Goal: Task Accomplishment & Management: Manage account settings

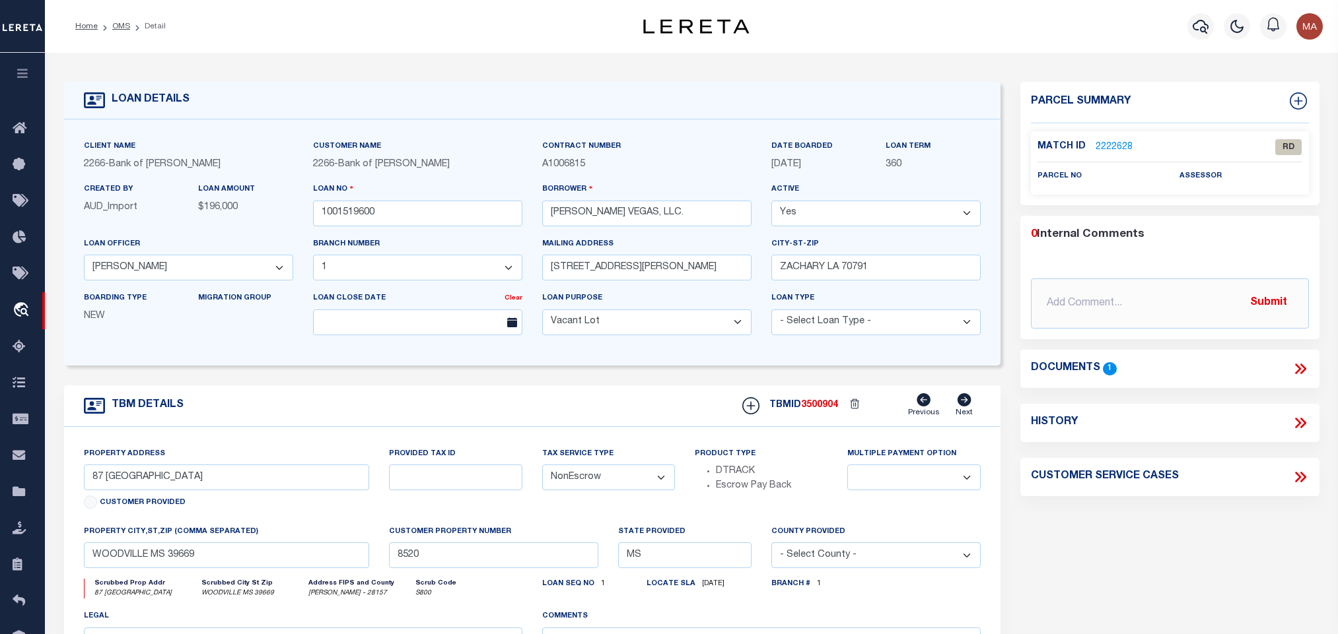
select select "25335"
select select "8660"
select select "400"
select select "NonEscrow"
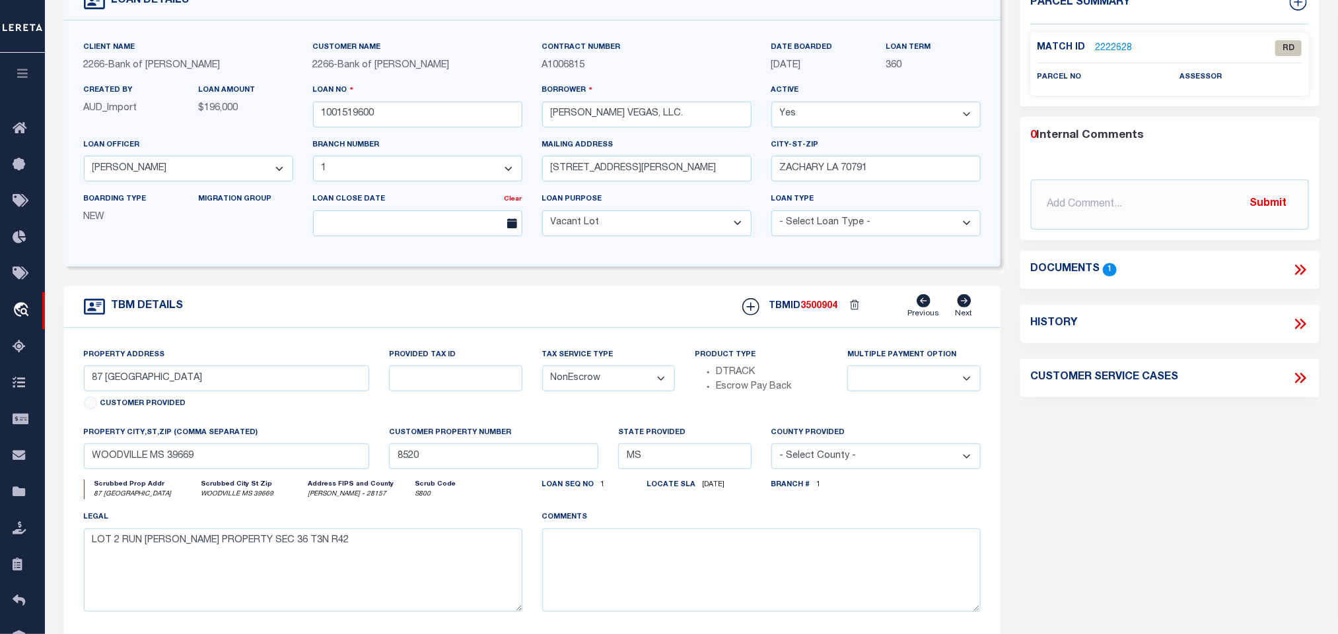
scroll to position [99, 0]
click at [166, 380] on input "87 [GEOGRAPHIC_DATA]" at bounding box center [227, 379] width 286 height 26
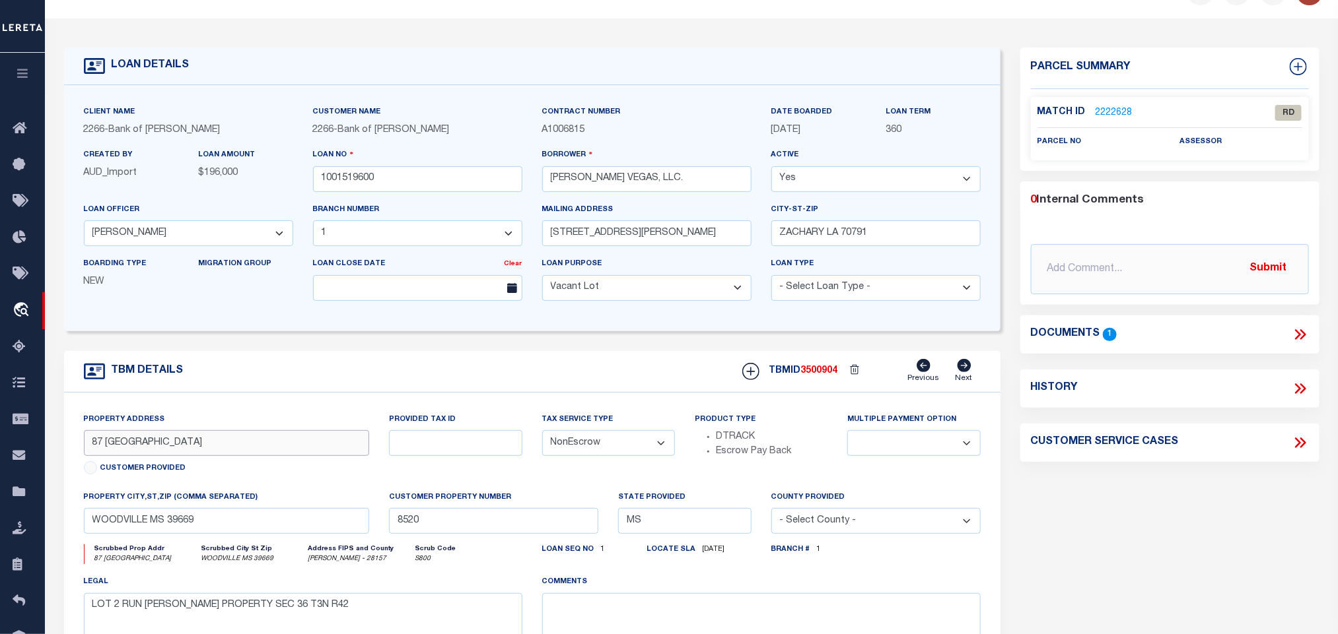
scroll to position [0, 0]
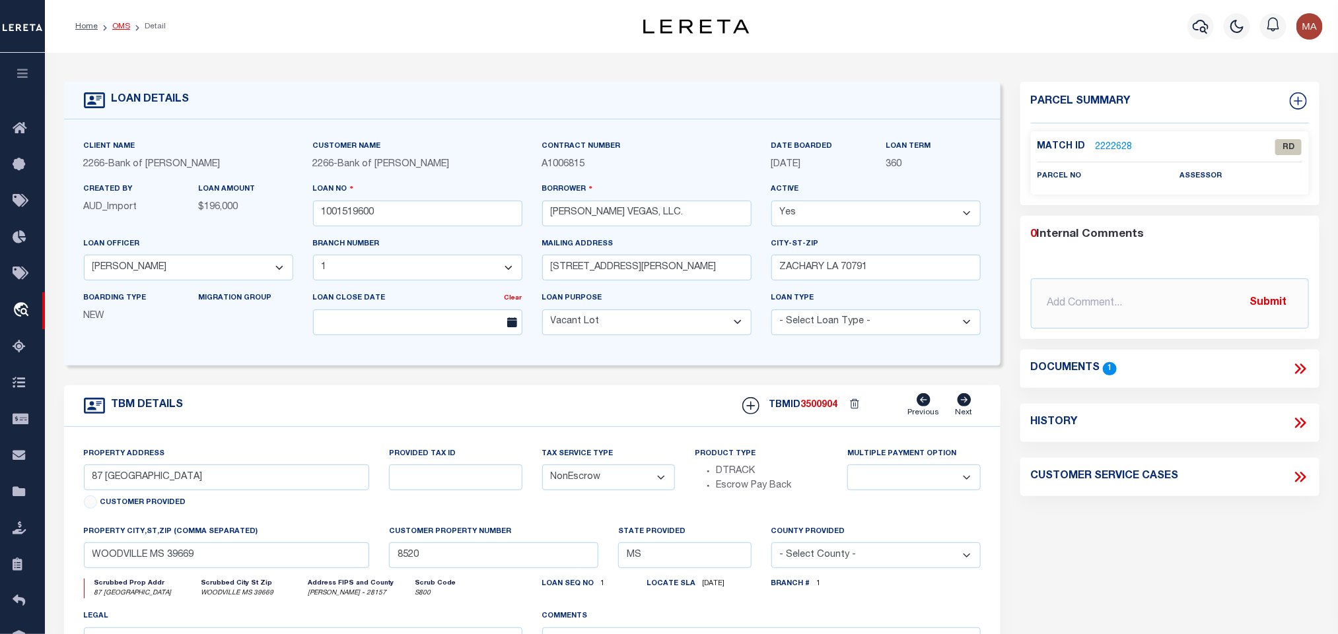
click at [119, 24] on link "OMS" at bounding box center [121, 26] width 18 height 8
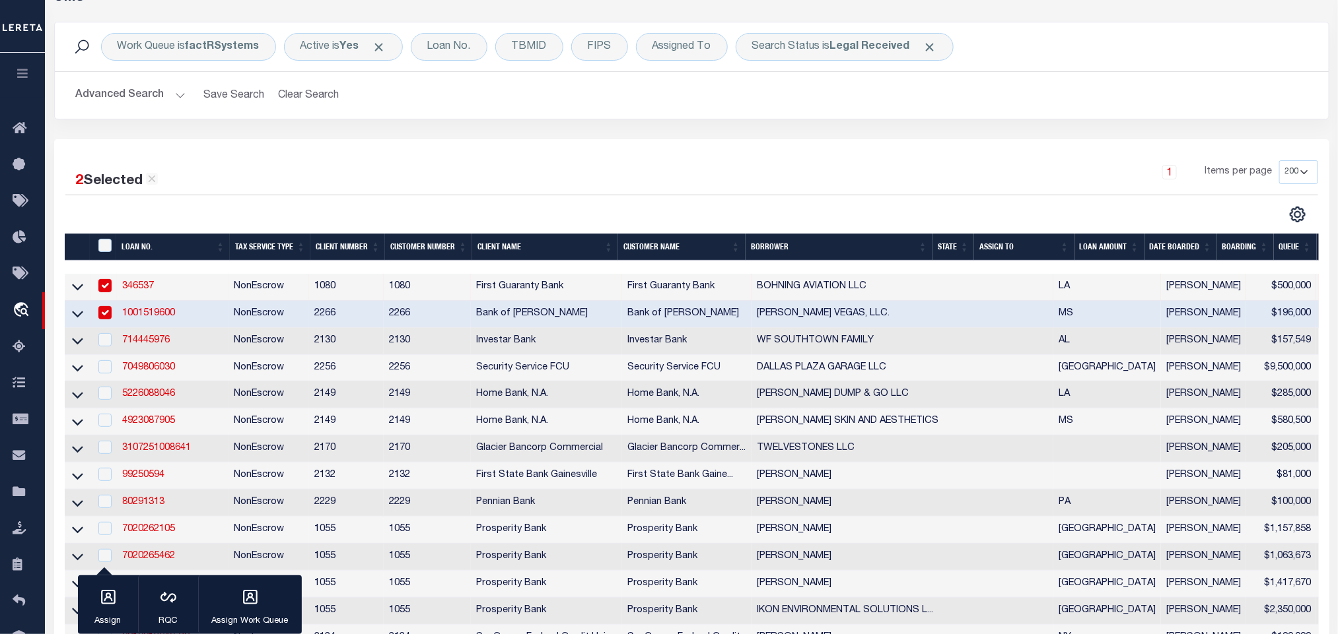
scroll to position [99, 0]
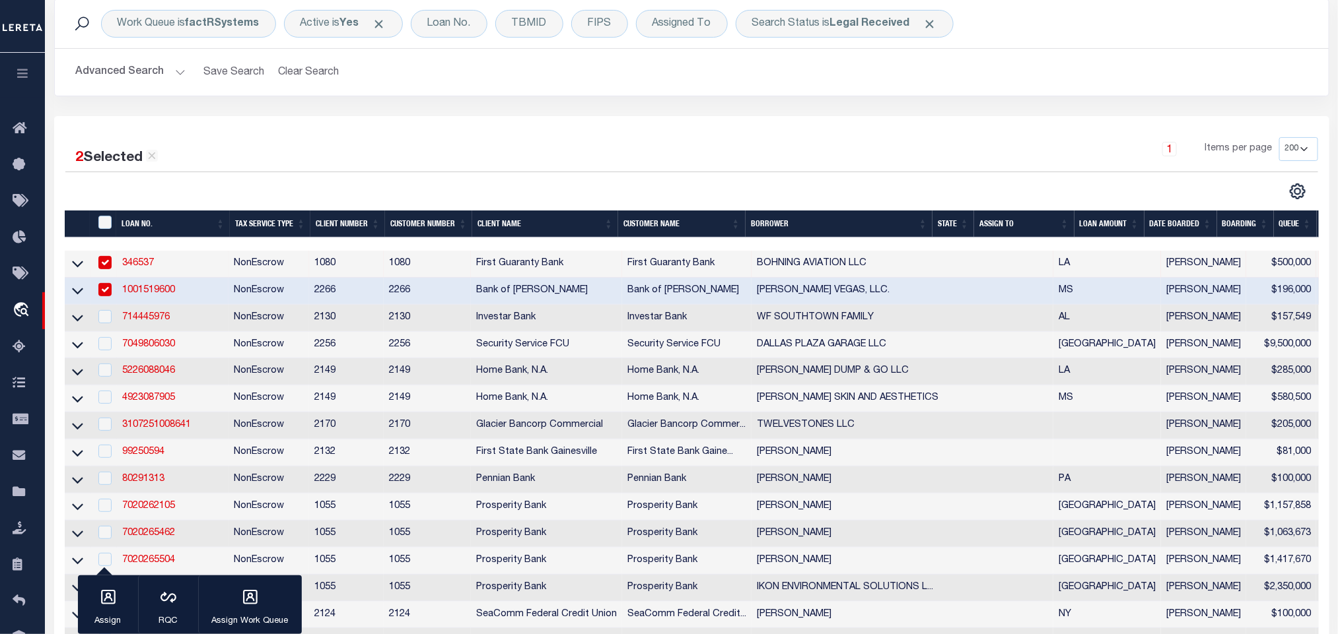
drag, startPoint x: 194, startPoint y: 286, endPoint x: 149, endPoint y: 287, distance: 44.9
click at [192, 286] on td "1001519600" at bounding box center [173, 291] width 112 height 27
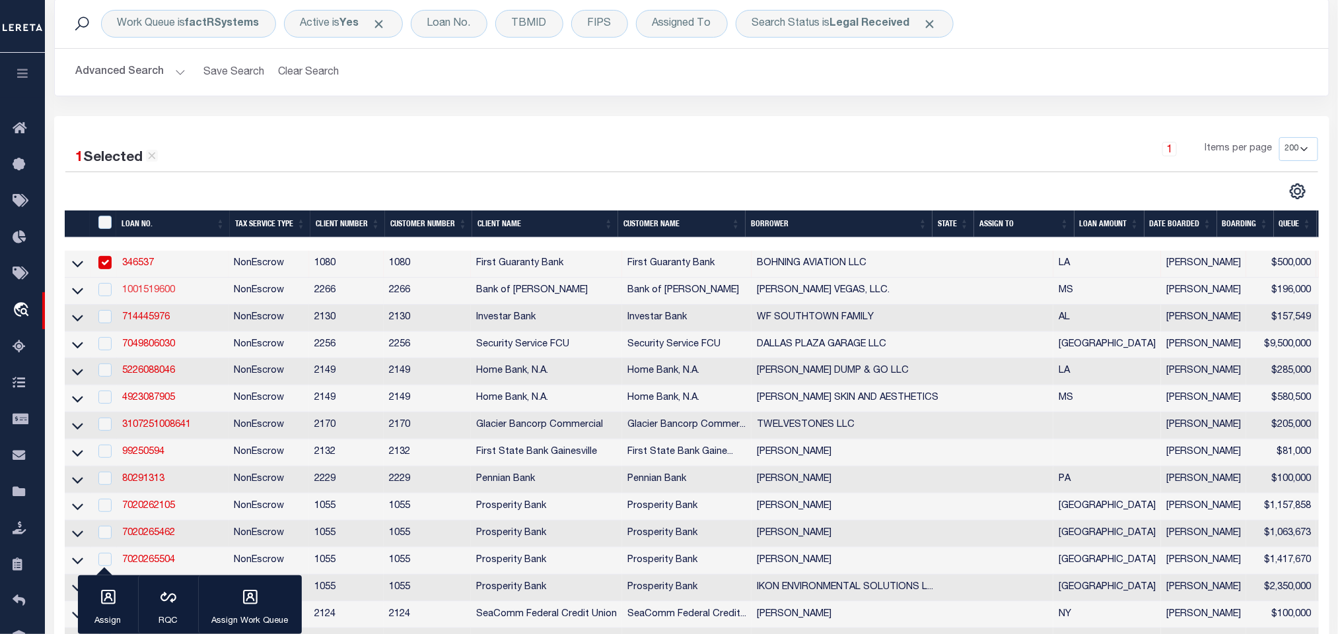
click at [149, 287] on link "1001519600" at bounding box center [148, 290] width 53 height 9
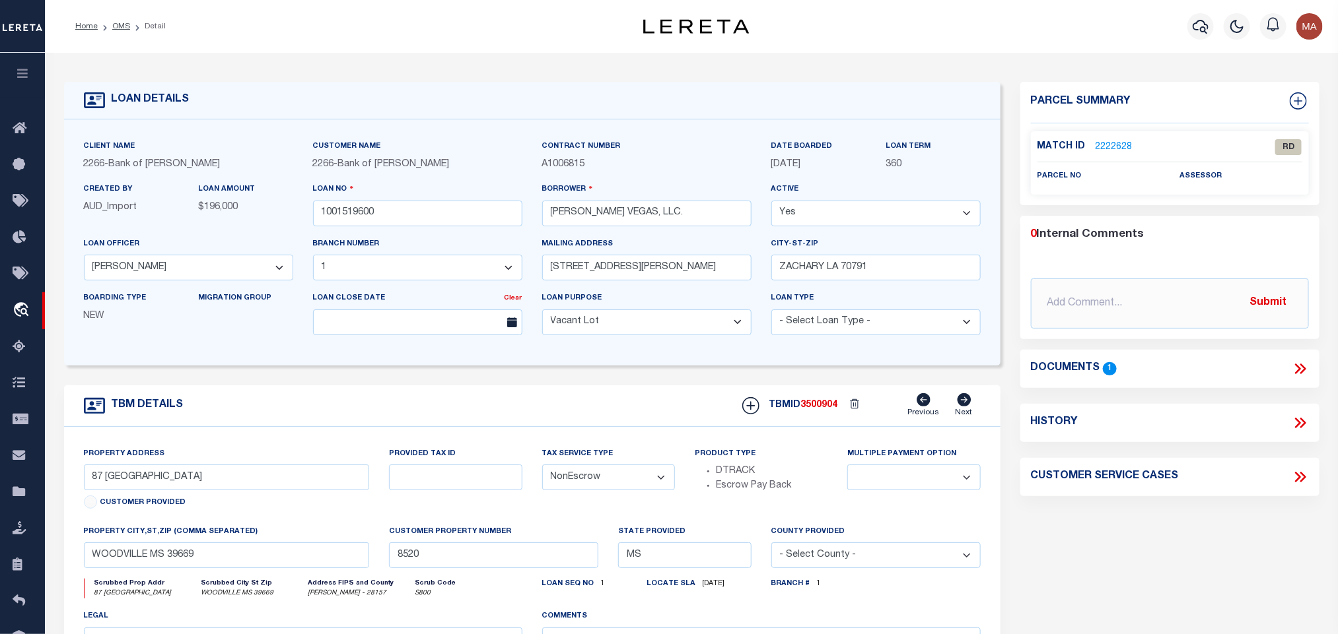
select select "25335"
select select "8660"
select select
click at [149, 565] on input "WOODVILLE MS 39669" at bounding box center [227, 556] width 286 height 26
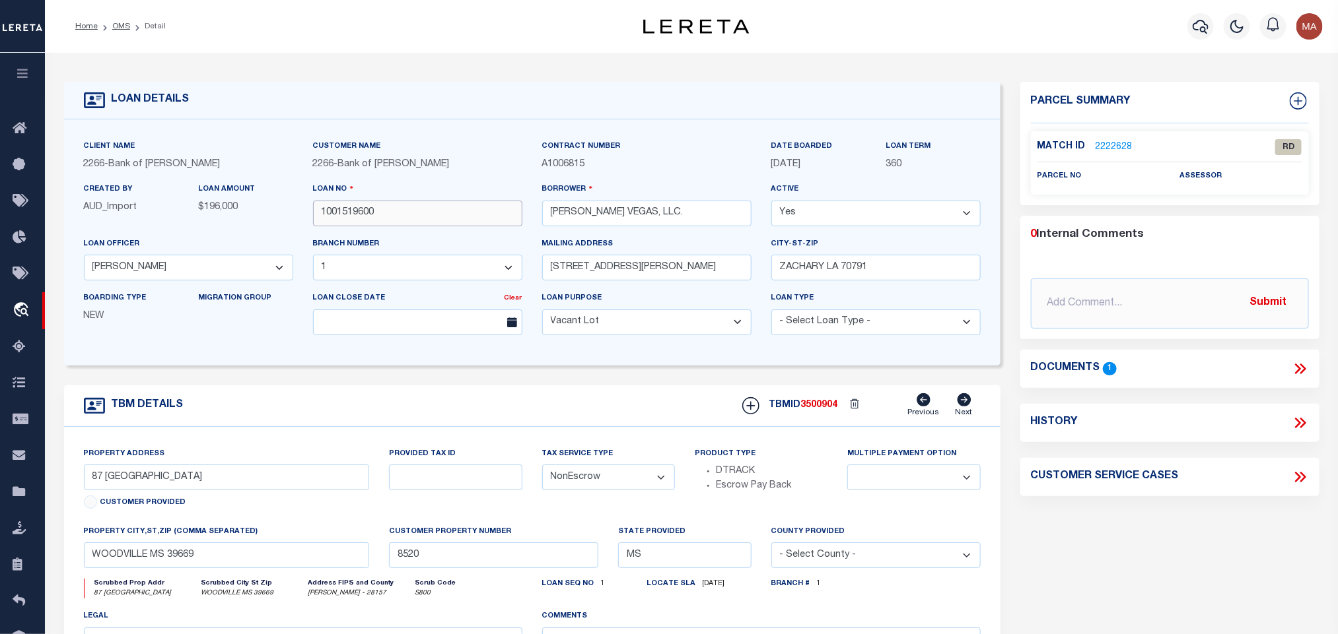
click at [368, 204] on input "1001519600" at bounding box center [417, 214] width 209 height 26
click at [1105, 153] on div "Match ID 2222628 RD" at bounding box center [1169, 150] width 265 height 23
click at [1118, 147] on link "2222628" at bounding box center [1113, 148] width 37 height 14
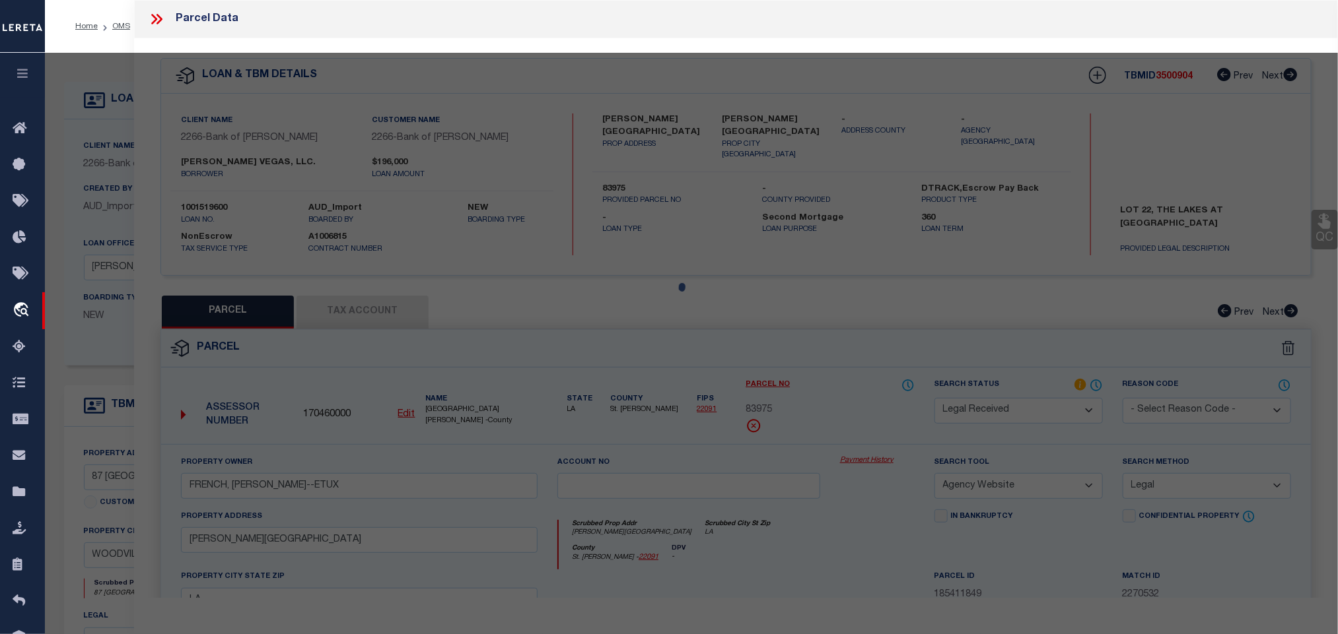
select select "AS"
select select
checkbox input "false"
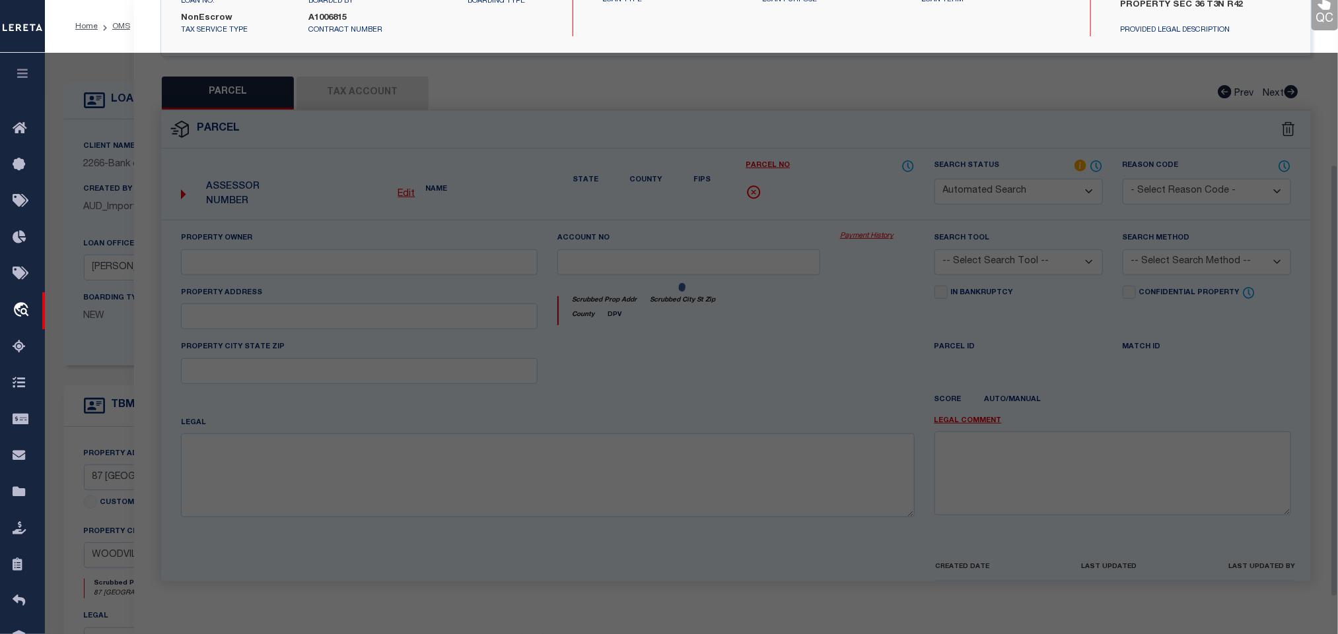
select select "RD"
checkbox input "false"
type textarea "Document uploaded that satisfies a legal requirement, changing from [GEOGRAPHIC…"
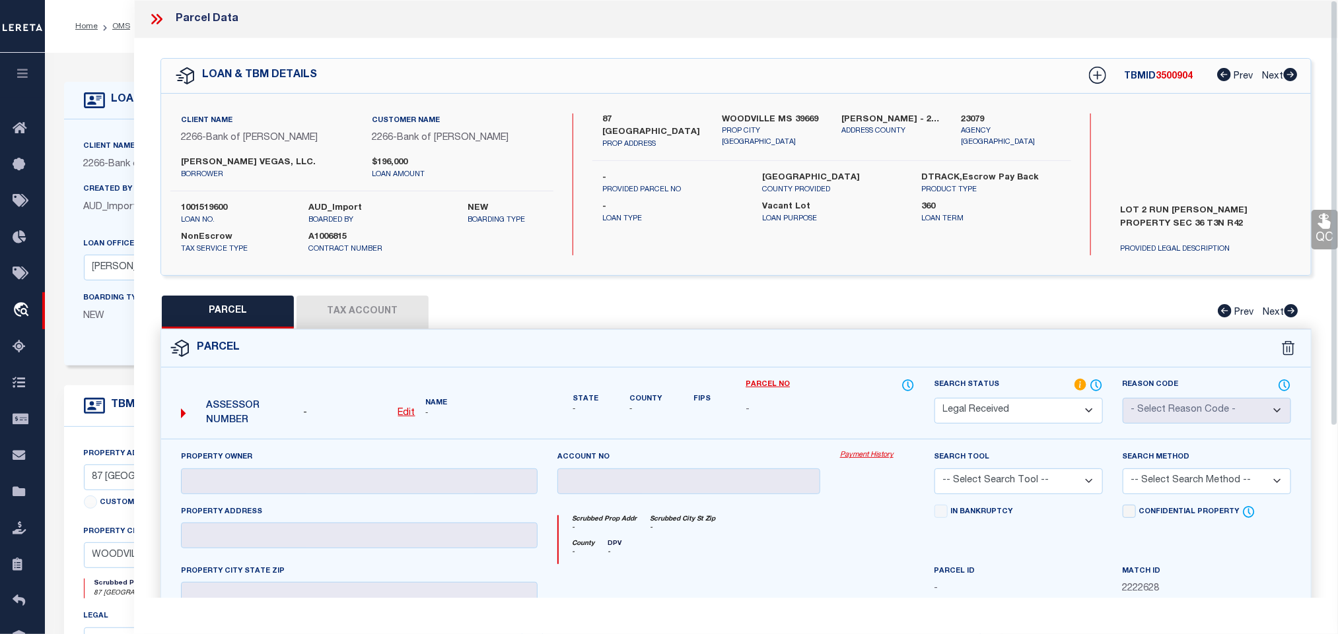
click at [407, 411] on u "Edit" at bounding box center [406, 413] width 17 height 9
select select "RD"
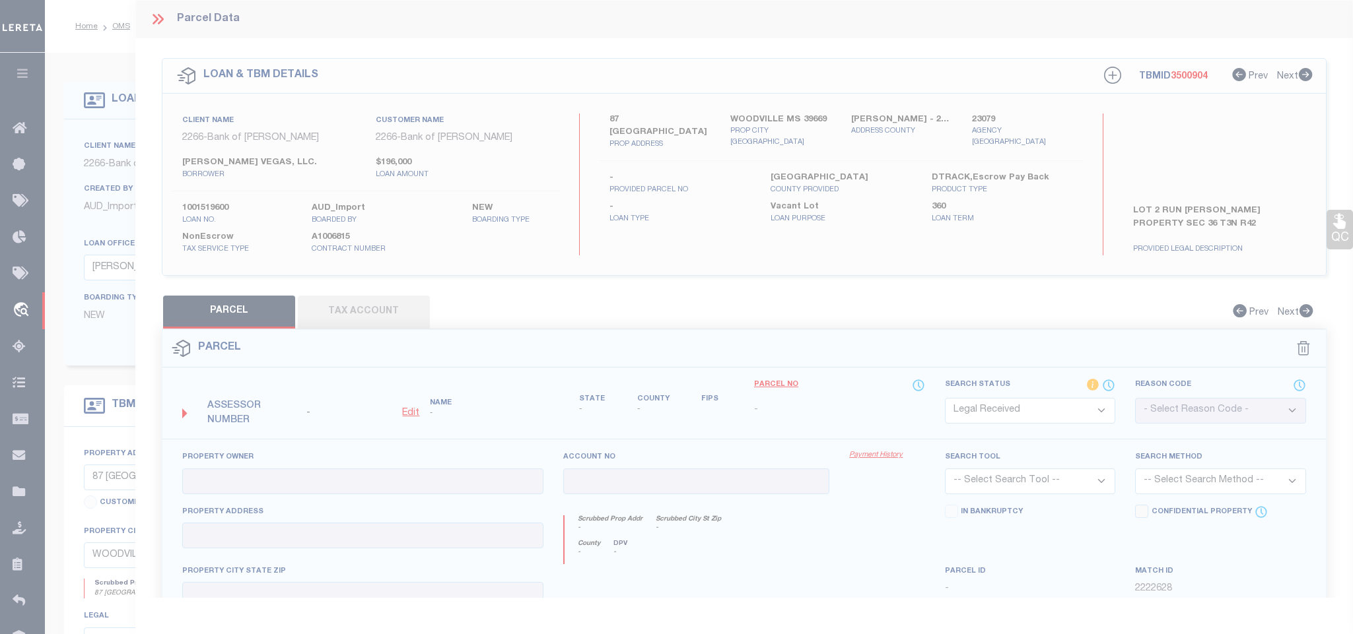
type textarea "-"
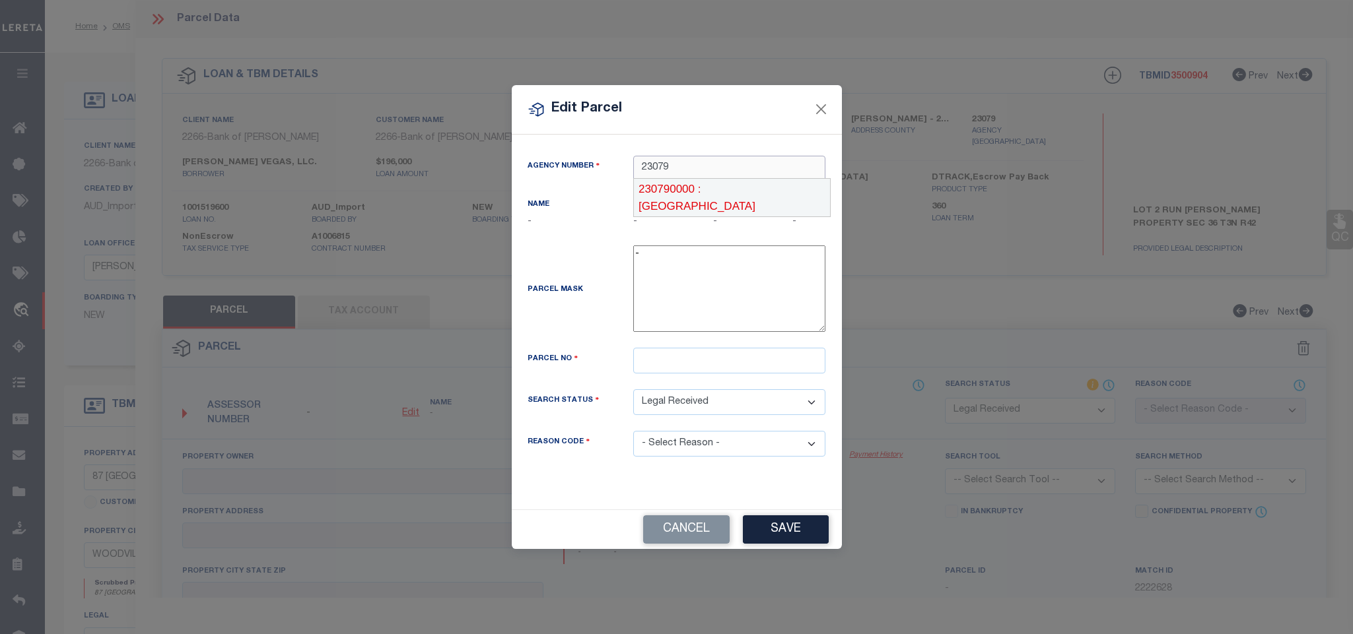
click at [724, 191] on div "230790000 : [GEOGRAPHIC_DATA]" at bounding box center [732, 198] width 196 height 38
type input "230790000"
click at [769, 385] on div "Parcel No" at bounding box center [677, 369] width 318 height 42
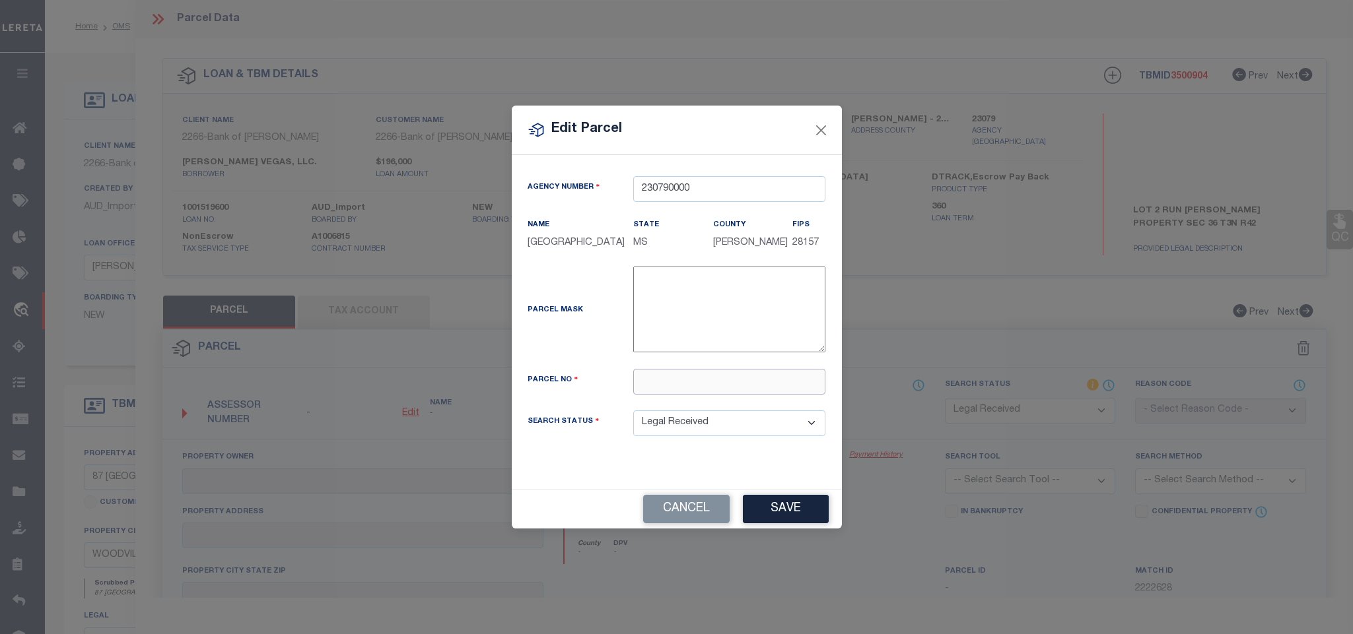
click at [769, 380] on input "text" at bounding box center [729, 382] width 192 height 26
paste input "34W8033 0000810"
type input "34W8033 0000810"
click at [806, 515] on button "Save" at bounding box center [786, 509] width 86 height 28
select select "RD"
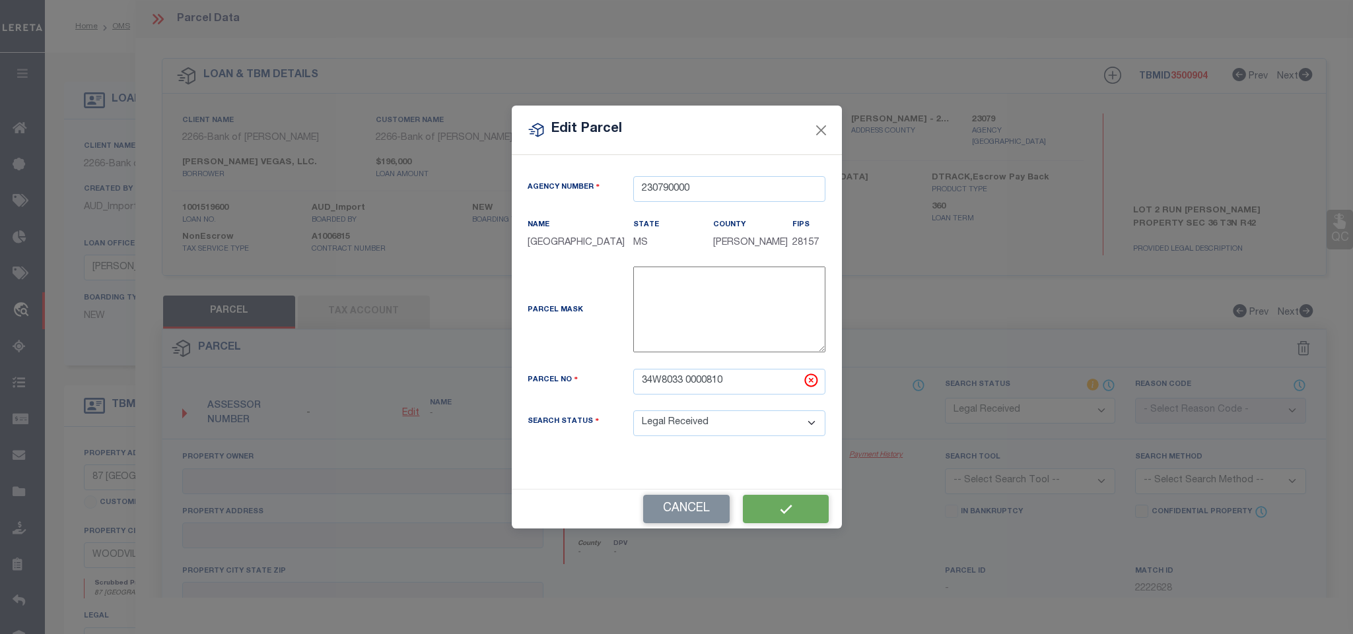
checkbox input "false"
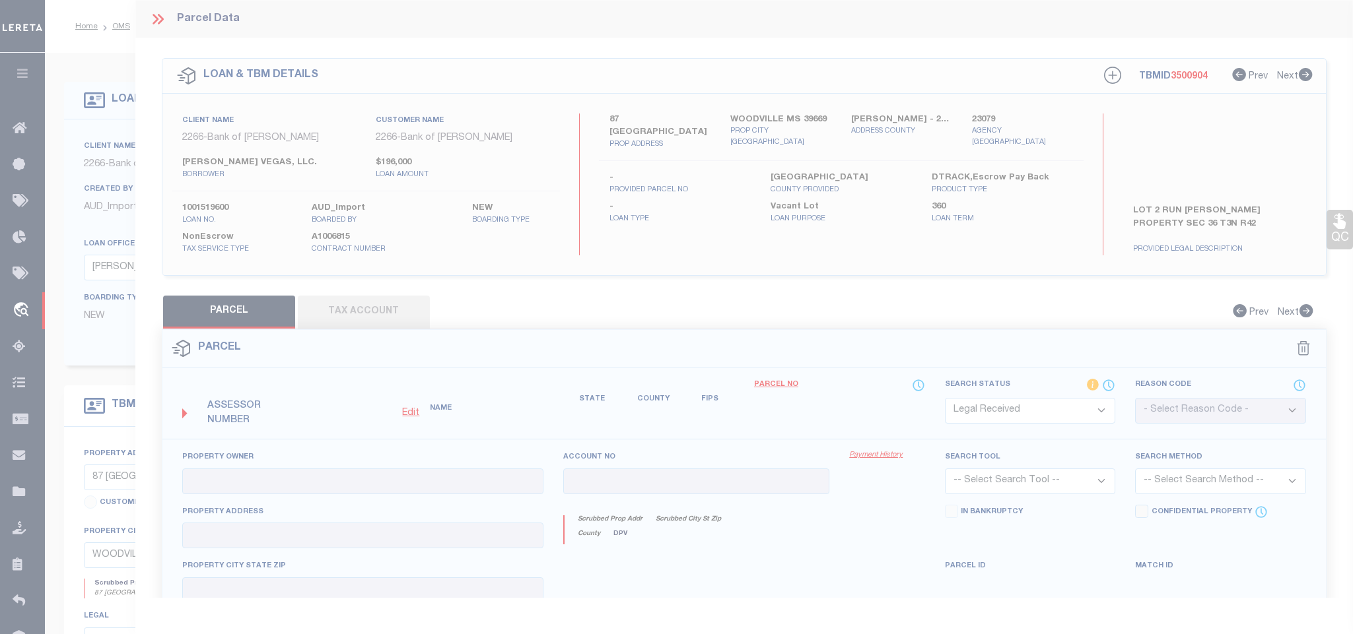
checkbox input "false"
type textarea "Document uploaded that satisfies a legal requirement, changing from [GEOGRAPHIC…"
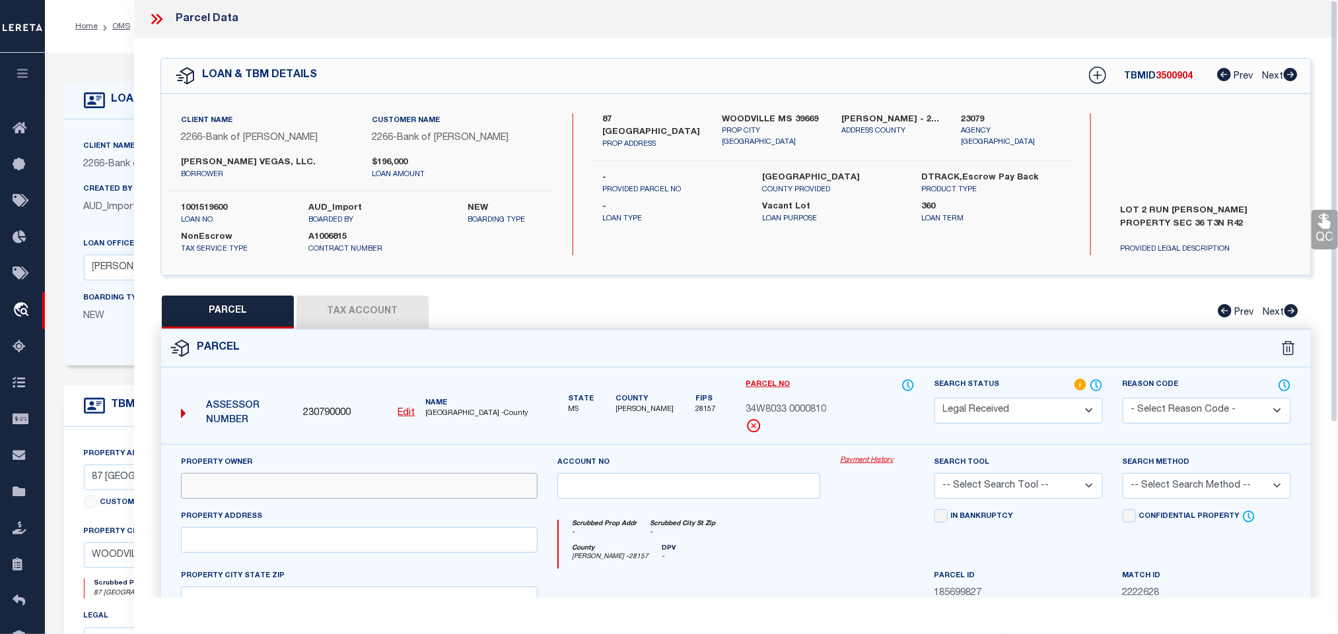
click at [428, 488] on input "text" at bounding box center [359, 486] width 356 height 26
paste input "[PERSON_NAME]"
type input "[PERSON_NAME]"
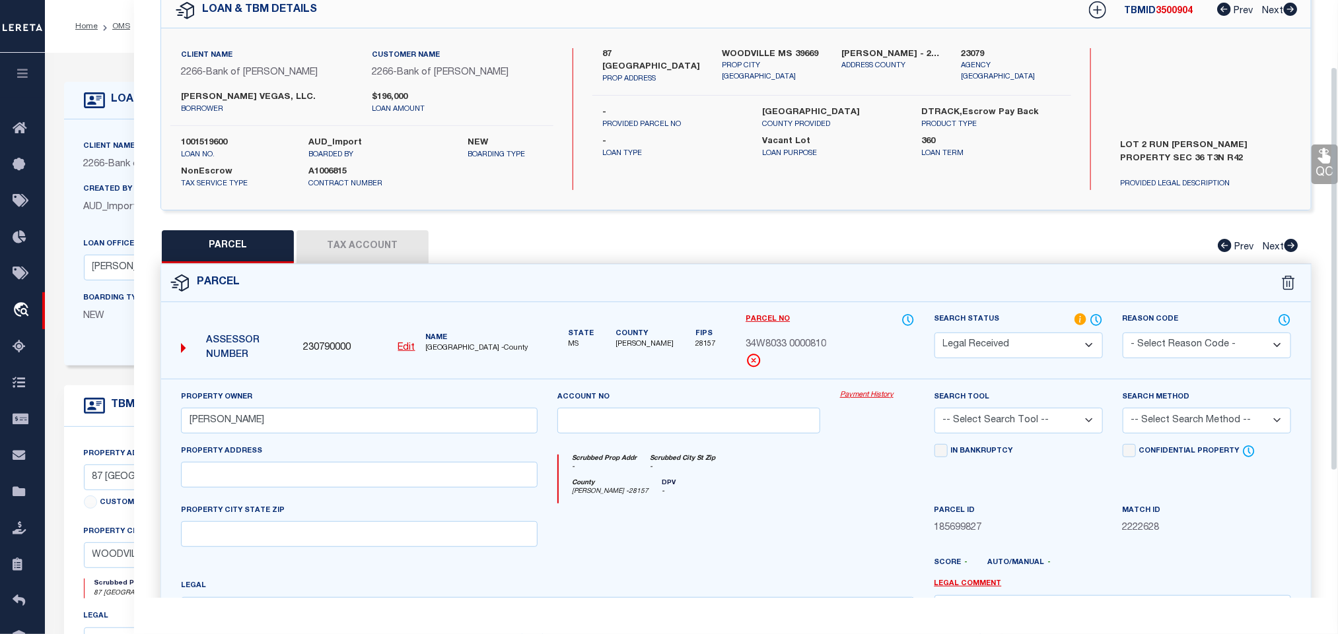
scroll to position [99, 0]
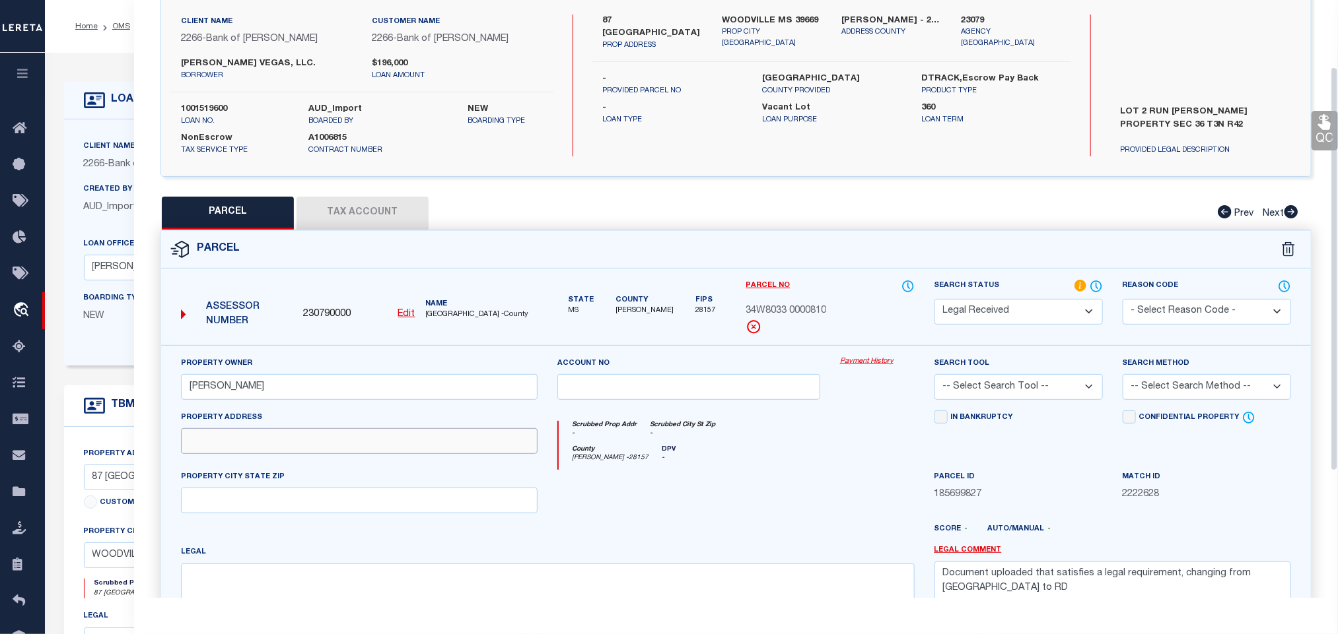
drag, startPoint x: 270, startPoint y: 442, endPoint x: 713, endPoint y: 181, distance: 514.4
click at [270, 442] on input "text" at bounding box center [359, 441] width 356 height 26
paste input "E/S [PERSON_NAME]"
type input "E/S [PERSON_NAME]"
click at [786, 17] on label "WOODVILLE MS 39669" at bounding box center [772, 21] width 100 height 13
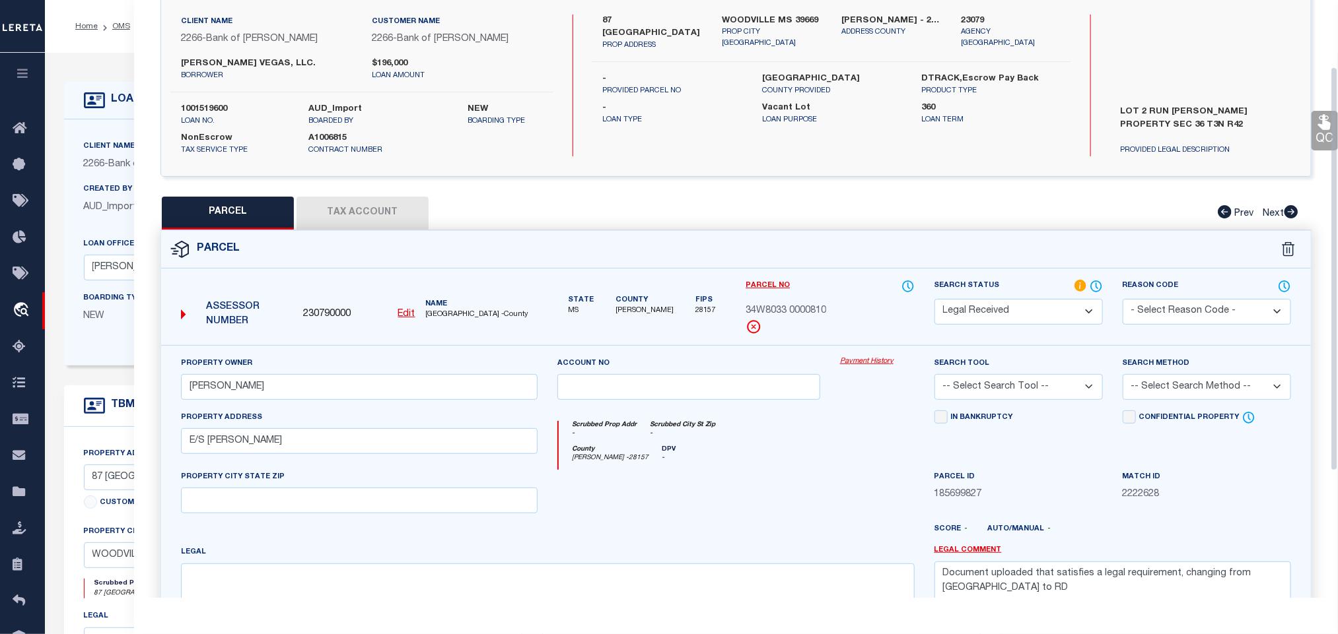
click at [786, 17] on label "WOODVILLE MS 39669" at bounding box center [772, 21] width 100 height 13
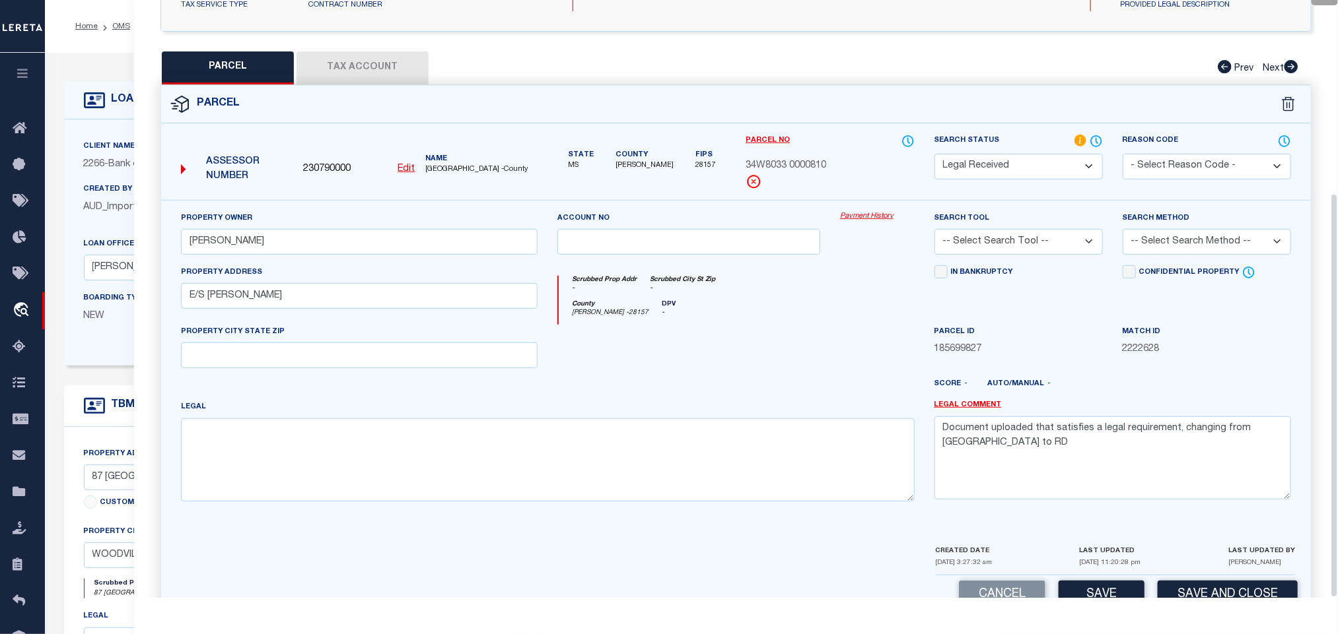
scroll to position [286, 0]
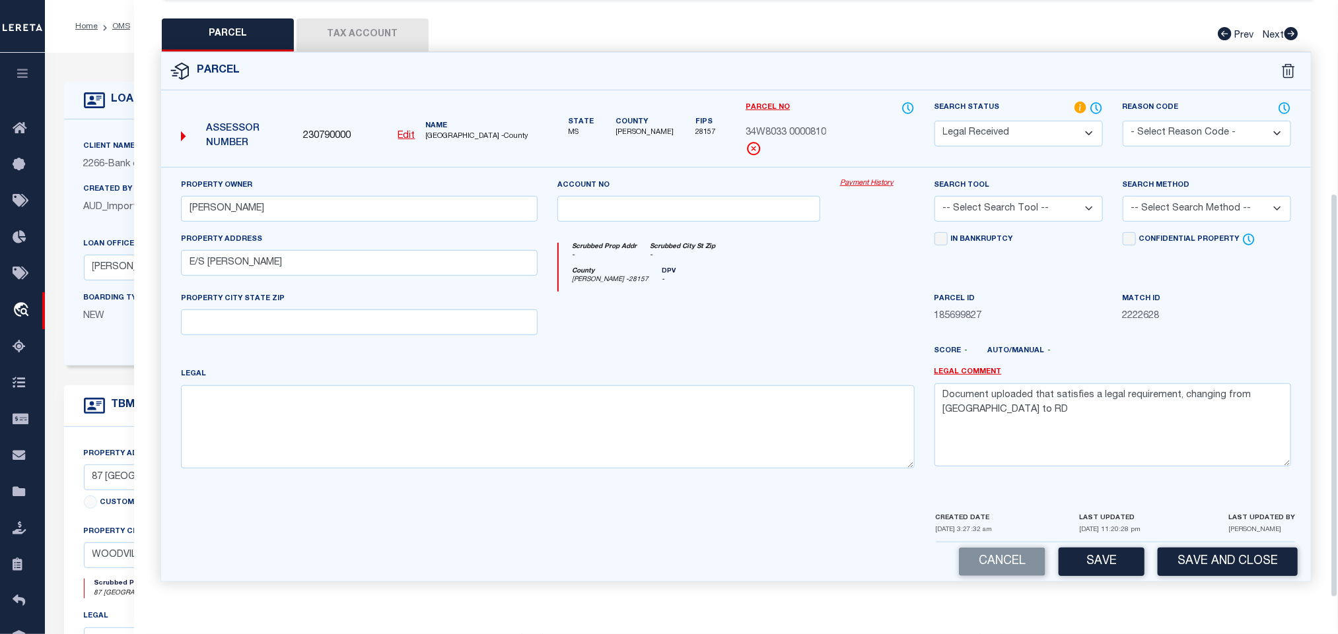
click at [423, 299] on div "PROPERTY CITY STATE ZIP" at bounding box center [359, 314] width 356 height 44
click at [423, 315] on input "text" at bounding box center [359, 323] width 356 height 26
paste input "WOODVILLE MS 39669"
type input "WOODVILLE MS 39669"
click at [456, 446] on textarea at bounding box center [547, 427] width 733 height 83
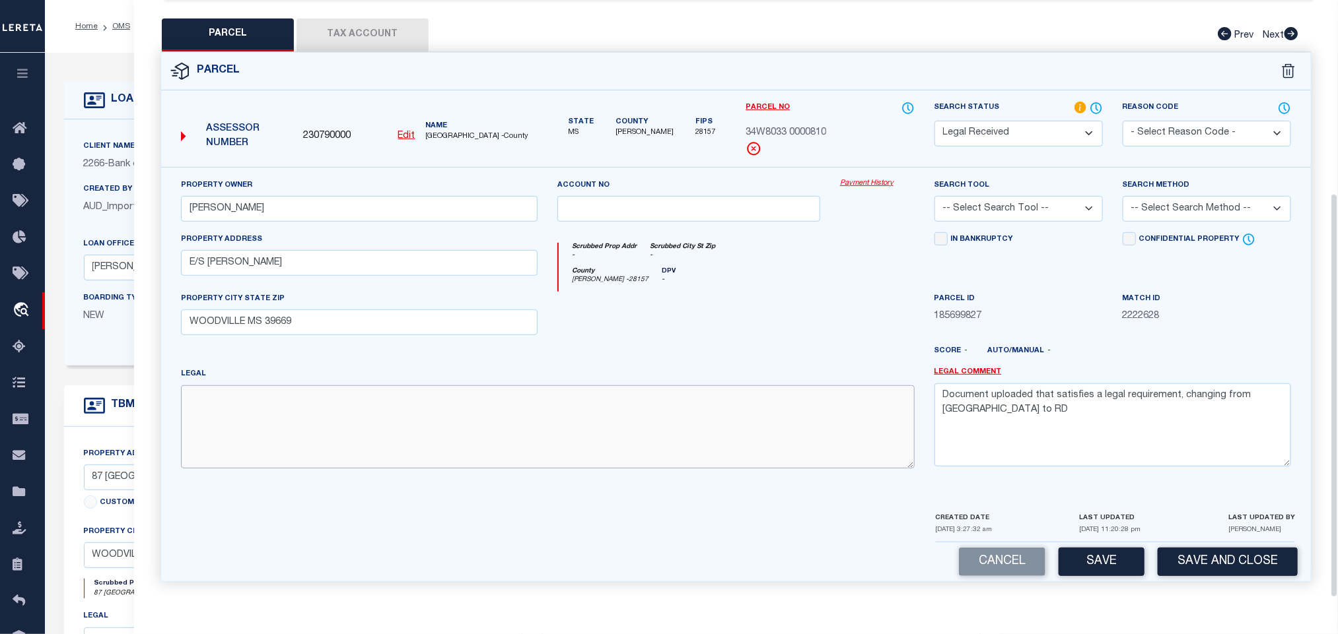
paste textarea "PT G.L. 2"
type textarea "PT G.L. 2"
click at [1083, 404] on textarea "Document uploaded that satisfies a legal requirement, changing from [GEOGRAPHIC…" at bounding box center [1112, 425] width 356 height 83
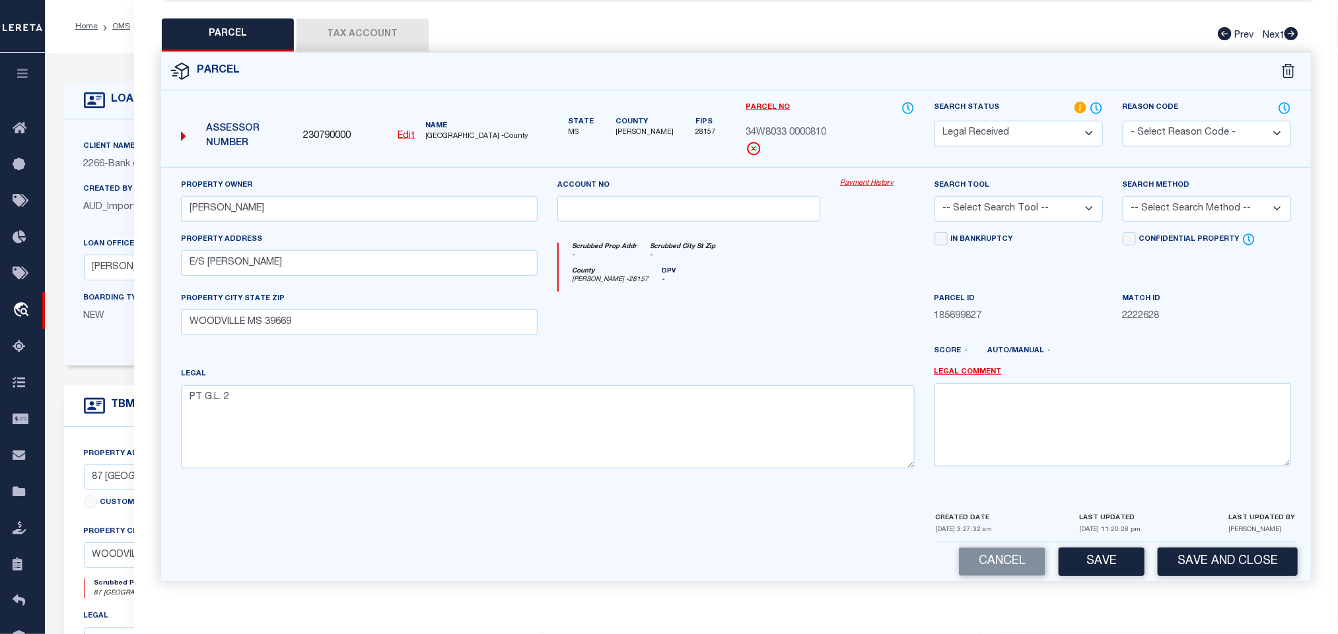
click at [1058, 209] on select "-- Select Search Tool -- 3rd Party Website Agency File Agency Website ATLS CNV-…" at bounding box center [1018, 209] width 168 height 26
select select "AGW"
click at [934, 196] on select "-- Select Search Tool -- 3rd Party Website Agency File Agency Website ATLS CNV-…" at bounding box center [1018, 209] width 168 height 26
drag, startPoint x: 1211, startPoint y: 207, endPoint x: 1210, endPoint y: 214, distance: 7.3
click at [1211, 207] on select "-- Select Search Method -- Property Address Legal Liability Info Provided" at bounding box center [1206, 209] width 168 height 26
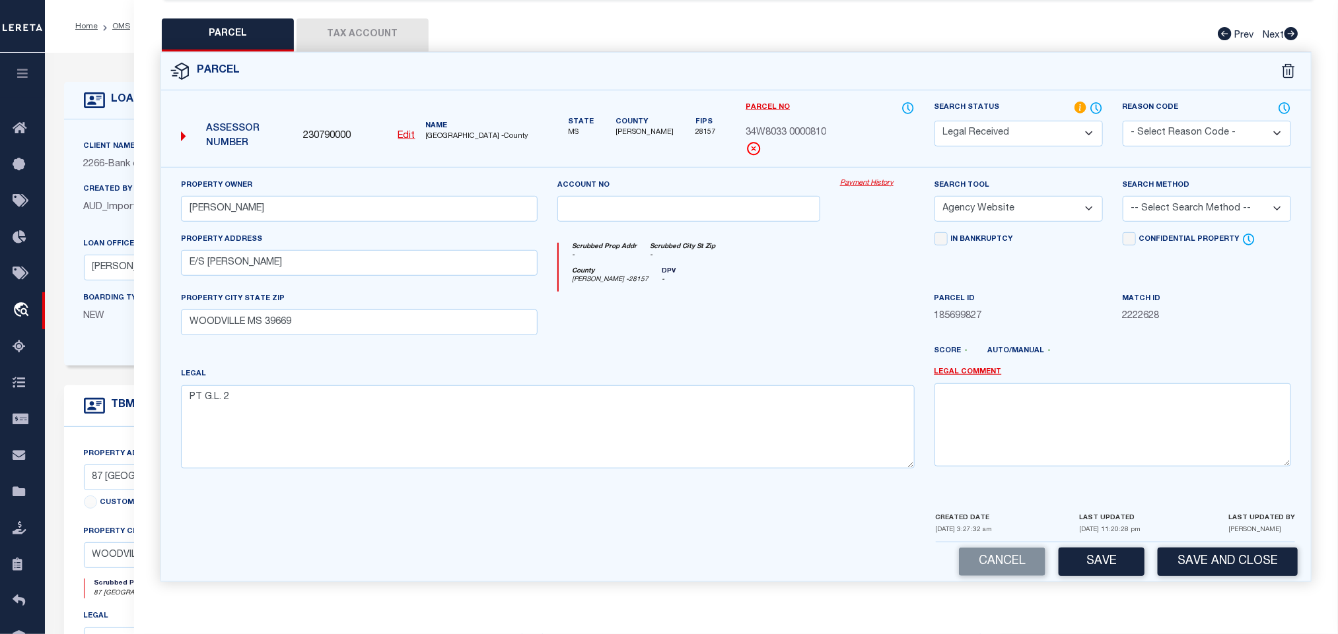
select select "LEG"
click at [1122, 196] on select "-- Select Search Method -- Property Address Legal Liability Info Provided" at bounding box center [1206, 209] width 168 height 26
click at [1108, 584] on div "Parcel 230790000 Edit" at bounding box center [736, 325] width 1170 height 547
click at [1108, 566] on button "Save" at bounding box center [1101, 562] width 86 height 28
click at [391, 32] on button "Tax Account" at bounding box center [362, 34] width 132 height 33
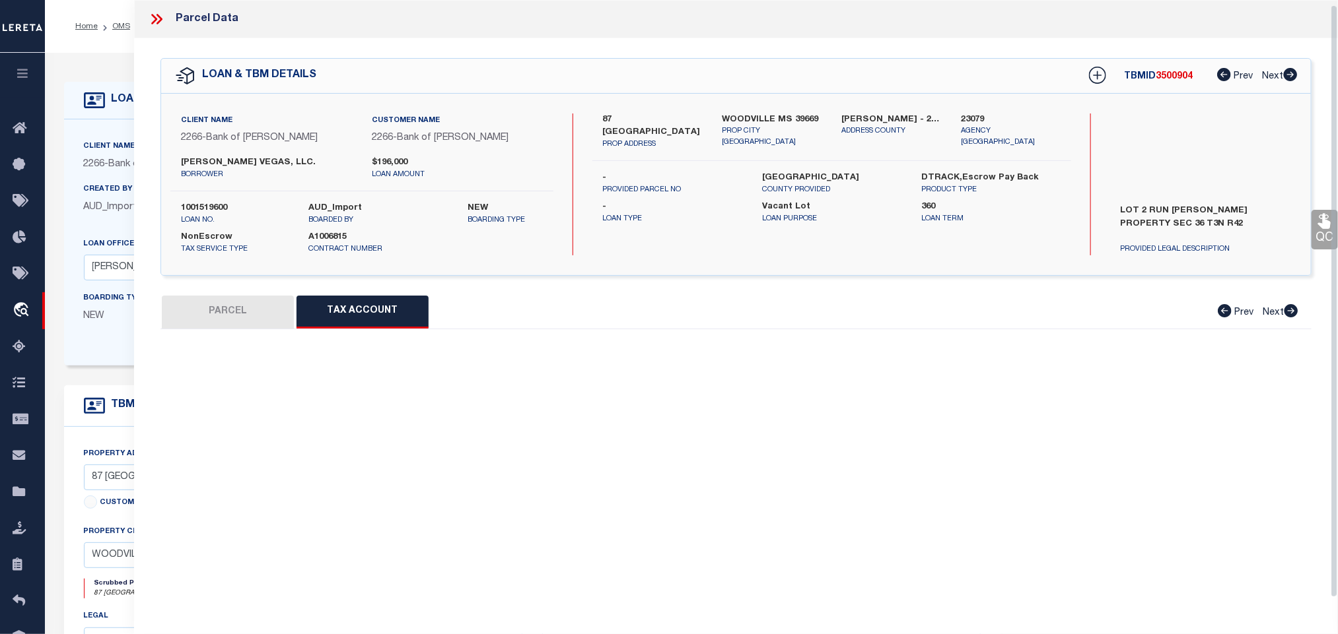
scroll to position [5, 0]
select select "100"
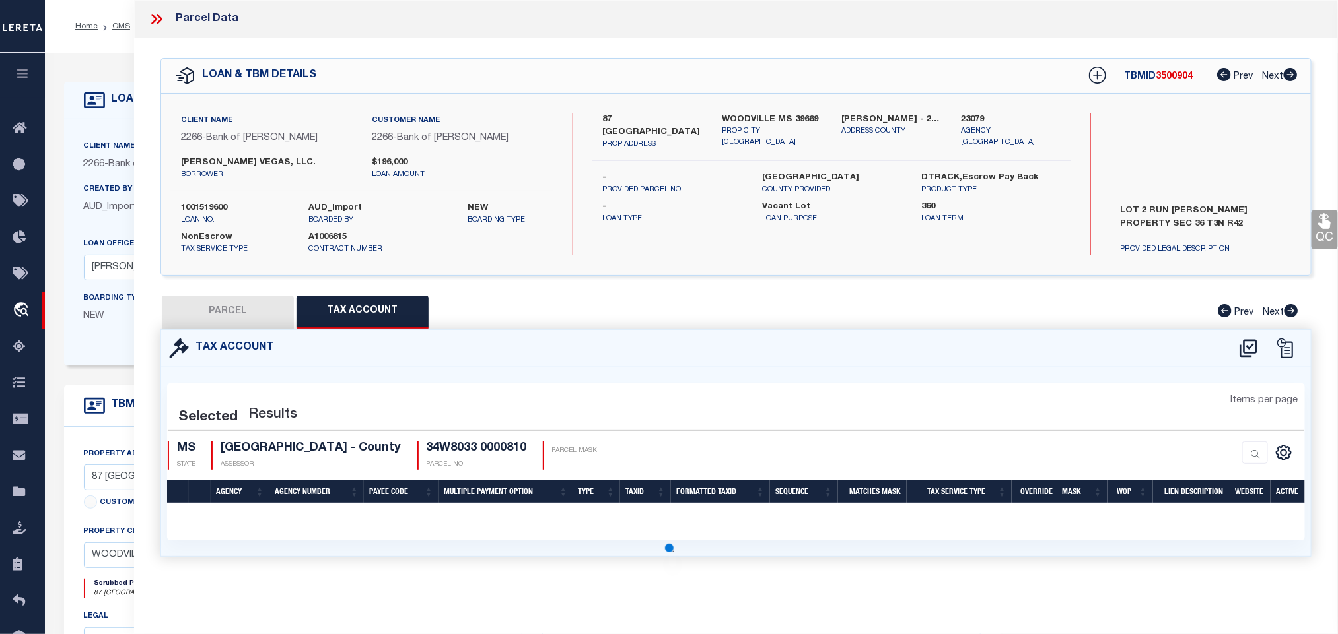
scroll to position [0, 0]
select select "100"
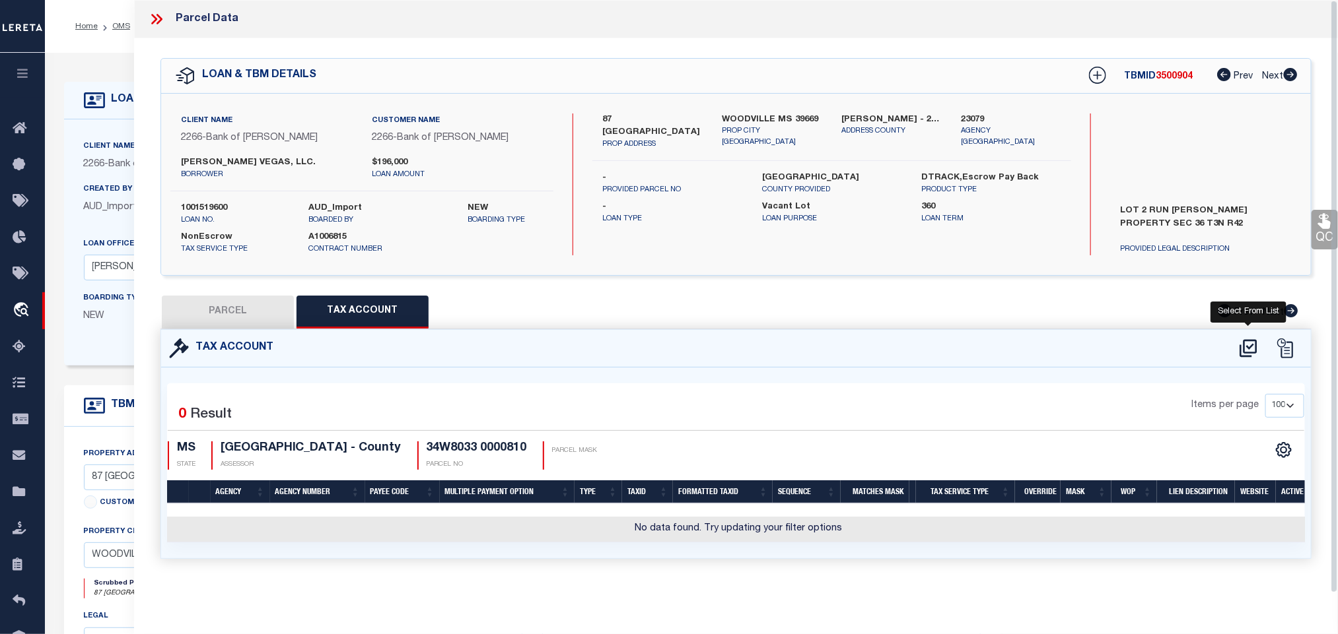
click at [1240, 353] on icon at bounding box center [1247, 348] width 17 height 18
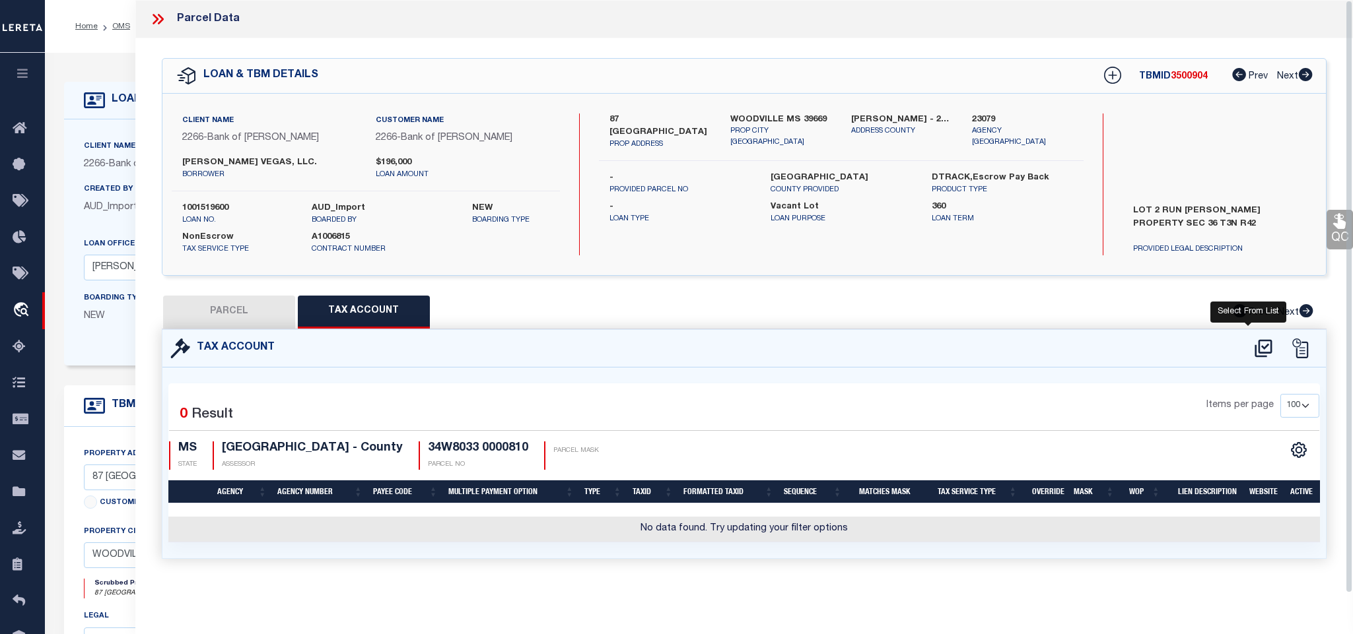
select select "200"
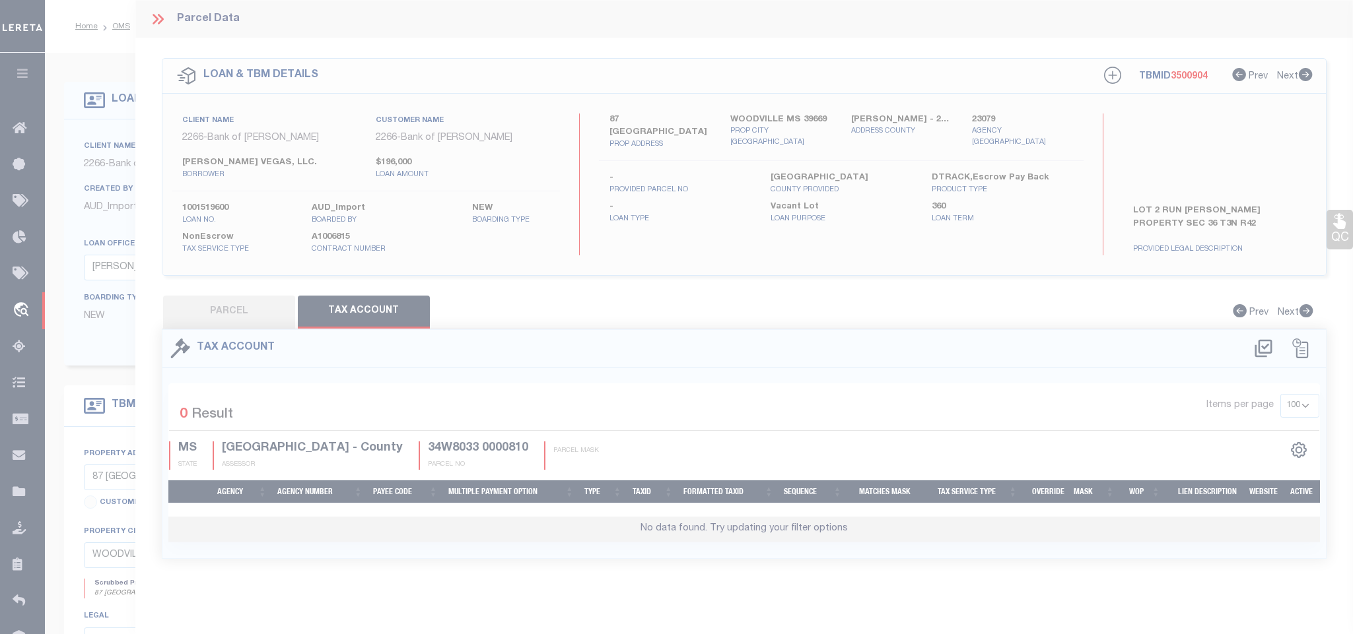
select select "200"
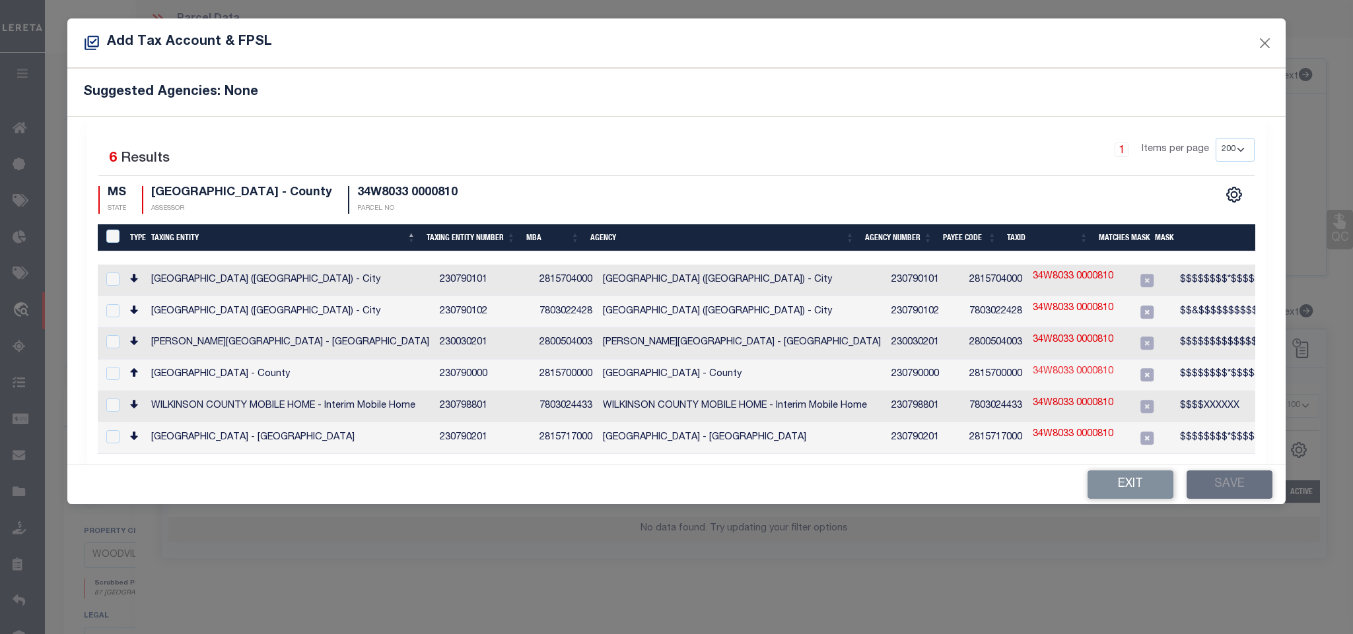
click at [1050, 371] on link "34W8033 0000810" at bounding box center [1073, 372] width 81 height 15
type input "34W8033 0000810"
type textarea "$$$$$$$$*$$$$$$$$$##X*##,$$$$$$$$&-$$$-$$-$$$$-$$$"
checkbox input "true"
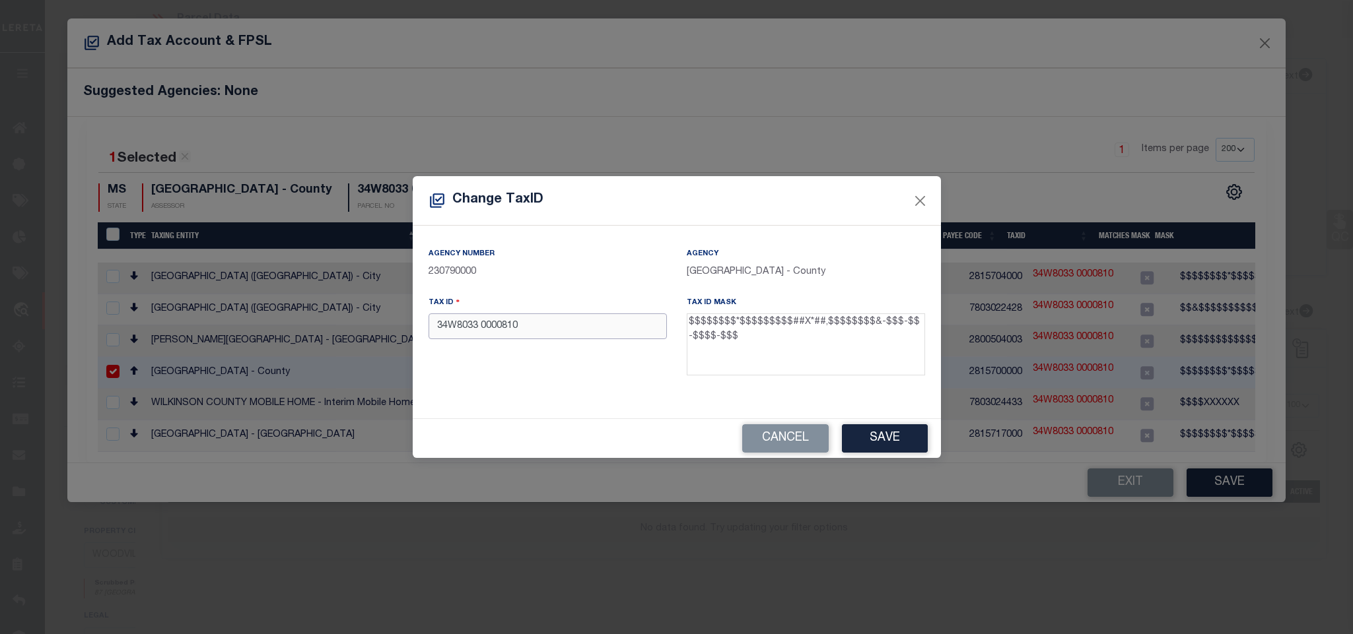
click at [612, 329] on input "34W8033 0000810" at bounding box center [547, 327] width 238 height 26
click at [557, 335] on input "34W80330000810" at bounding box center [547, 327] width 238 height 26
click at [852, 442] on button "Save" at bounding box center [885, 438] width 86 height 28
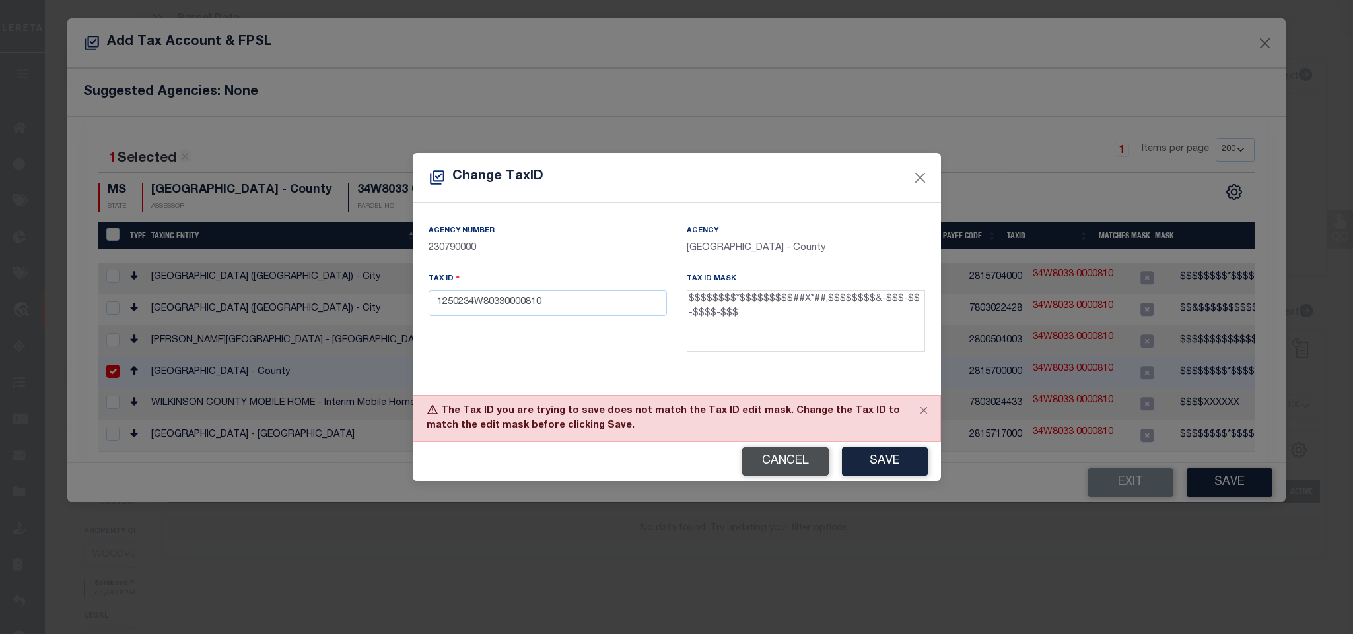
click at [773, 462] on button "Cancel" at bounding box center [785, 462] width 86 height 28
type input "34W8033 0000810"
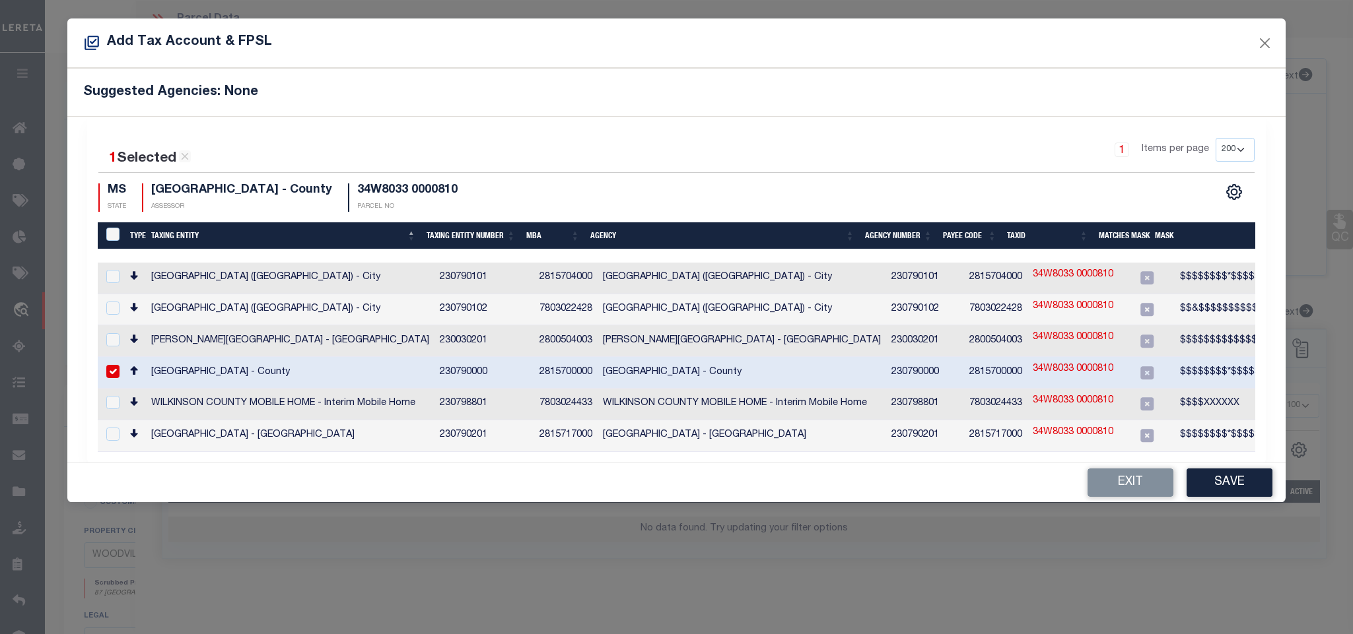
click at [907, 370] on td "230790000" at bounding box center [925, 373] width 78 height 32
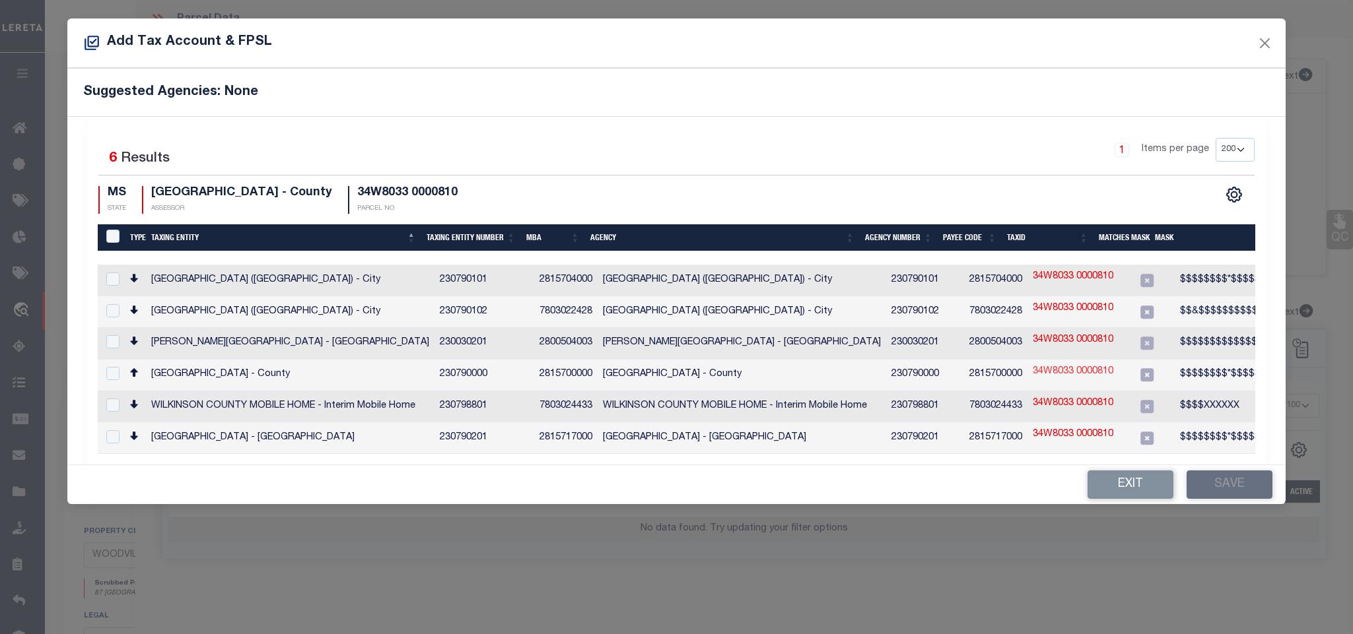
click at [1036, 376] on link "34W8033 0000810" at bounding box center [1073, 372] width 81 height 15
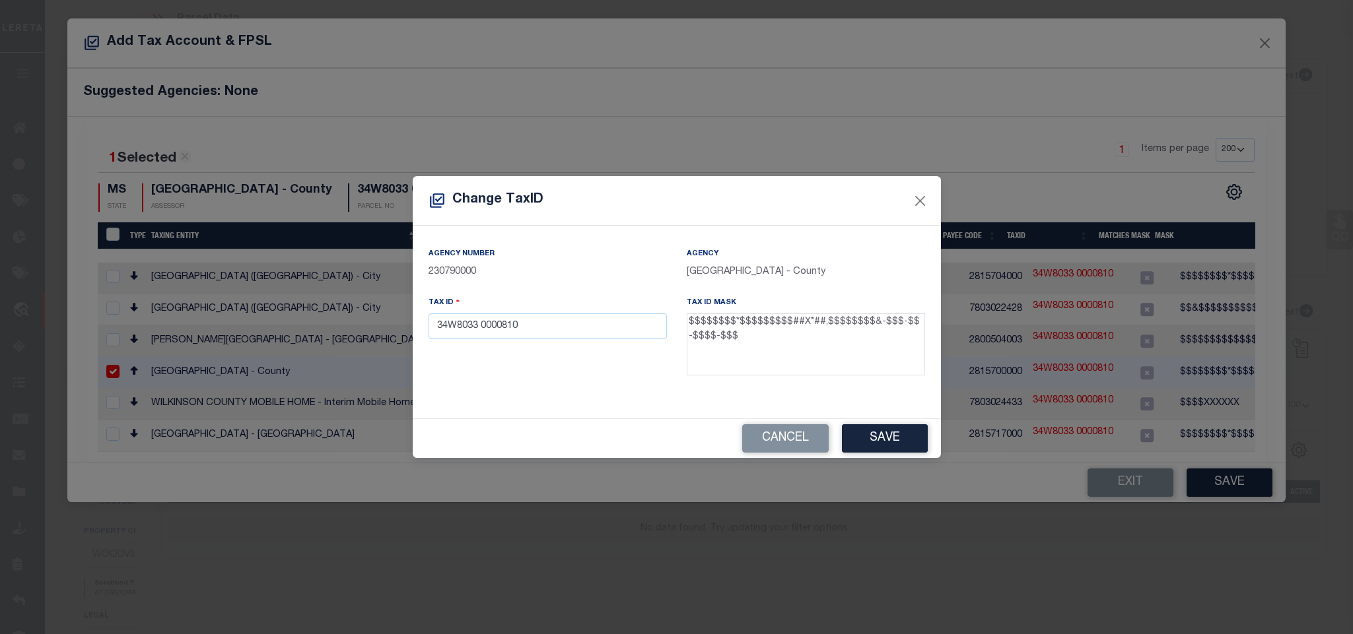
click at [690, 323] on textarea "$$$$$$$$*$$$$$$$$$##X*##,$$$$$$$$&-$$$-$$-$$$$-$$$" at bounding box center [806, 345] width 238 height 62
drag, startPoint x: 684, startPoint y: 325, endPoint x: 697, endPoint y: 331, distance: 14.5
click at [697, 331] on div "Tax ID Mask $$$$$$$$*$$$$$$$$$##X*##,$$$$$$$$&-$$$-$$-$$$$-$$$" at bounding box center [806, 339] width 258 height 86
click at [698, 325] on textarea "$$$$$$$$*$$$$$$$$$##X*##,$$$$$$$$&-$$$-$$-$$$$-$$$" at bounding box center [806, 345] width 238 height 62
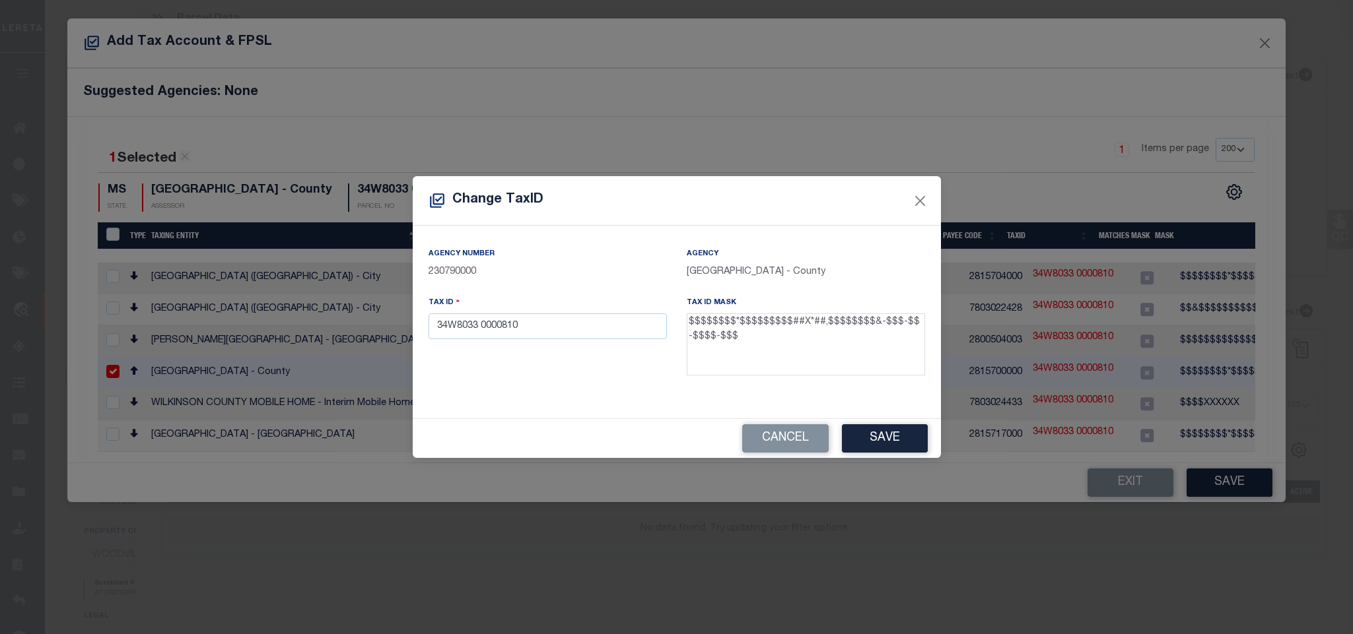
click at [698, 325] on textarea "$$$$$$$$*$$$$$$$$$##X*##,$$$$$$$$&-$$$-$$-$$$$-$$$" at bounding box center [806, 345] width 238 height 62
click at [562, 314] on div "Tax ID 34W8033 0000810" at bounding box center [547, 318] width 238 height 44
click at [569, 331] on input "34W8033 0000810" at bounding box center [547, 327] width 238 height 26
click at [779, 436] on button "Cancel" at bounding box center [785, 438] width 86 height 28
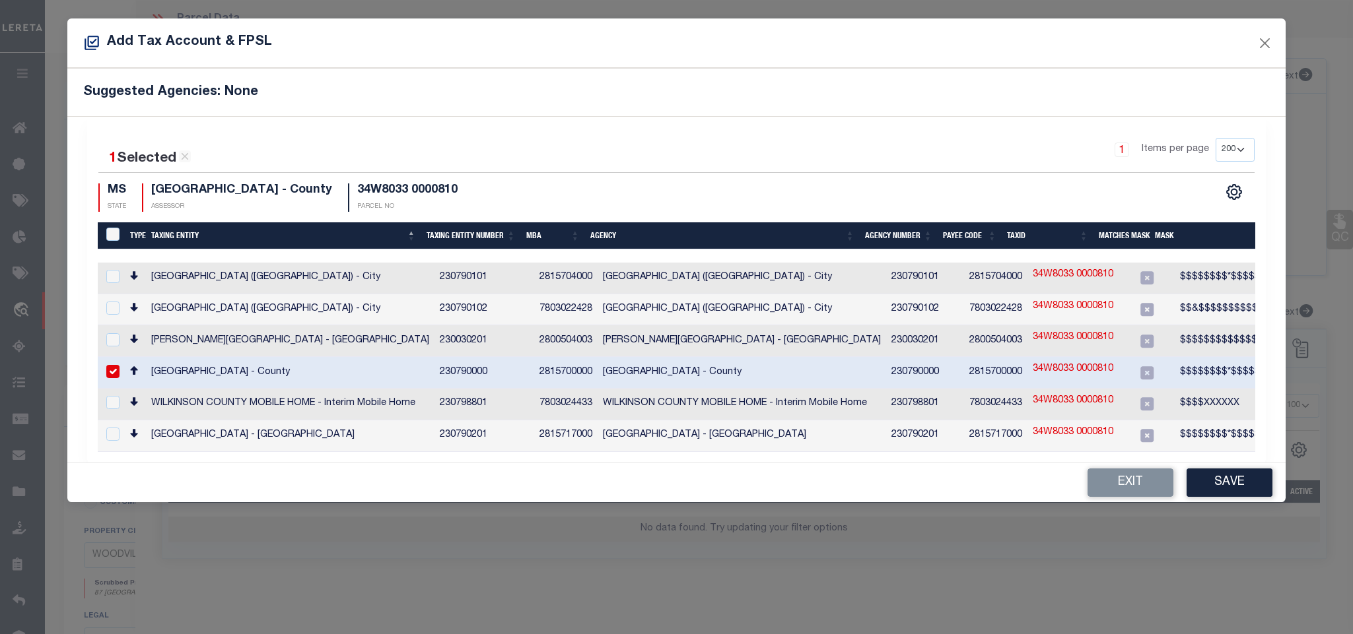
click at [632, 369] on td "[GEOGRAPHIC_DATA] - County" at bounding box center [741, 373] width 288 height 32
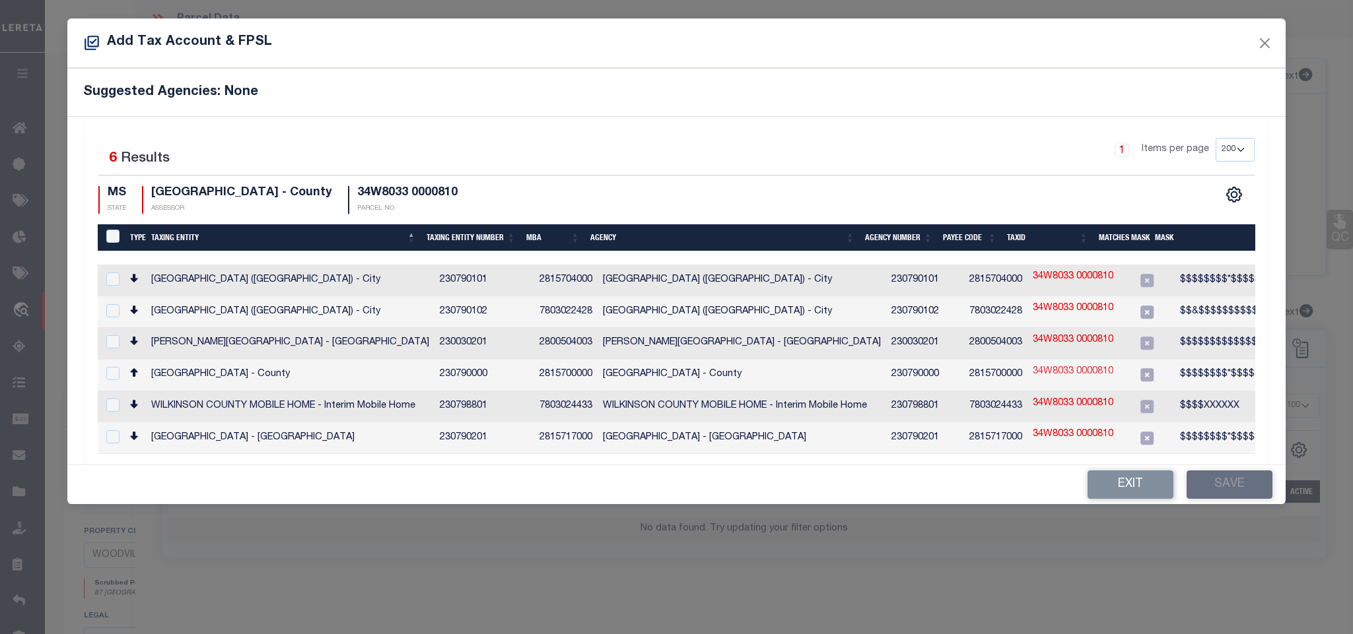
click at [1036, 367] on link "34W8033 0000810" at bounding box center [1073, 372] width 81 height 15
checkbox input "true"
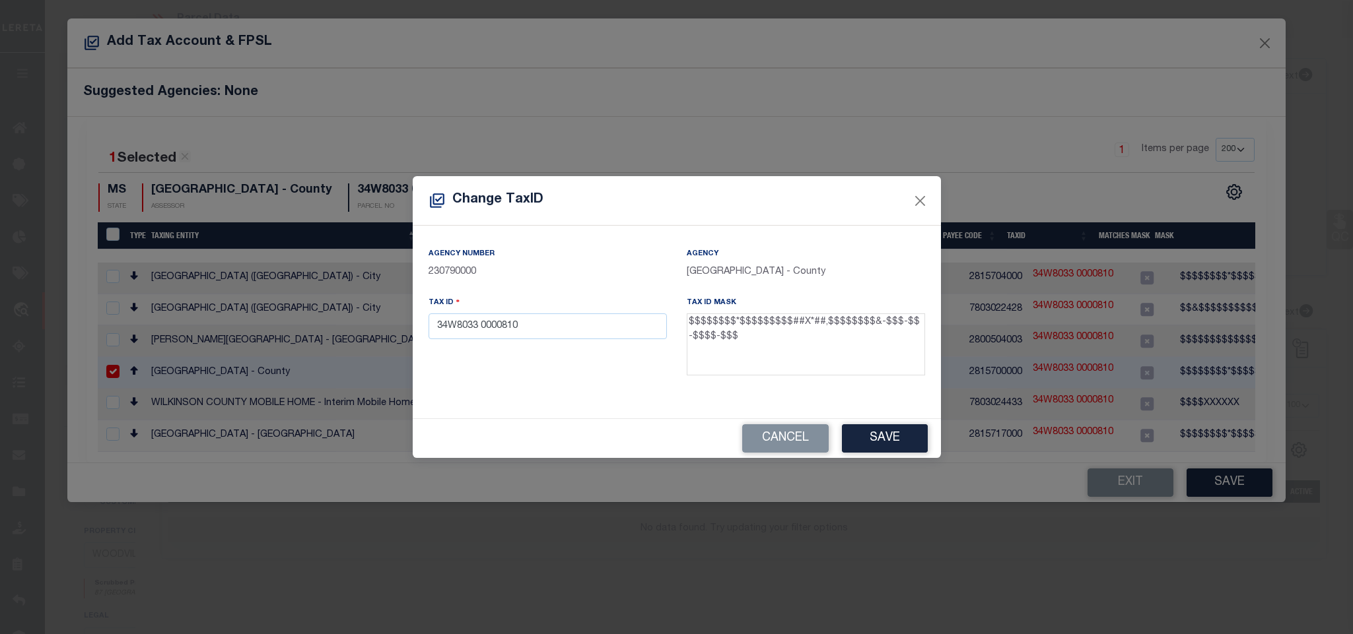
click at [557, 312] on div "Tax ID 34W8033 0000810" at bounding box center [547, 318] width 238 height 44
click at [555, 345] on div "Tax ID 34W8033 0000810" at bounding box center [548, 339] width 258 height 86
click at [555, 333] on input "34W8033 0000810" at bounding box center [547, 327] width 238 height 26
paste input "1250234W8033"
click at [860, 440] on button "Save" at bounding box center [885, 438] width 86 height 28
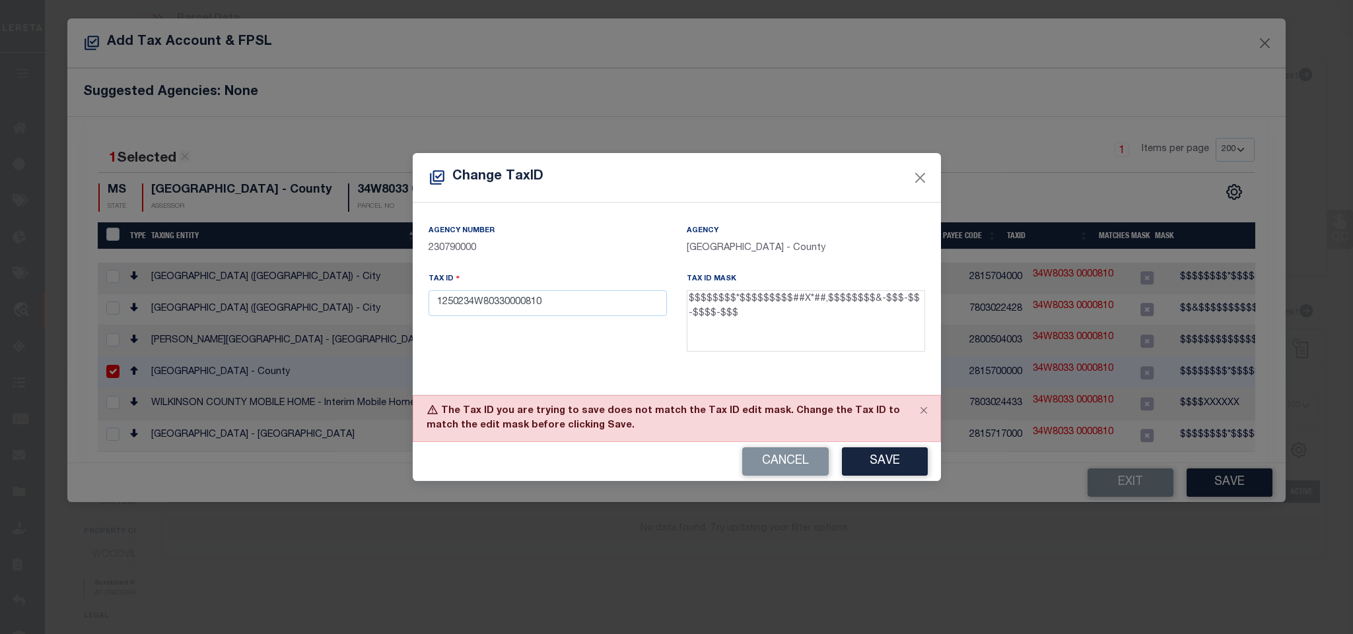
drag, startPoint x: 793, startPoint y: 462, endPoint x: 789, endPoint y: 470, distance: 8.9
click at [793, 462] on button "Cancel" at bounding box center [785, 462] width 86 height 28
type input "34W8033 0000810"
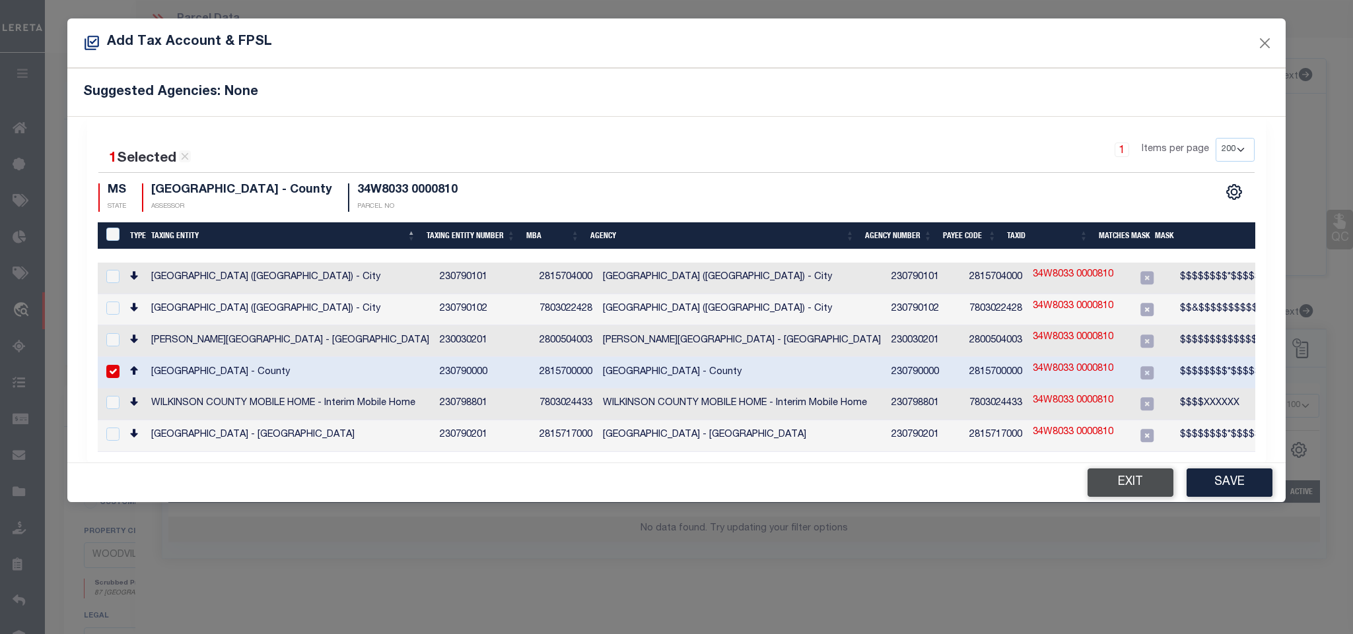
click at [1129, 483] on button "Exit" at bounding box center [1130, 483] width 86 height 28
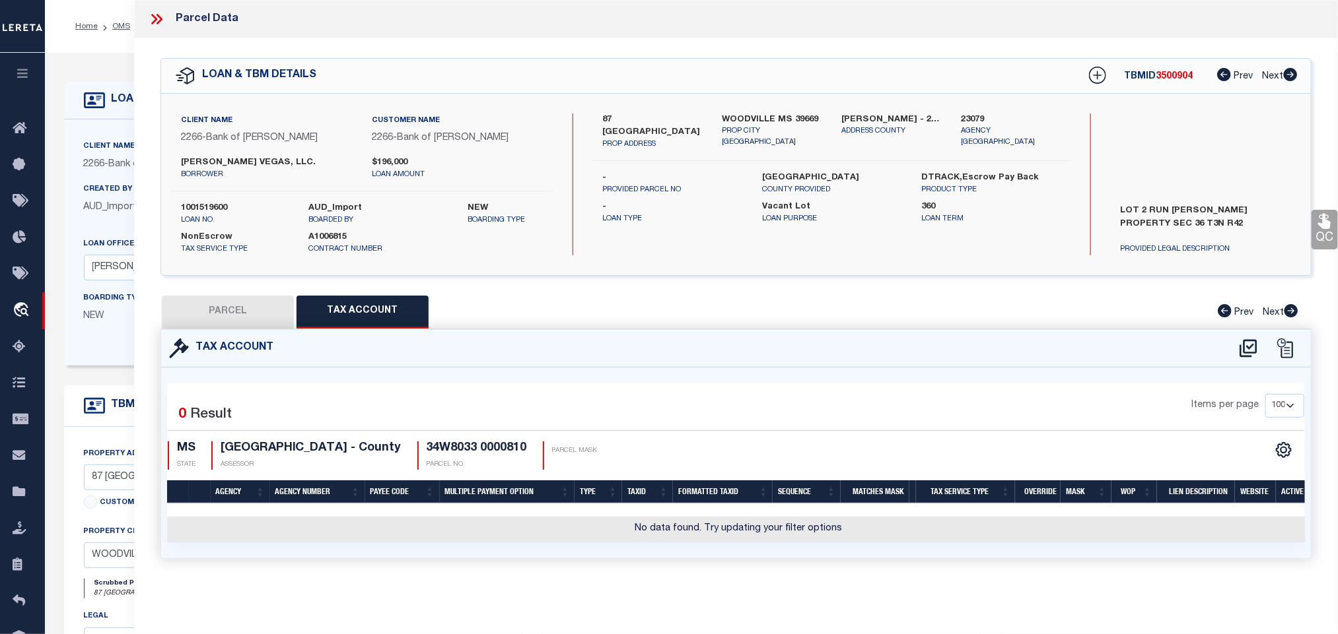
click at [270, 315] on button "PARCEL" at bounding box center [228, 312] width 132 height 33
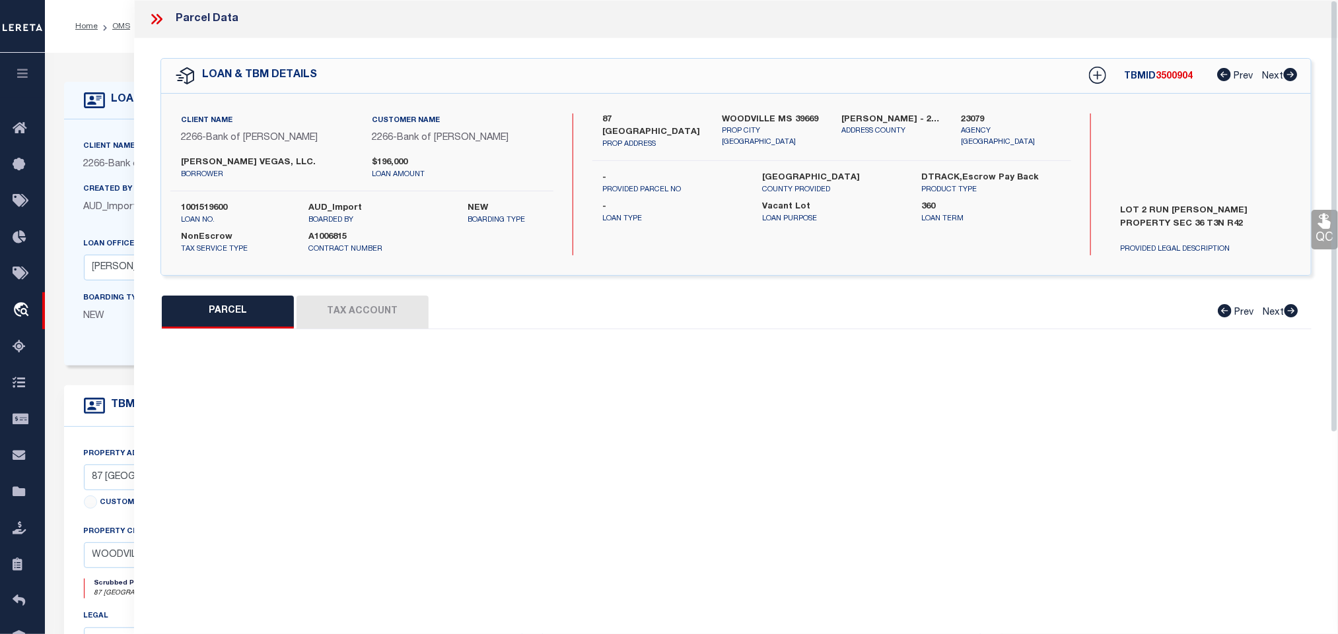
select select "AS"
select select
checkbox input "false"
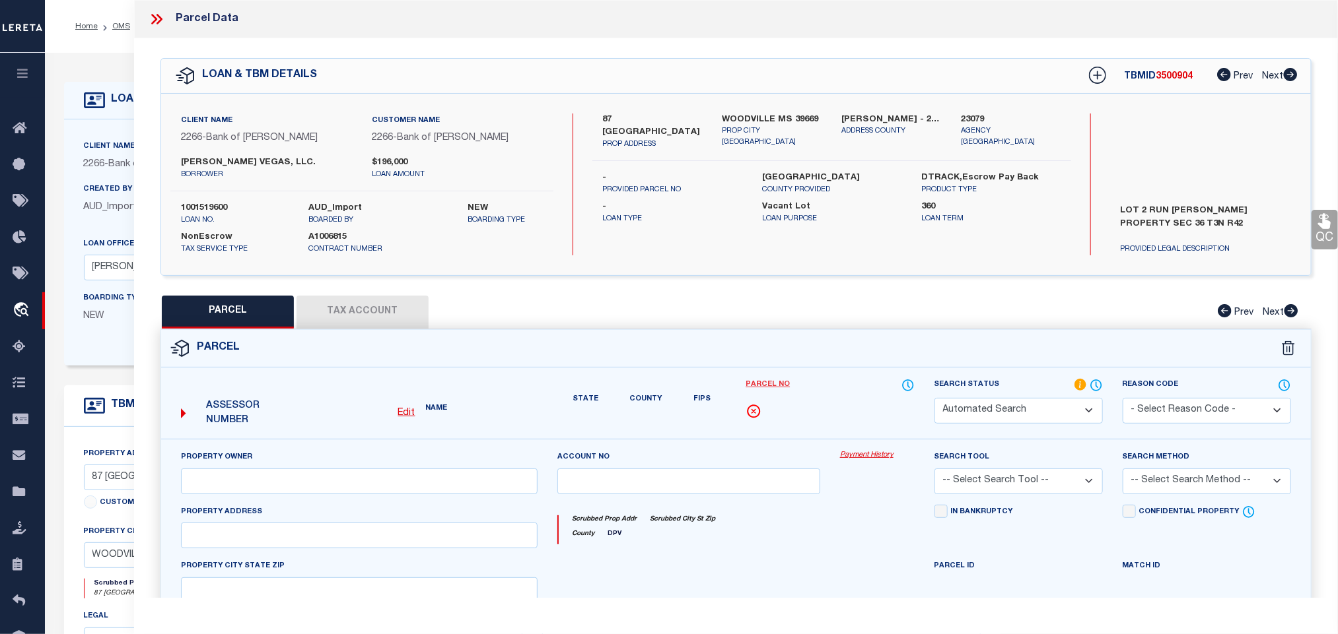
select select "RD"
type input "[PERSON_NAME]"
select select "AGW"
select select "LEG"
type input "E/S [PERSON_NAME]"
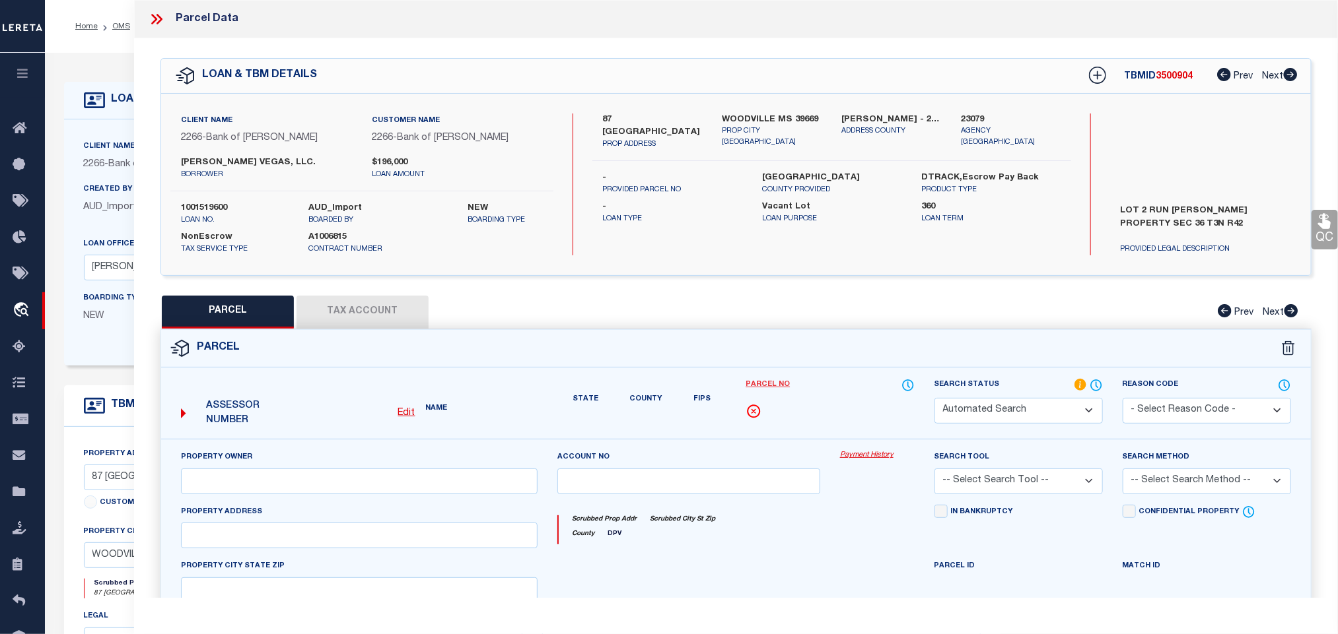
type input "WOODVILLE MS 39669"
type textarea "PT G.L. 2"
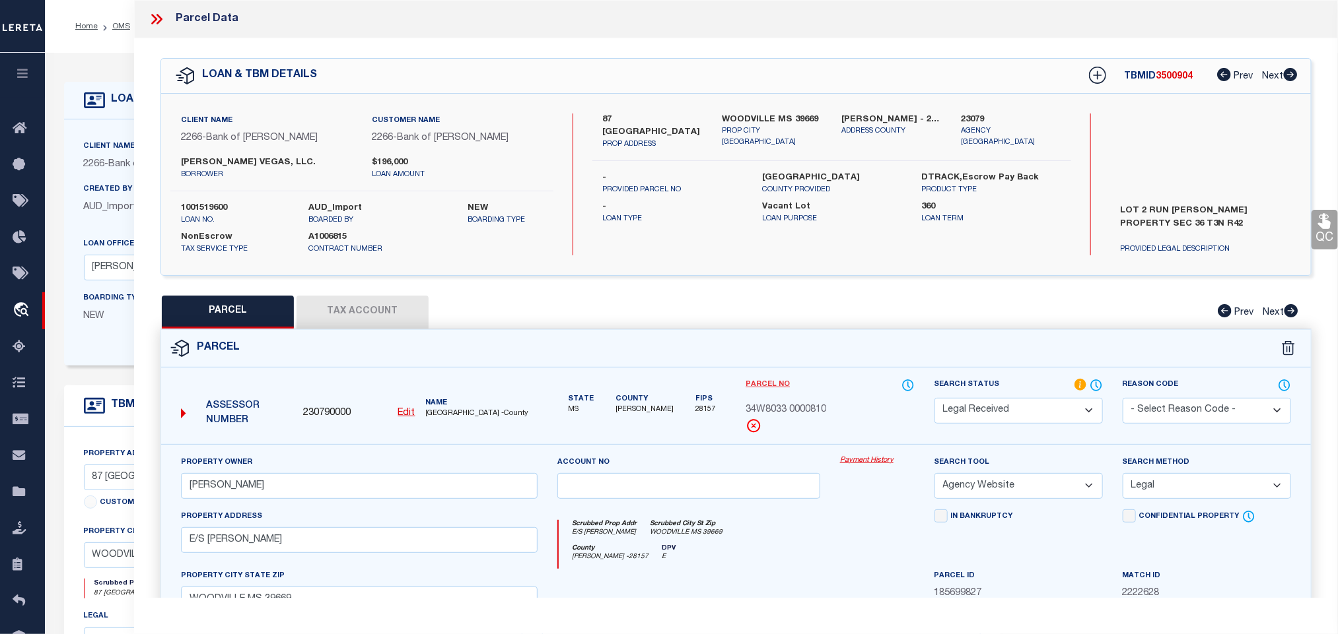
click at [769, 389] on link "Parcel No" at bounding box center [767, 385] width 44 height 11
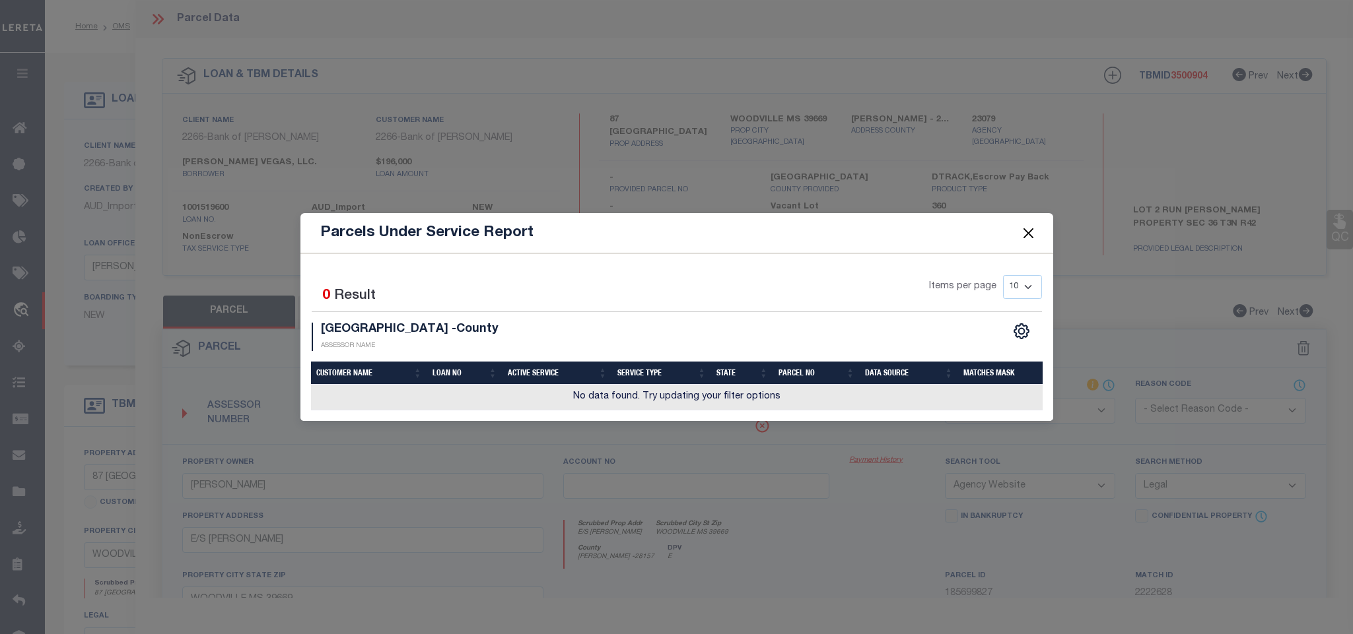
click at [1020, 232] on button "Close" at bounding box center [1027, 232] width 17 height 17
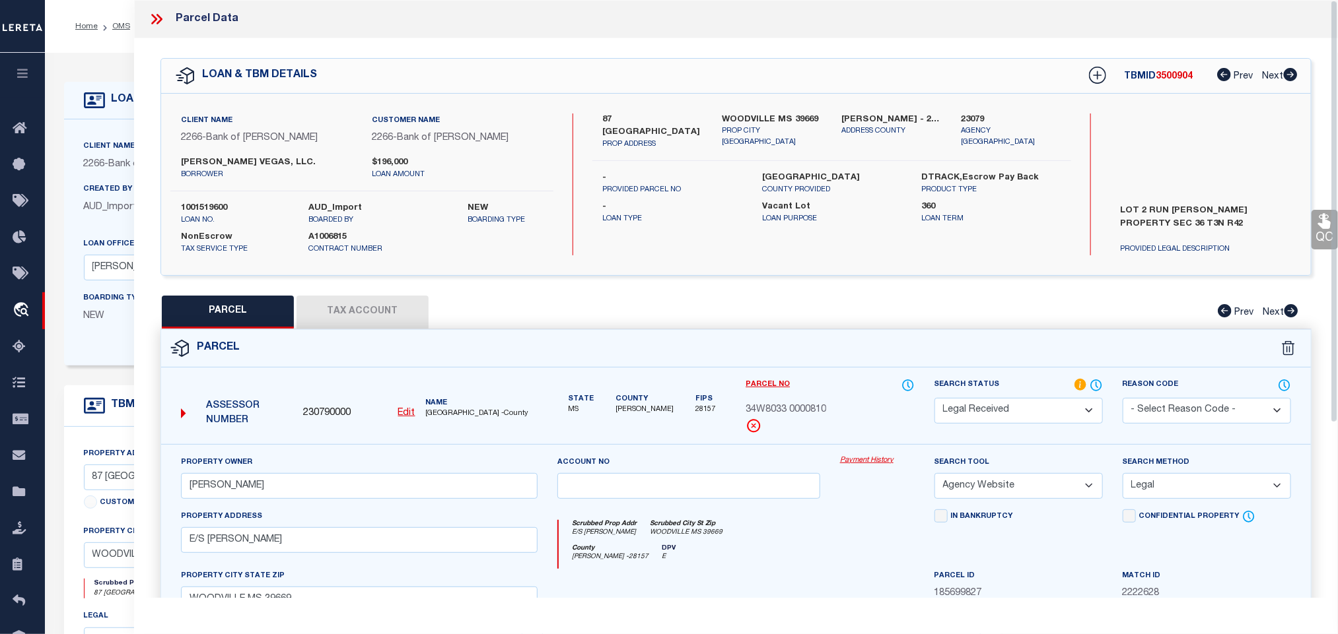
click at [1083, 416] on select "Automated Search Bad Parcel Complete Duplicate Parcel High Dollar Reporting In …" at bounding box center [1018, 411] width 168 height 26
select select "JR"
click at [1083, 416] on select "Automated Search Bad Parcel Complete Duplicate Parcel High Dollar Reporting In …" at bounding box center [1018, 411] width 168 height 26
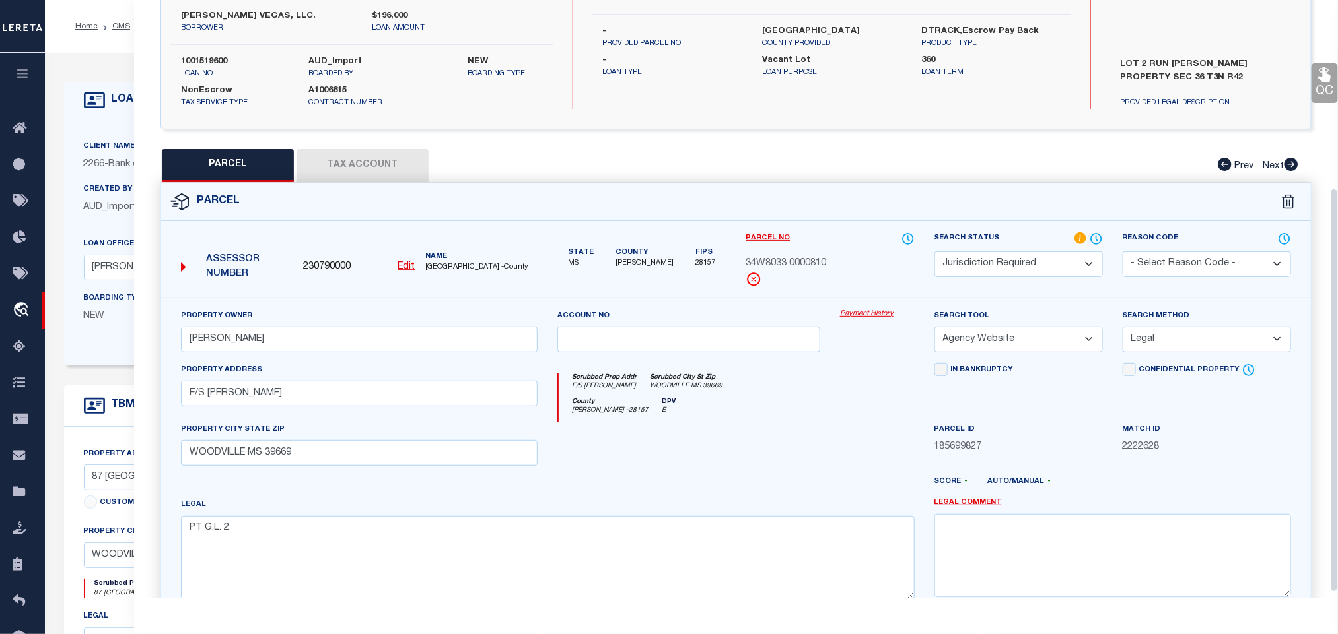
scroll to position [286, 0]
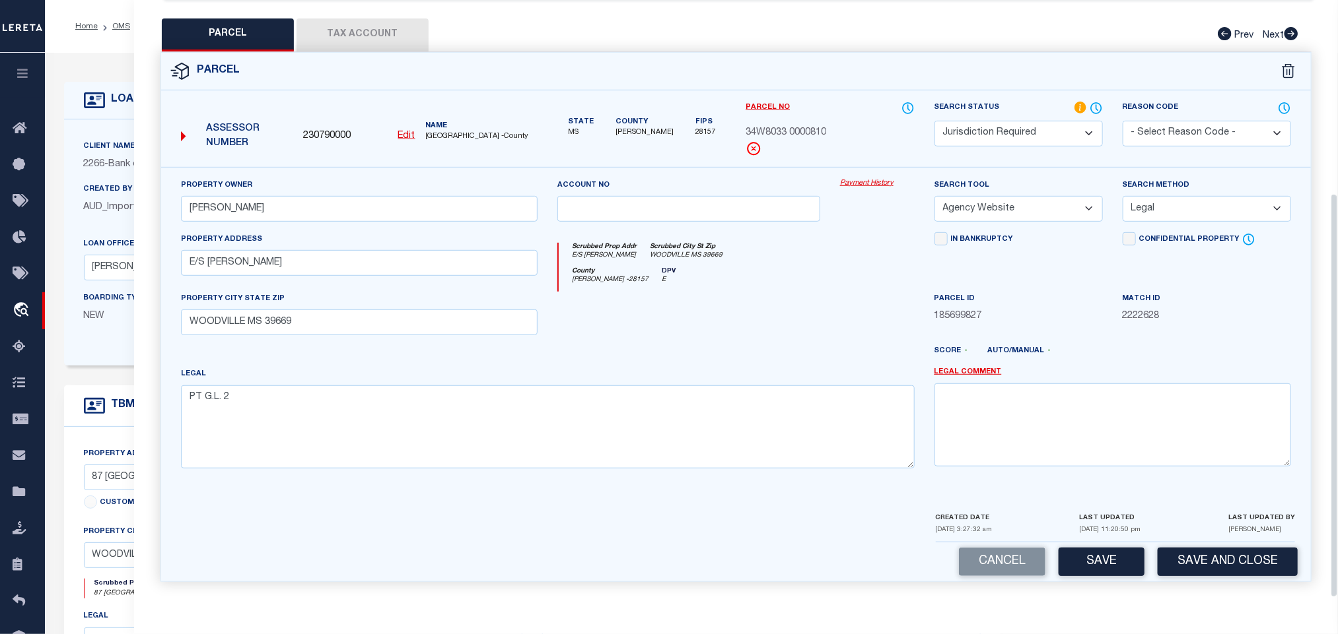
click at [821, 127] on span "34W8033 0000810" at bounding box center [785, 133] width 81 height 15
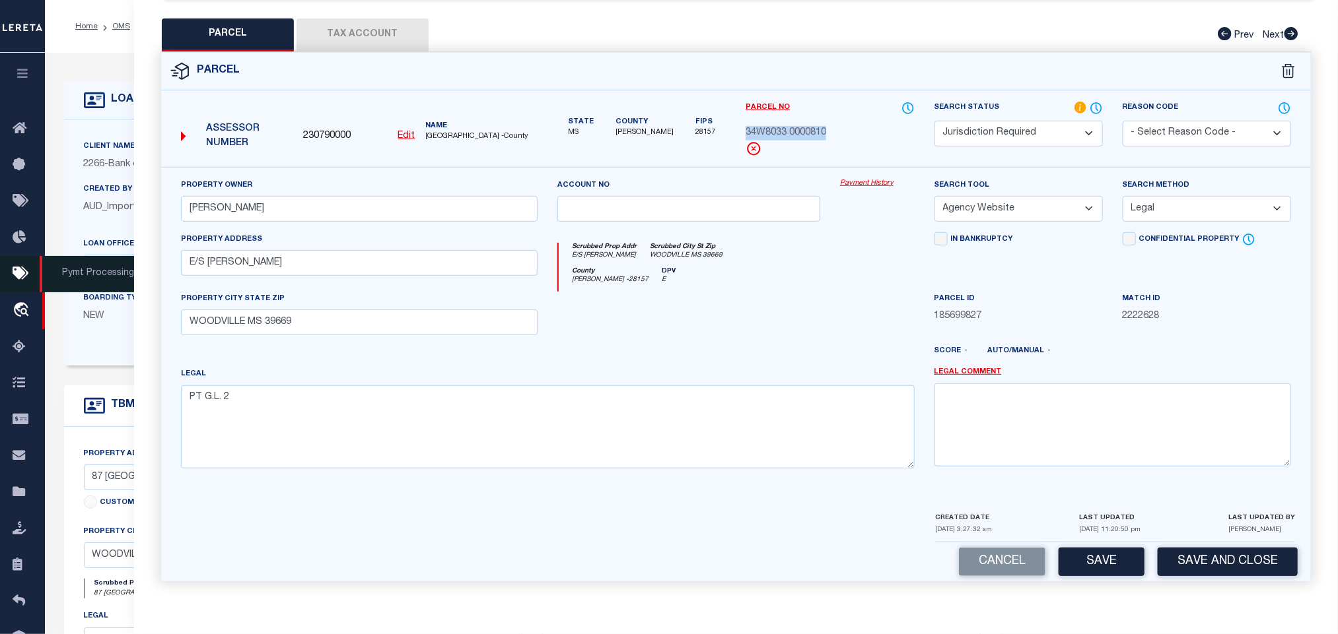
copy div "34W8033 0000810"
click at [404, 24] on button "Tax Account" at bounding box center [362, 34] width 132 height 33
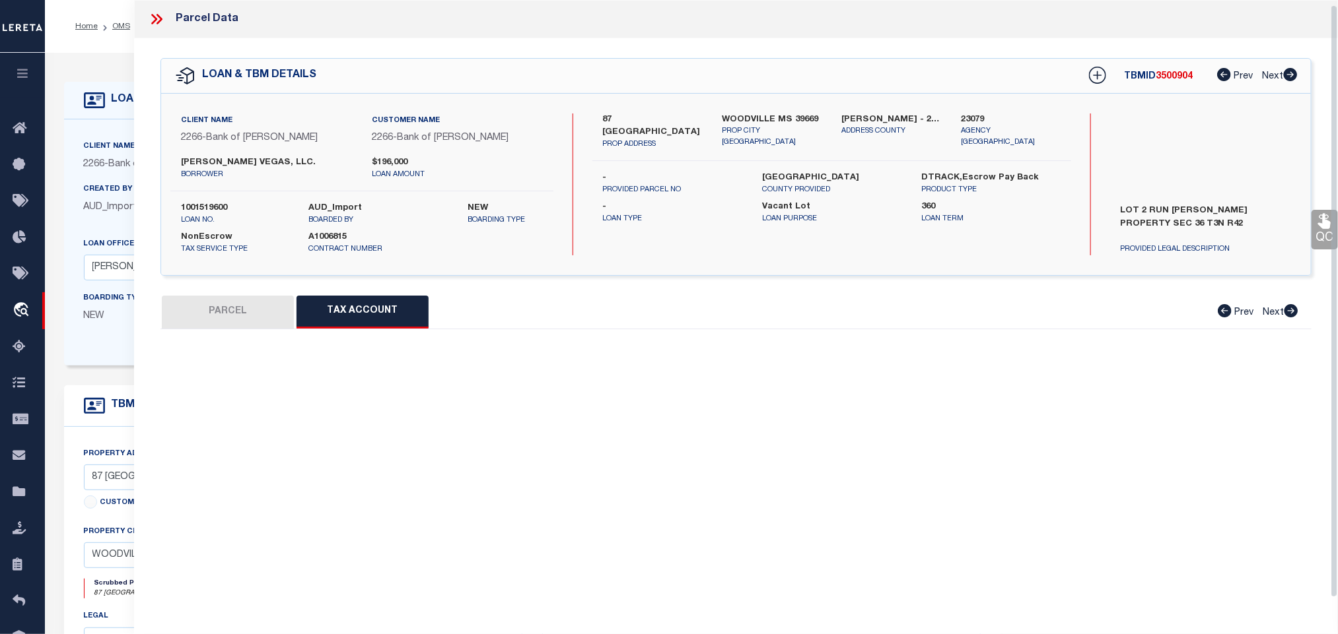
scroll to position [5, 0]
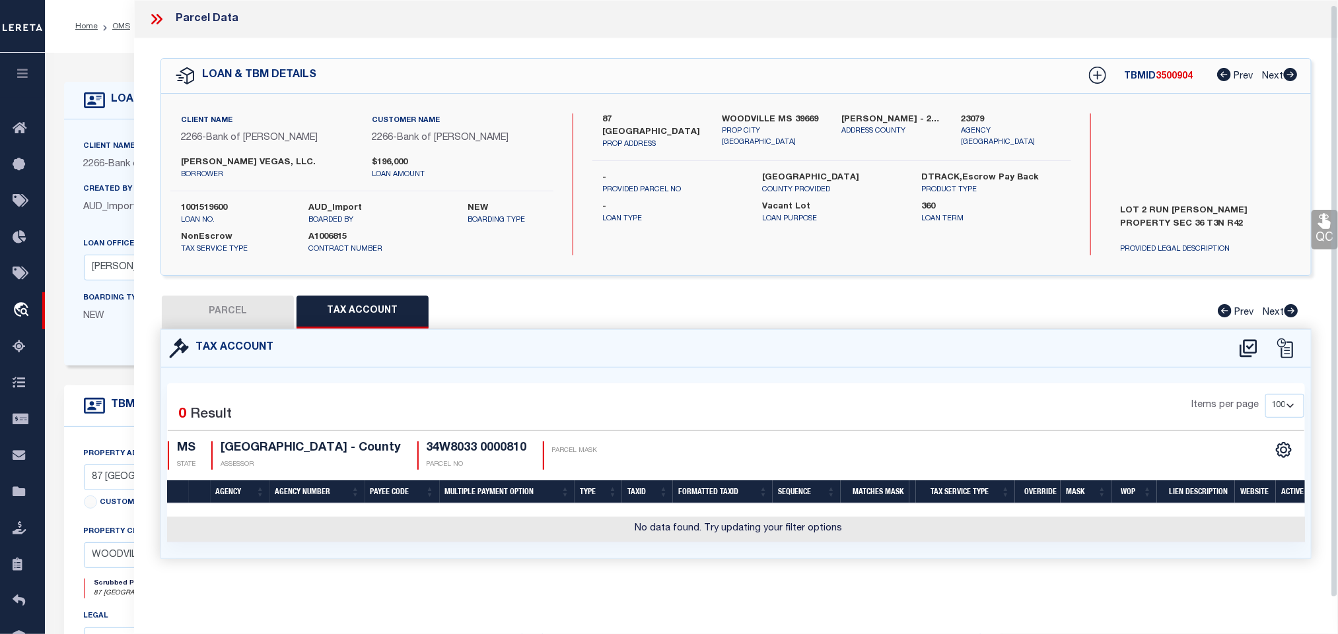
select select "100"
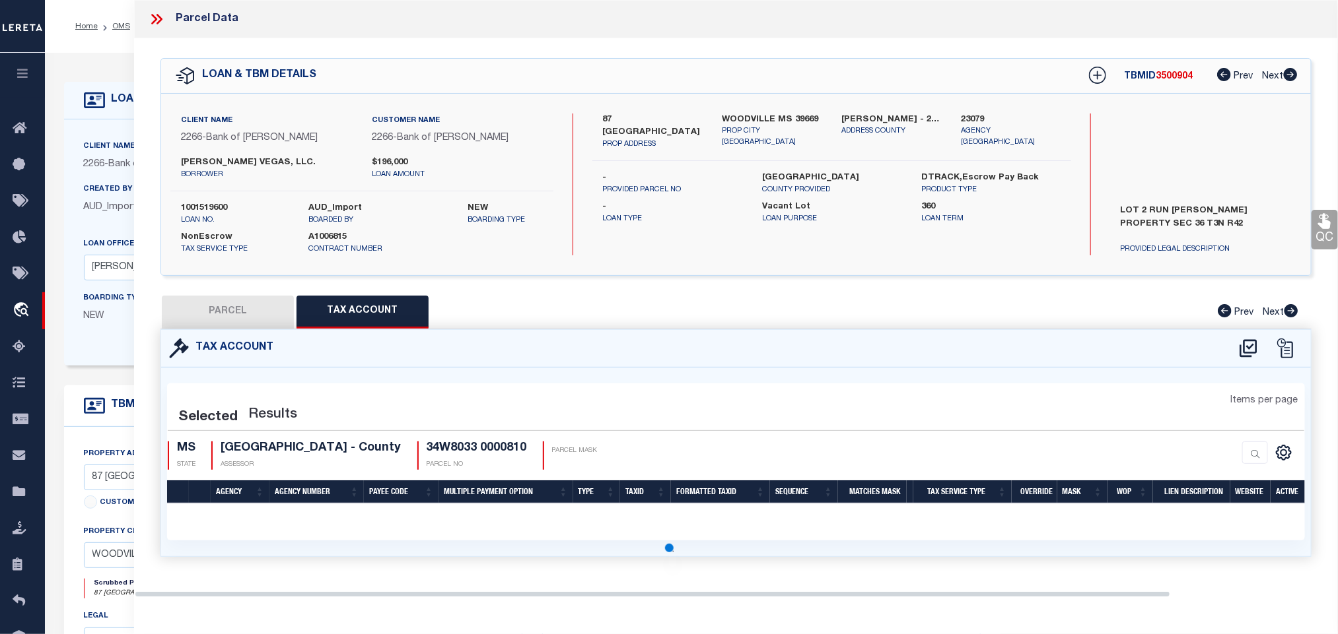
scroll to position [0, 0]
select select "100"
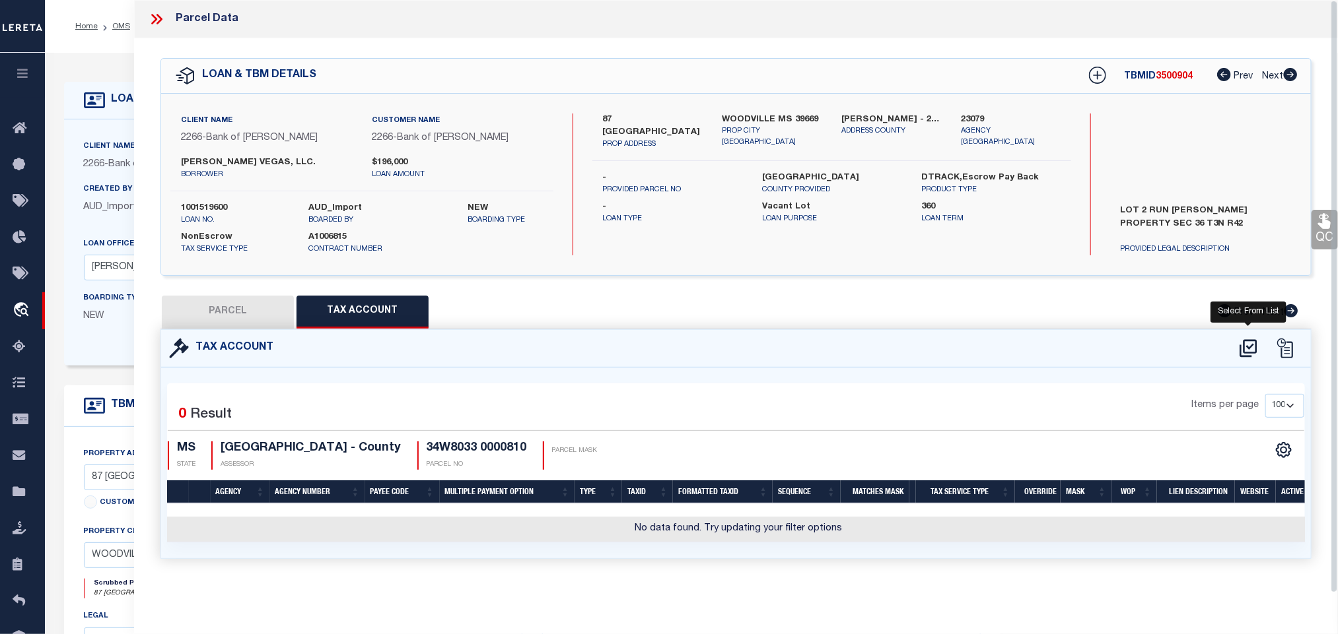
click at [1252, 347] on icon at bounding box center [1247, 348] width 17 height 18
select select "200"
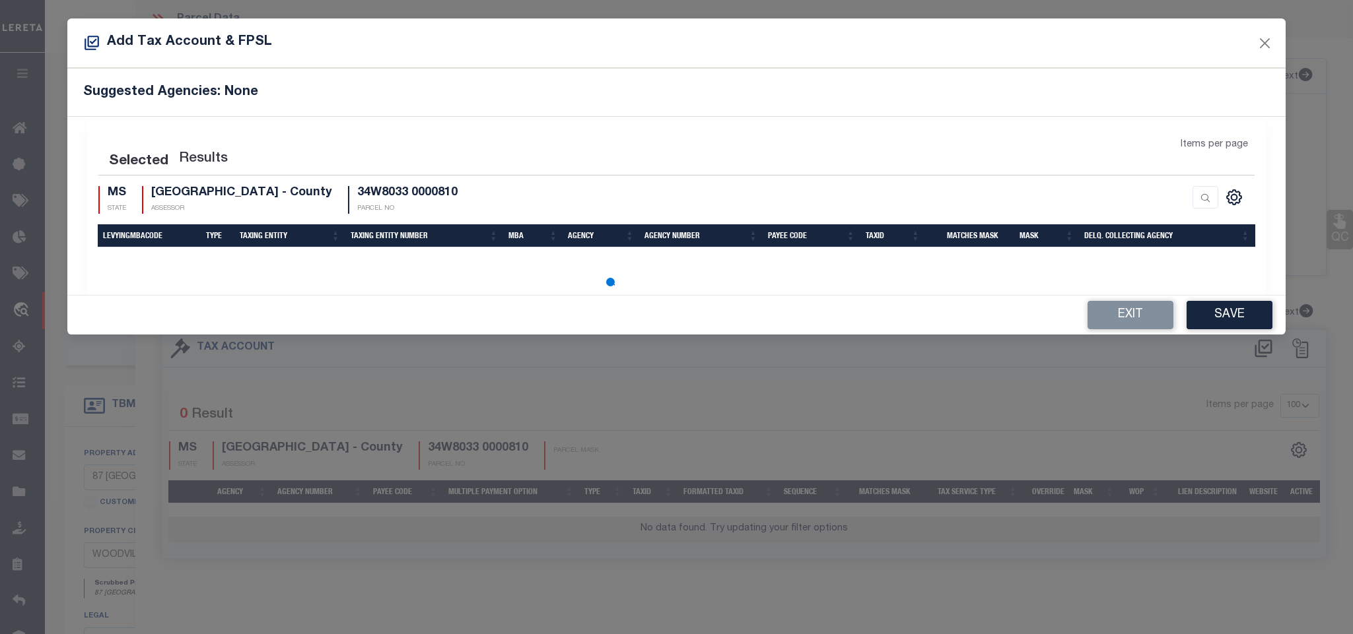
select select "200"
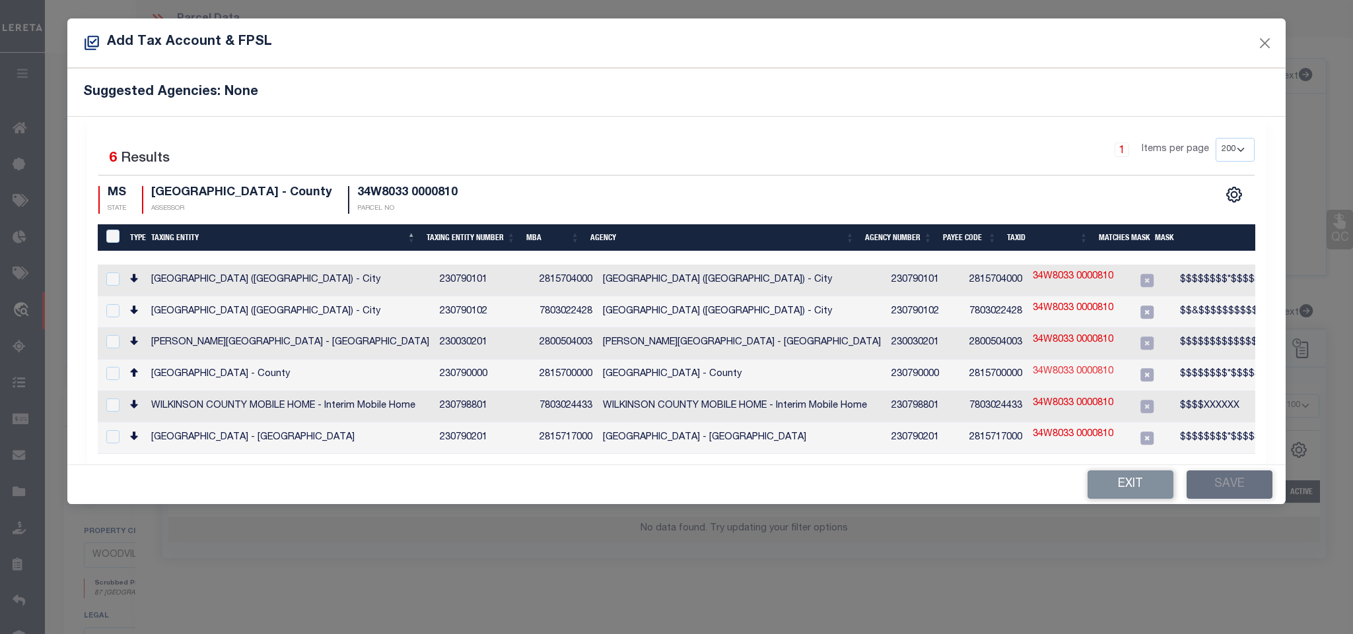
click at [1054, 366] on link "34W8033 0000810" at bounding box center [1073, 372] width 81 height 15
checkbox input "true"
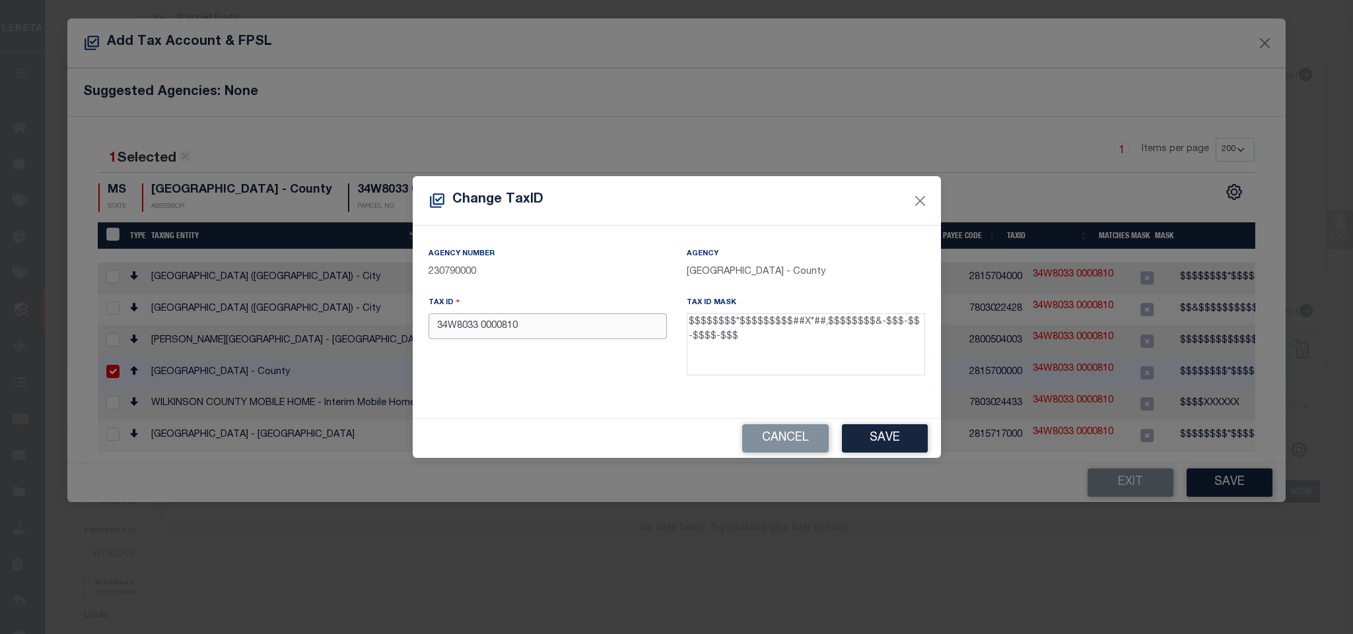
click at [605, 325] on input "34W8033 0000810" at bounding box center [547, 327] width 238 height 26
paste input "034W8033 00"
click at [903, 440] on button "Save" at bounding box center [885, 438] width 86 height 28
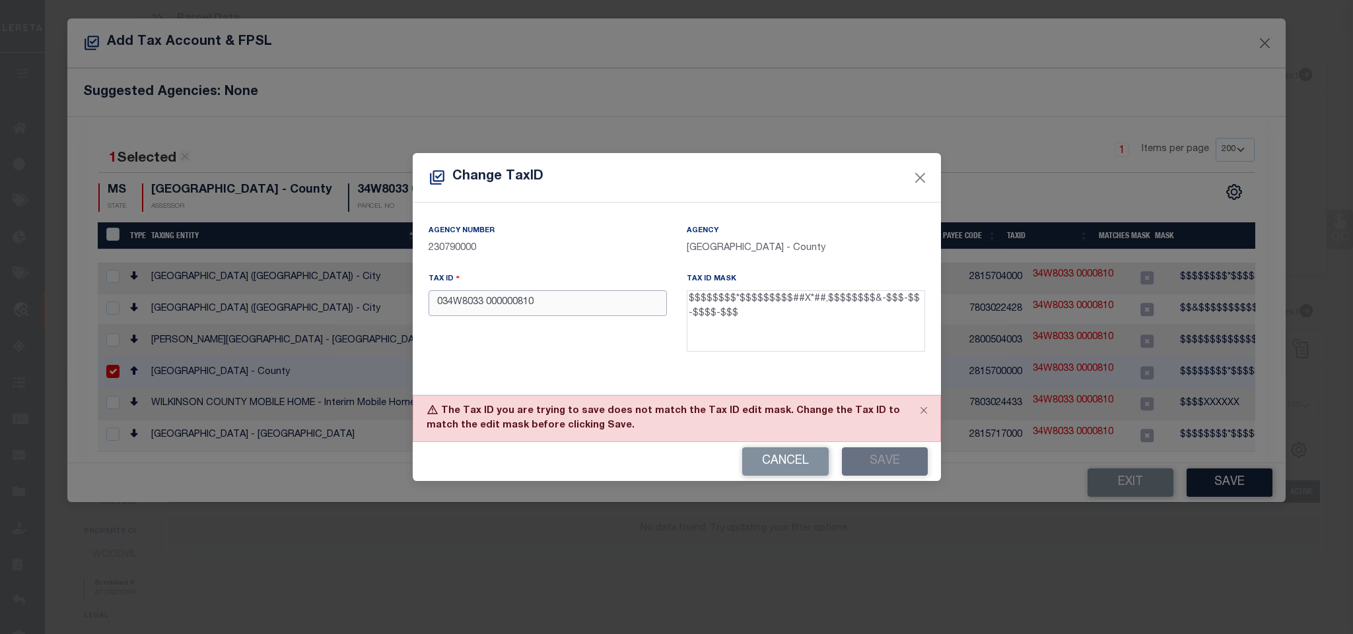
click at [628, 294] on input "034W8033 000000810" at bounding box center [547, 303] width 238 height 26
drag, startPoint x: 753, startPoint y: 452, endPoint x: 885, endPoint y: 392, distance: 145.4
click at [753, 452] on button "Cancel" at bounding box center [785, 462] width 86 height 28
type input "34W8033 0000810"
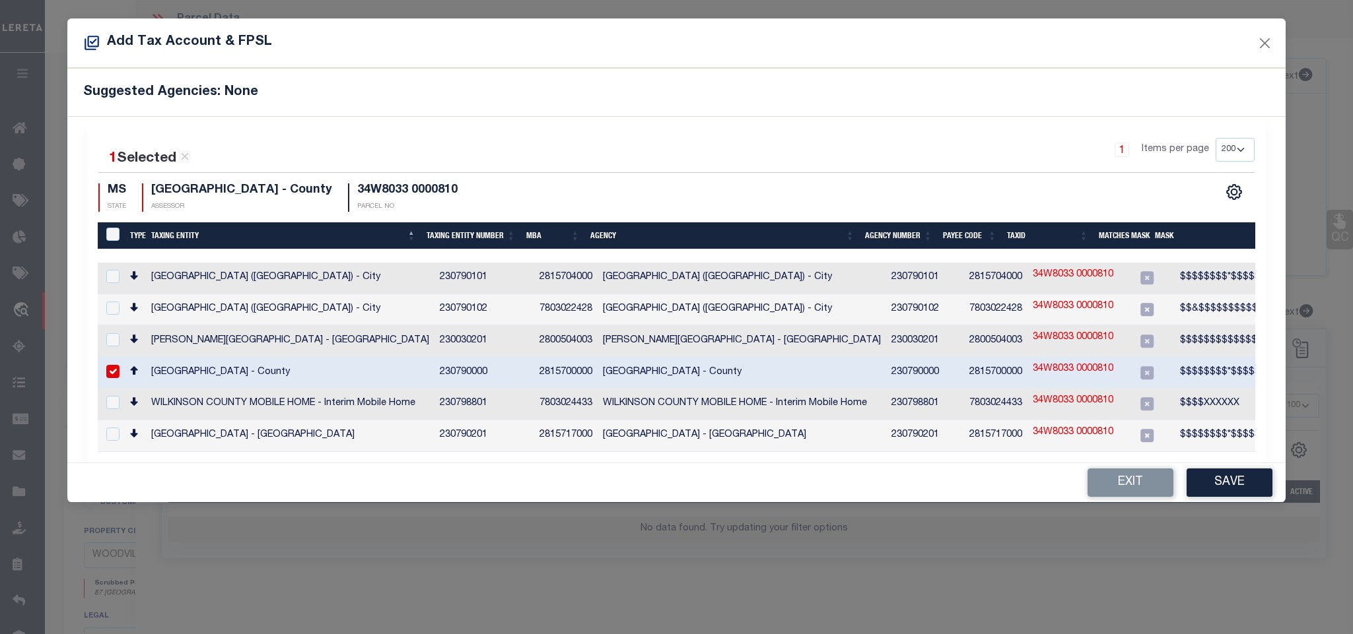
click at [997, 366] on td "2815700000" at bounding box center [995, 373] width 63 height 32
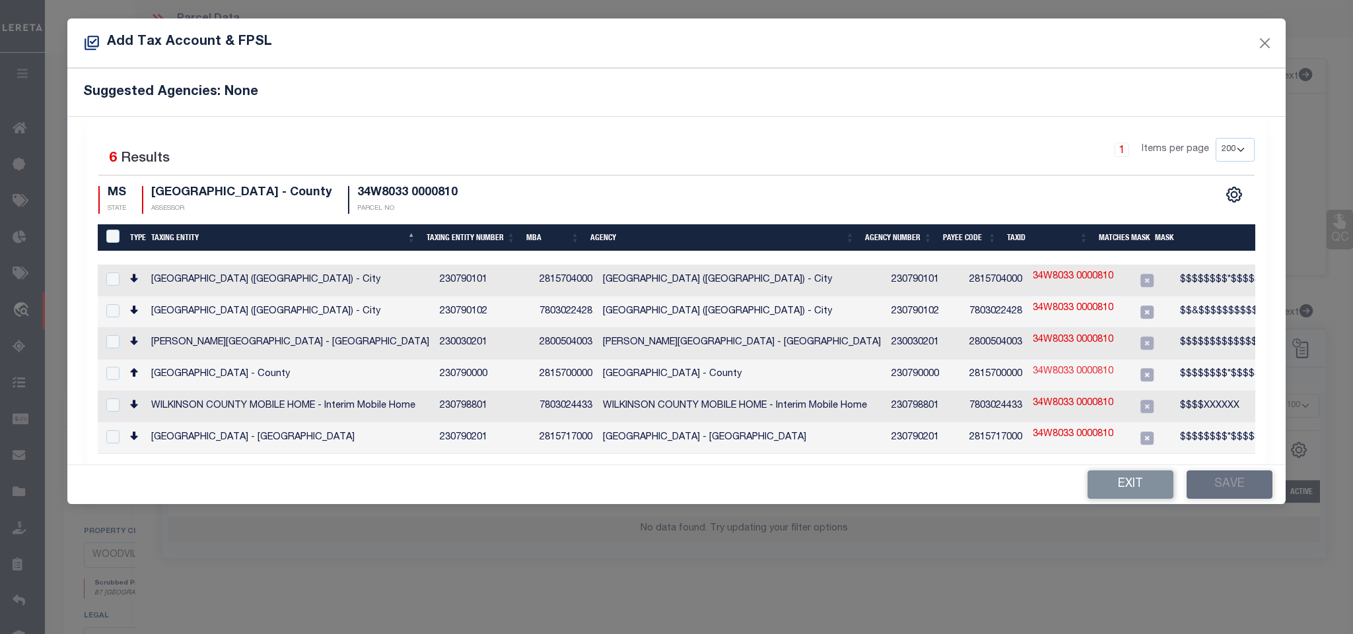
click at [1034, 366] on link "34W8033 0000810" at bounding box center [1073, 372] width 81 height 15
checkbox input "true"
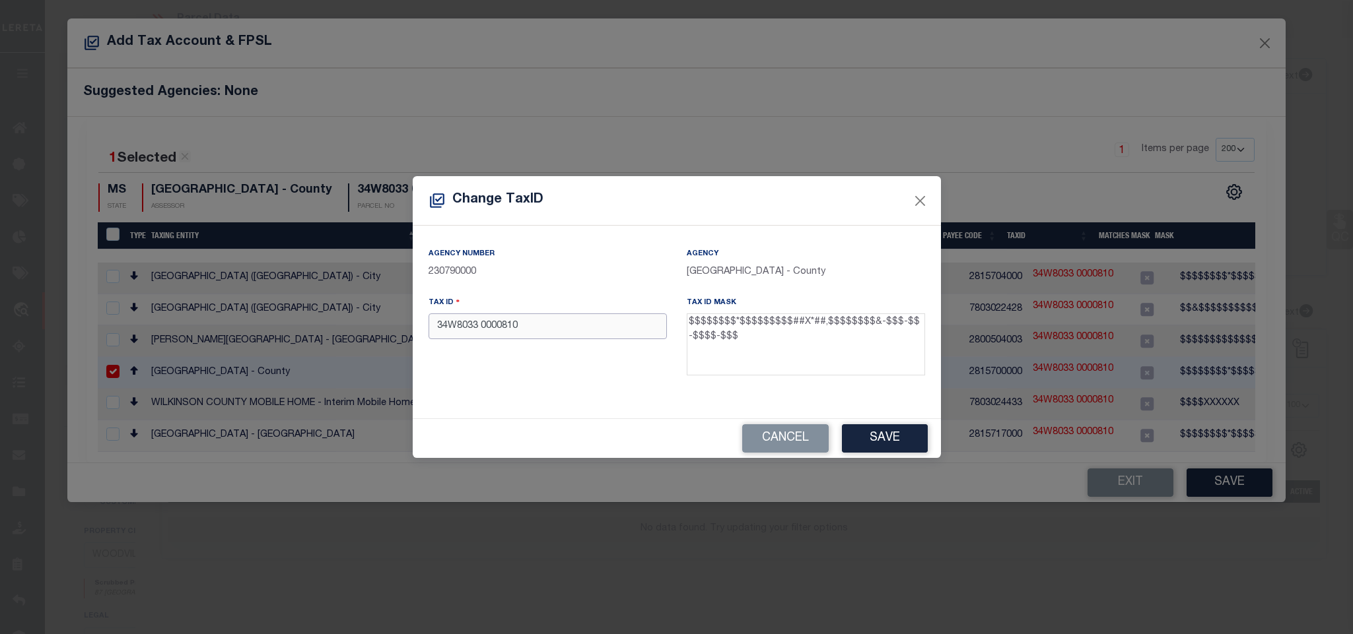
click at [547, 323] on input "34W8033 0000810" at bounding box center [547, 327] width 238 height 26
click at [553, 333] on input "34W8033 0000810" at bounding box center [547, 327] width 238 height 26
paste input "034W8033 00"
click at [885, 450] on button "Save" at bounding box center [885, 438] width 86 height 28
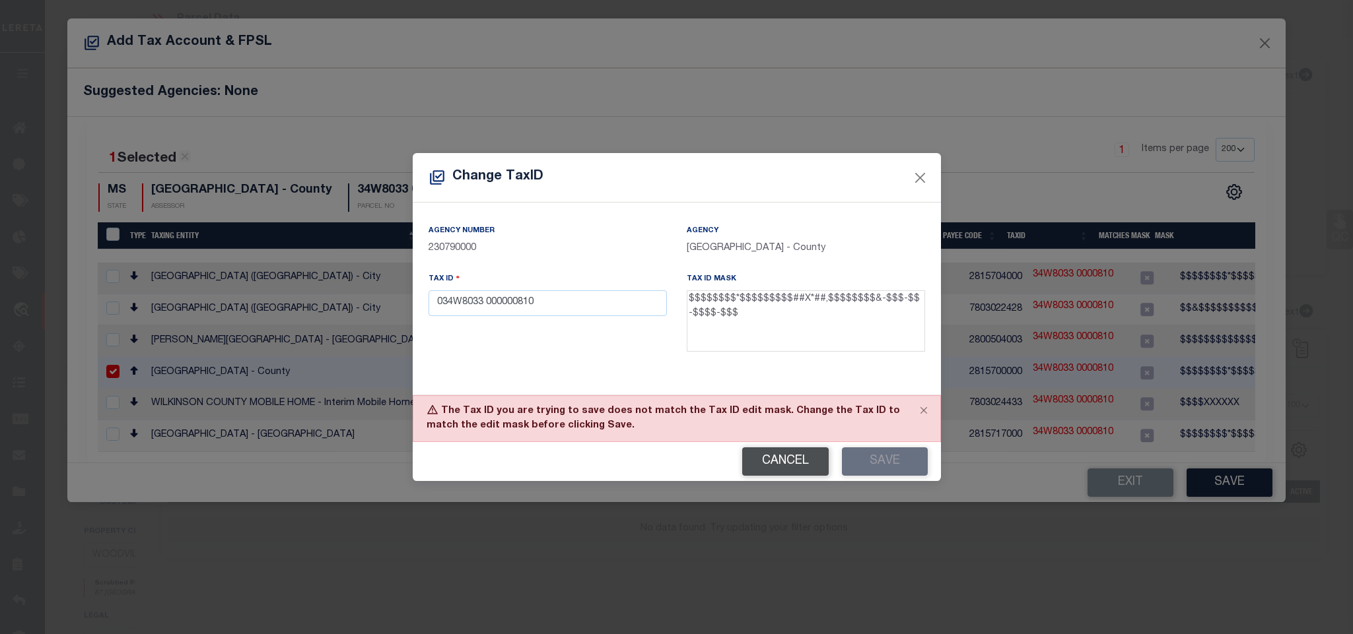
click at [823, 459] on button "Cancel" at bounding box center [785, 462] width 86 height 28
type input "34W8033 0000810"
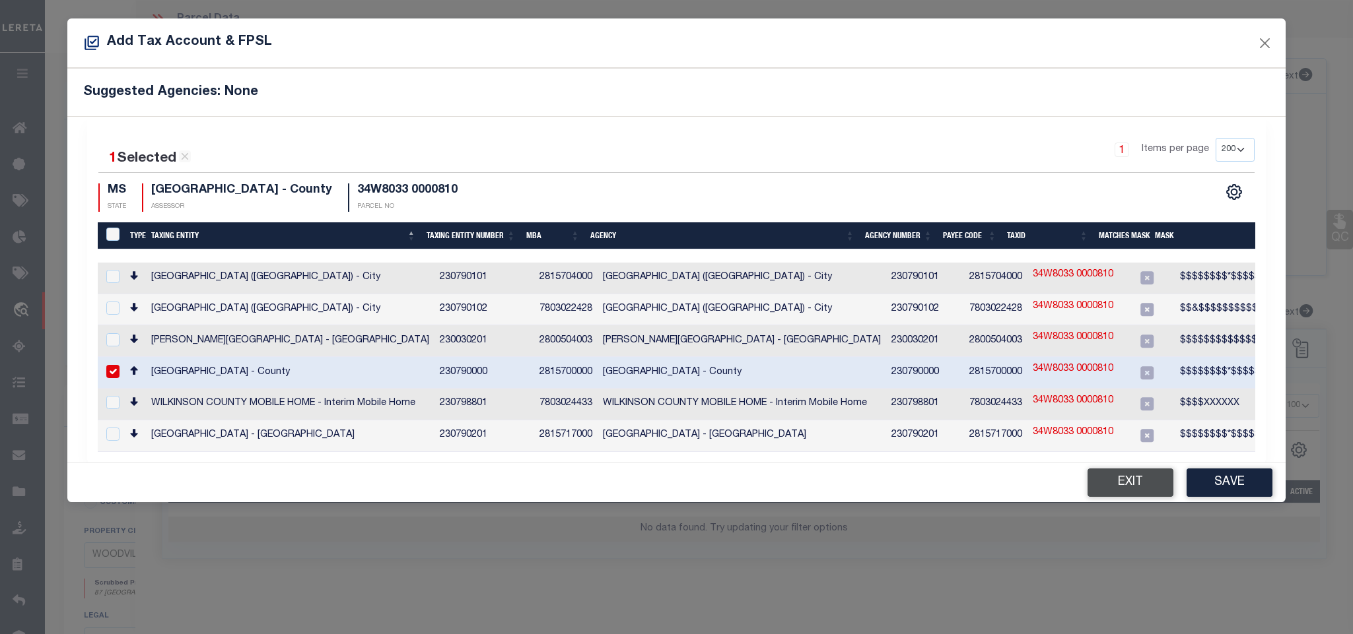
click at [1118, 472] on button "Exit" at bounding box center [1130, 483] width 86 height 28
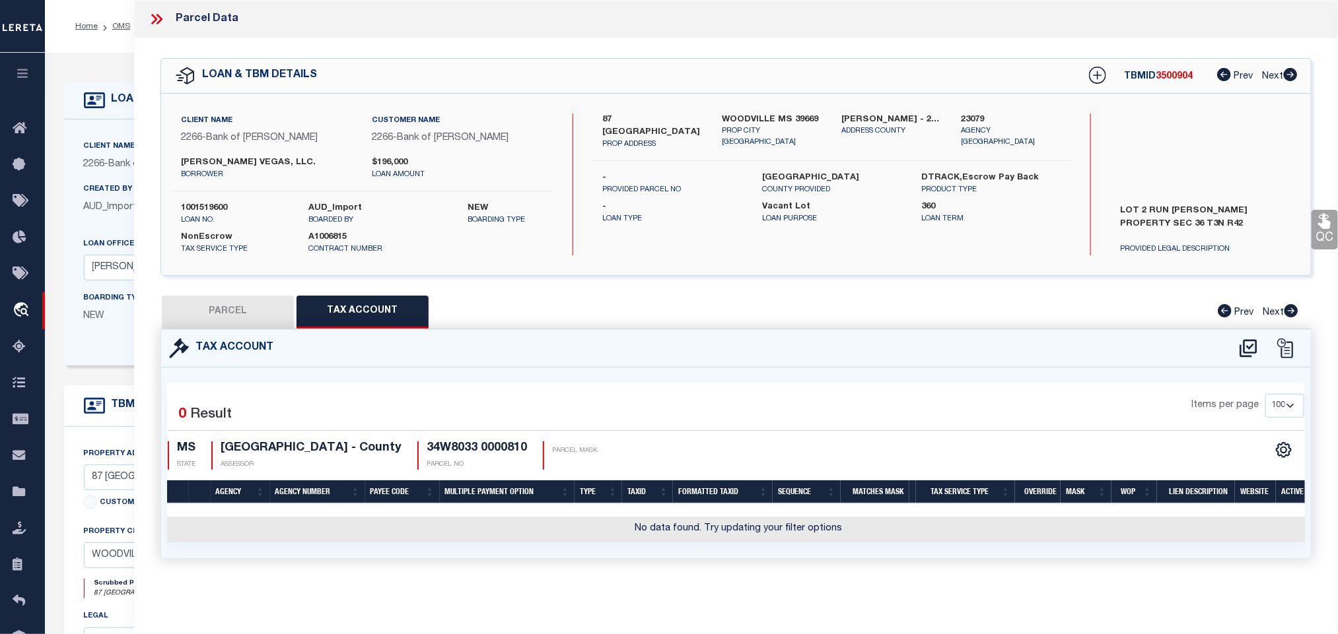
click at [236, 286] on div "QC QC QC" at bounding box center [735, 314] width 1203 height 553
click at [238, 325] on button "PARCEL" at bounding box center [228, 312] width 132 height 33
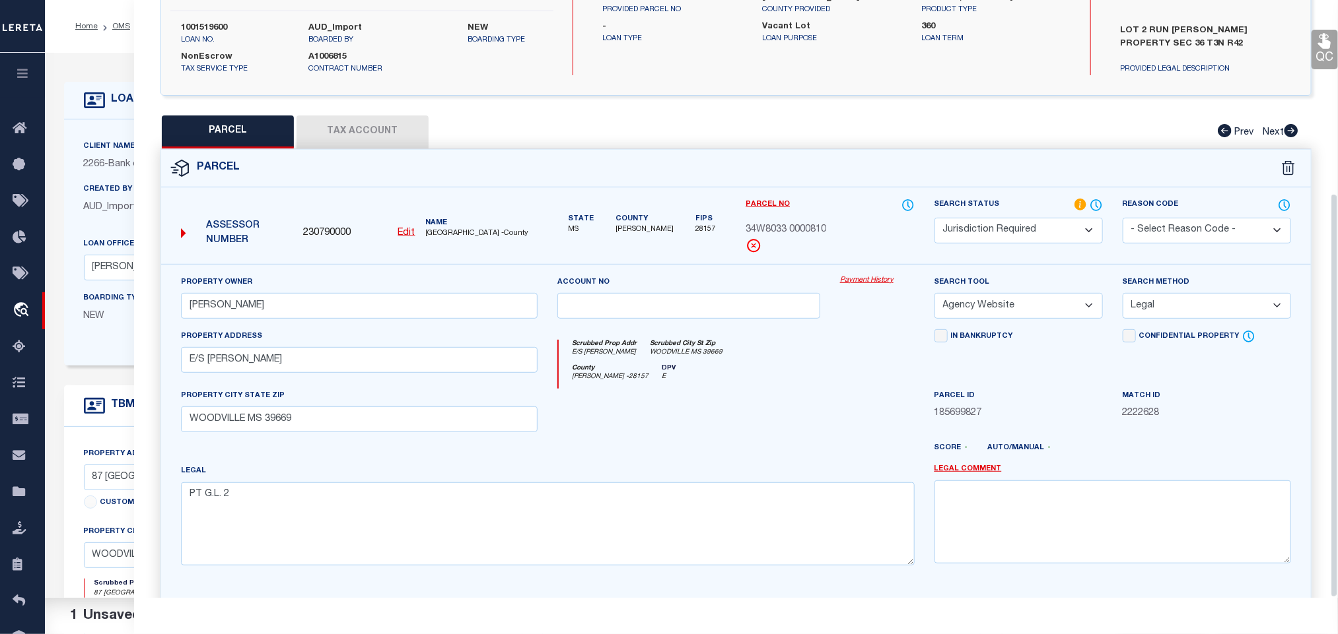
scroll to position [286, 0]
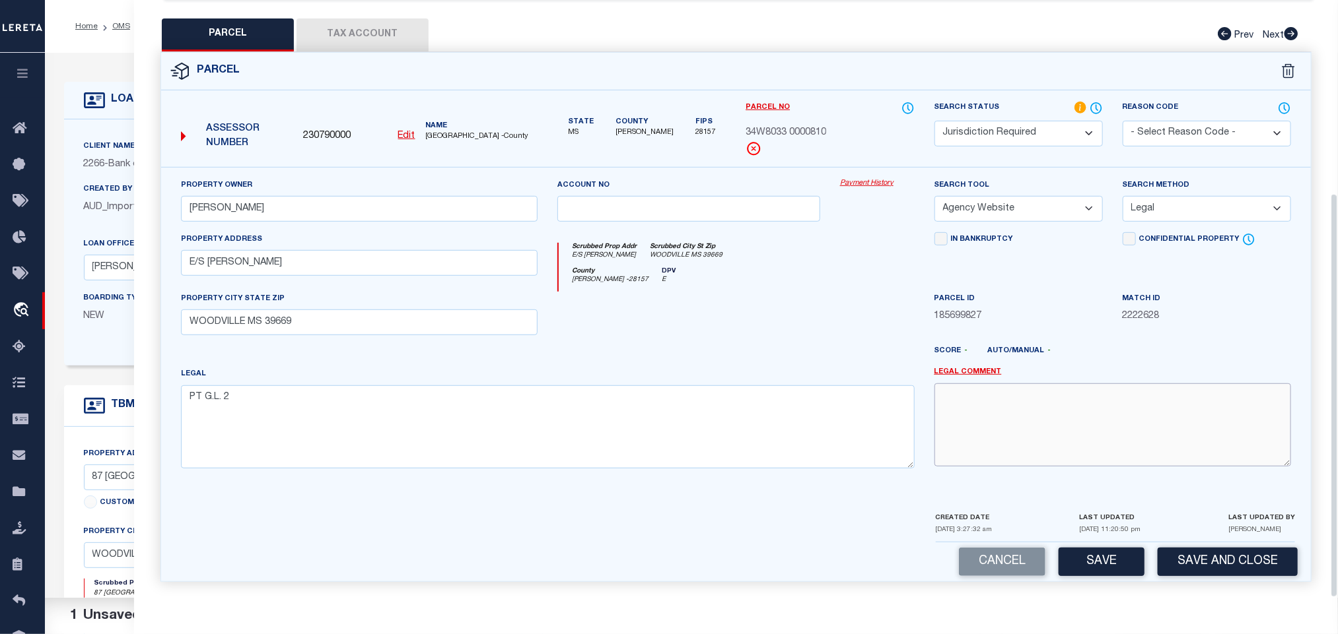
click at [1018, 418] on textarea at bounding box center [1112, 425] width 356 height 83
type textarea "Need to update the tax id mask."
click at [1198, 562] on button "Save and Close" at bounding box center [1227, 562] width 140 height 28
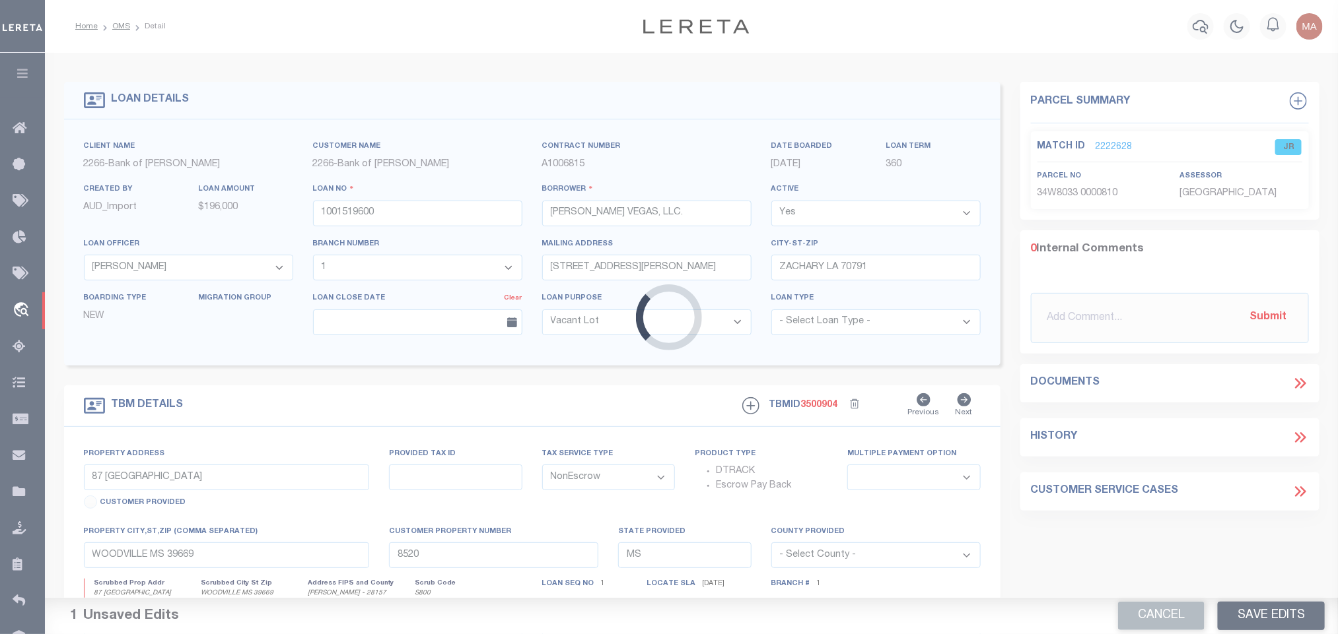
select select "25335"
select select "8660"
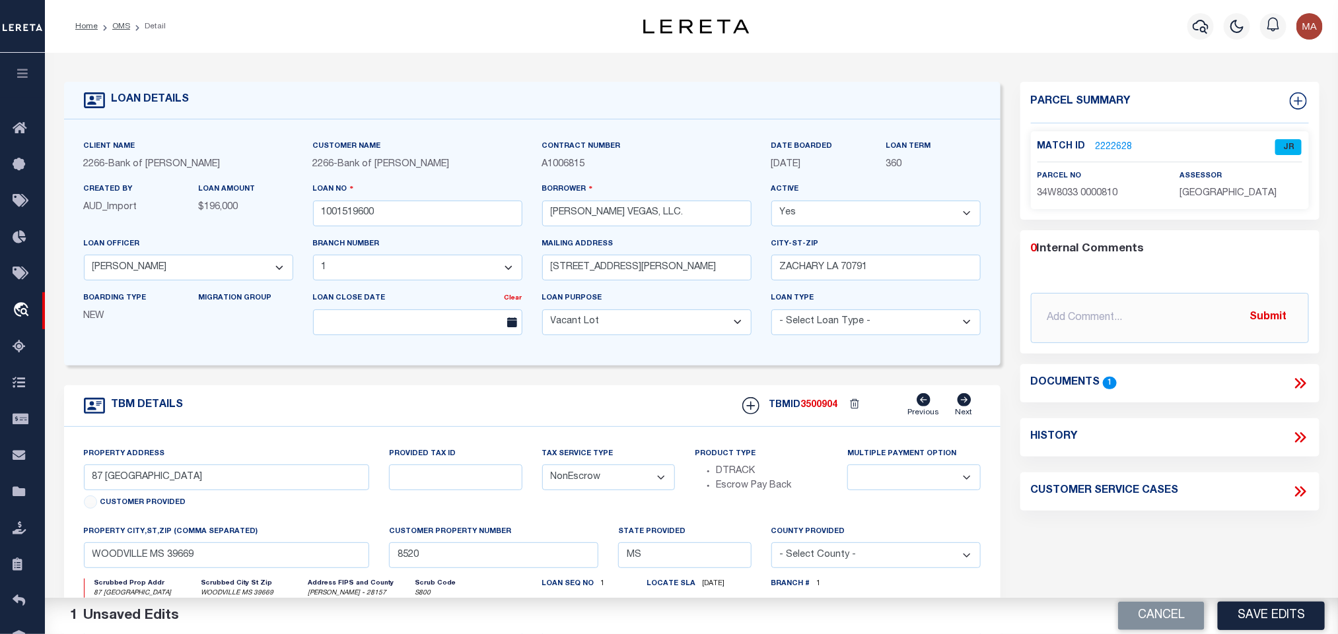
select select
drag, startPoint x: 305, startPoint y: 205, endPoint x: 333, endPoint y: 213, distance: 29.5
click at [305, 205] on div "Loan No 1001519600" at bounding box center [417, 209] width 229 height 54
click at [341, 214] on input "1001519600" at bounding box center [417, 214] width 209 height 26
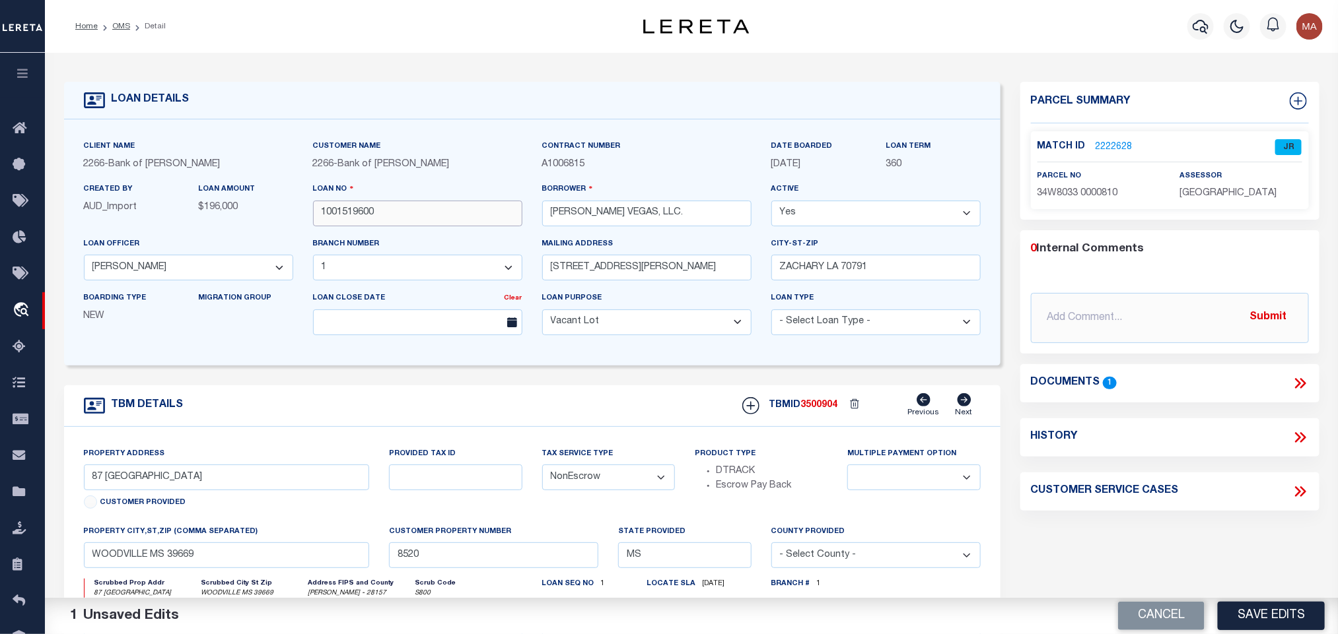
click at [341, 214] on input "1001519600" at bounding box center [417, 214] width 209 height 26
click at [1163, 618] on button "Cancel" at bounding box center [1161, 616] width 86 height 28
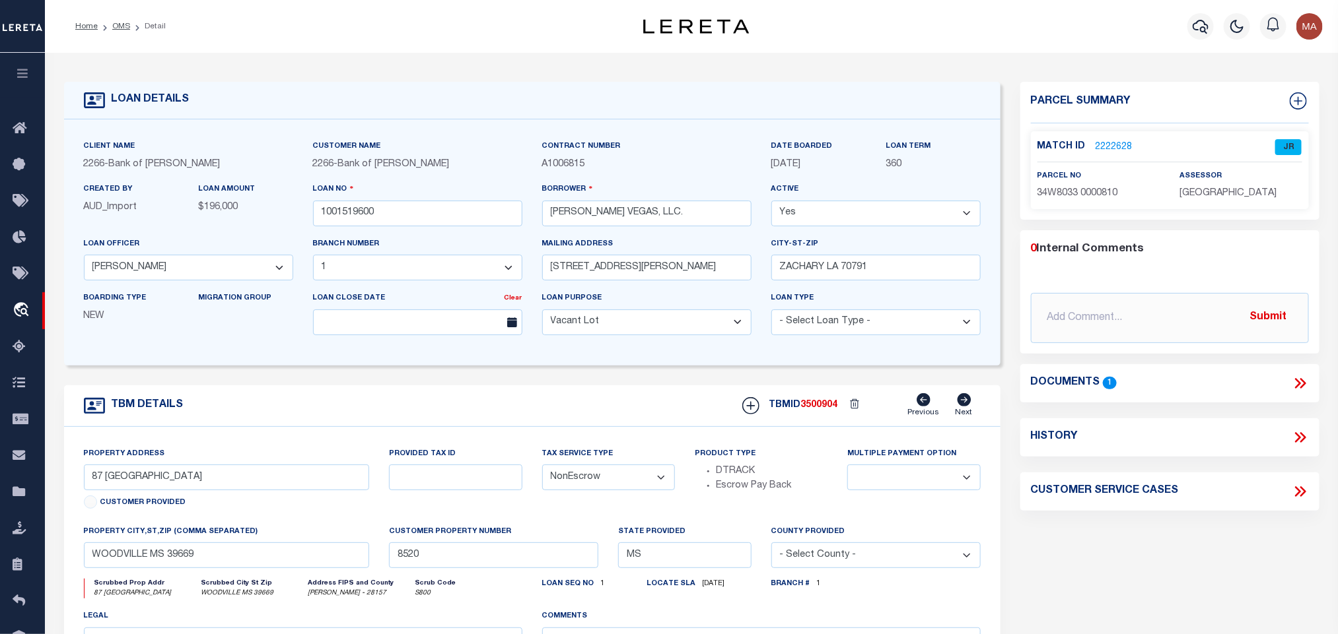
click at [822, 410] on span "3500904" at bounding box center [819, 405] width 37 height 9
copy span "3500904"
click at [1207, 194] on span "[GEOGRAPHIC_DATA]" at bounding box center [1227, 193] width 97 height 9
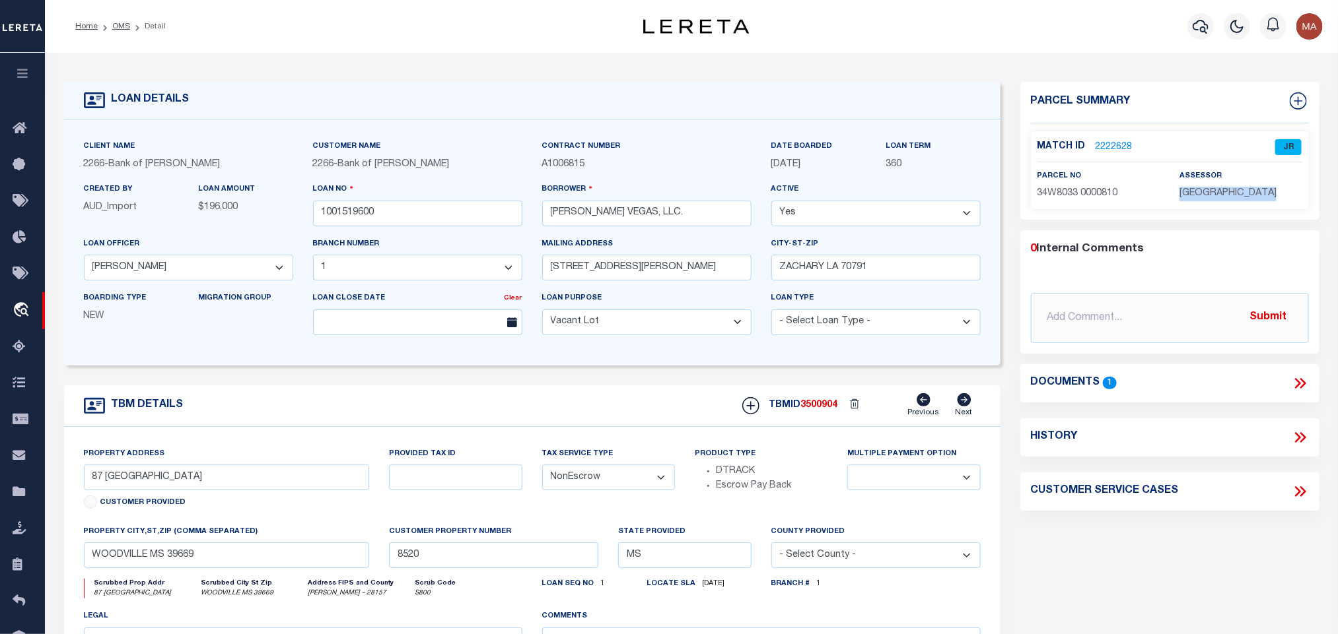
click at [1207, 194] on span "[GEOGRAPHIC_DATA]" at bounding box center [1227, 193] width 97 height 9
copy div "[GEOGRAPHIC_DATA]"
click at [1058, 187] on p "34W8033 0000810" at bounding box center [1098, 194] width 122 height 15
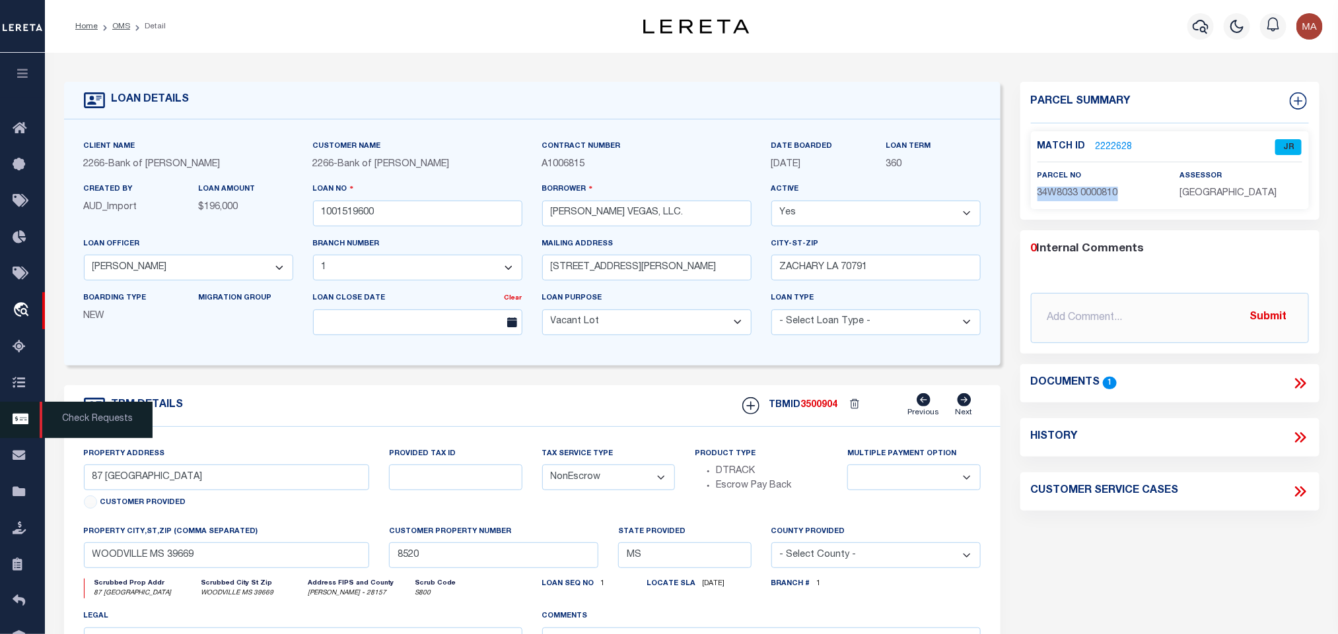
copy div "34W8033 0000810"
click at [1113, 147] on link "2222628" at bounding box center [1113, 148] width 37 height 14
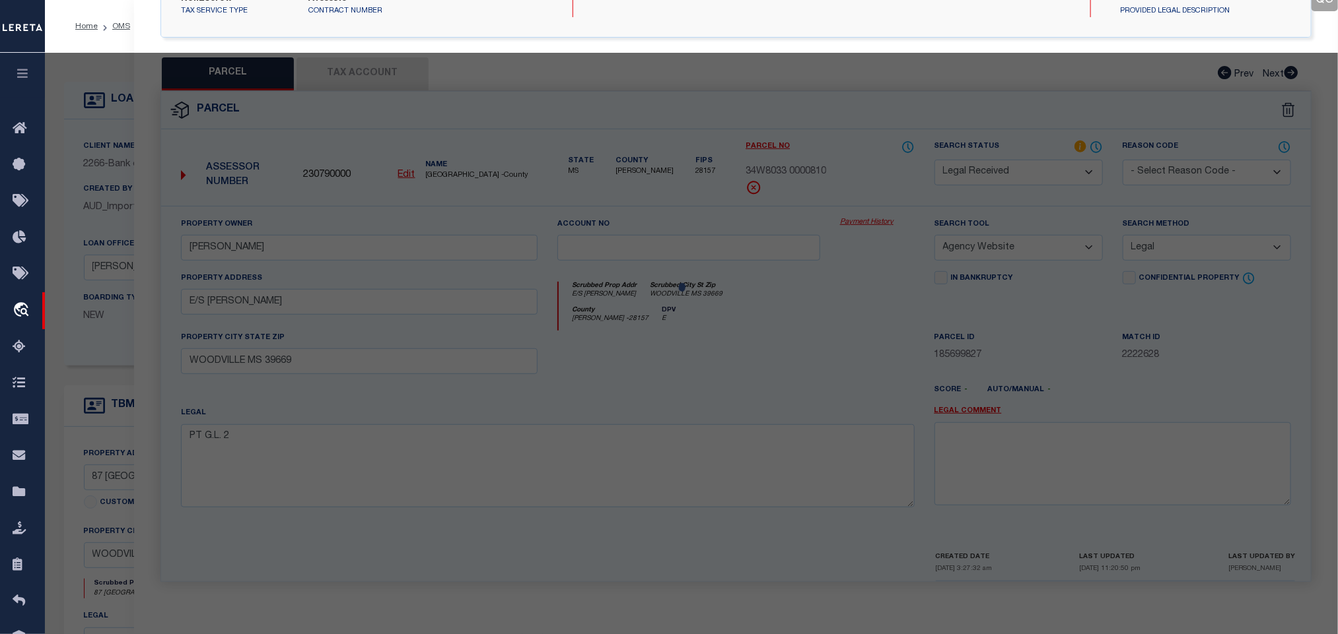
scroll to position [246, 0]
select select "AS"
select select
checkbox input "false"
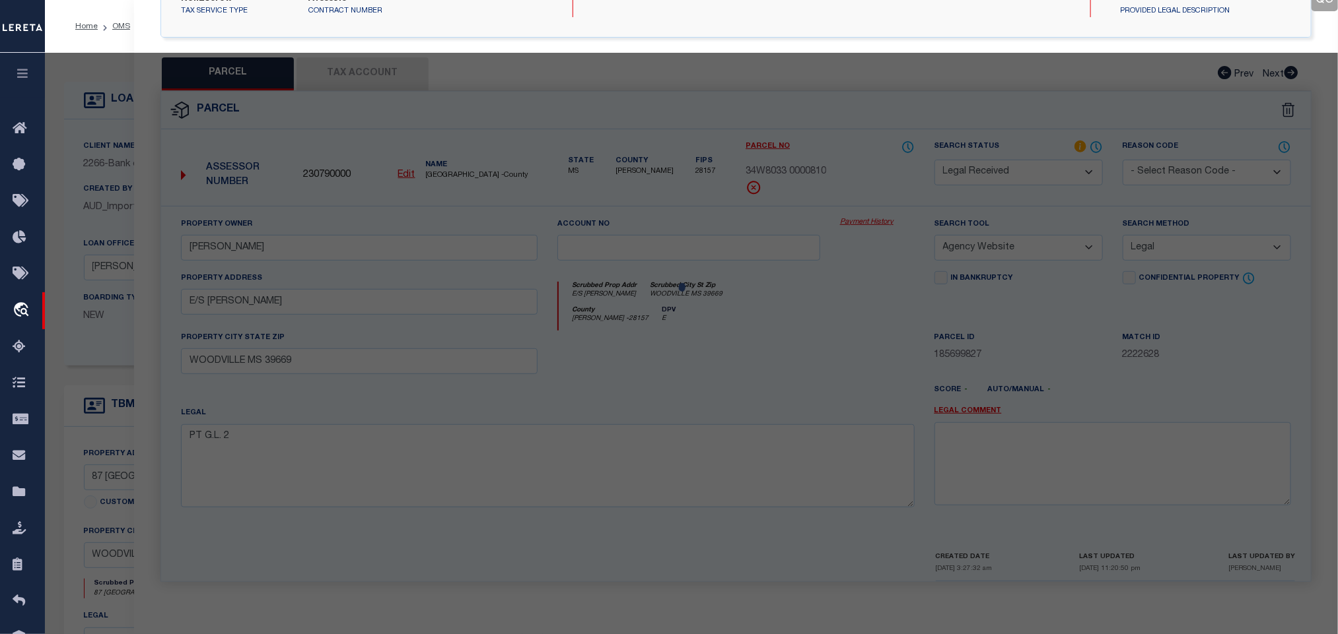
checkbox input "false"
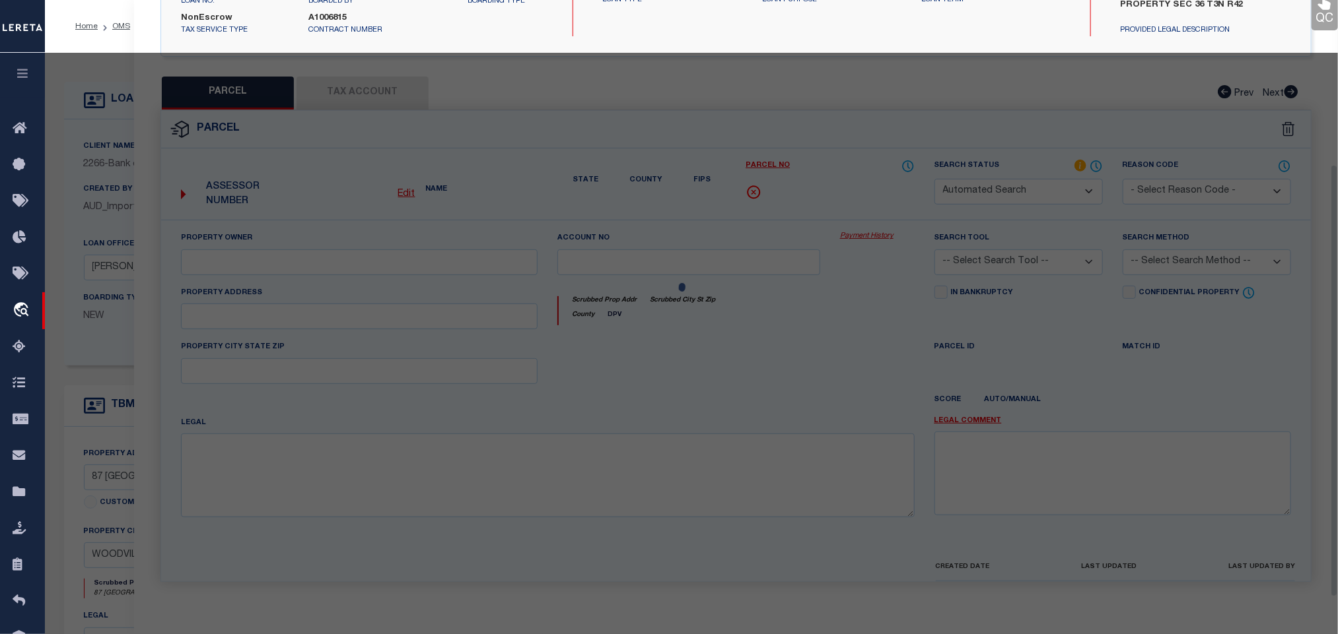
select select "JR"
type input "[PERSON_NAME]"
select select "AGW"
select select "LEG"
type input "E/S [PERSON_NAME]"
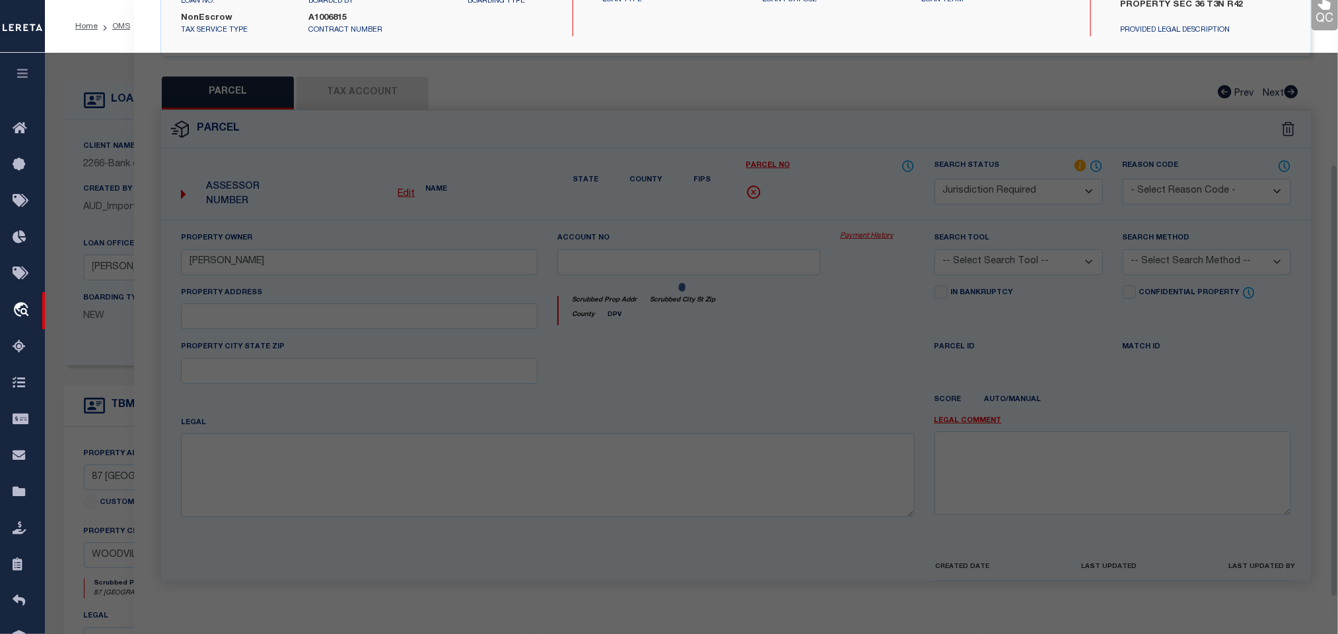
type input "WOODVILLE MS 39669"
type textarea "PT G.L. 2"
type textarea "Need to update the tax id mask."
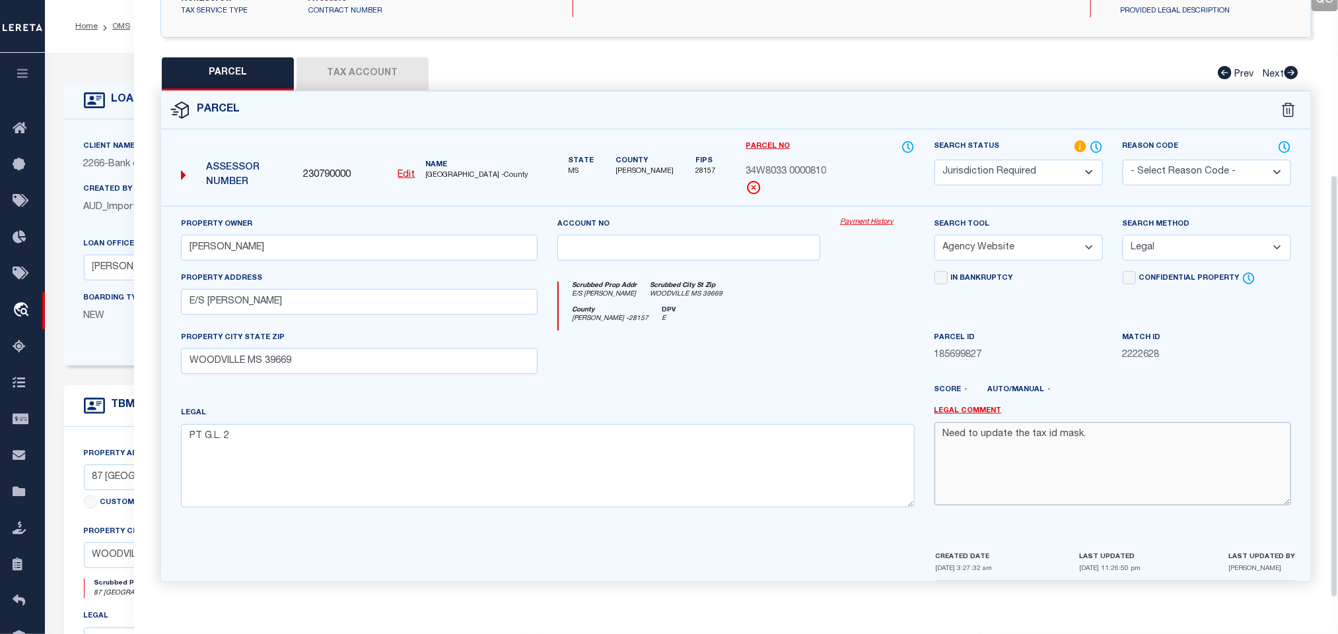
click at [1024, 459] on textarea "Need to update the tax id mask." at bounding box center [1112, 464] width 356 height 83
click at [115, 139] on div "Client Name 2266 - Bank of [PERSON_NAME]" at bounding box center [188, 155] width 209 height 32
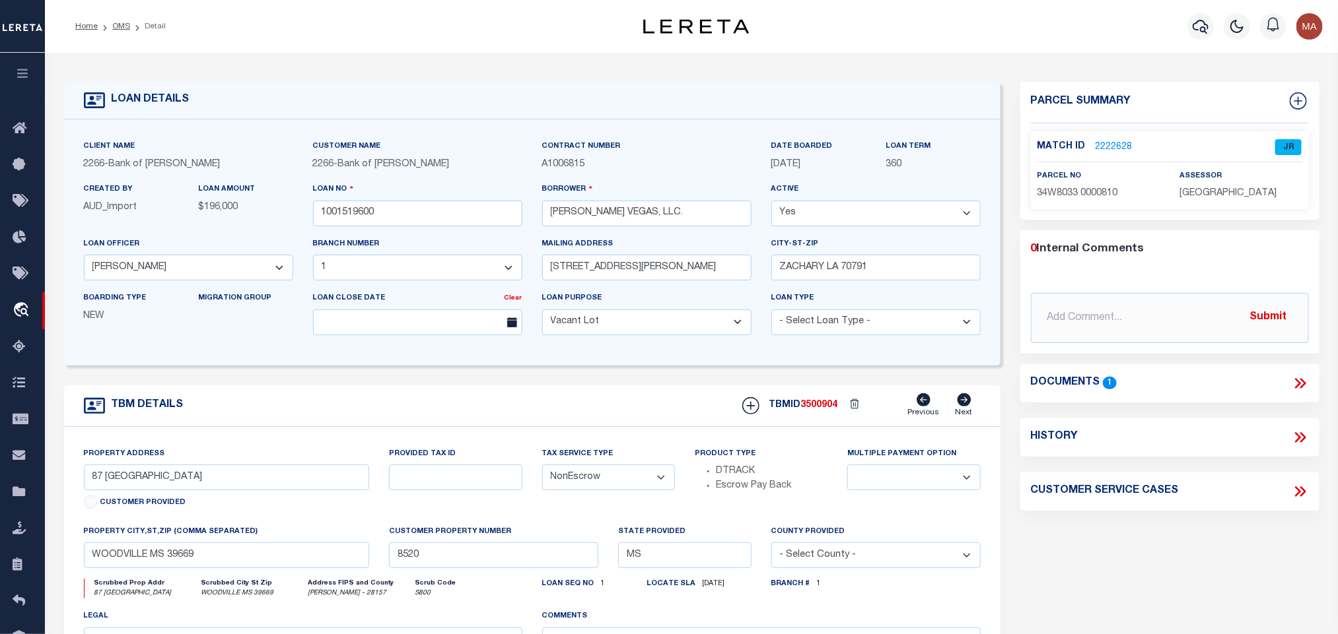
click at [1121, 149] on link "2222628" at bounding box center [1113, 148] width 37 height 14
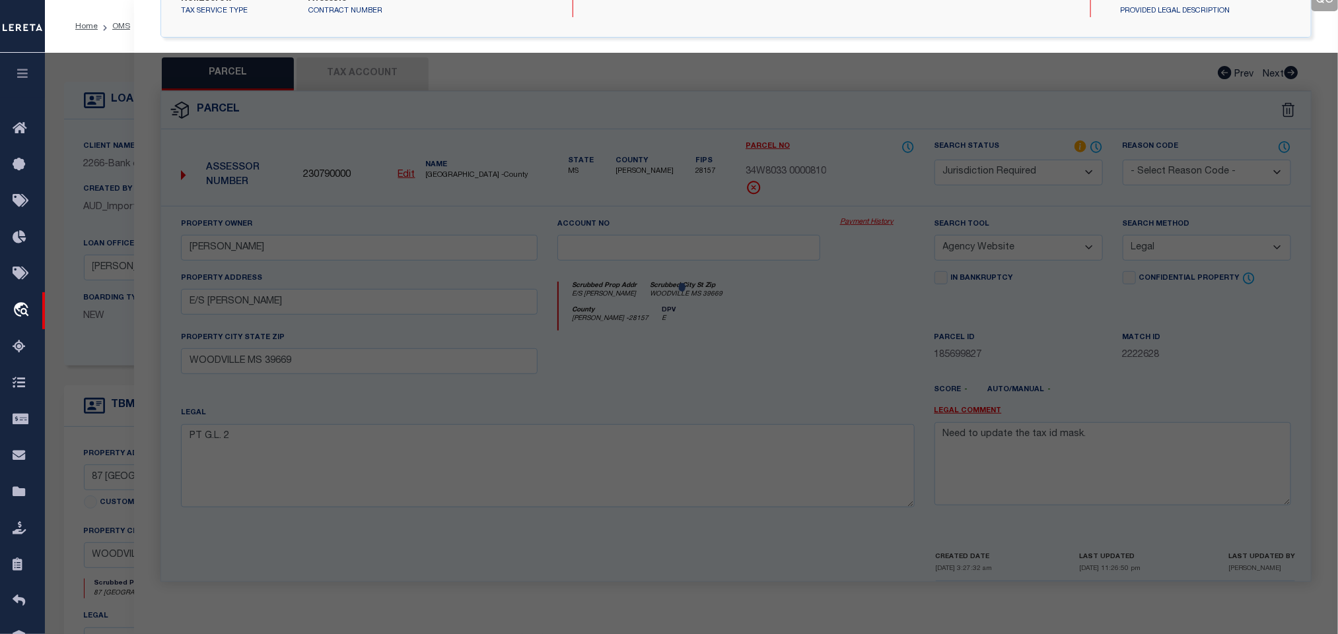
select select "AS"
select select
checkbox input "false"
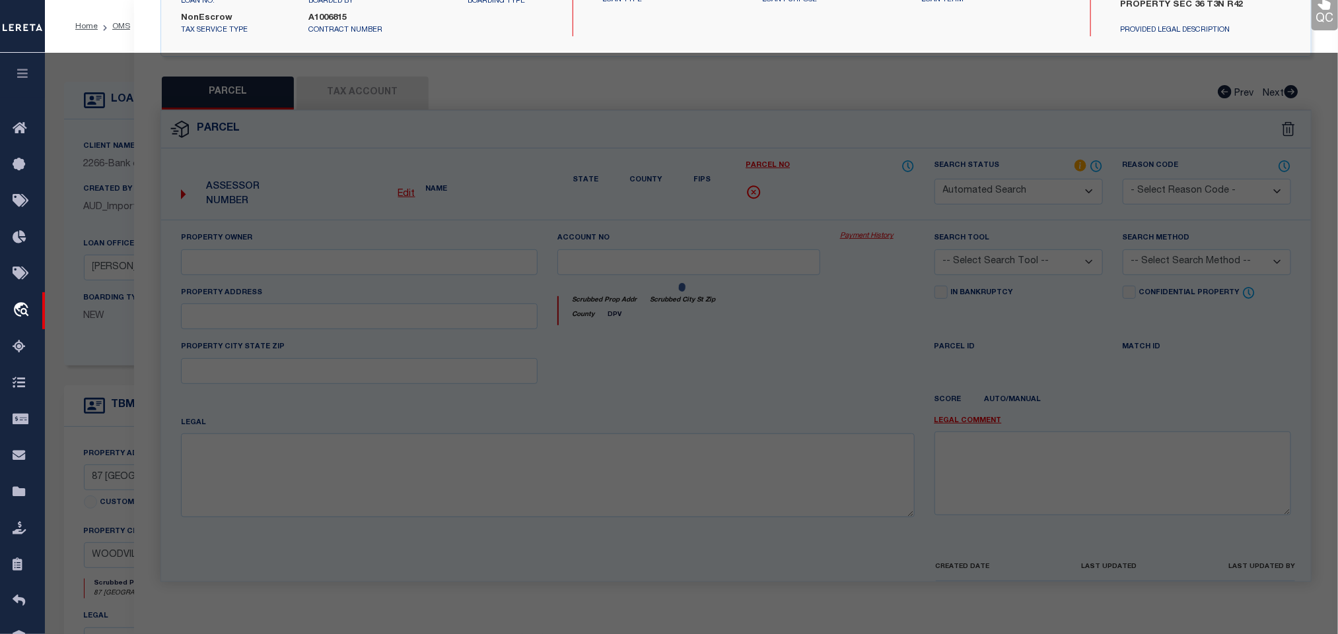
select select "JR"
type input "[PERSON_NAME]"
select select "AGW"
select select "LEG"
type input "E/S [PERSON_NAME]"
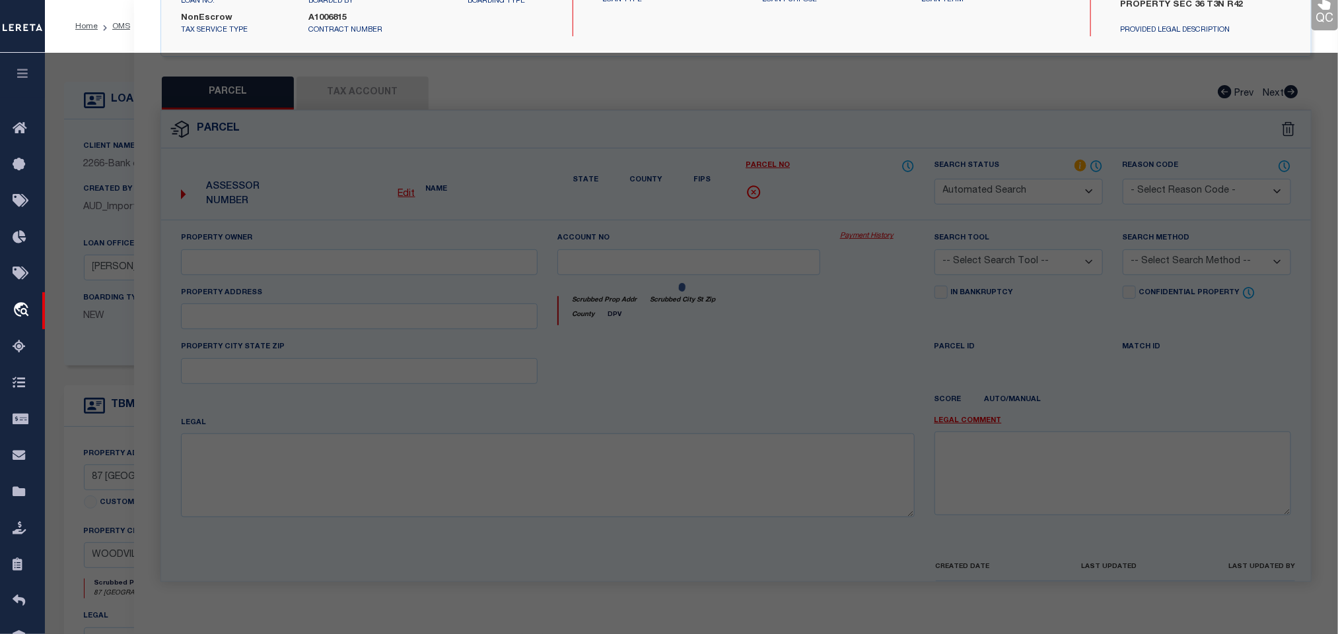
type input "WOODVILLE MS 39669"
type textarea "PT G.L. 2"
type textarea "Need to update the tax id mask."
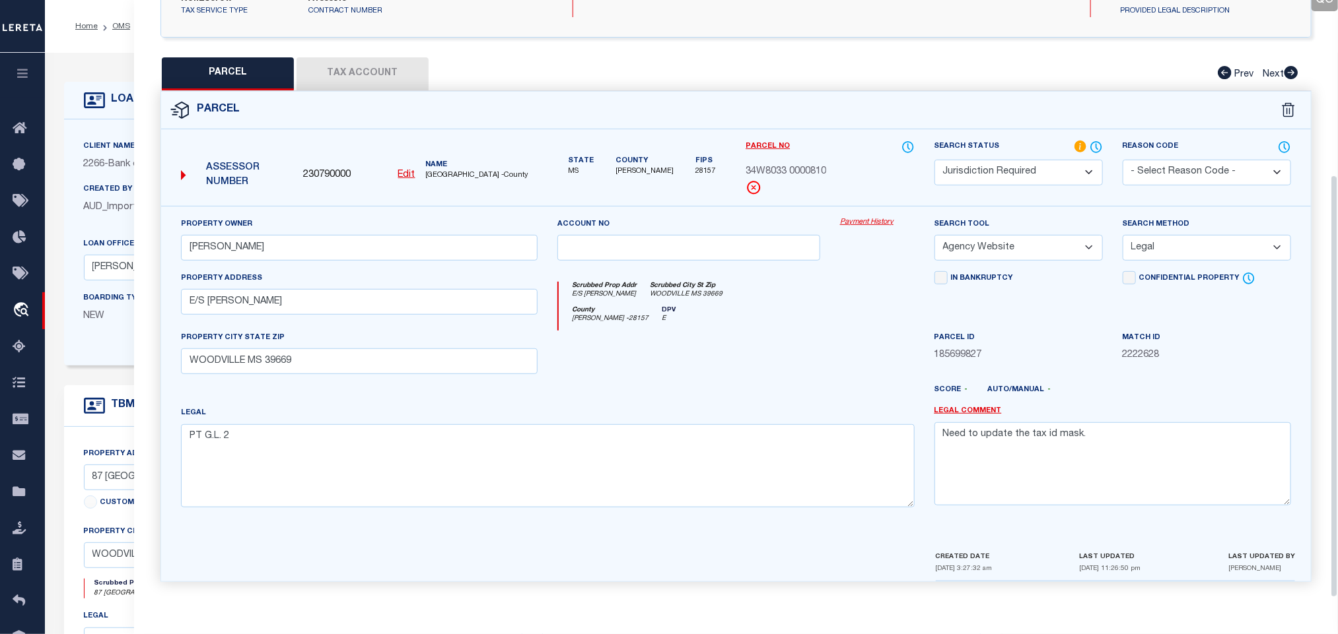
click at [337, 170] on span "230790000" at bounding box center [327, 175] width 48 height 15
copy span "230790000"
click at [108, 110] on div "LOAN DETAILS" at bounding box center [137, 100] width 106 height 21
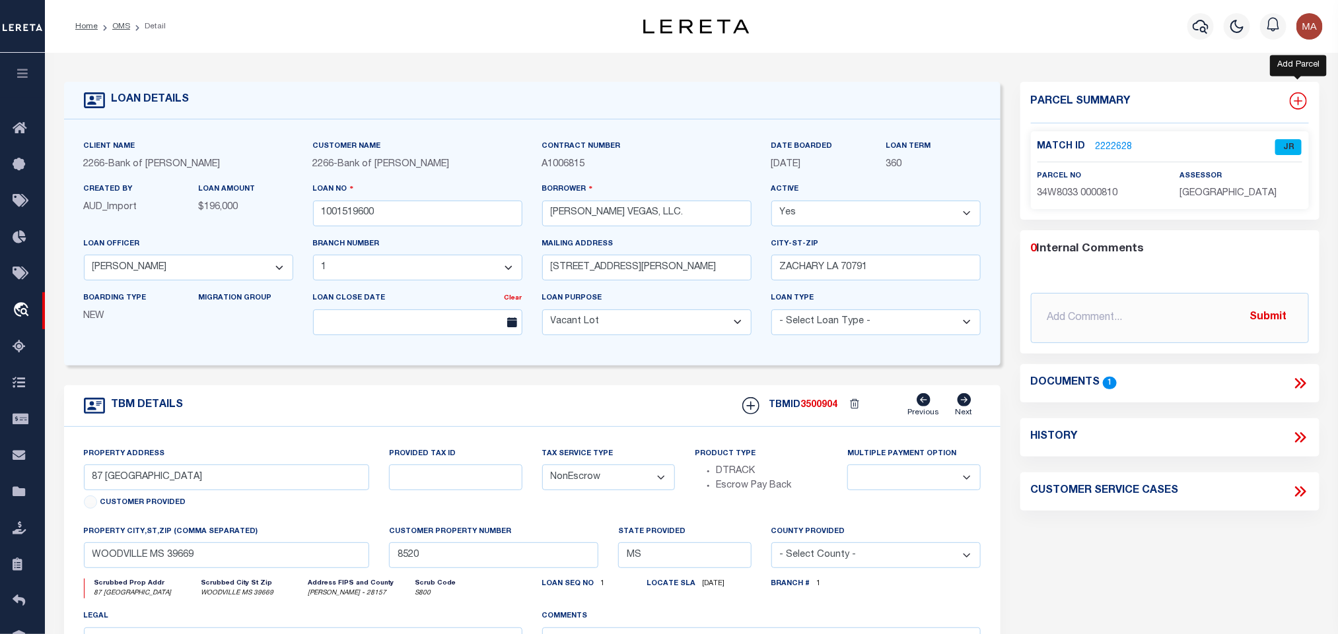
click at [1297, 97] on icon at bounding box center [1297, 100] width 17 height 17
select select "IP"
type textarea "-"
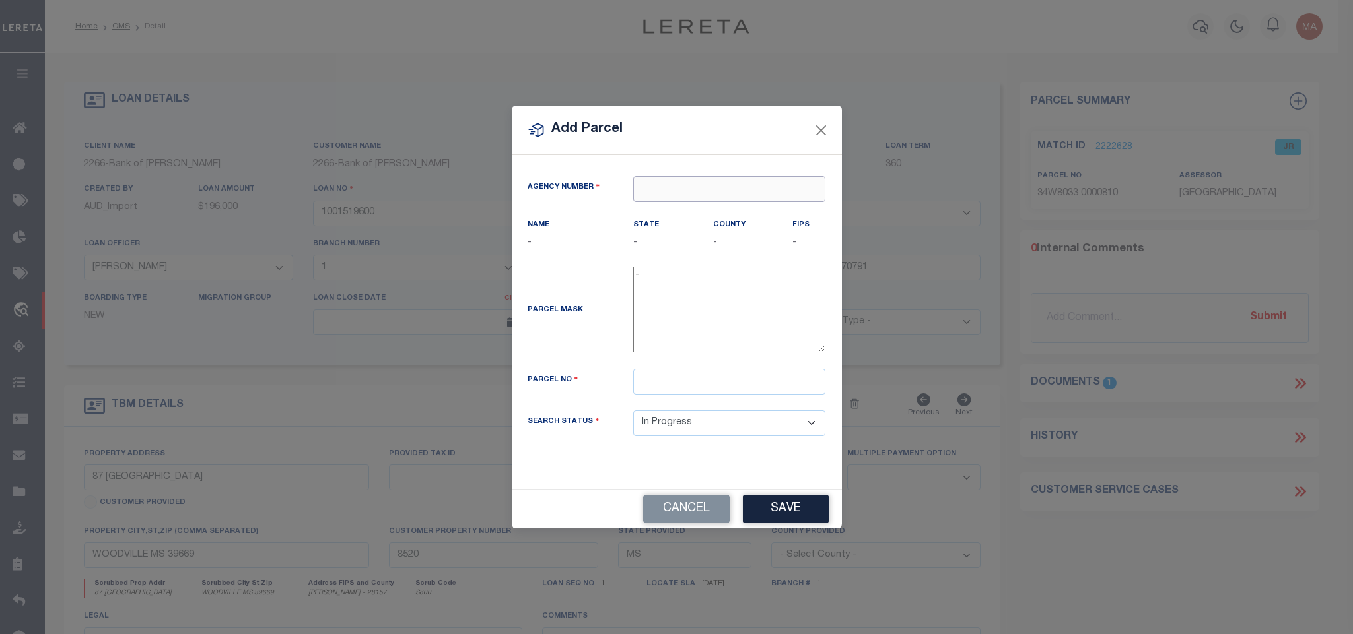
click at [777, 179] on input "text" at bounding box center [729, 189] width 192 height 26
paste input "230790000"
type input "230790000"
click at [743, 203] on div "230790000 : [GEOGRAPHIC_DATA]" at bounding box center [731, 218] width 197 height 38
type input "230790000"
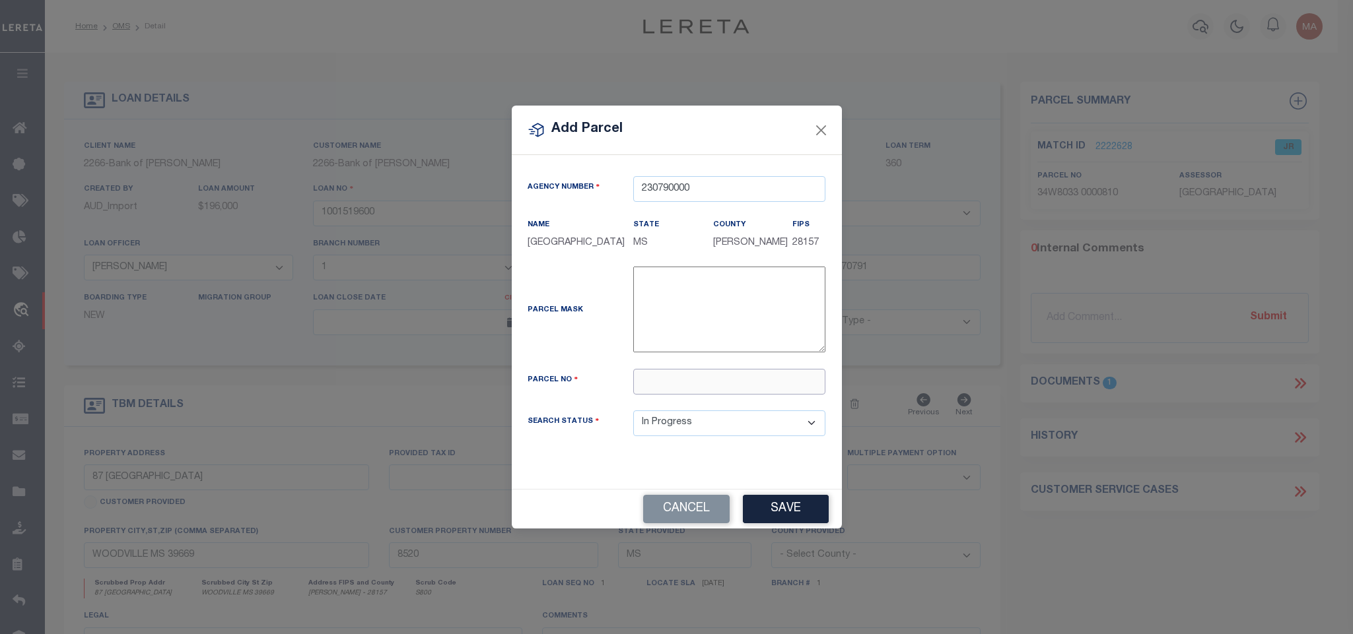
click at [688, 385] on input "text" at bounding box center [729, 382] width 192 height 26
paste input "34W8033 0000800"
type input "34W8033 0000800"
click at [795, 524] on button "Save" at bounding box center [786, 509] width 86 height 28
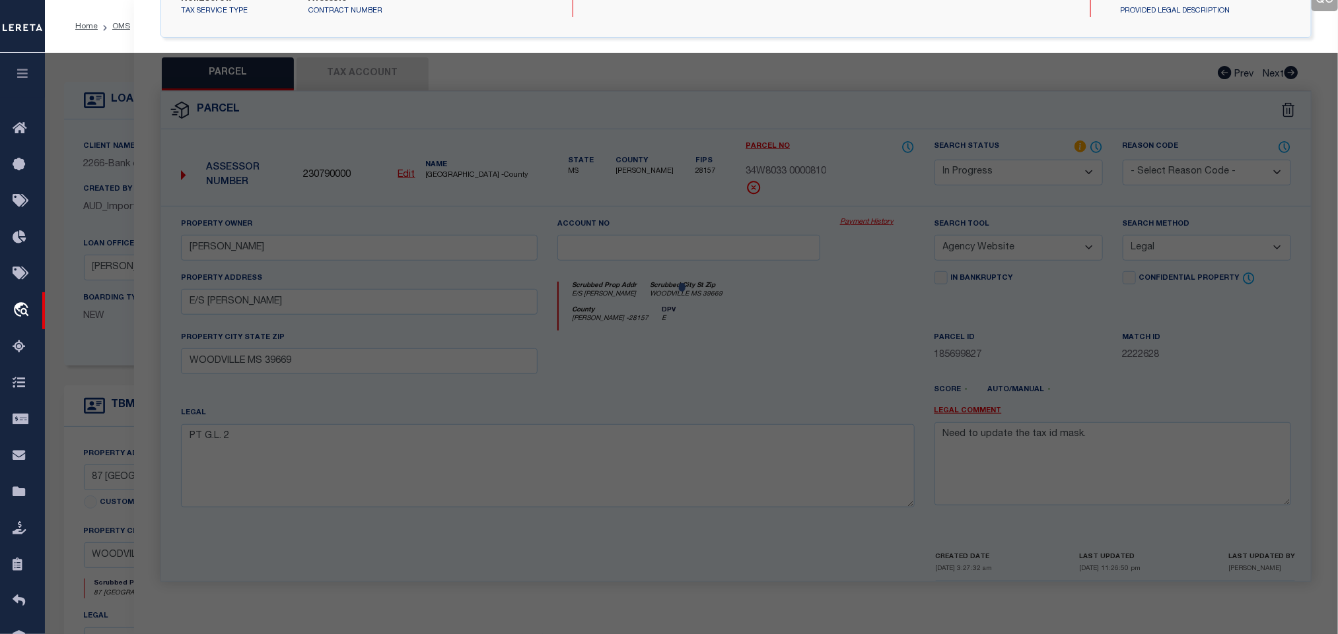
select select "AS"
select select
checkbox input "false"
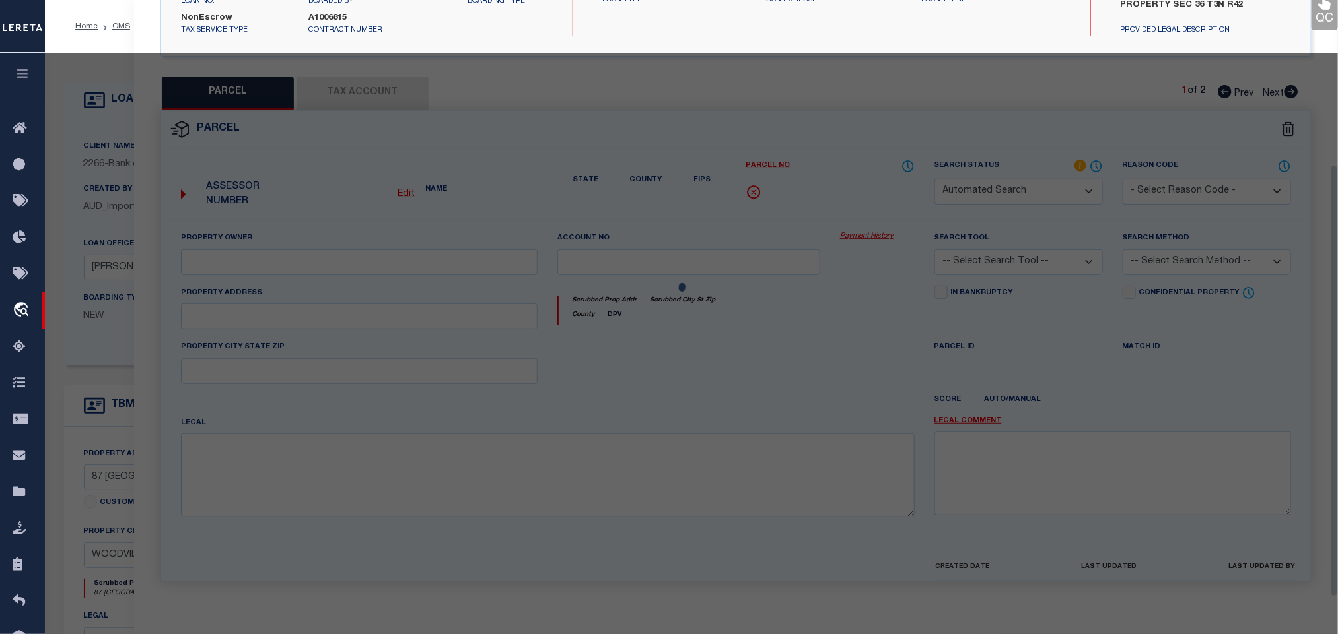
select select "IP"
checkbox input "false"
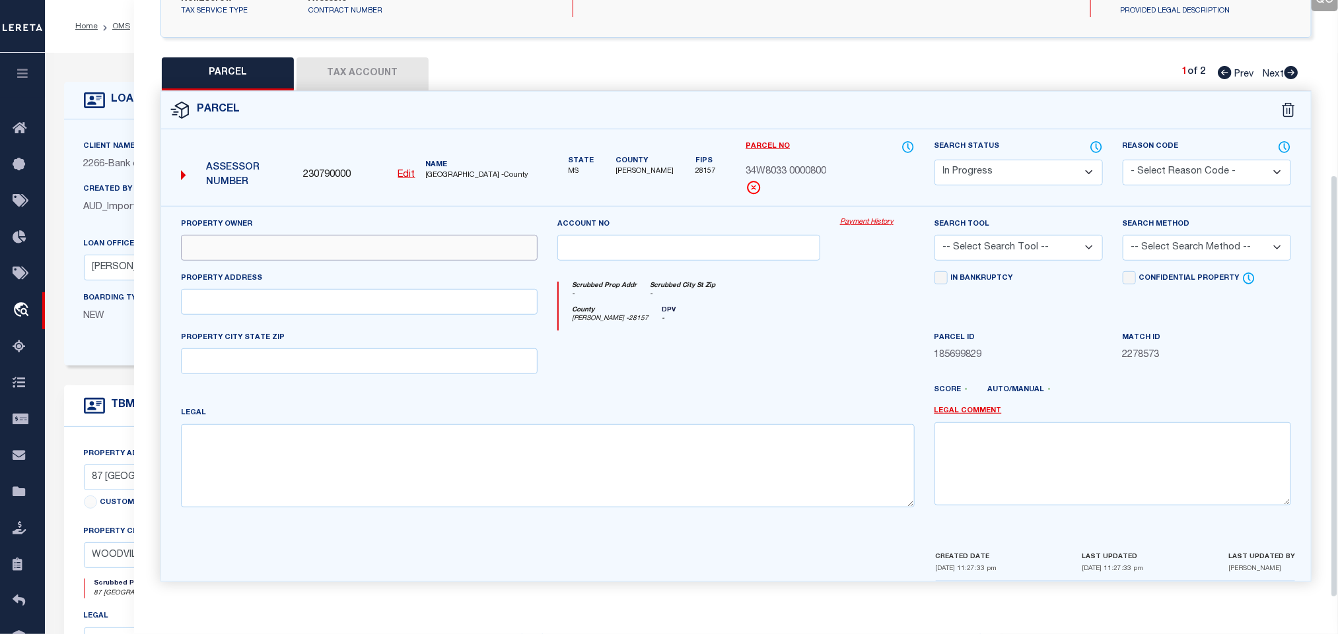
click at [230, 238] on input "text" at bounding box center [359, 248] width 356 height 26
paste input "[PERSON_NAME], ETAL"
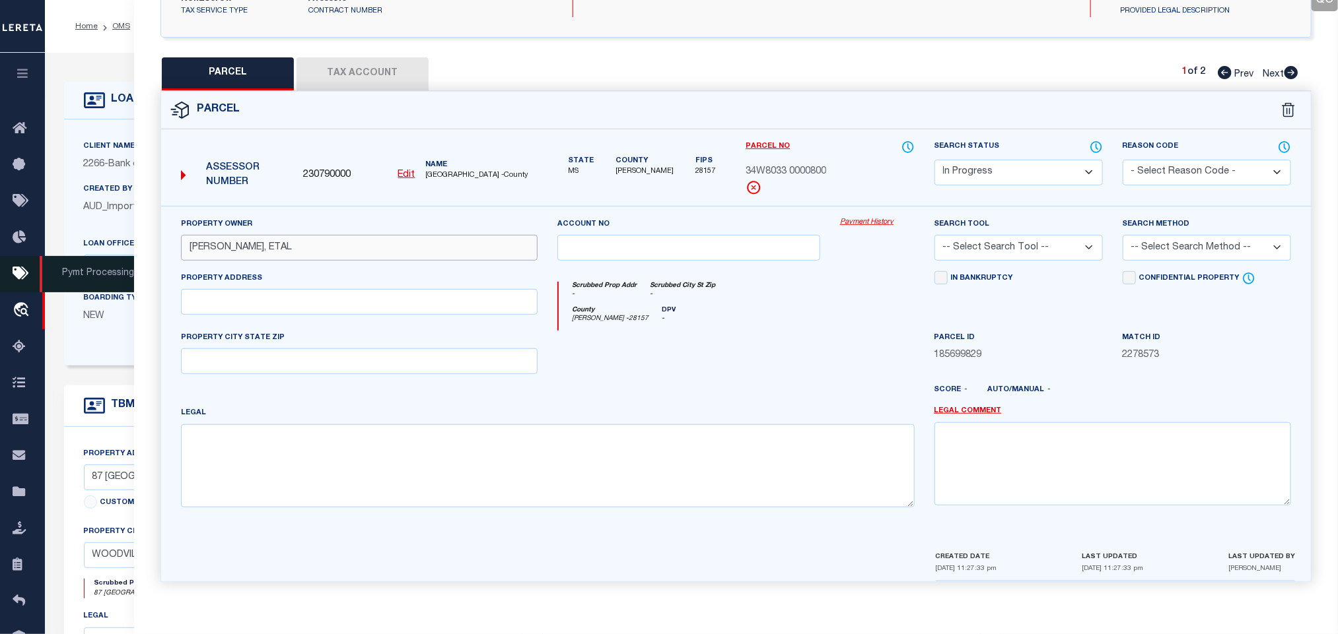
type input "[PERSON_NAME], ETAL"
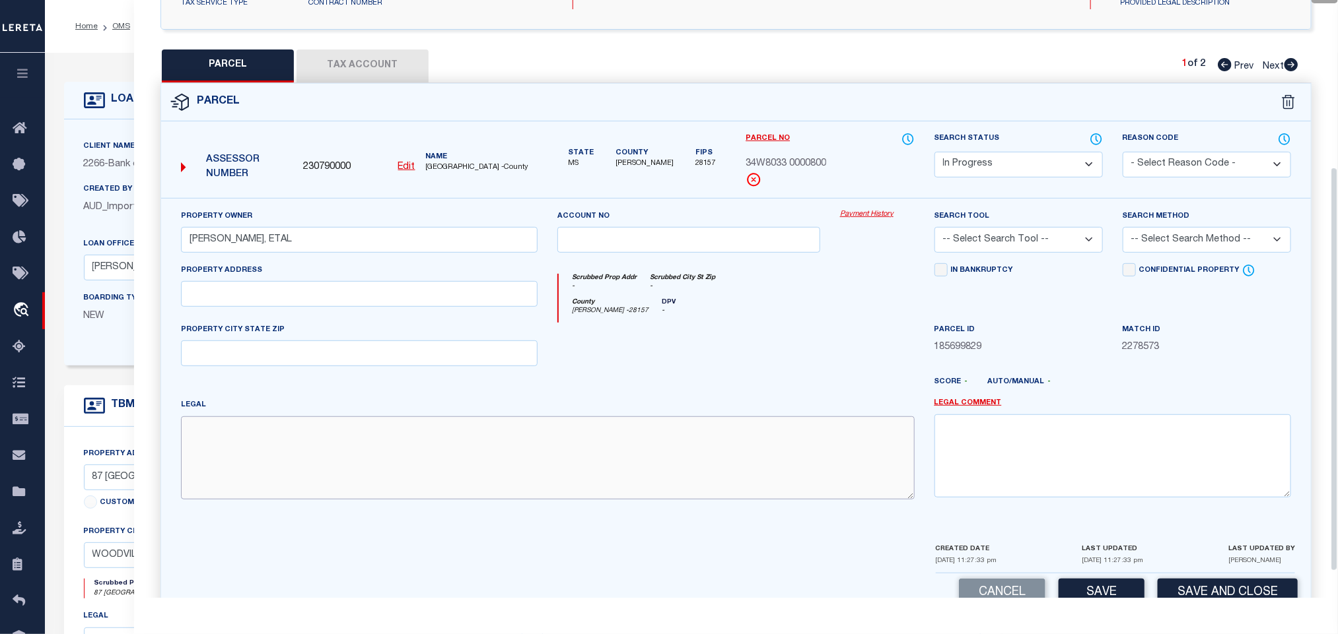
click at [302, 448] on textarea at bounding box center [547, 458] width 733 height 83
paste textarea "PT SW1/4"
type textarea "PT SW1/4"
click at [345, 301] on input "text" at bounding box center [359, 294] width 356 height 26
paste input "0 E/S [PERSON_NAME]"
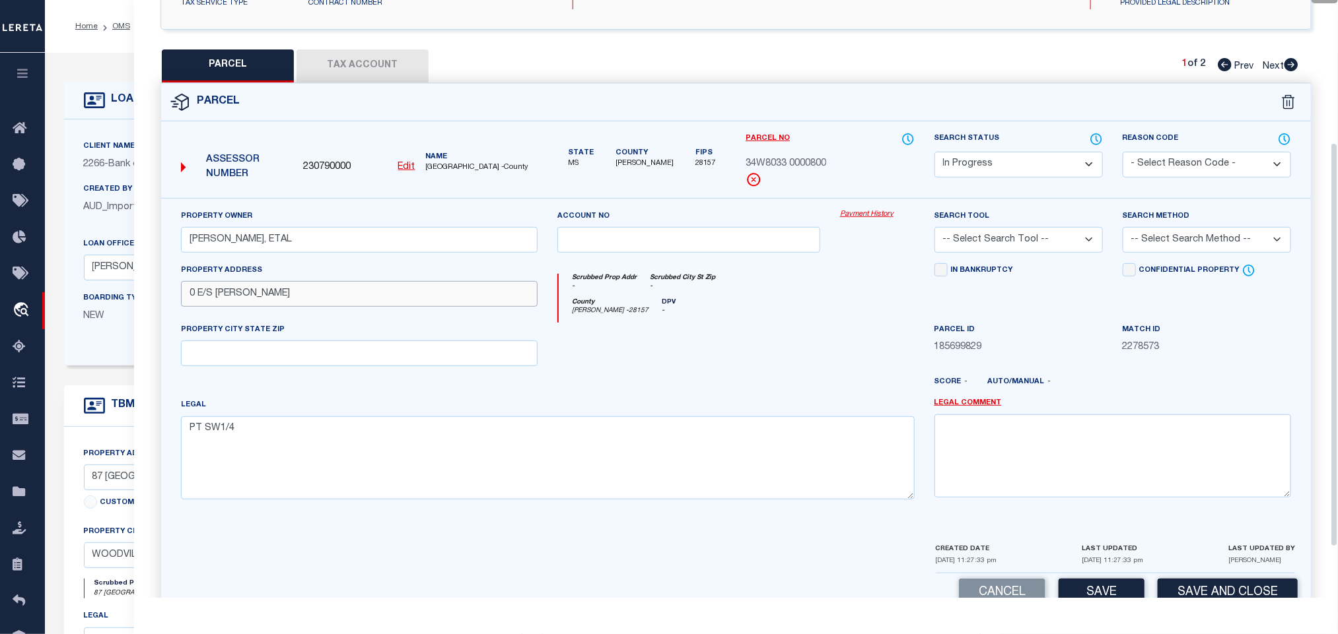
scroll to position [0, 0]
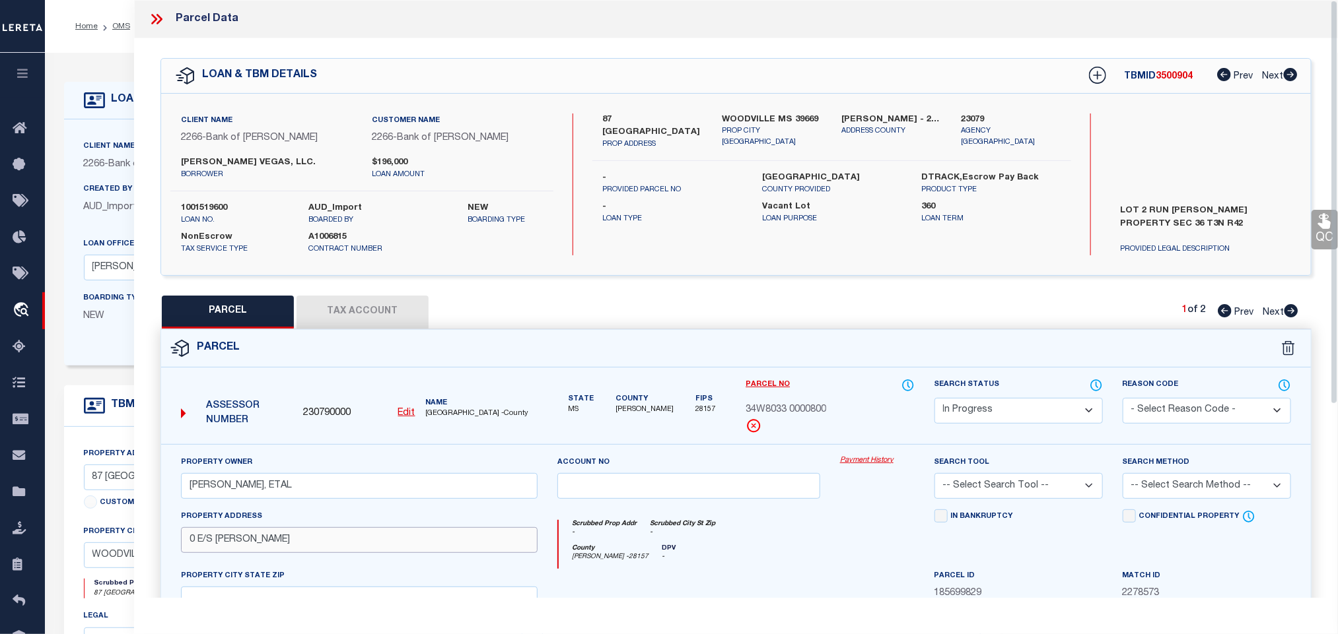
type input "0 E/S [PERSON_NAME]"
click at [739, 98] on div "Client Name 2266 - Bank of [PERSON_NAME] Customer Name 2266 - Bank of [PERSON_N…" at bounding box center [735, 185] width 1149 height 182
copy div "WOODVILLE MS 39669"
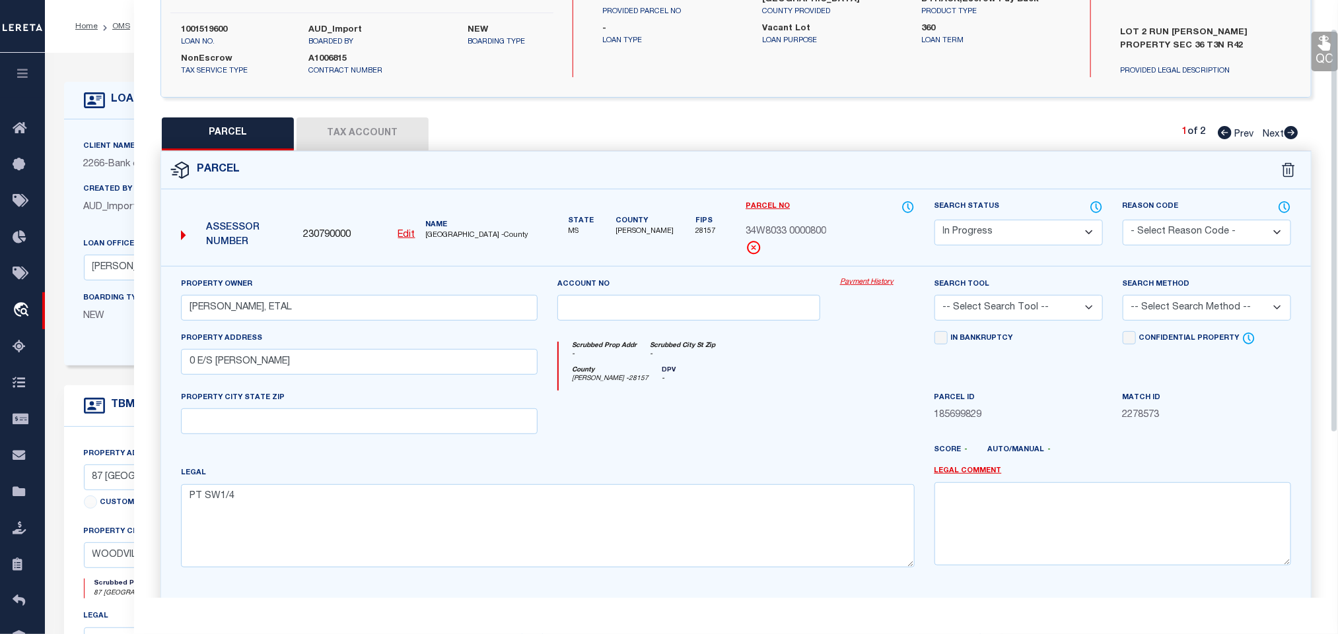
scroll to position [286, 0]
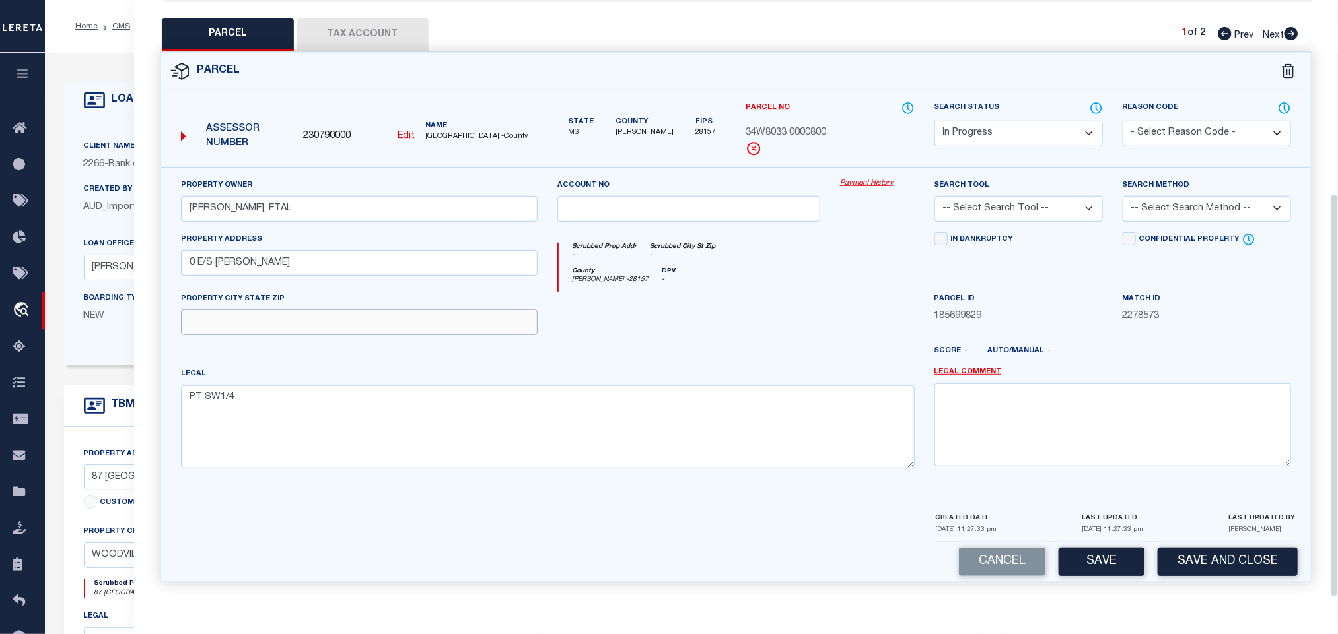
drag, startPoint x: 463, startPoint y: 319, endPoint x: 514, endPoint y: 319, distance: 50.2
click at [463, 319] on input "text" at bounding box center [359, 323] width 356 height 26
paste input "WOODVILLE MS 39669"
type input "WOODVILLE MS 39669"
drag, startPoint x: 998, startPoint y: 203, endPoint x: 1003, endPoint y: 215, distance: 12.8
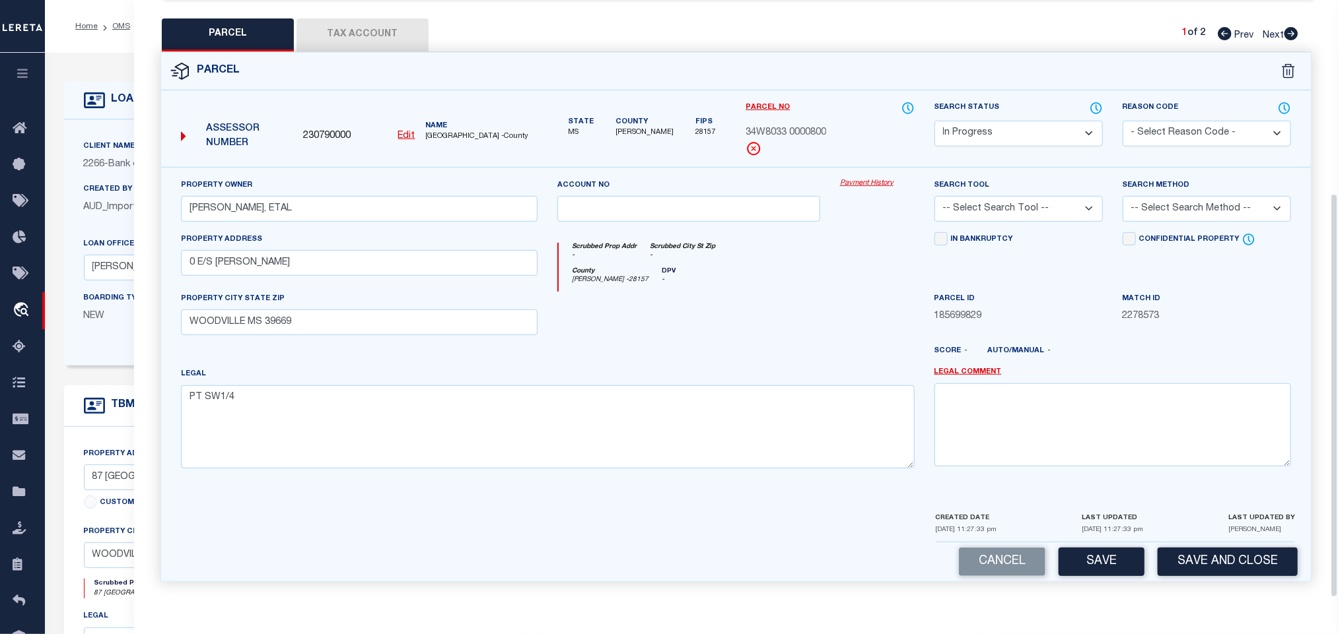
click at [998, 203] on select "-- Select Search Tool -- 3rd Party Website Agency File Agency Website ATLS CNV-…" at bounding box center [1018, 209] width 168 height 26
select select "AGW"
click at [934, 196] on select "-- Select Search Tool -- 3rd Party Website Agency File Agency Website ATLS CNV-…" at bounding box center [1018, 209] width 168 height 26
click at [1211, 203] on select "-- Select Search Method -- Property Address Legal Liability Info Provided" at bounding box center [1206, 209] width 168 height 26
select select "LEG"
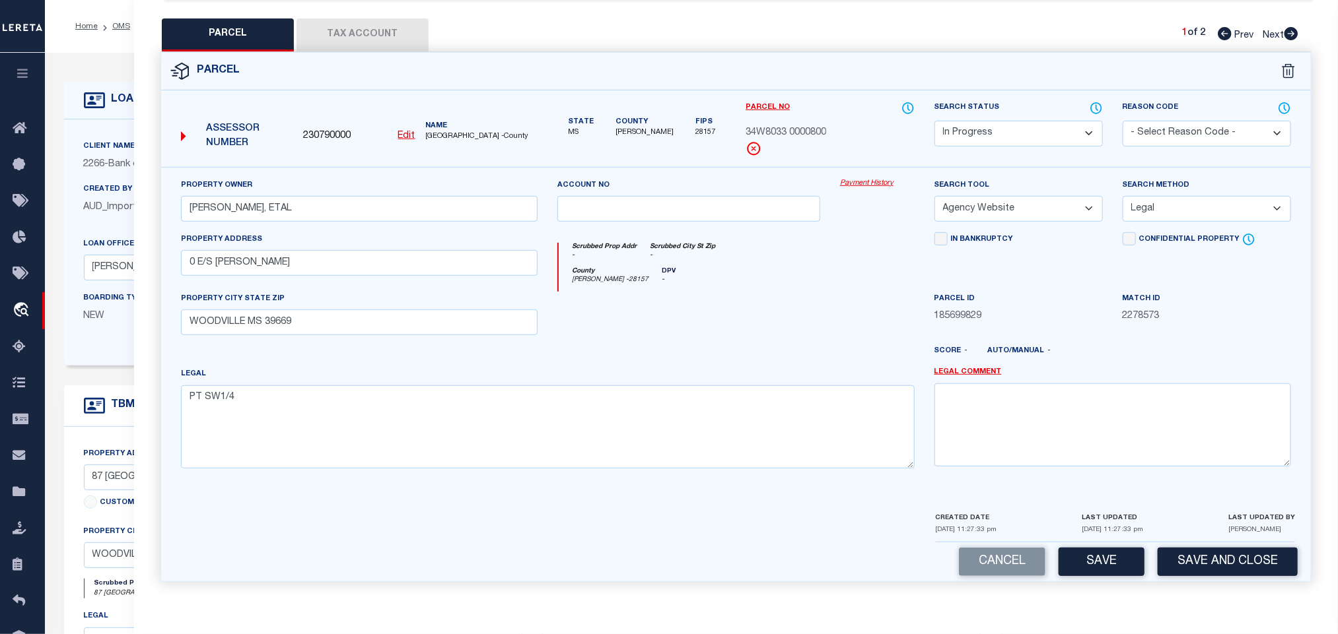
click at [1122, 196] on select "-- Select Search Method -- Property Address Legal Liability Info Provided" at bounding box center [1206, 209] width 168 height 26
click at [1099, 565] on button "Save" at bounding box center [1101, 562] width 86 height 28
click at [380, 24] on button "Tax Account" at bounding box center [362, 34] width 132 height 33
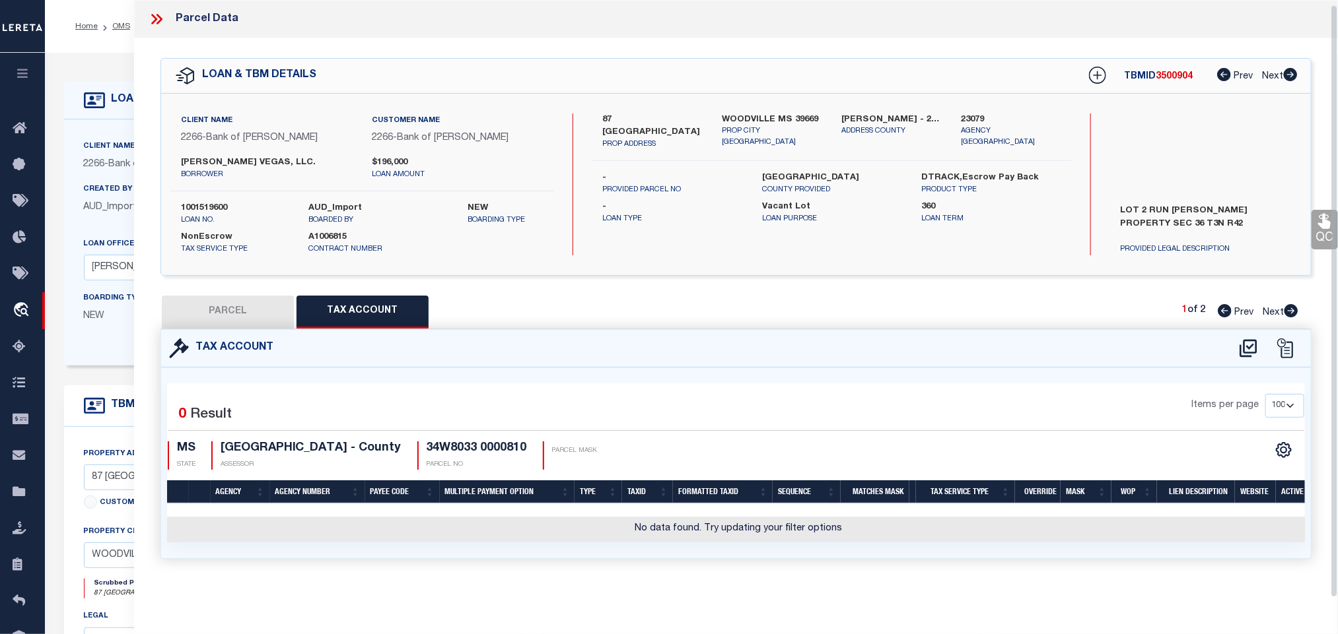
select select "100"
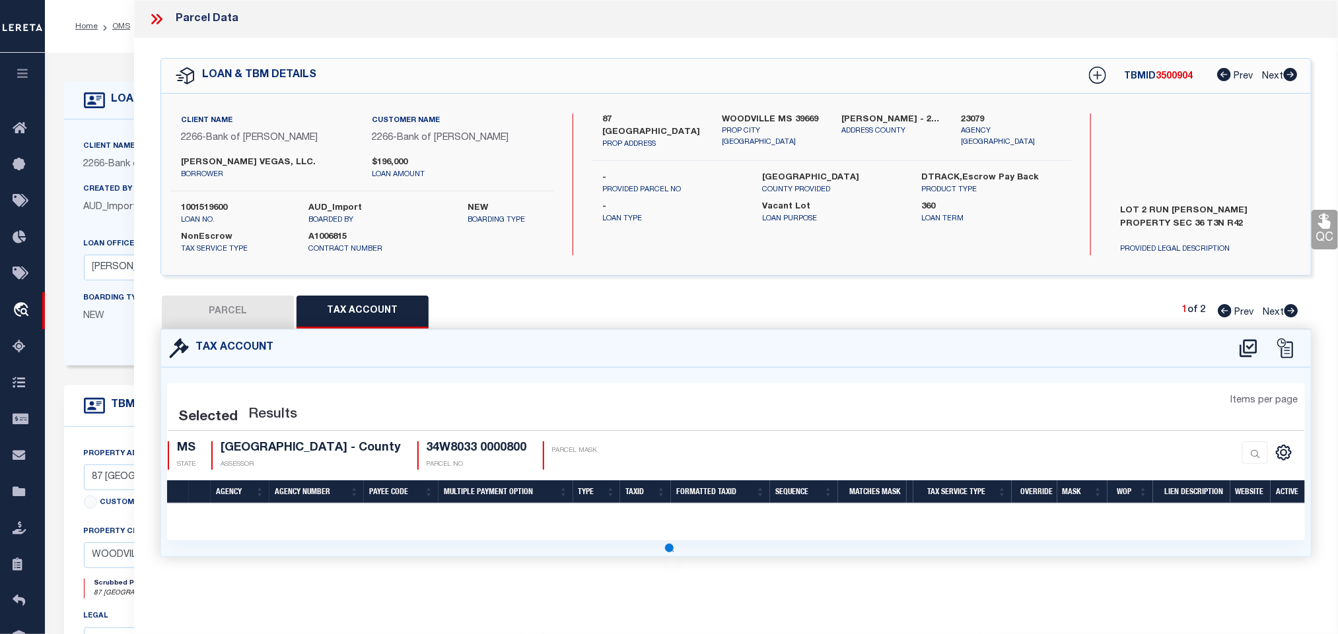
scroll to position [0, 0]
select select "100"
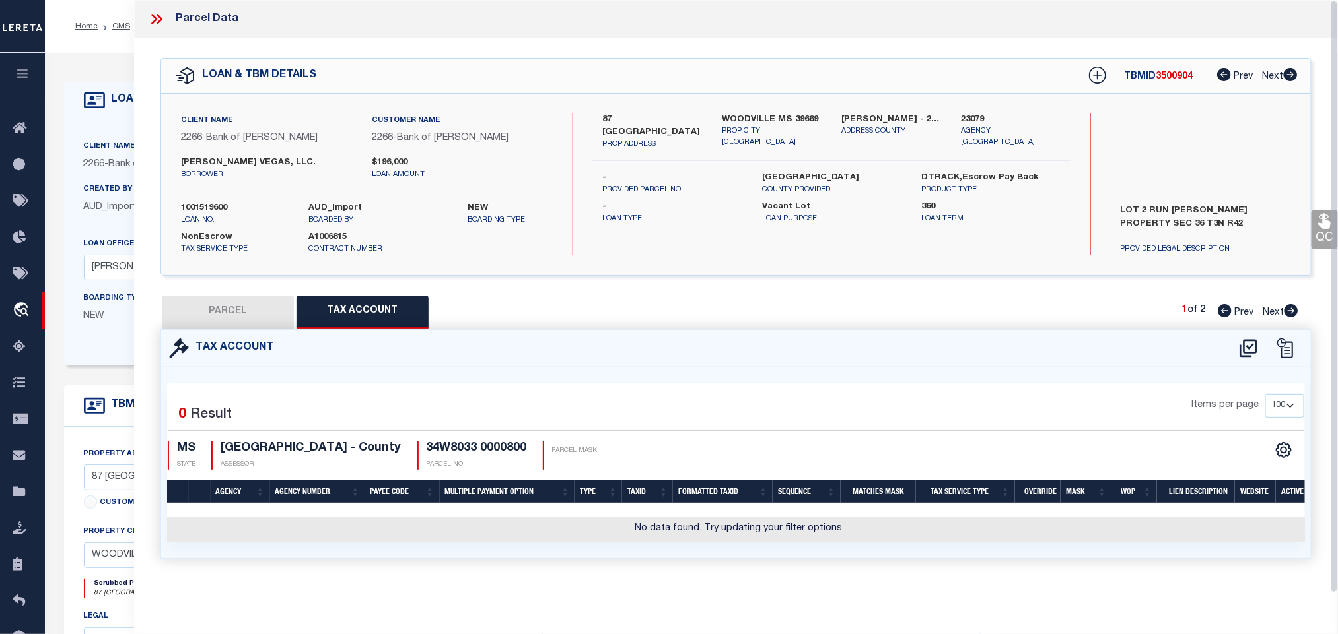
click at [1250, 351] on icon at bounding box center [1248, 348] width 22 height 21
select select "200"
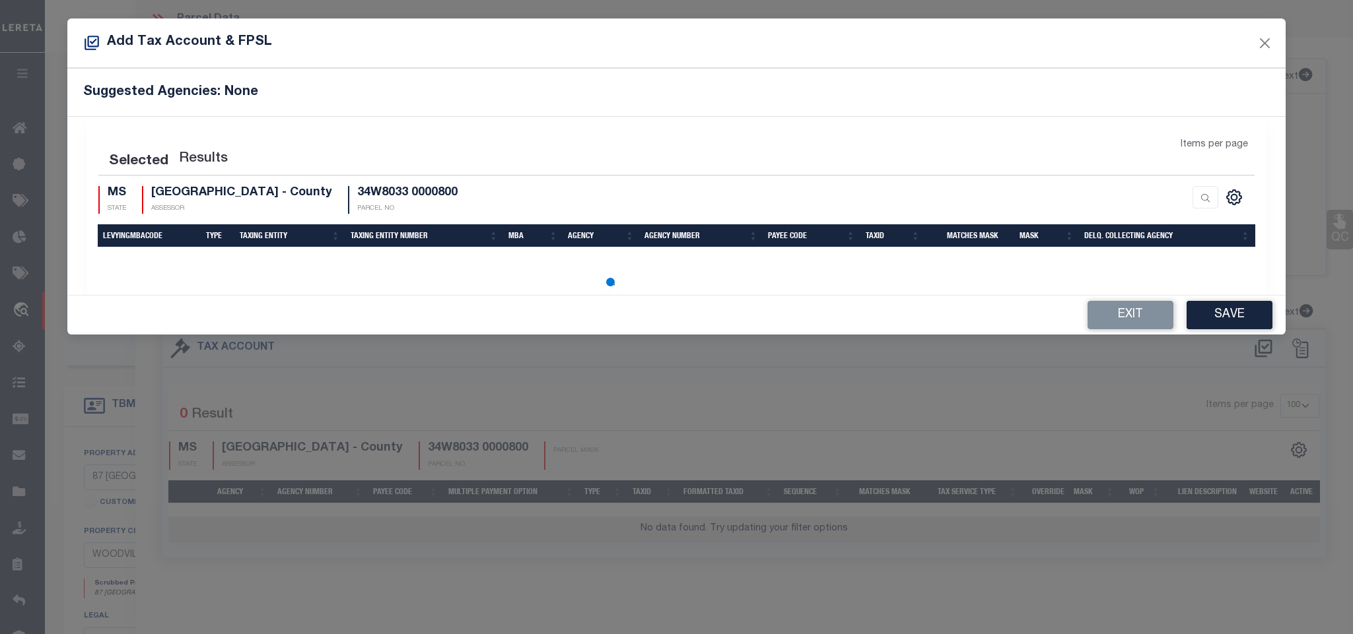
select select "200"
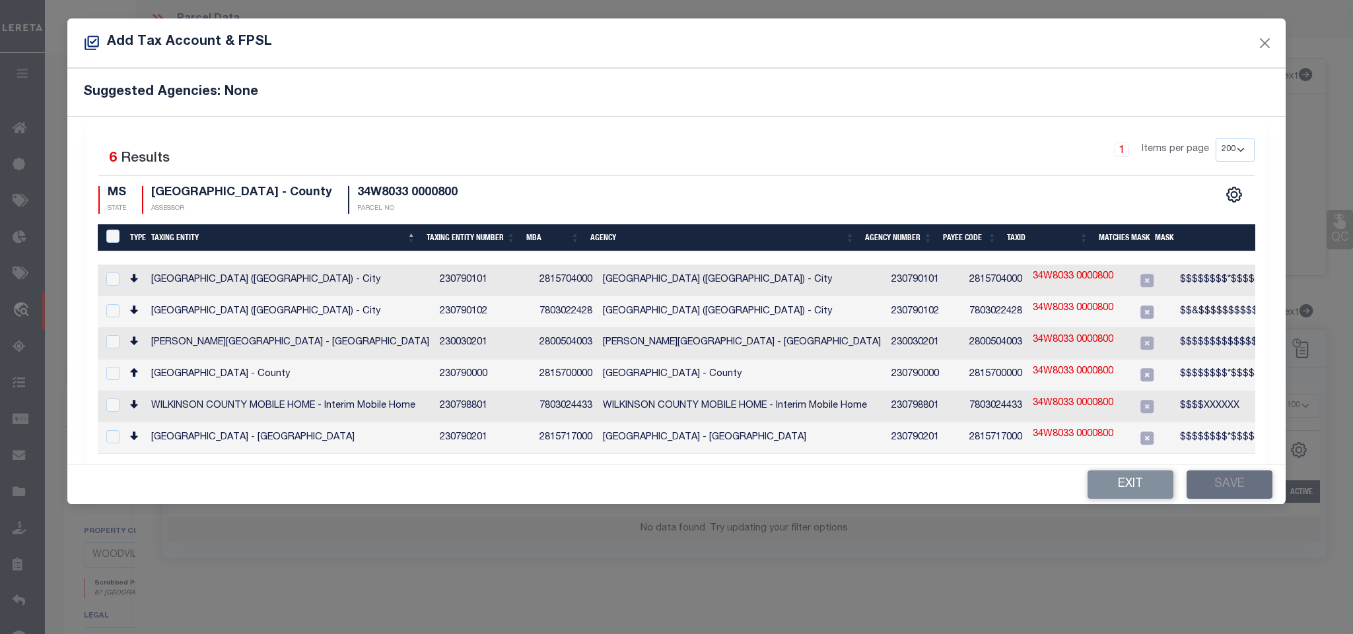
click at [1115, 504] on div "Exit Save" at bounding box center [675, 484] width 1217 height 39
click at [1121, 488] on button "Exit" at bounding box center [1130, 485] width 86 height 28
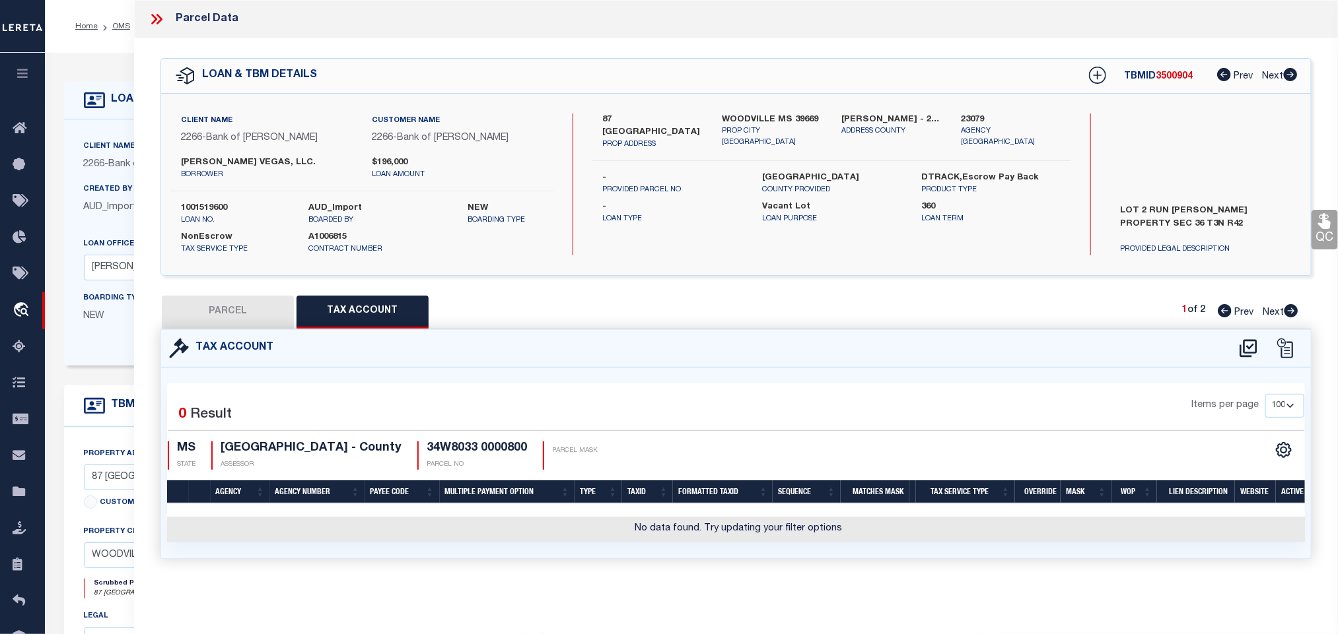
click at [222, 312] on button "PARCEL" at bounding box center [228, 312] width 132 height 33
select select "AS"
select select
checkbox input "false"
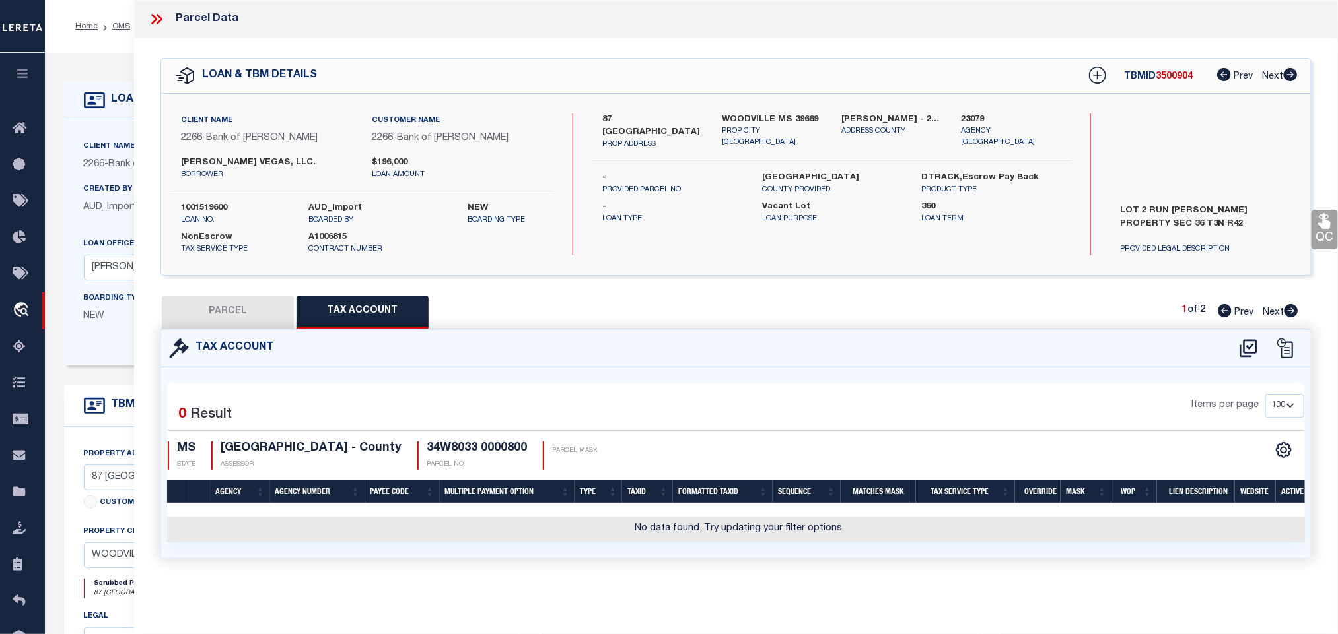
checkbox input "false"
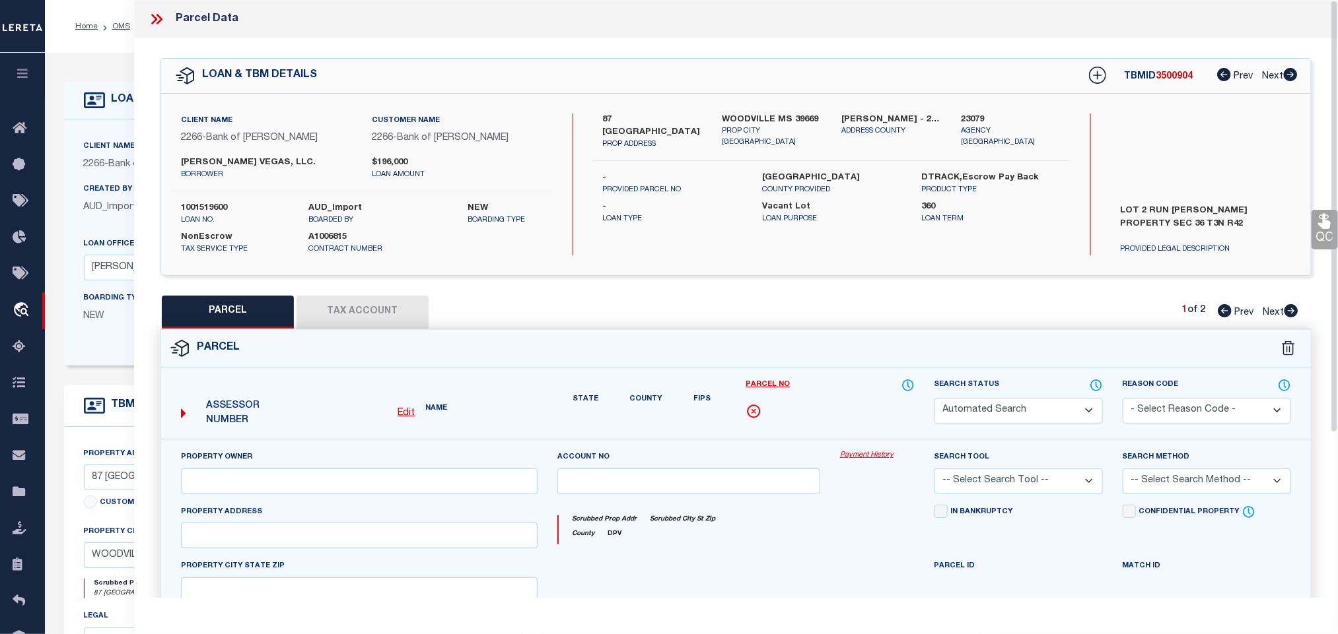
select select "IP"
type input "[PERSON_NAME], ETAL"
select select "AGW"
select select "LEG"
type input "0 E/S [PERSON_NAME]"
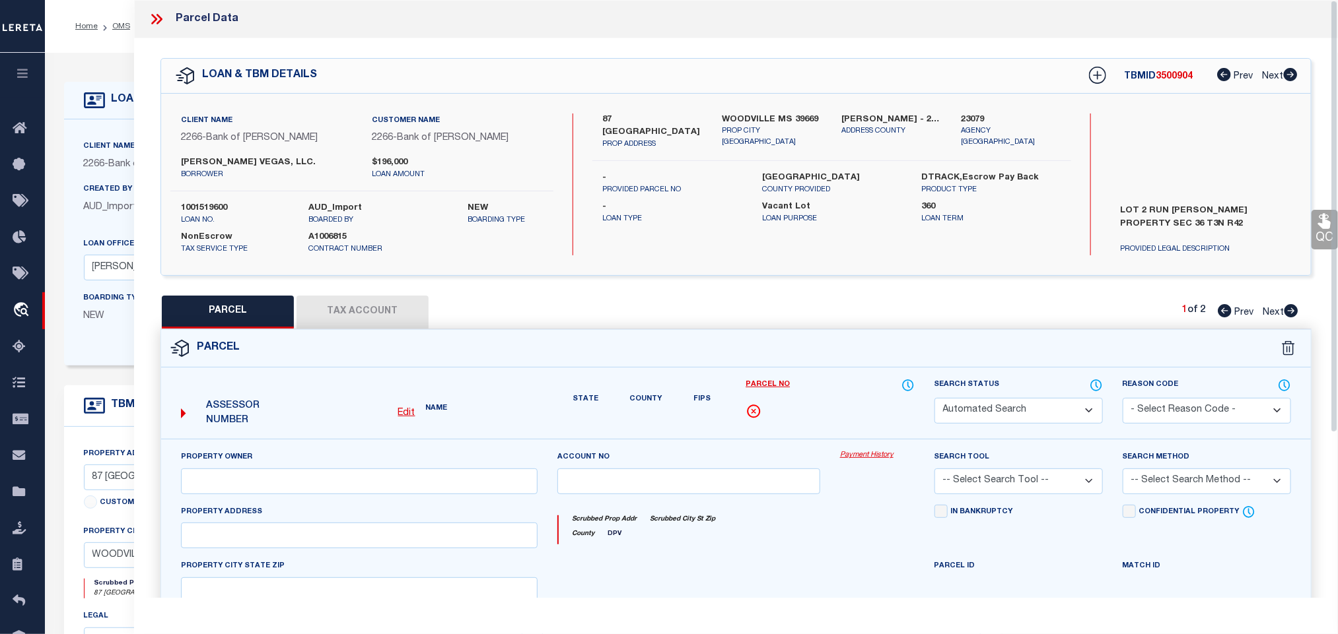
type input "WOODVILLE MS 39669"
type textarea "PT SW1/4"
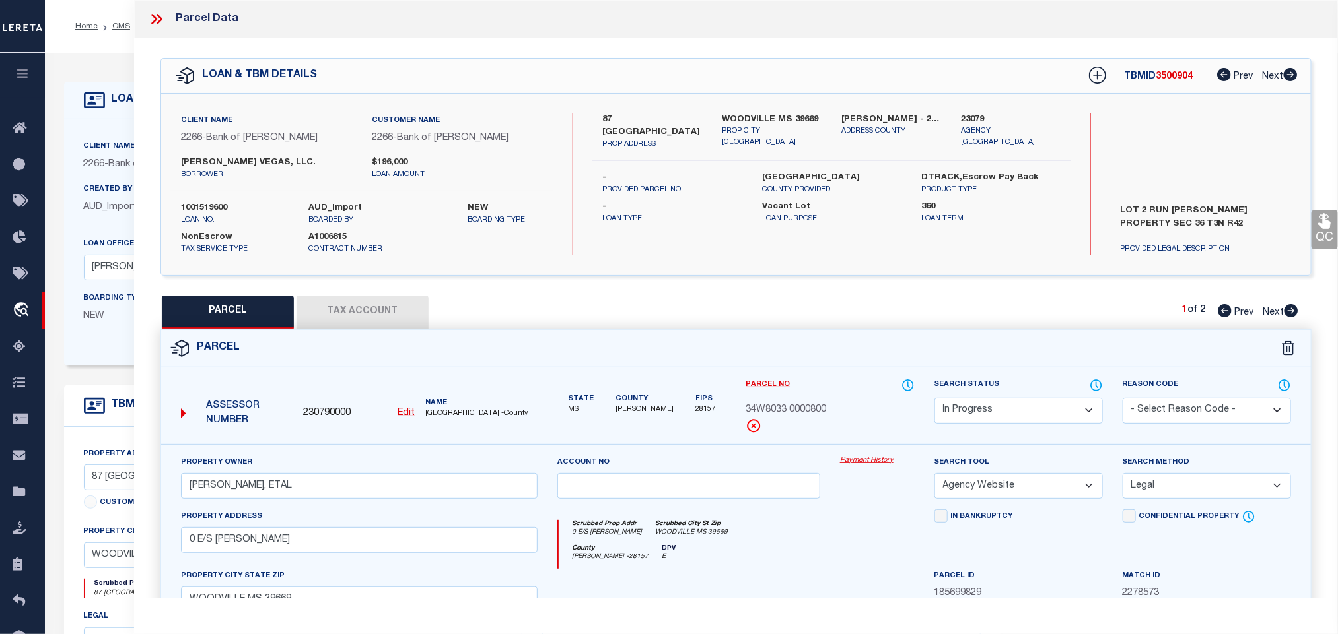
click at [989, 418] on select "Automated Search Bad Parcel Complete Duplicate Parcel High Dollar Reporting In …" at bounding box center [1018, 411] width 168 height 26
select select "JR"
click at [989, 418] on select "Automated Search Bad Parcel Complete Duplicate Parcel High Dollar Reporting In …" at bounding box center [1018, 411] width 168 height 26
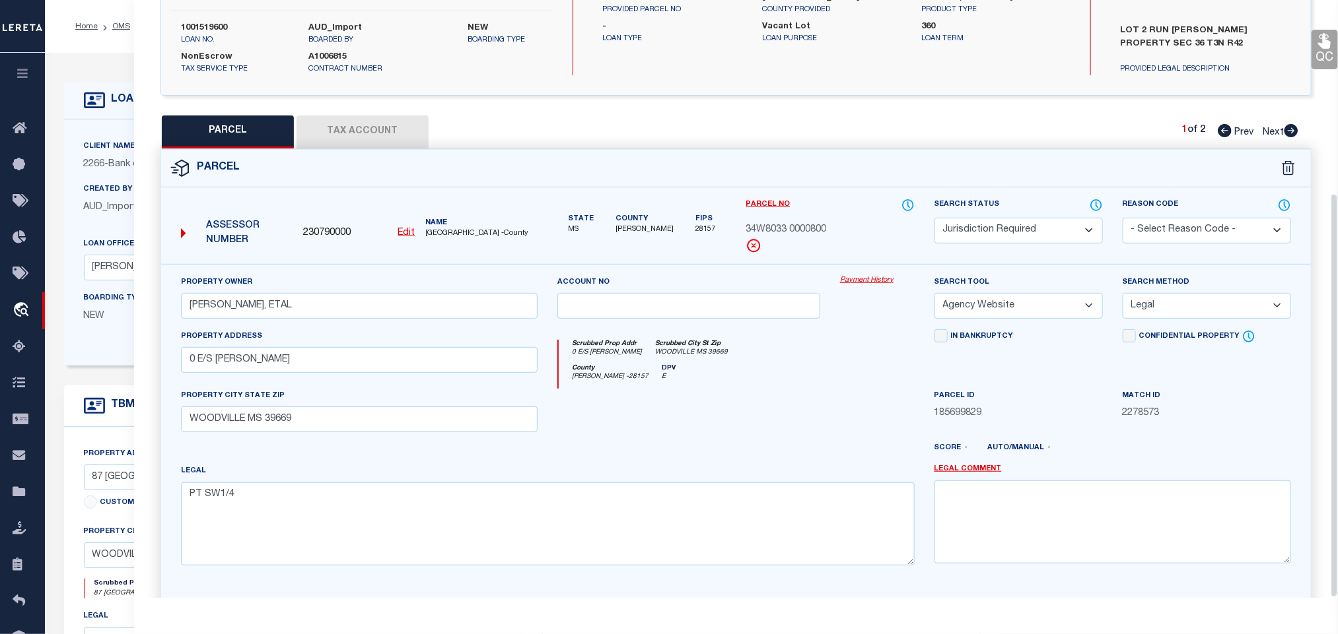
scroll to position [286, 0]
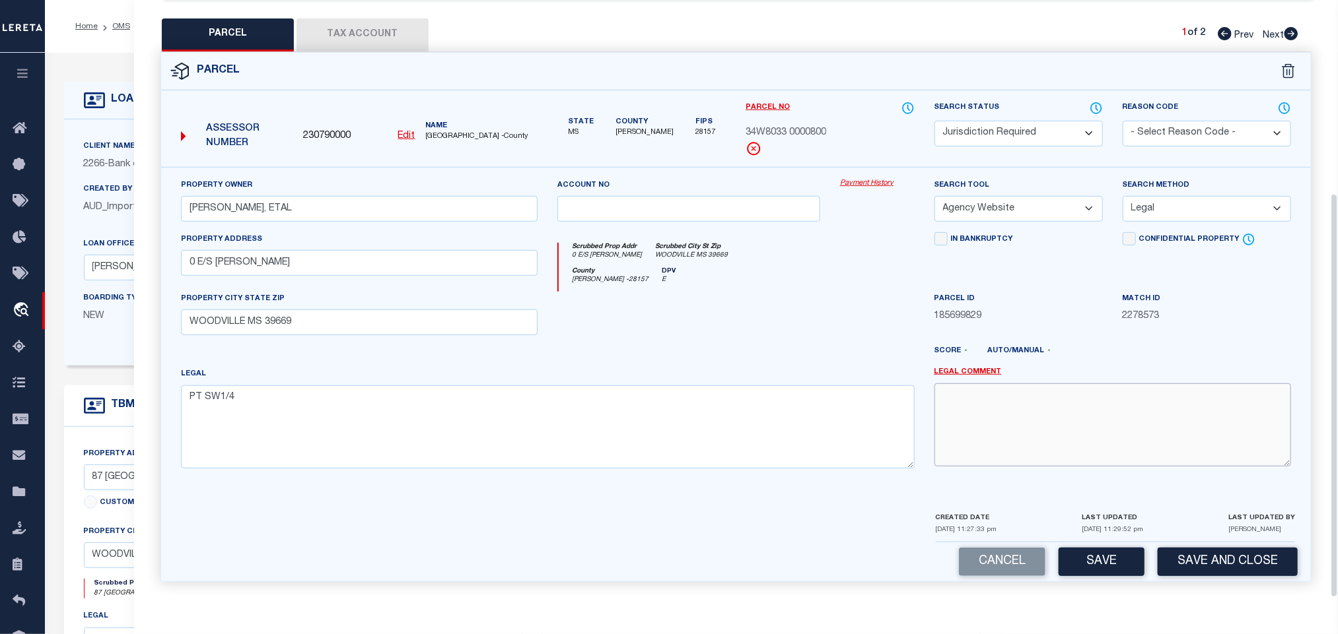
click at [1074, 398] on textarea at bounding box center [1112, 425] width 356 height 83
paste textarea "Need to update the tax id mask."
type textarea "Need to update the tax id mask."
click at [333, 121] on div "Assessor Number 230790000 Edit Name [GEOGRAPHIC_DATA] -County" at bounding box center [359, 131] width 367 height 51
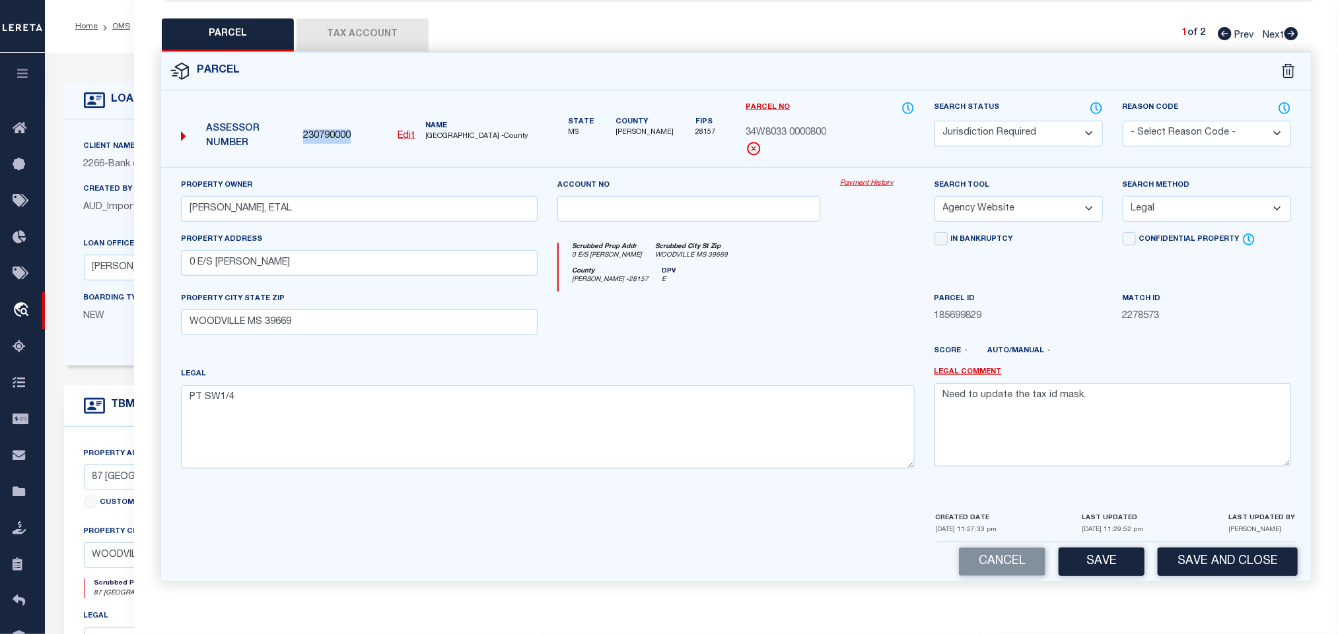
copy span "230790000"
click at [1218, 551] on button "Save and Close" at bounding box center [1227, 562] width 140 height 28
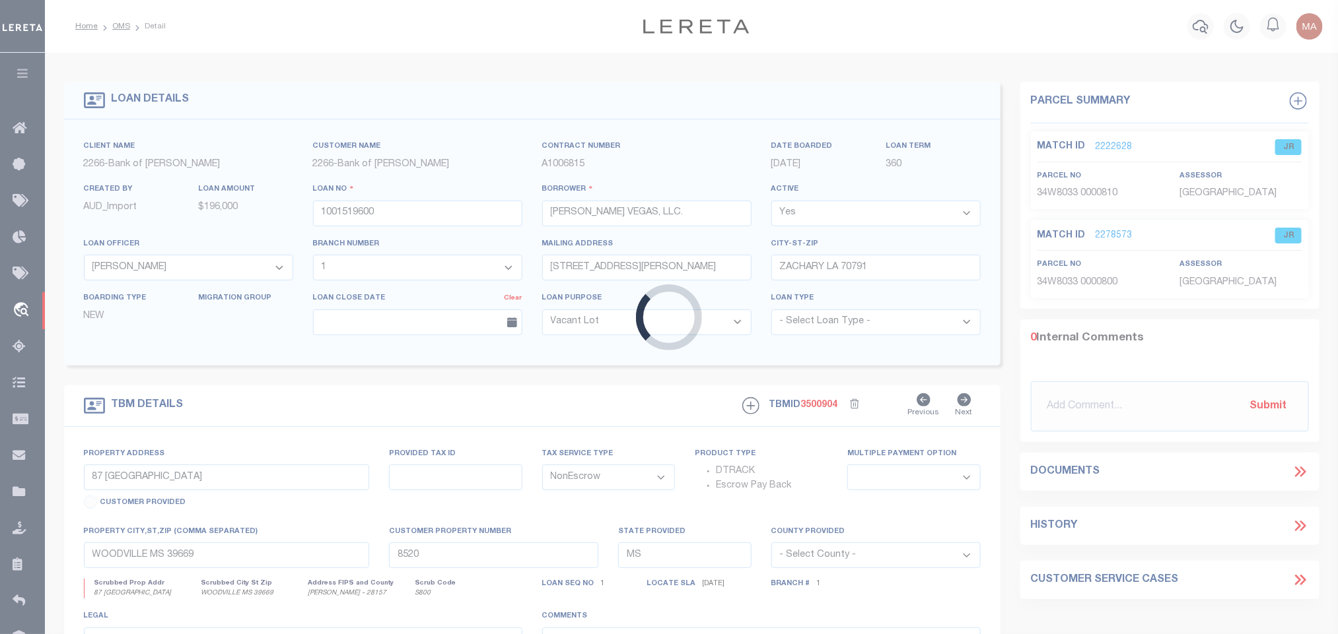
select select
select select "25335"
select select "8660"
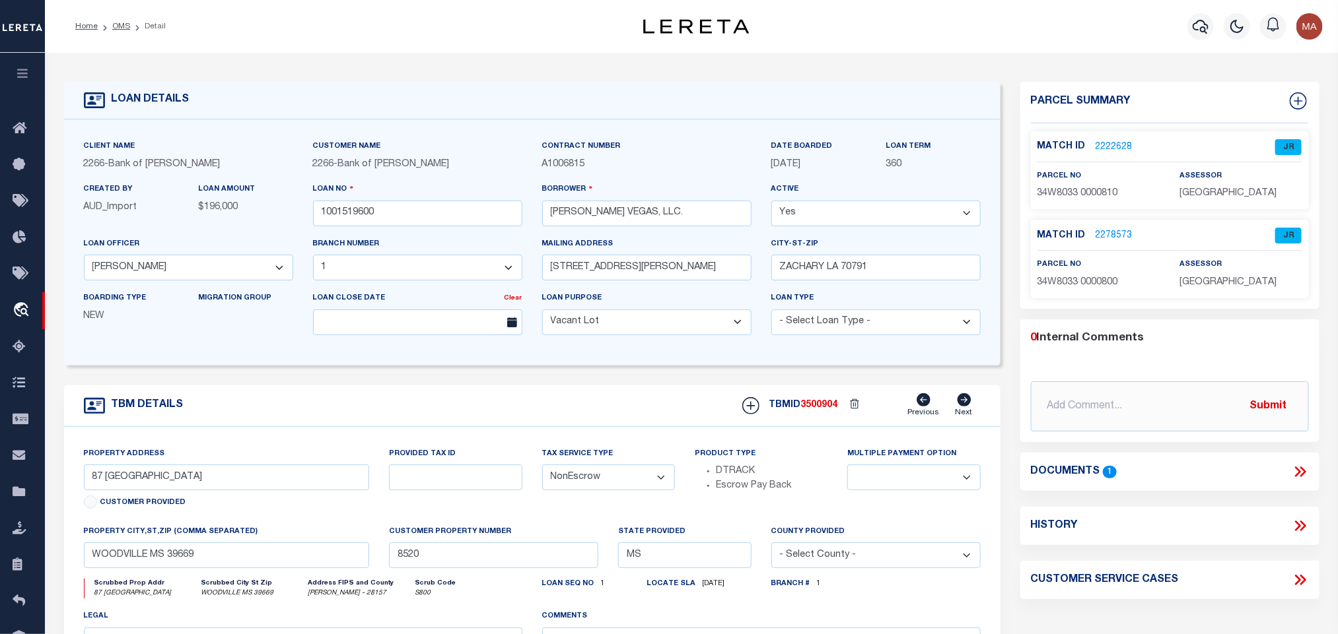
click at [1116, 238] on link "2278573" at bounding box center [1113, 236] width 37 height 14
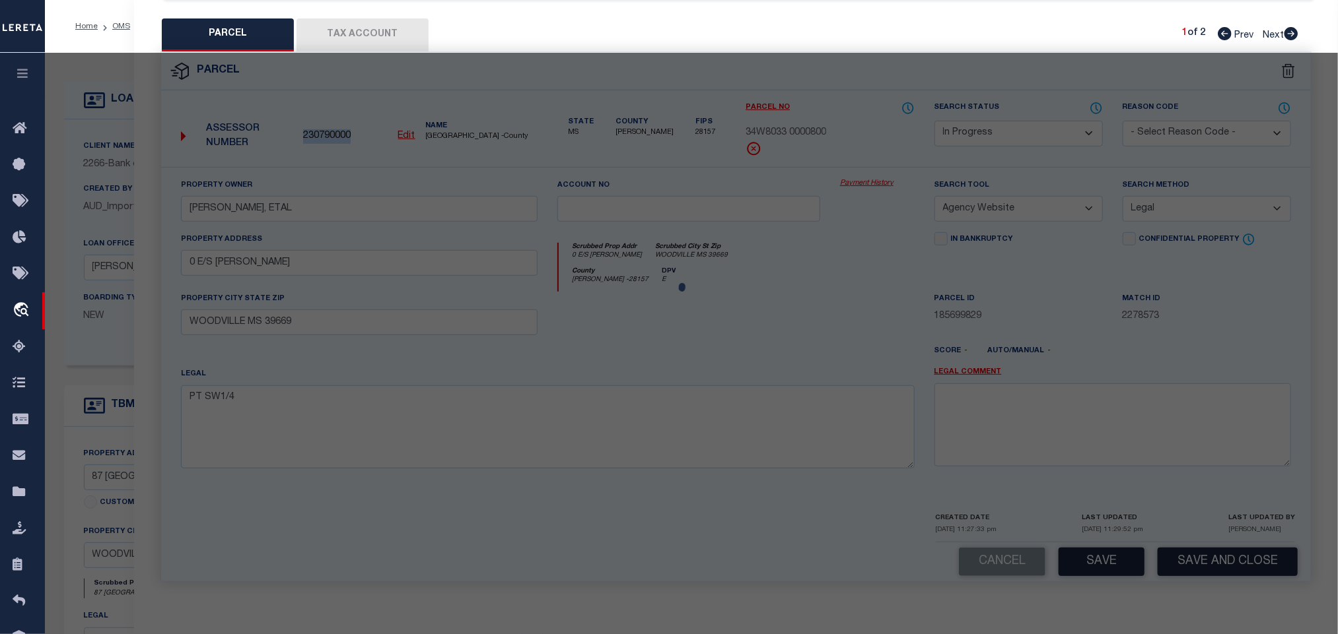
select select "AS"
select select
checkbox input "false"
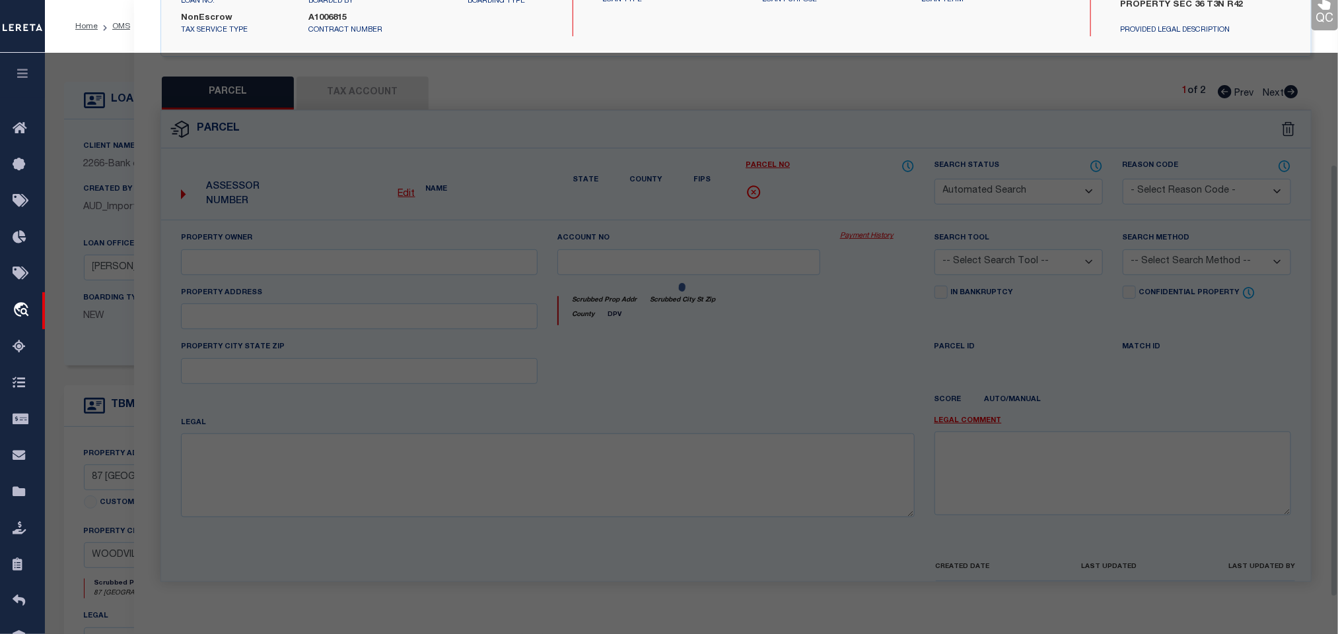
select select "JR"
type input "[PERSON_NAME], ETAL"
select select "AGW"
select select "LEG"
type input "0 E/S [PERSON_NAME]"
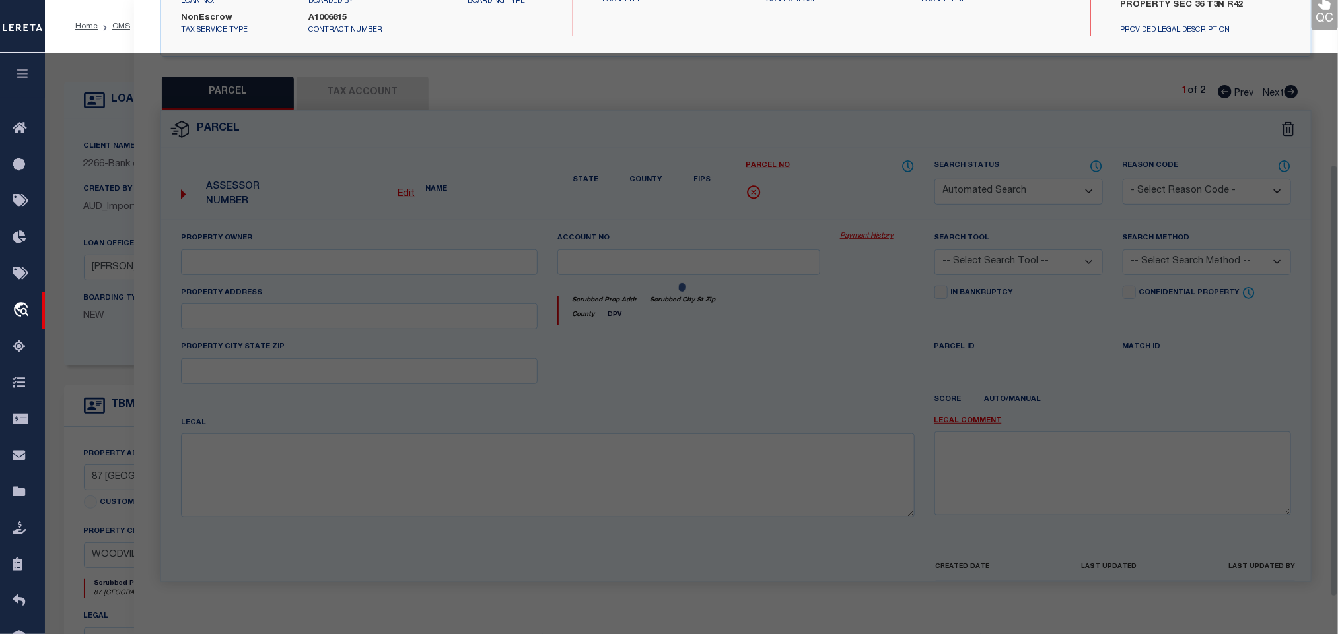
type input "WOODVILLE MS 39669"
type textarea "PT SW1/4"
type textarea "Need to update the tax id mask."
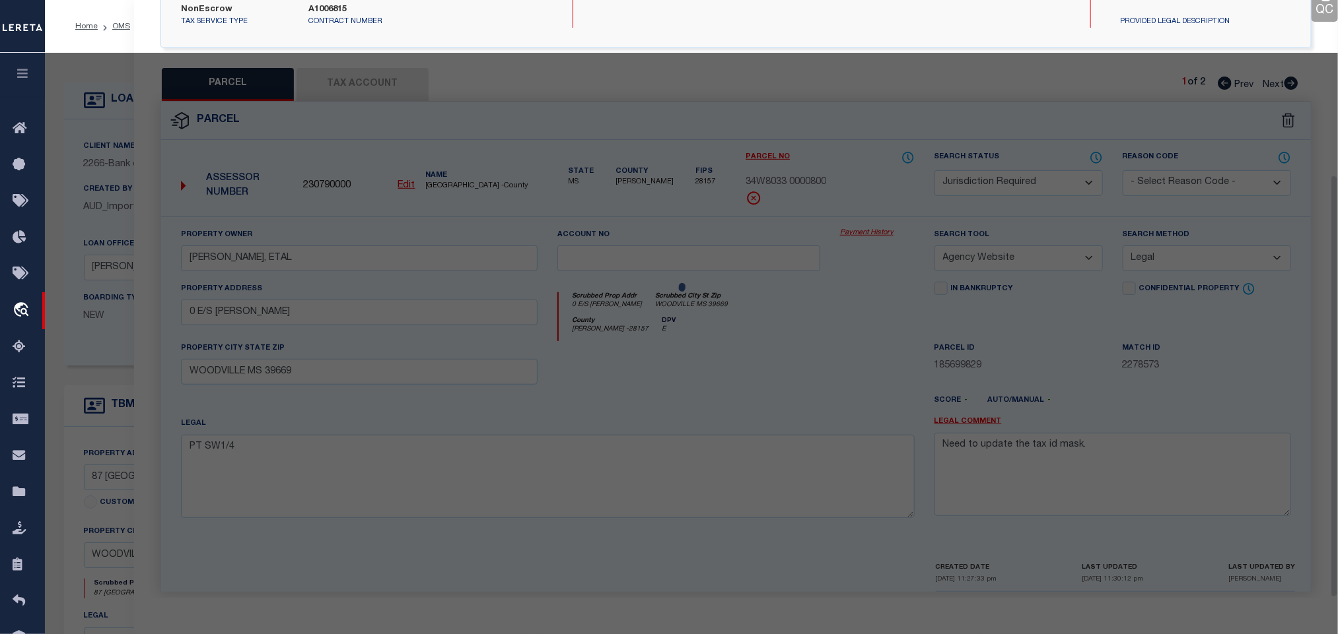
scroll to position [246, 0]
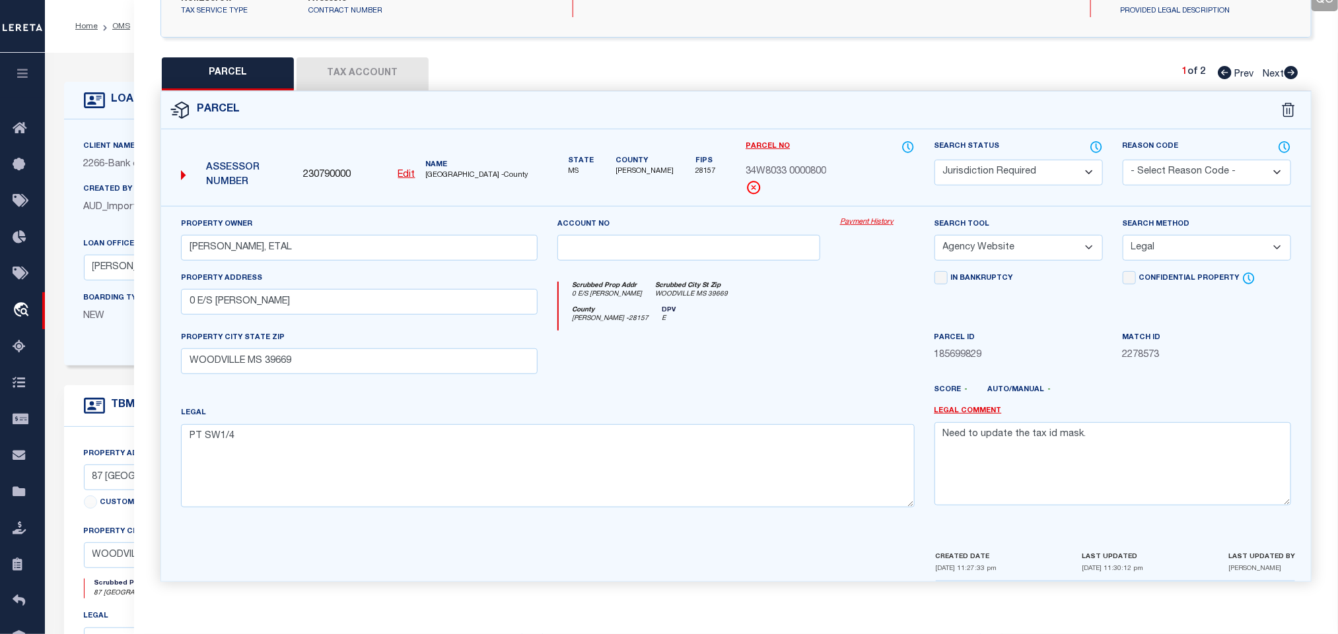
click at [333, 70] on button "Tax Account" at bounding box center [362, 73] width 132 height 33
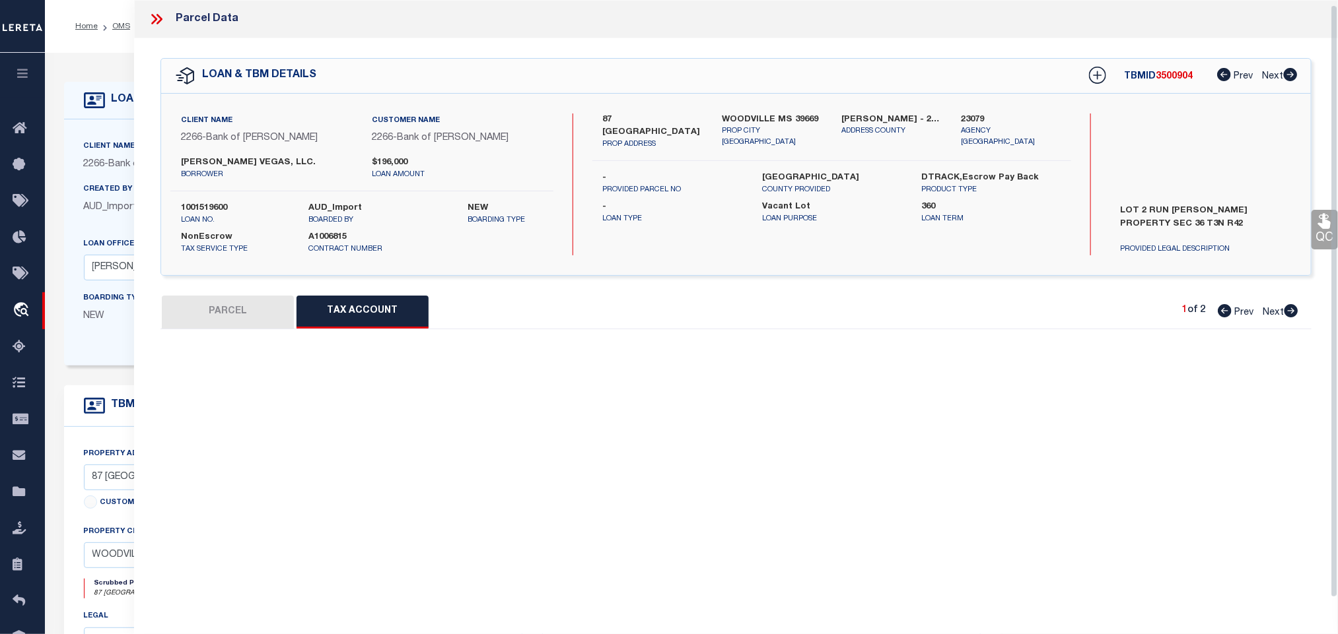
scroll to position [5, 0]
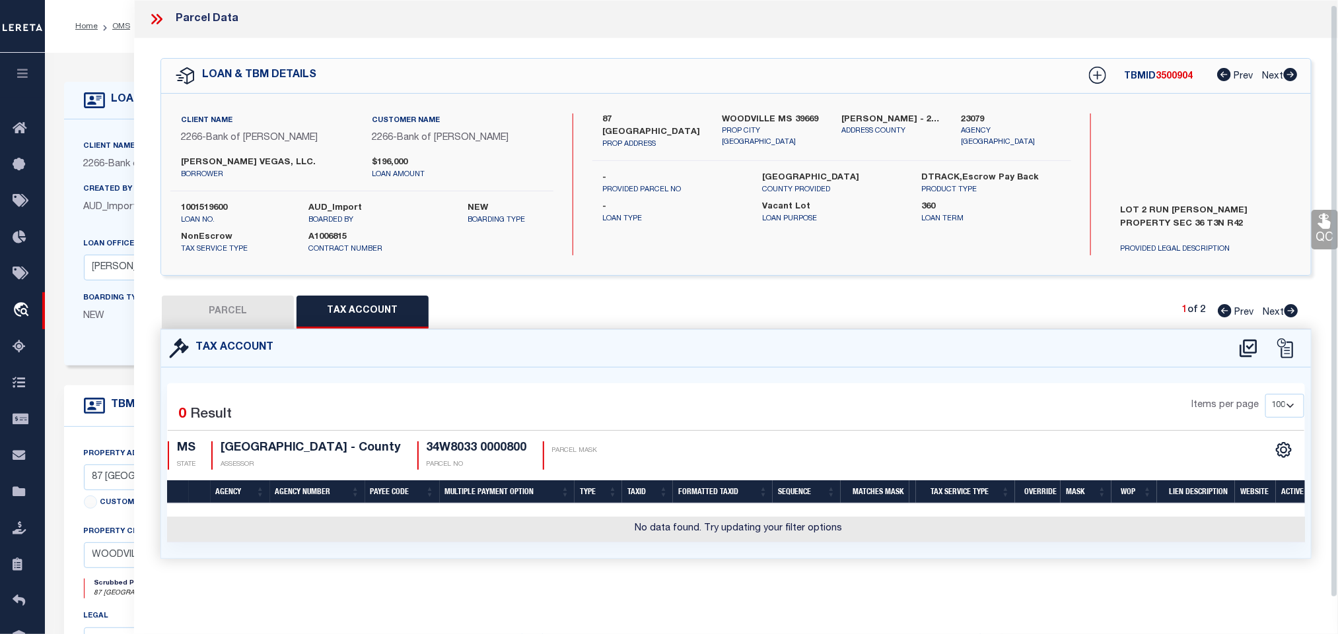
select select "100"
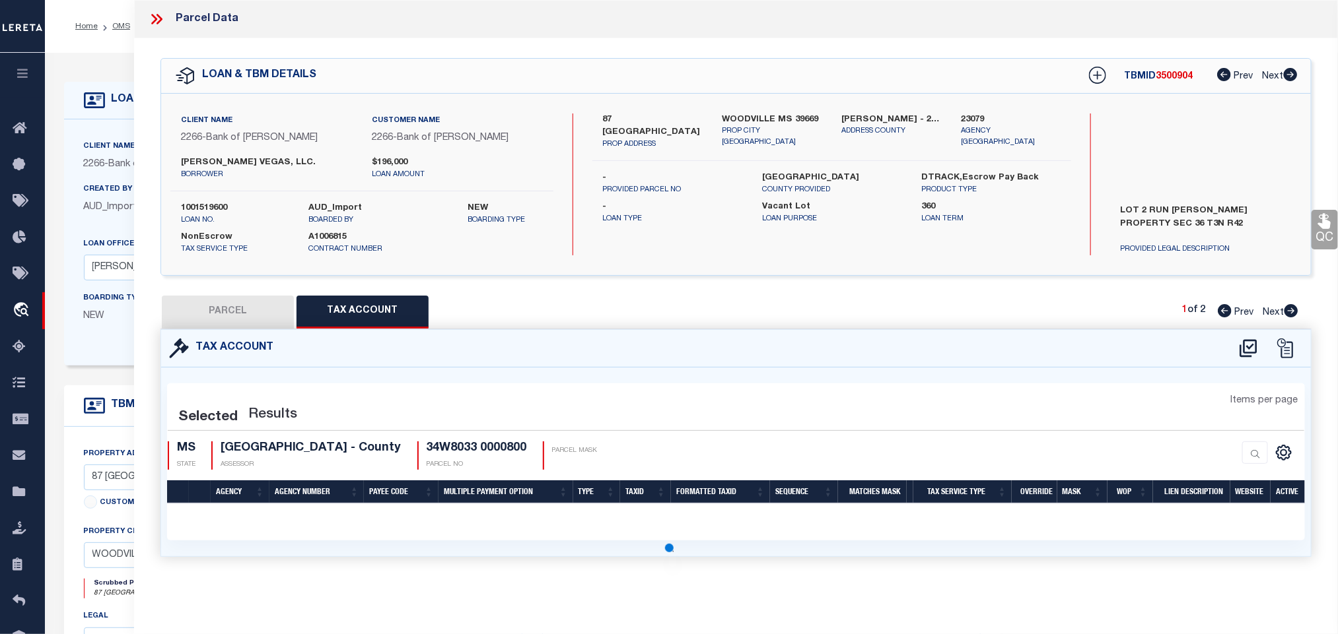
scroll to position [0, 0]
select select "100"
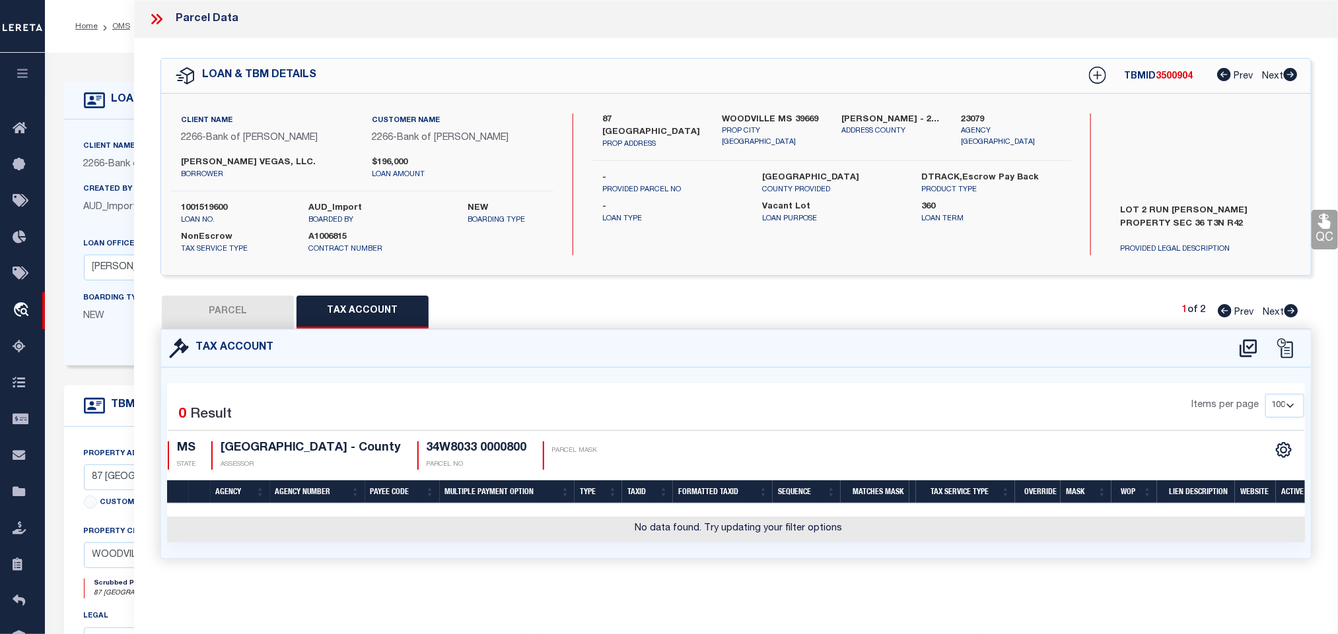
click at [259, 302] on button "PARCEL" at bounding box center [228, 312] width 132 height 33
select select "AS"
select select
checkbox input "false"
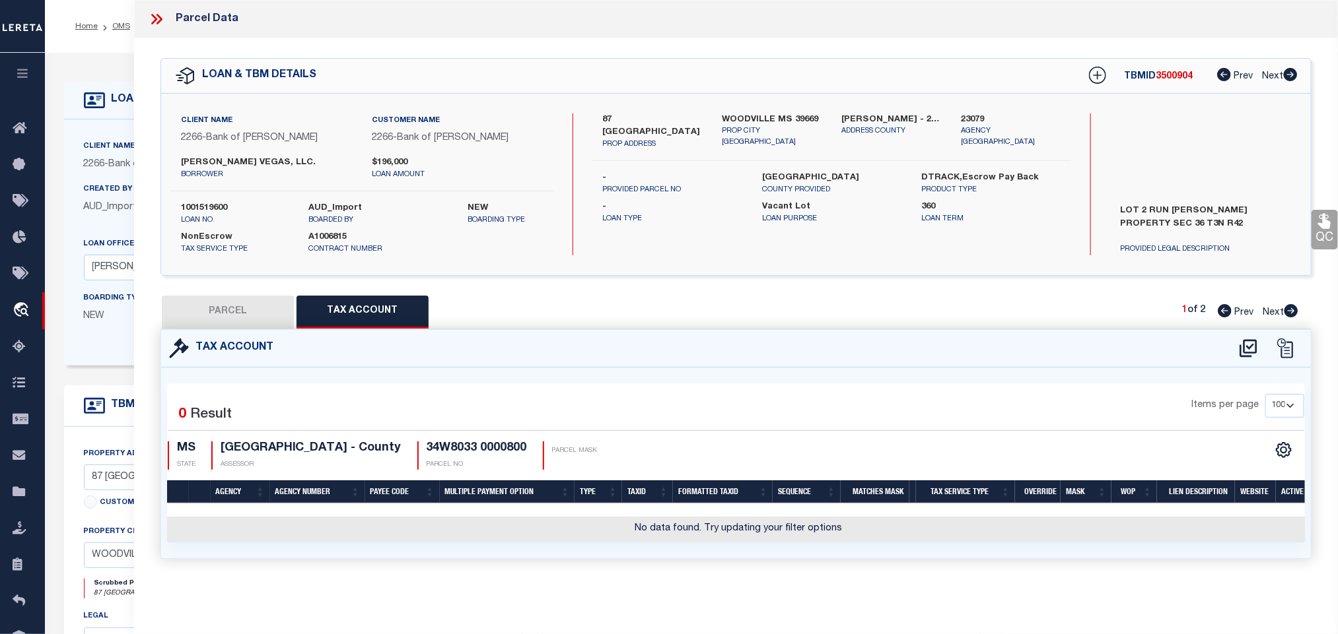
checkbox input "false"
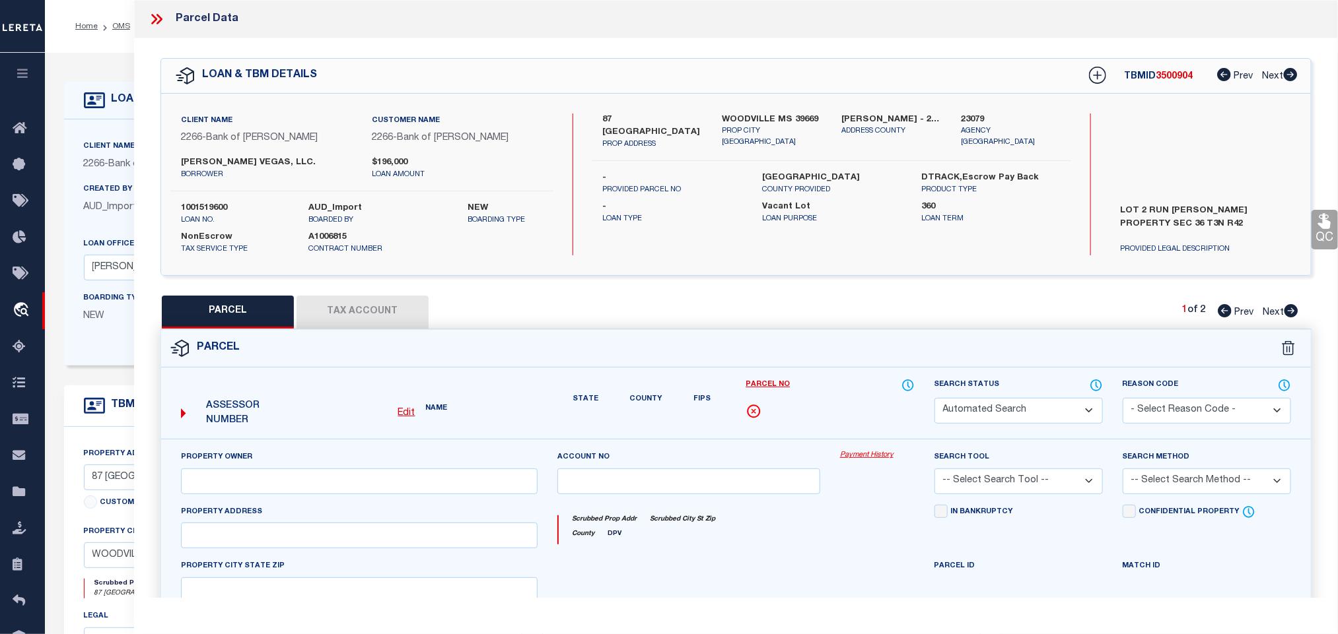
select select "JR"
type input "[PERSON_NAME], ETAL"
select select "AGW"
select select "LEG"
type input "0 E/S [PERSON_NAME]"
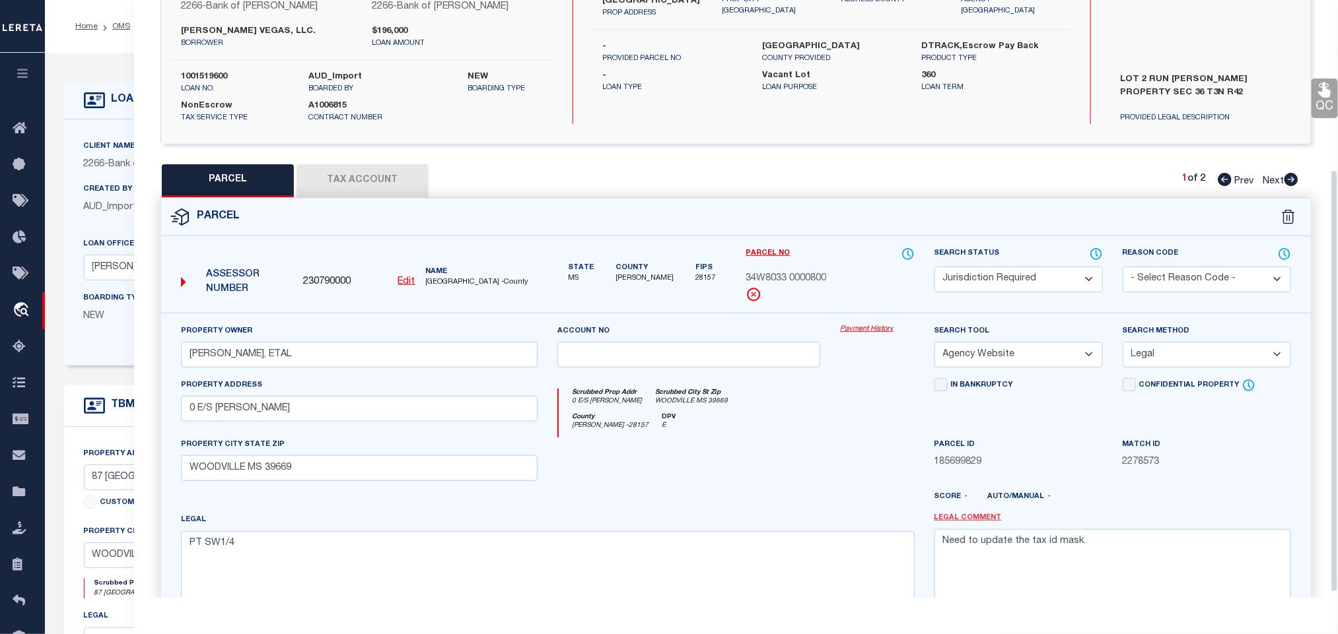
scroll to position [246, 0]
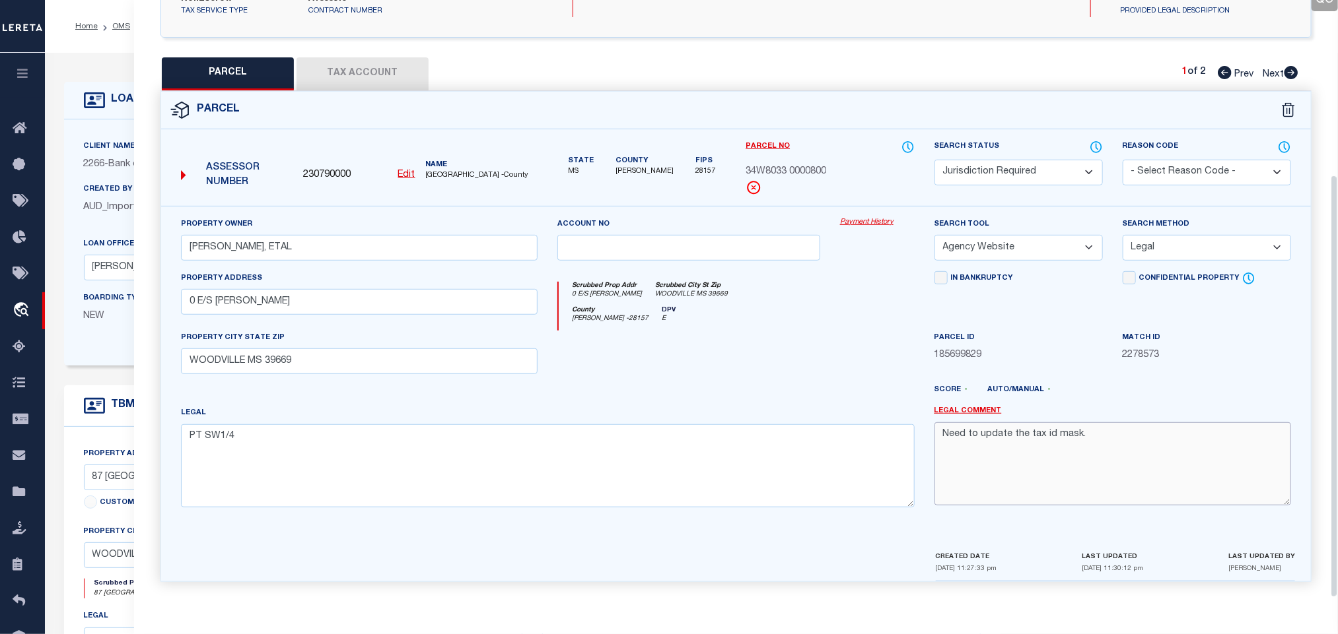
click at [941, 459] on textarea "Need to update the tax id mask." at bounding box center [1112, 464] width 356 height 83
click at [1127, 446] on textarea "Need to update the tax id mask." at bounding box center [1112, 464] width 356 height 83
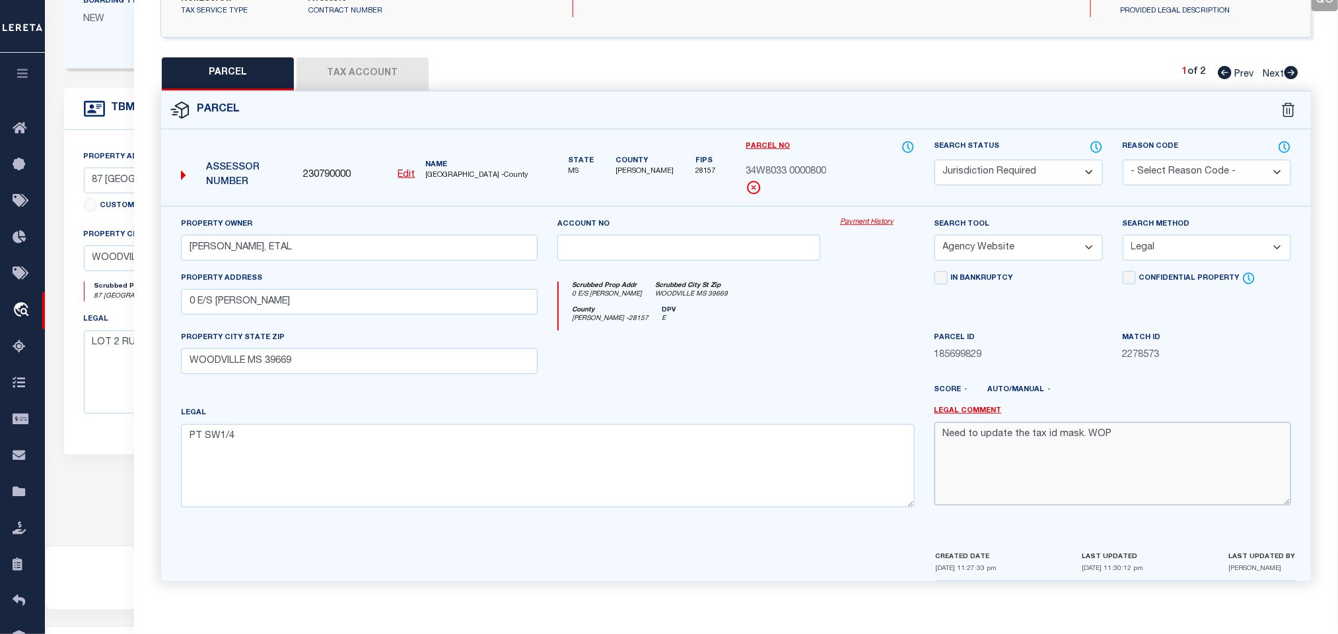
click at [1141, 444] on textarea "Need to update the tax id mask. WOP" at bounding box center [1112, 464] width 356 height 83
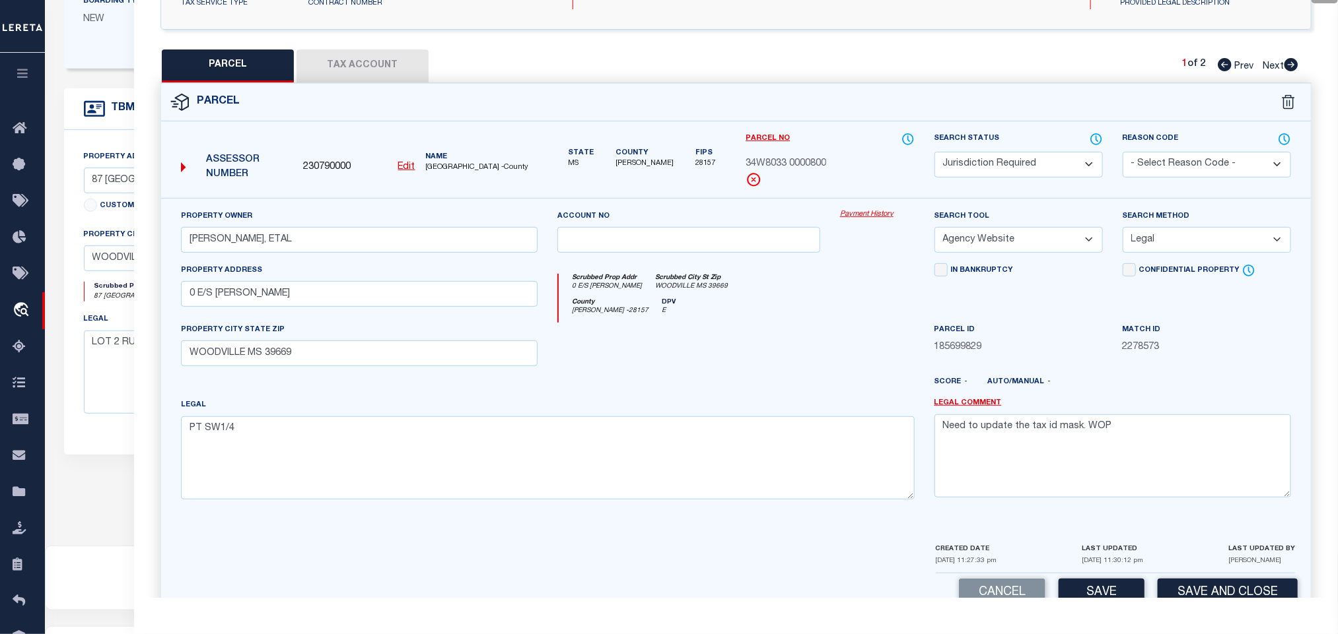
click at [1072, 175] on select "Automated Search Bad Parcel Complete Duplicate Parcel High Dollar Reporting In …" at bounding box center [1018, 165] width 168 height 26
click at [1111, 598] on button "Save" at bounding box center [1101, 593] width 86 height 28
click at [1290, 64] on icon at bounding box center [1291, 64] width 14 height 13
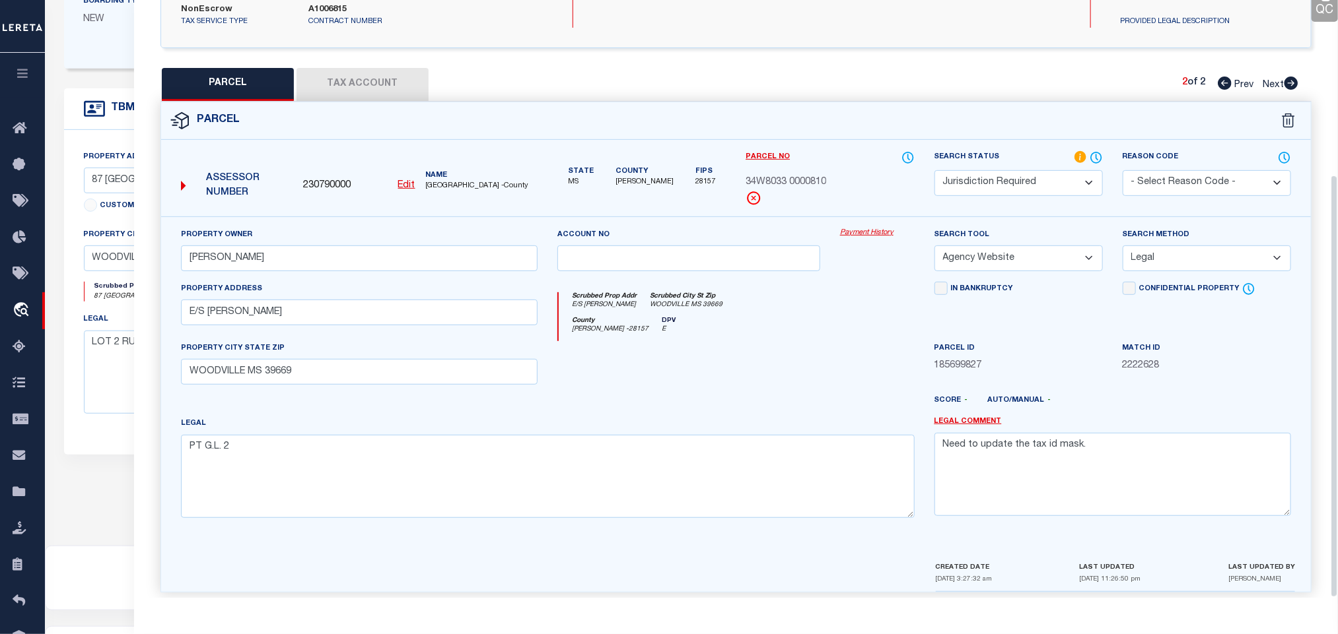
scroll to position [246, 0]
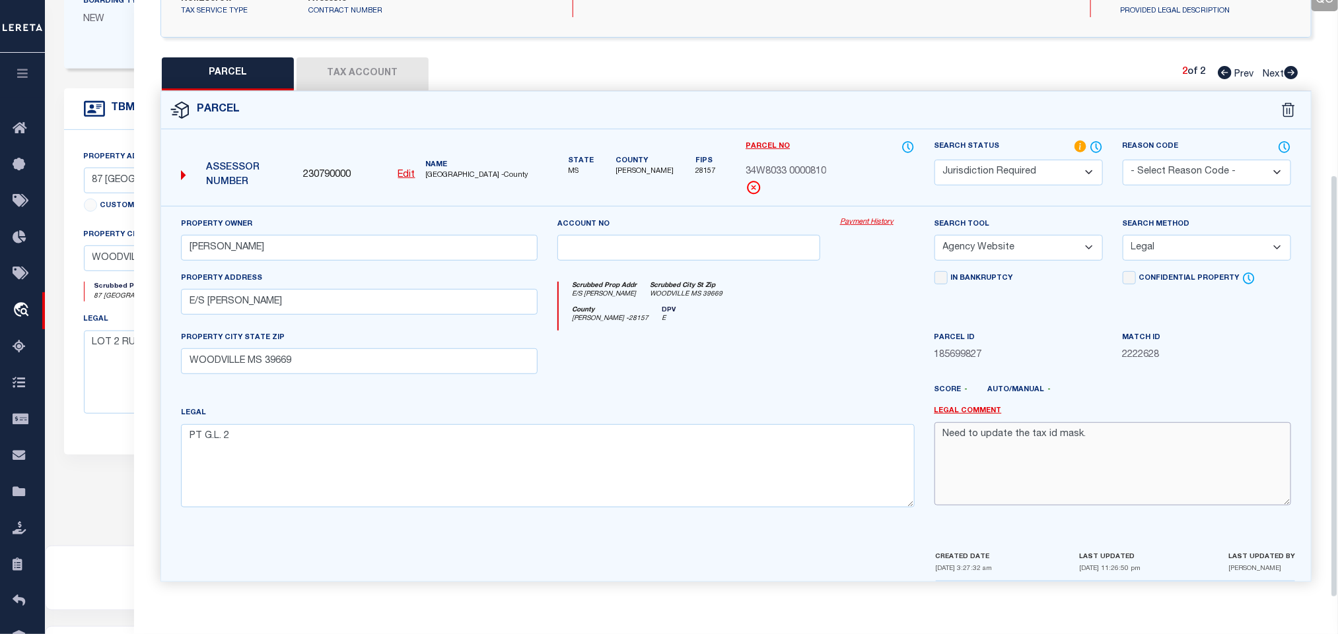
click at [1133, 442] on textarea "Need to update the tax id mask." at bounding box center [1112, 464] width 356 height 83
paste textarea "WOP"
click at [1030, 160] on select "Automated Search Bad Parcel Complete Duplicate Parcel High Dollar Reporting In …" at bounding box center [1018, 173] width 168 height 26
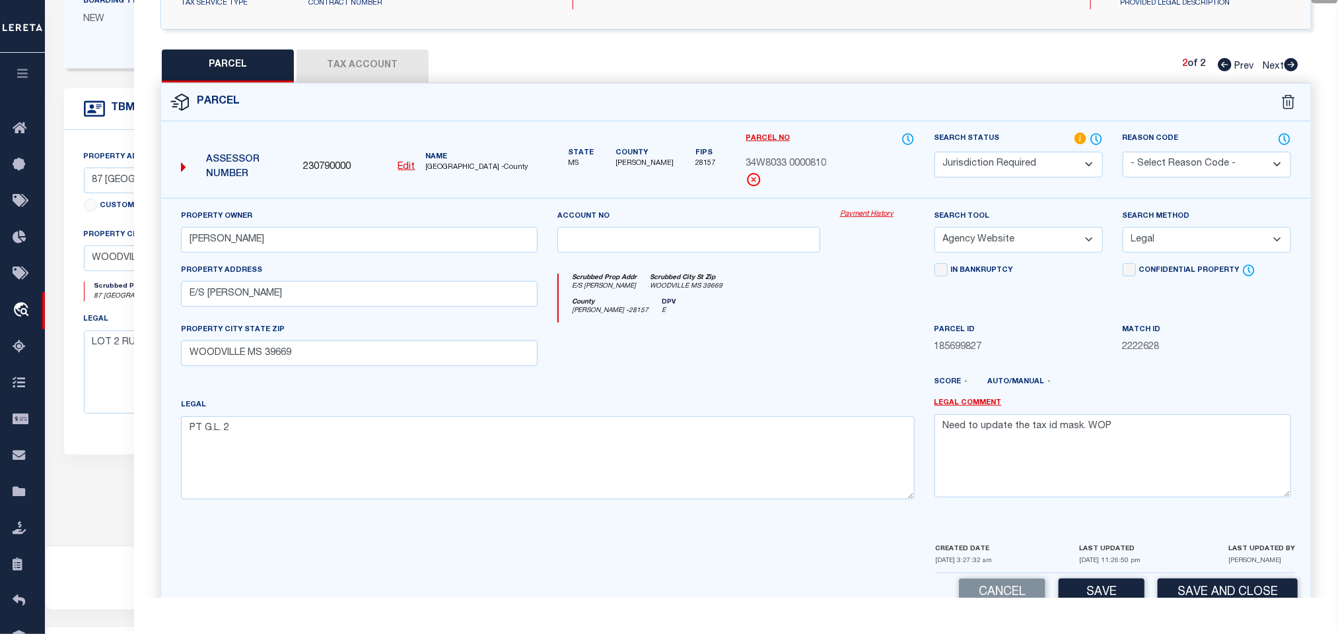
click at [1030, 156] on select "Automated Search Bad Parcel Complete Duplicate Parcel High Dollar Reporting In …" at bounding box center [1018, 165] width 168 height 26
click at [1196, 597] on button "Save and Close" at bounding box center [1227, 593] width 140 height 28
click at [345, 163] on span "230790000" at bounding box center [327, 167] width 48 height 15
copy span "230790000"
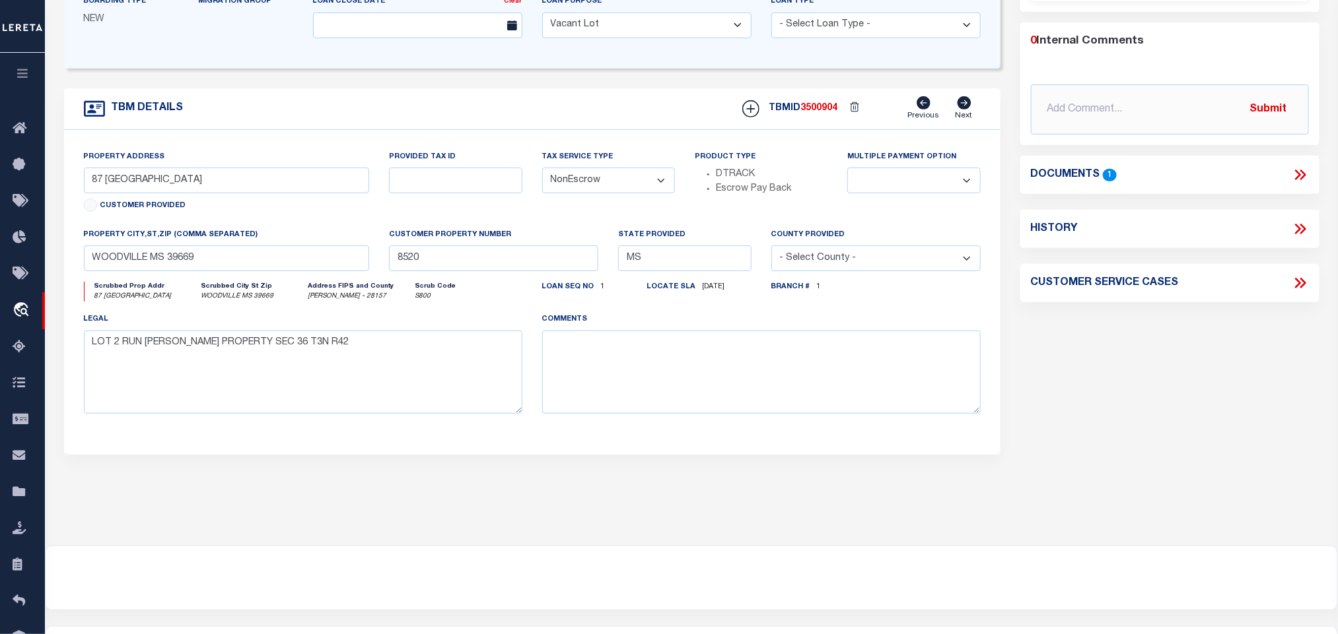
scroll to position [99, 0]
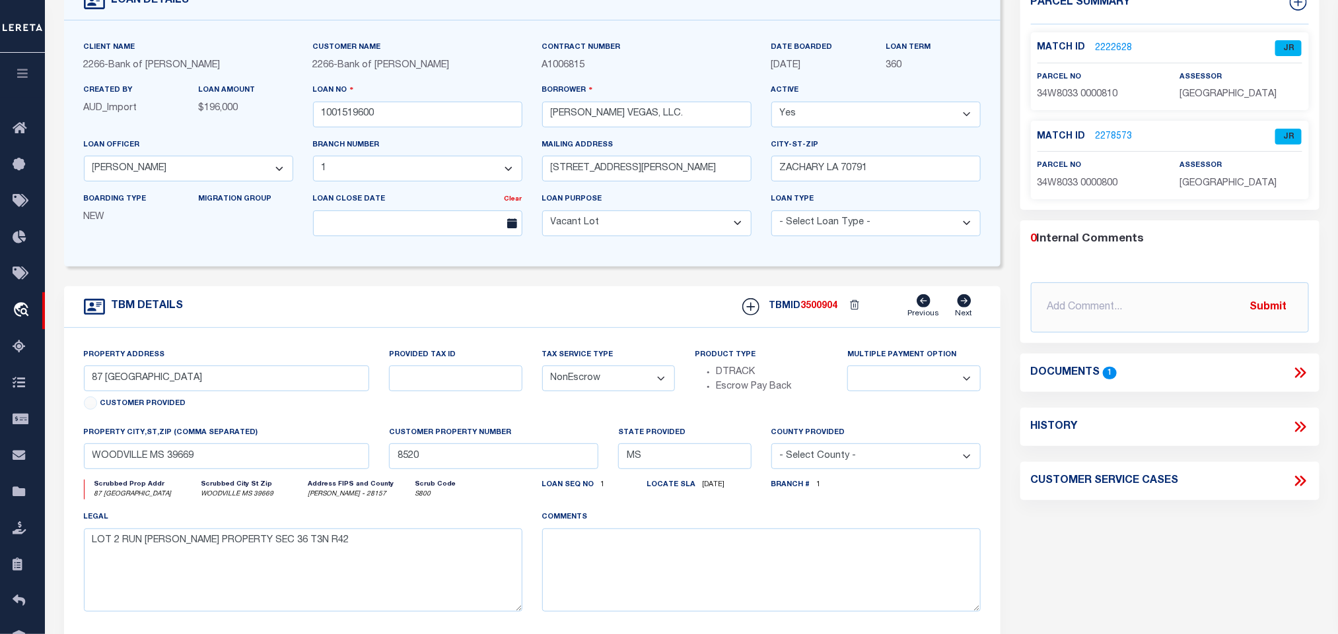
click at [1116, 48] on link "2222628" at bounding box center [1113, 49] width 37 height 14
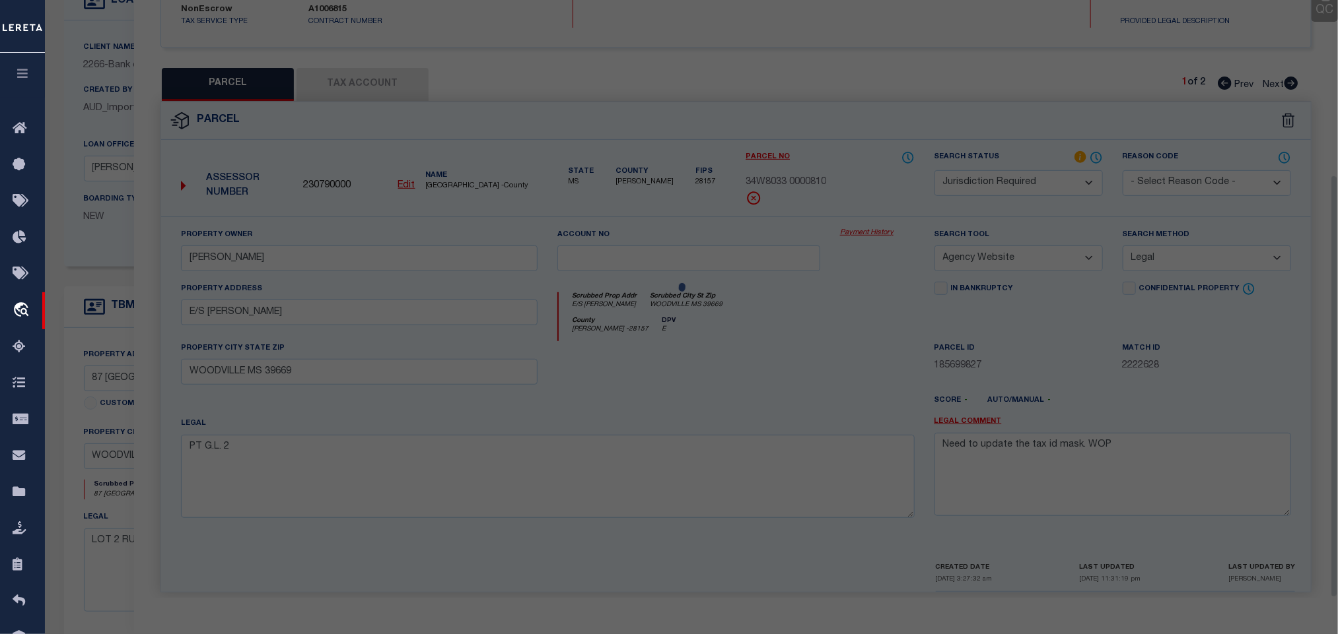
scroll to position [246, 0]
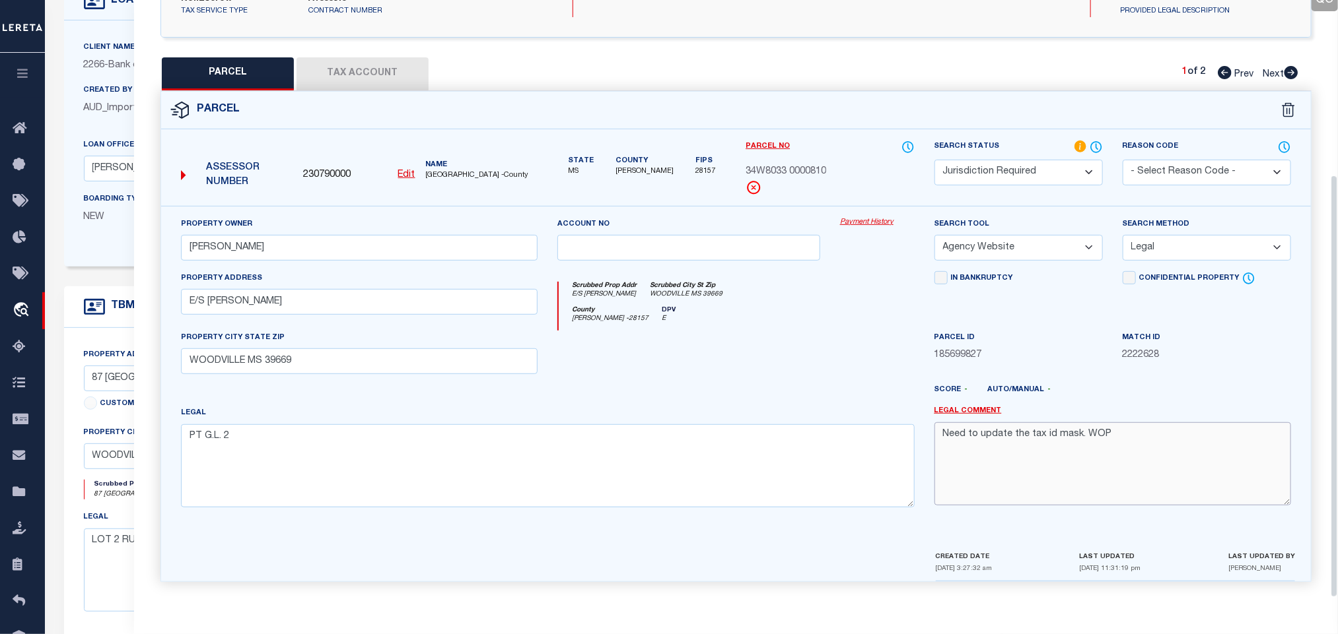
click at [1085, 438] on textarea "Need to update the tax id mask. WOP" at bounding box center [1112, 464] width 356 height 83
click at [1093, 436] on textarea "Need to update the tax id mask. WOP" at bounding box center [1112, 464] width 356 height 83
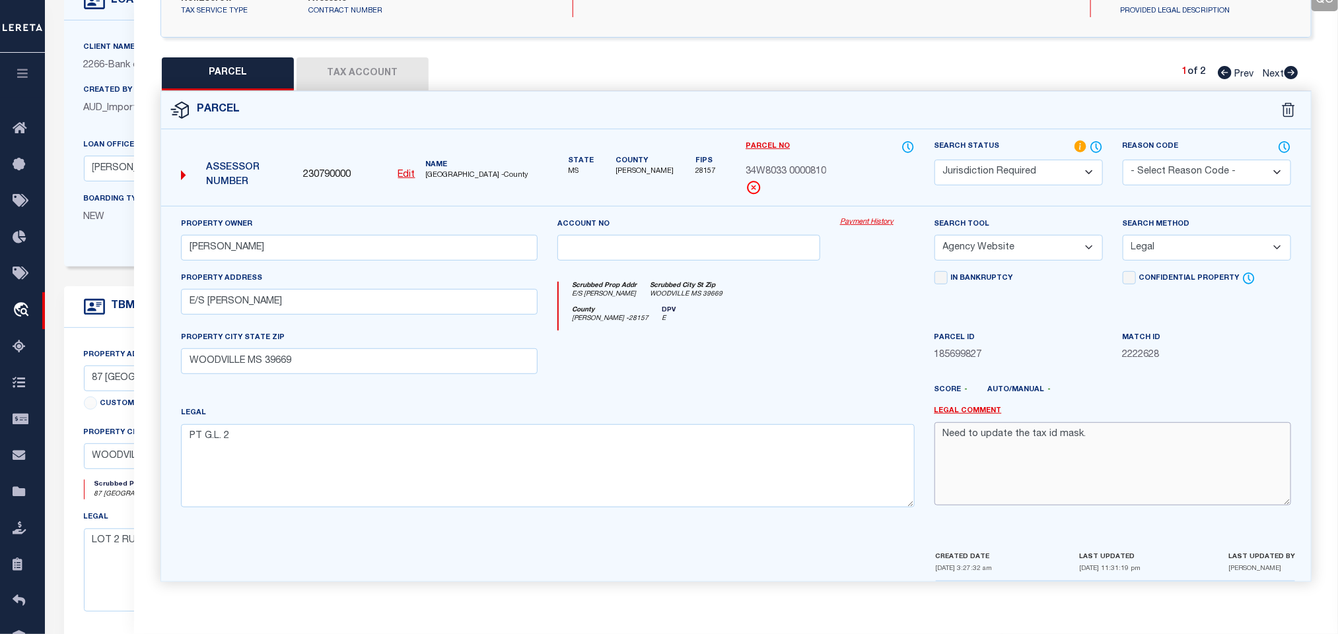
scroll to position [382, 0]
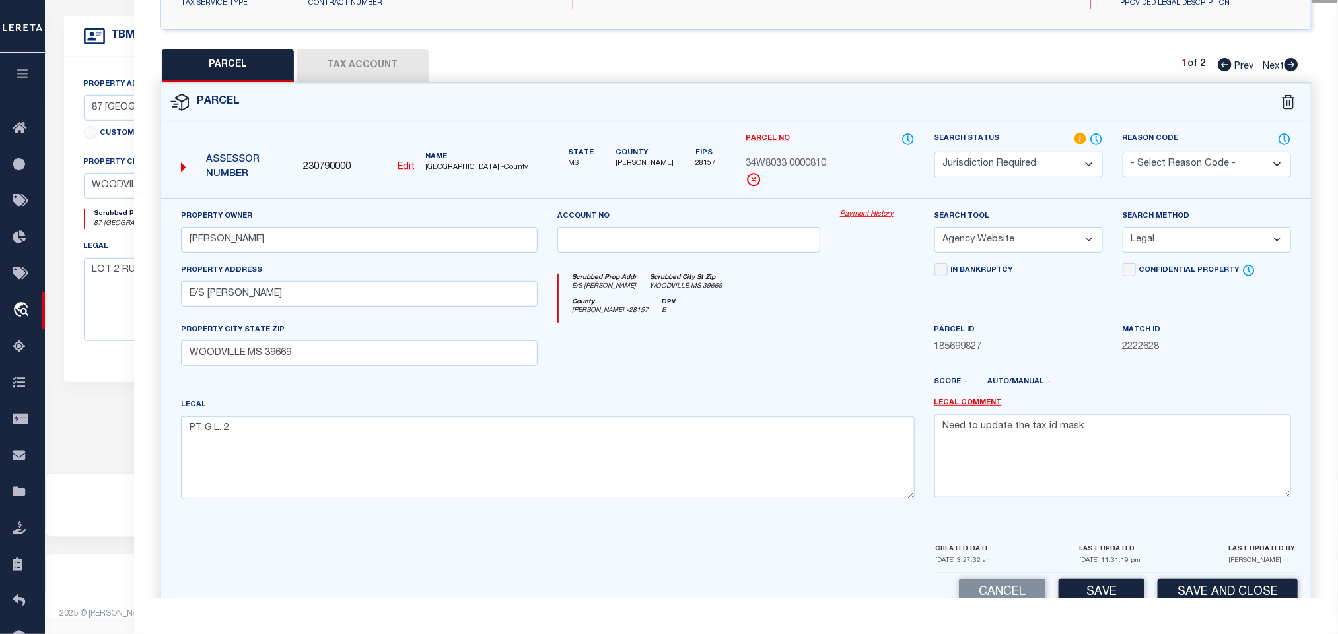
click at [1068, 170] on select "Automated Search Bad Parcel Complete Duplicate Parcel High Dollar Reporting In …" at bounding box center [1018, 165] width 168 height 26
drag, startPoint x: 1068, startPoint y: 170, endPoint x: 1079, endPoint y: 274, distance: 104.3
click at [1068, 170] on select "Automated Search Bad Parcel Complete Duplicate Parcel High Dollar Reporting In …" at bounding box center [1018, 165] width 168 height 26
click at [1103, 595] on button "Save" at bounding box center [1101, 593] width 86 height 28
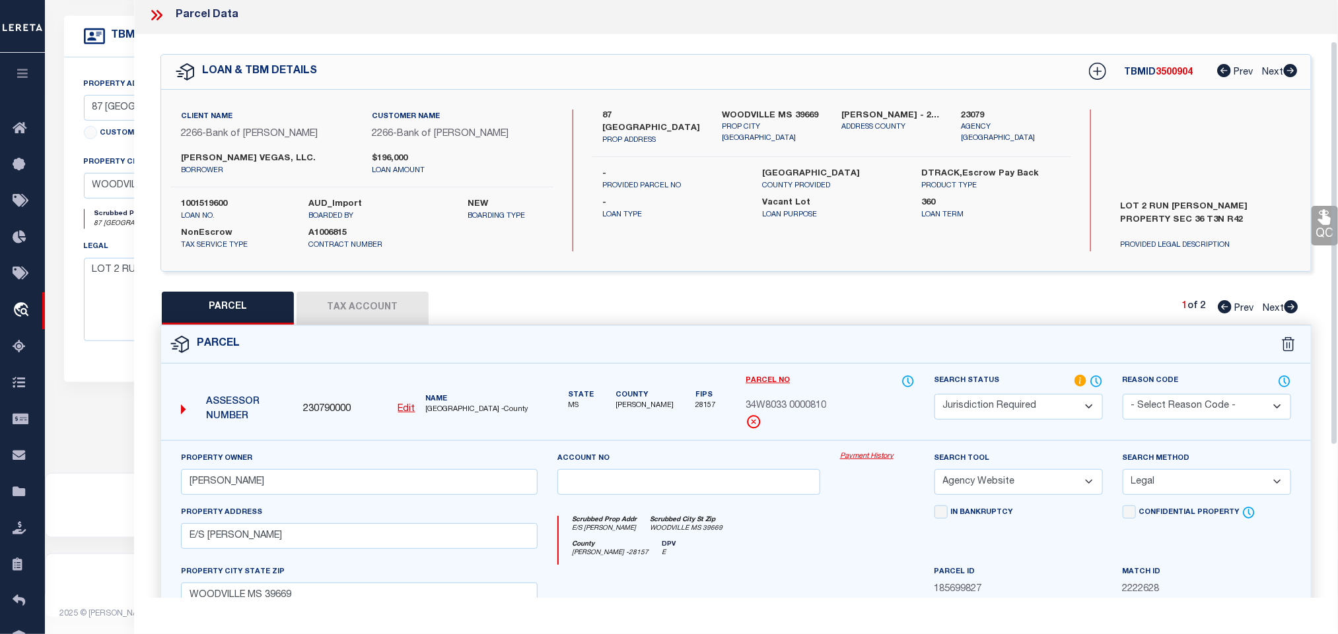
scroll to position [0, 0]
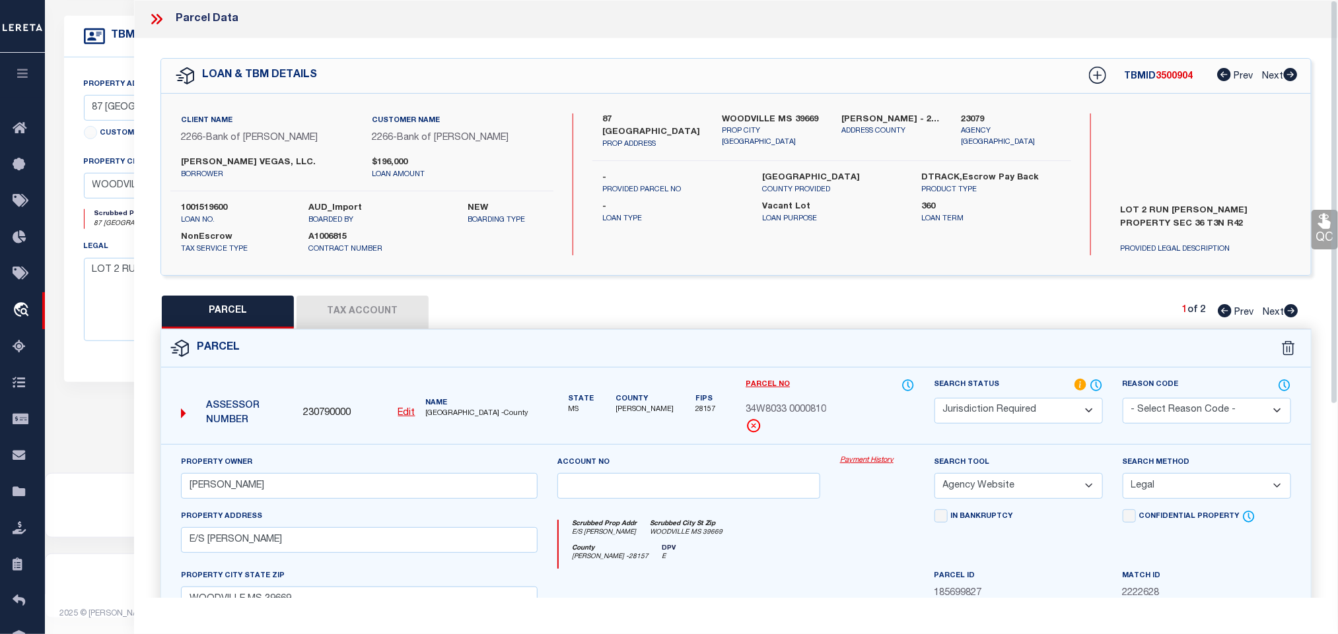
click at [343, 411] on span "230790000" at bounding box center [327, 414] width 48 height 15
copy span "230790000"
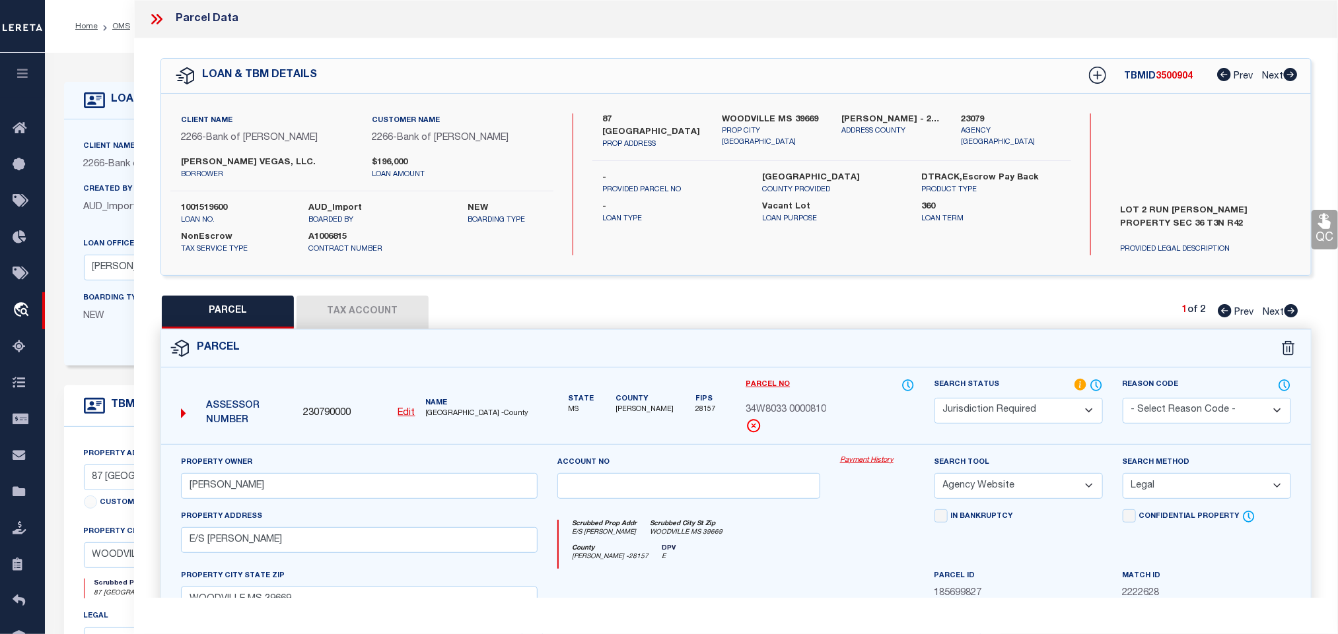
click at [96, 108] on icon at bounding box center [94, 100] width 21 height 16
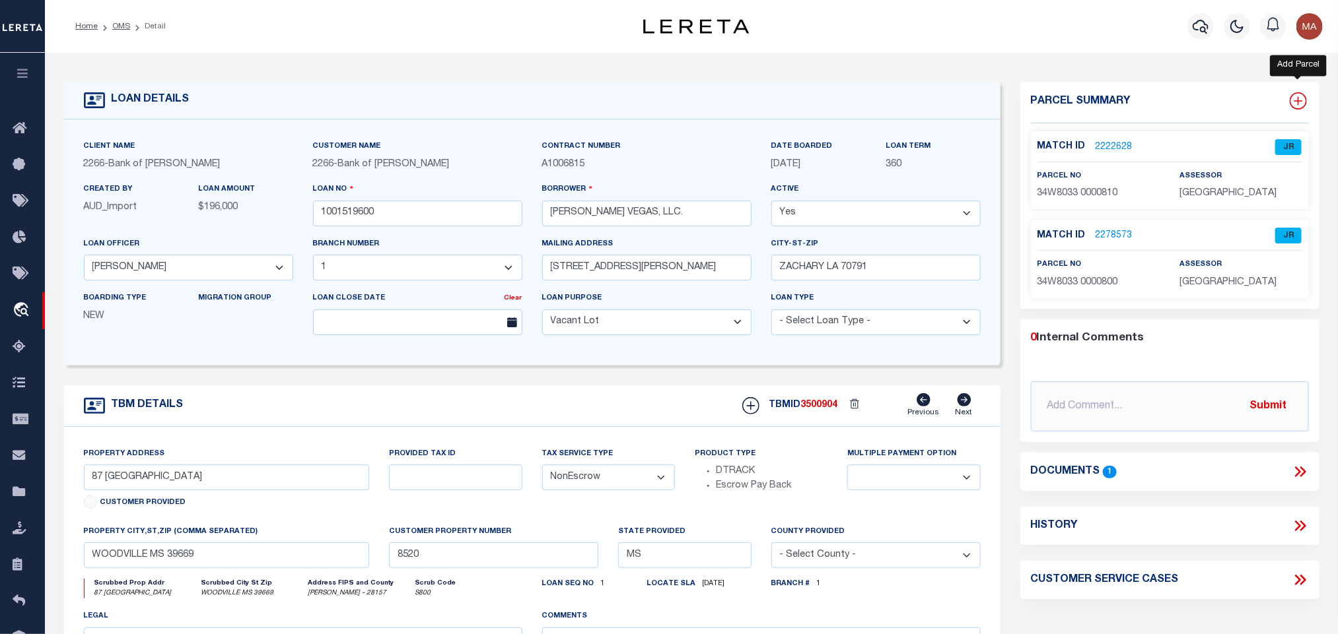
click at [1298, 102] on icon at bounding box center [1297, 101] width 9 height 9
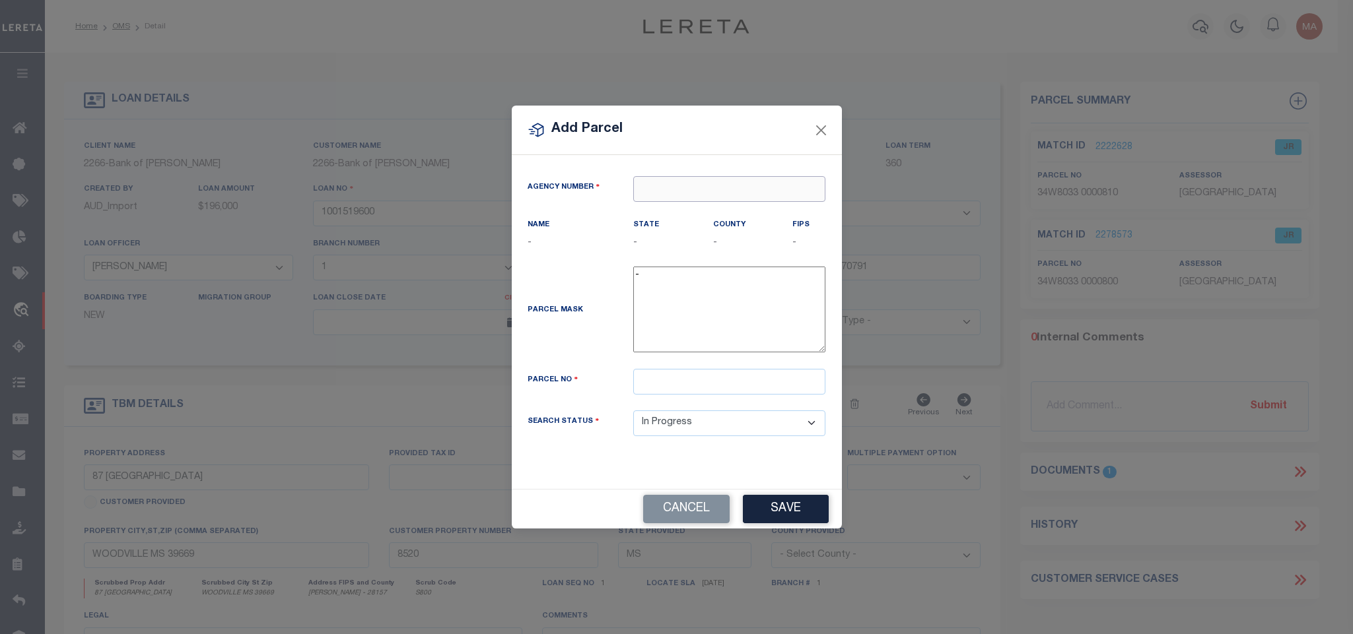
click at [790, 179] on input "text" at bounding box center [729, 189] width 192 height 26
paste input "230790000"
click at [719, 205] on div "230790000 : [GEOGRAPHIC_DATA]" at bounding box center [731, 218] width 197 height 38
click at [737, 394] on input "text" at bounding box center [729, 382] width 192 height 26
paste input "34W8033 0001000"
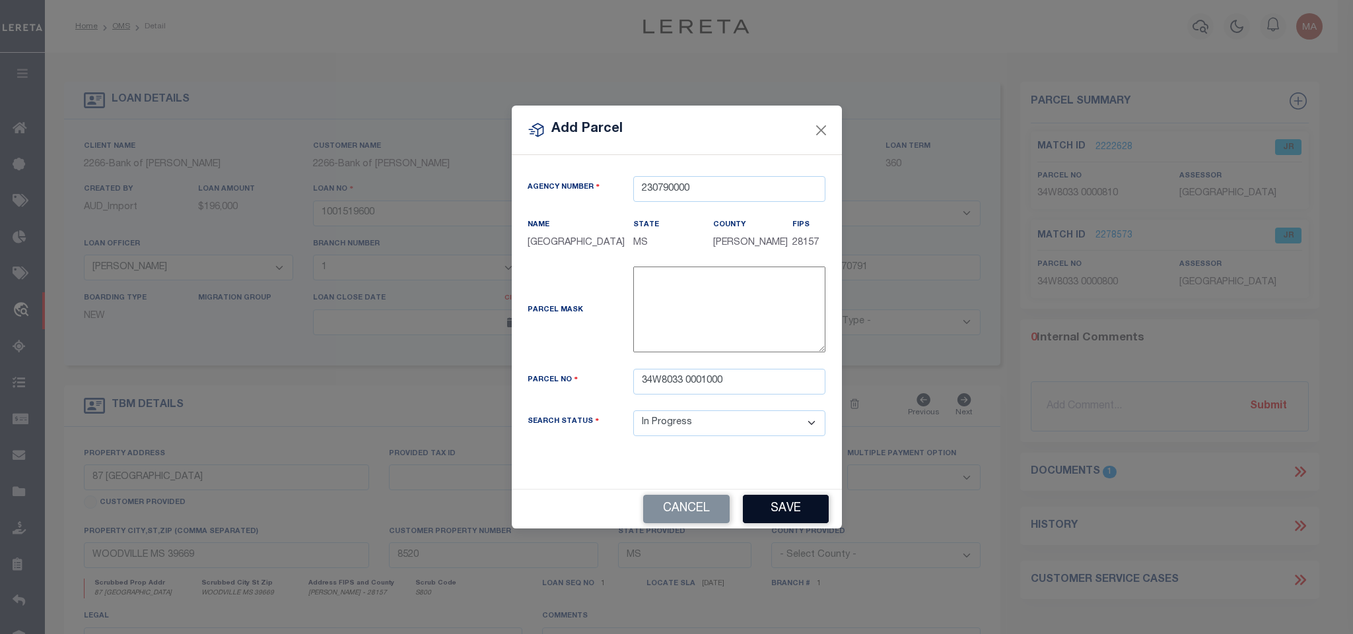
click at [796, 512] on button "Save" at bounding box center [786, 509] width 86 height 28
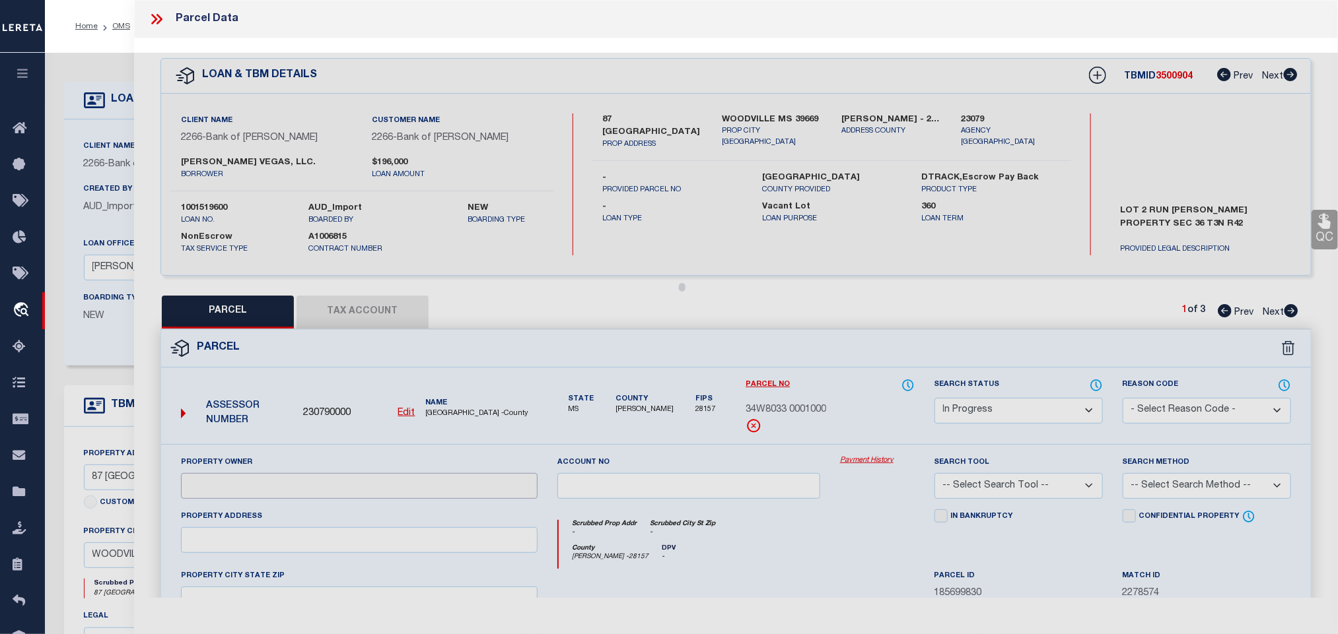
click at [306, 489] on input "text" at bounding box center [359, 486] width 356 height 26
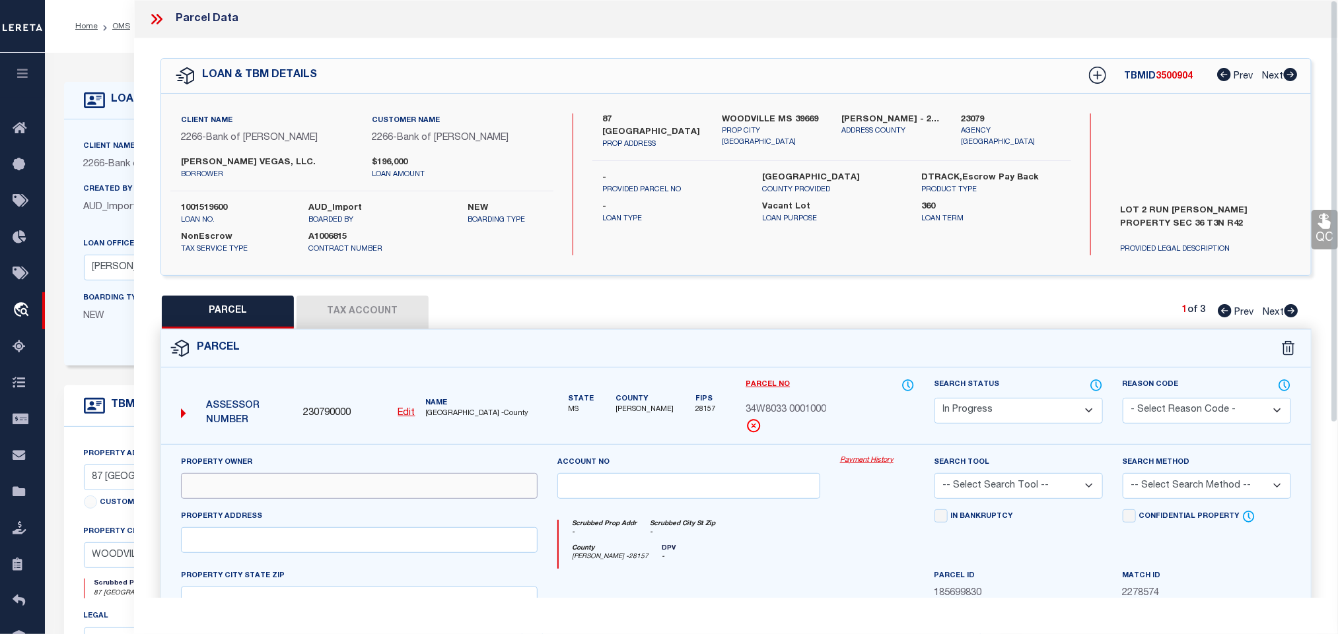
paste input "[PERSON_NAME], TRUSTEE"
click at [764, 111] on div "Client Name 2266 - Bank of [PERSON_NAME] Customer Name 2266 - Bank of [PERSON_N…" at bounding box center [735, 185] width 1149 height 182
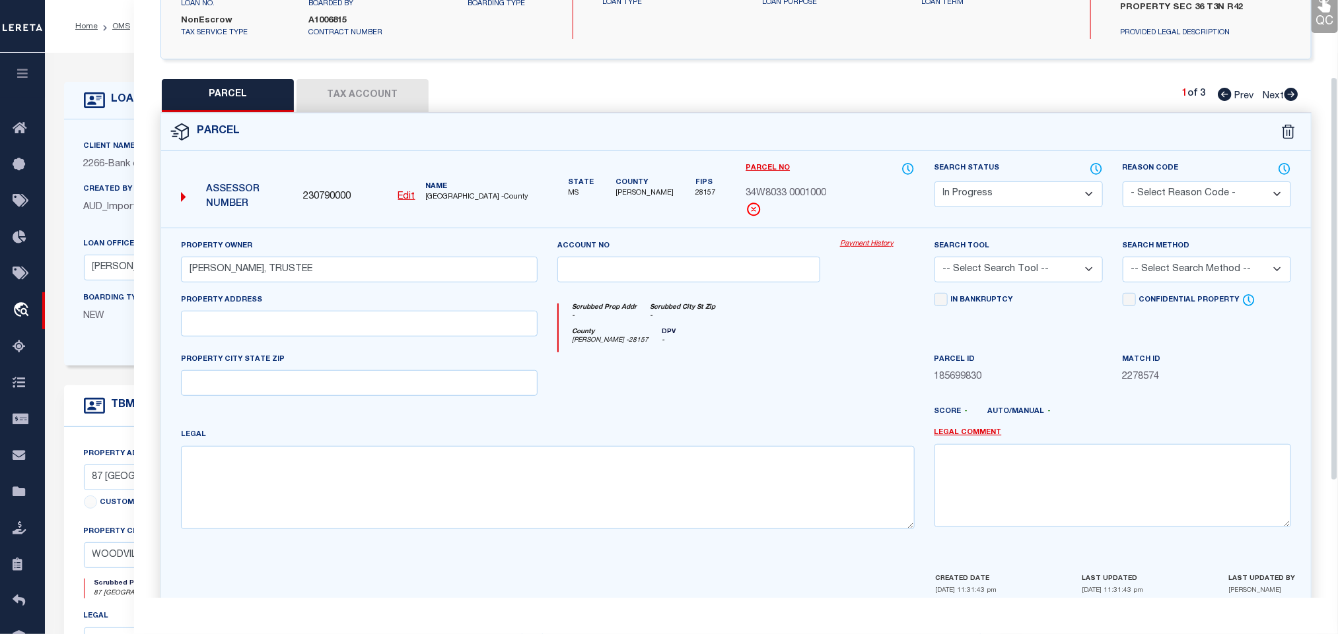
scroll to position [286, 0]
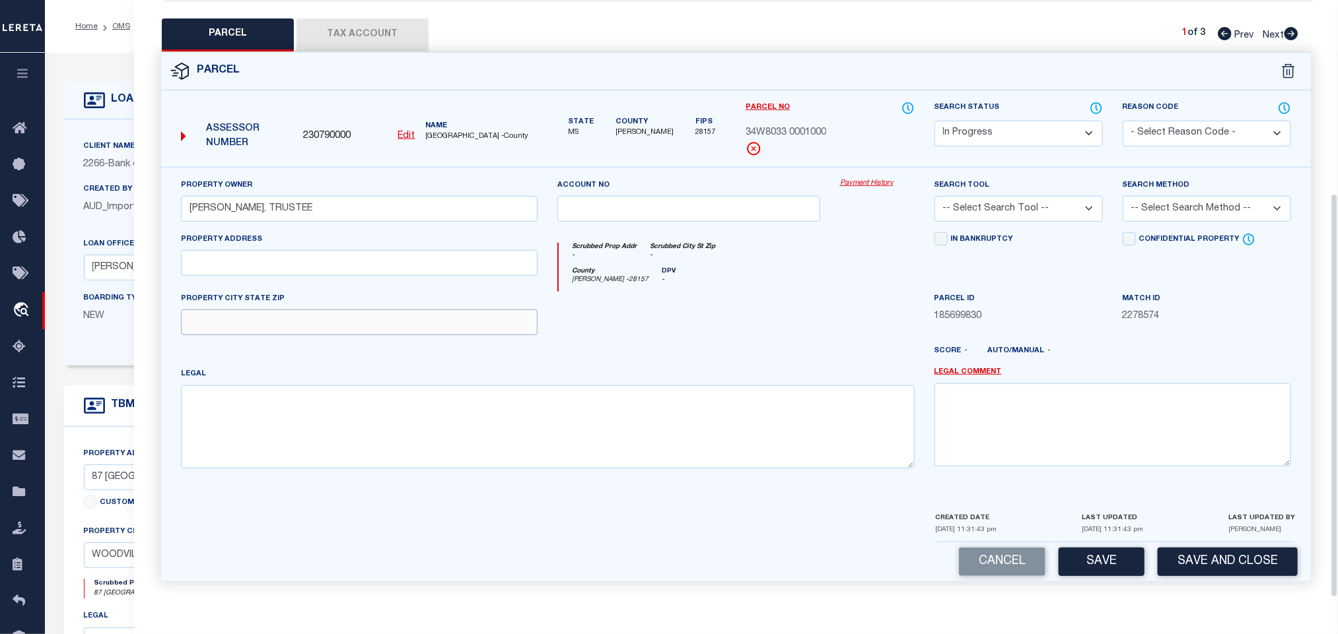
click at [438, 327] on input "text" at bounding box center [359, 323] width 356 height 26
paste input "WOODVILLE MS 39669"
click at [347, 250] on input "text" at bounding box center [359, 263] width 356 height 26
paste input "[STREET_ADDRESS][PERSON_NAME]"
click at [470, 434] on textarea at bounding box center [547, 427] width 733 height 83
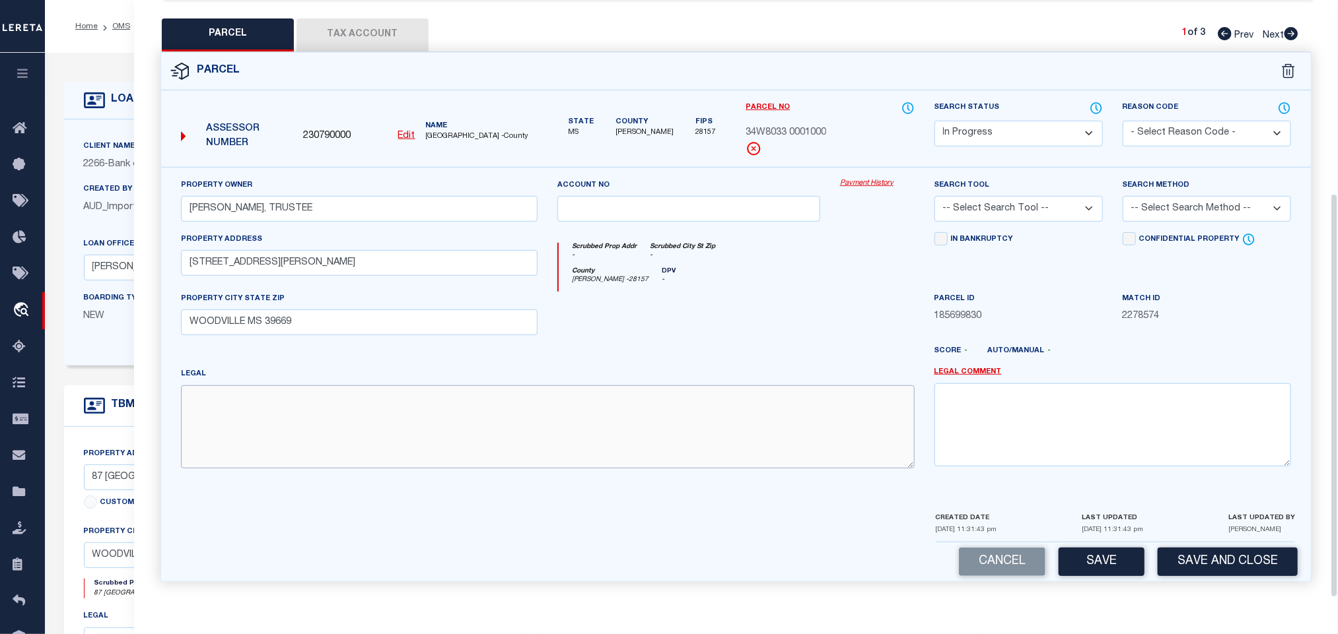
paste textarea "PT. G. L. 2"
click at [1028, 215] on select "-- Select Search Tool -- 3rd Party Website Agency File Agency Website ATLS CNV-…" at bounding box center [1018, 209] width 168 height 26
click at [934, 196] on select "-- Select Search Tool -- 3rd Party Website Agency File Agency Website ATLS CNV-…" at bounding box center [1018, 209] width 168 height 26
drag, startPoint x: 1145, startPoint y: 207, endPoint x: 1163, endPoint y: 217, distance: 21.0
click at [1145, 207] on select "-- Select Search Method -- Property Address Legal Liability Info Provided" at bounding box center [1206, 209] width 168 height 26
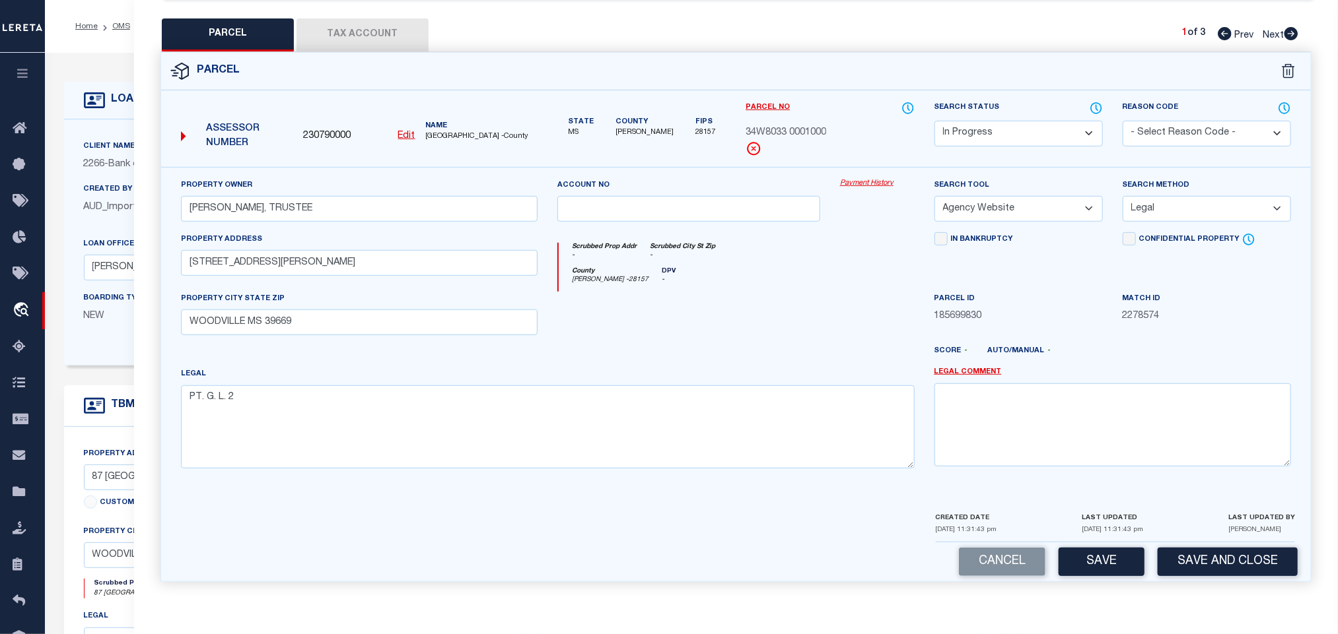
click at [1122, 196] on select "-- Select Search Method -- Property Address Legal Liability Info Provided" at bounding box center [1206, 209] width 168 height 26
click at [1042, 139] on select "Automated Search Bad Parcel Complete Duplicate Parcel High Dollar Reporting In …" at bounding box center [1018, 134] width 168 height 26
drag, startPoint x: 1042, startPoint y: 139, endPoint x: 1011, endPoint y: 298, distance: 162.2
click at [1042, 139] on select "Automated Search Bad Parcel Complete Duplicate Parcel High Dollar Reporting In …" at bounding box center [1018, 134] width 168 height 26
click at [983, 462] on textarea at bounding box center [1112, 425] width 356 height 83
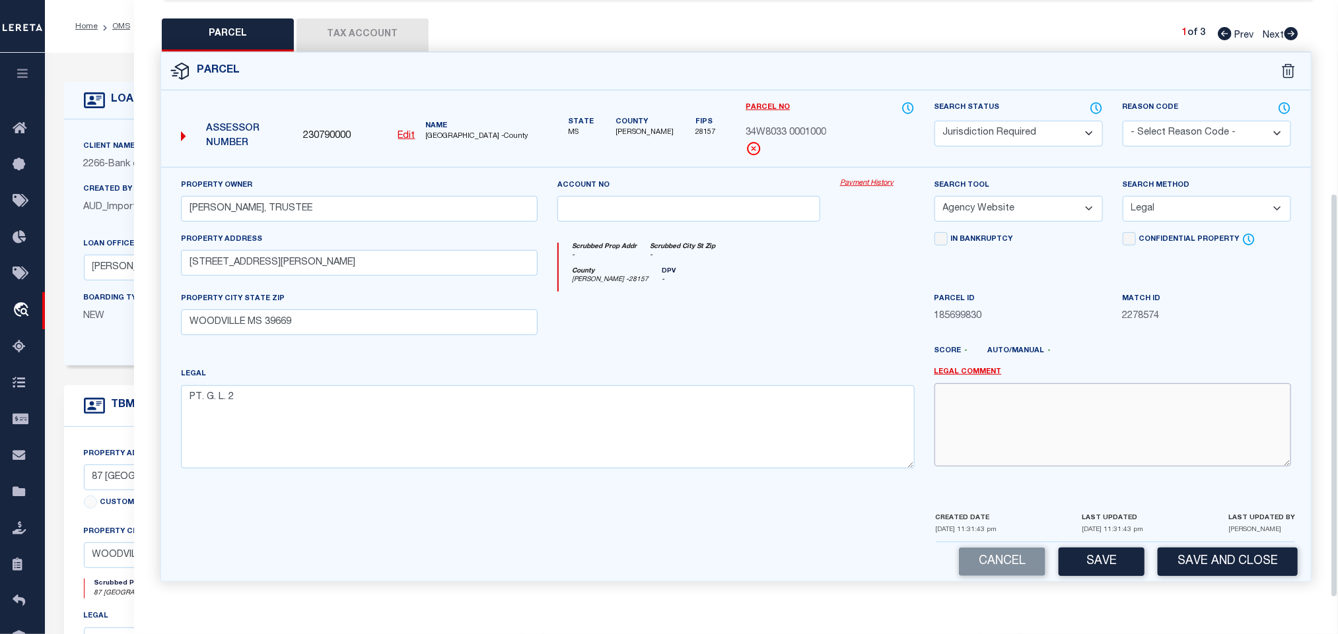
paste textarea "Need to update the tax id mask."
click at [1236, 555] on button "Save and Close" at bounding box center [1227, 562] width 140 height 28
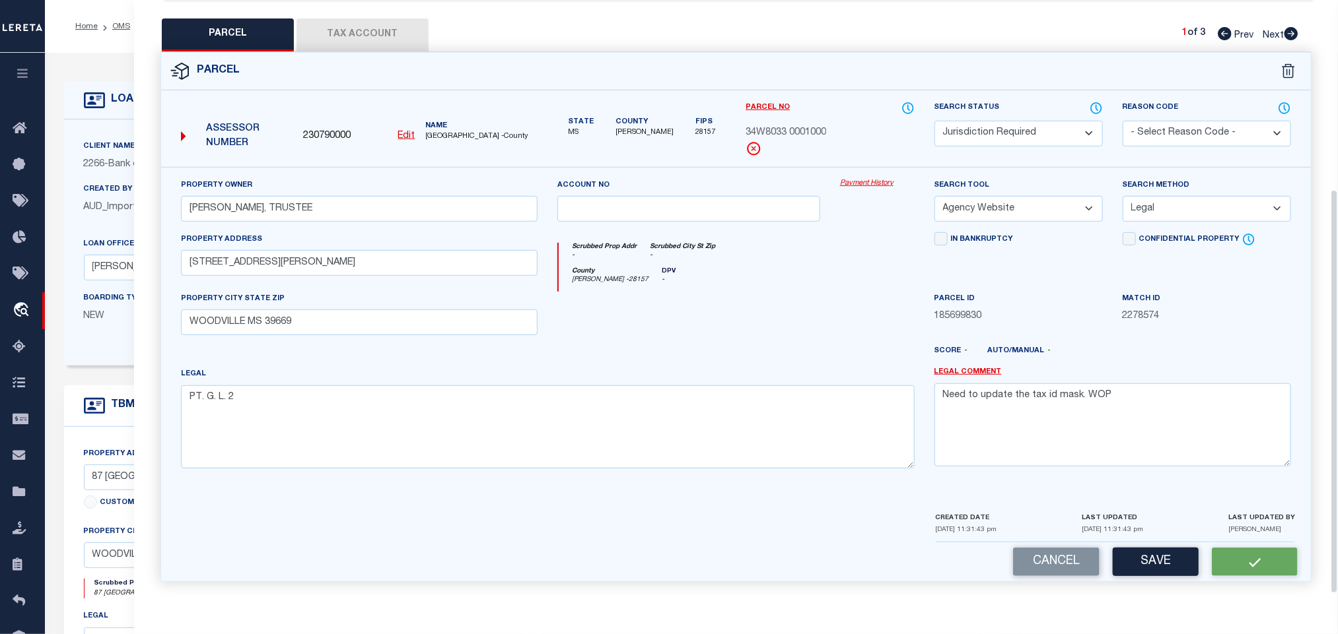
scroll to position [0, 0]
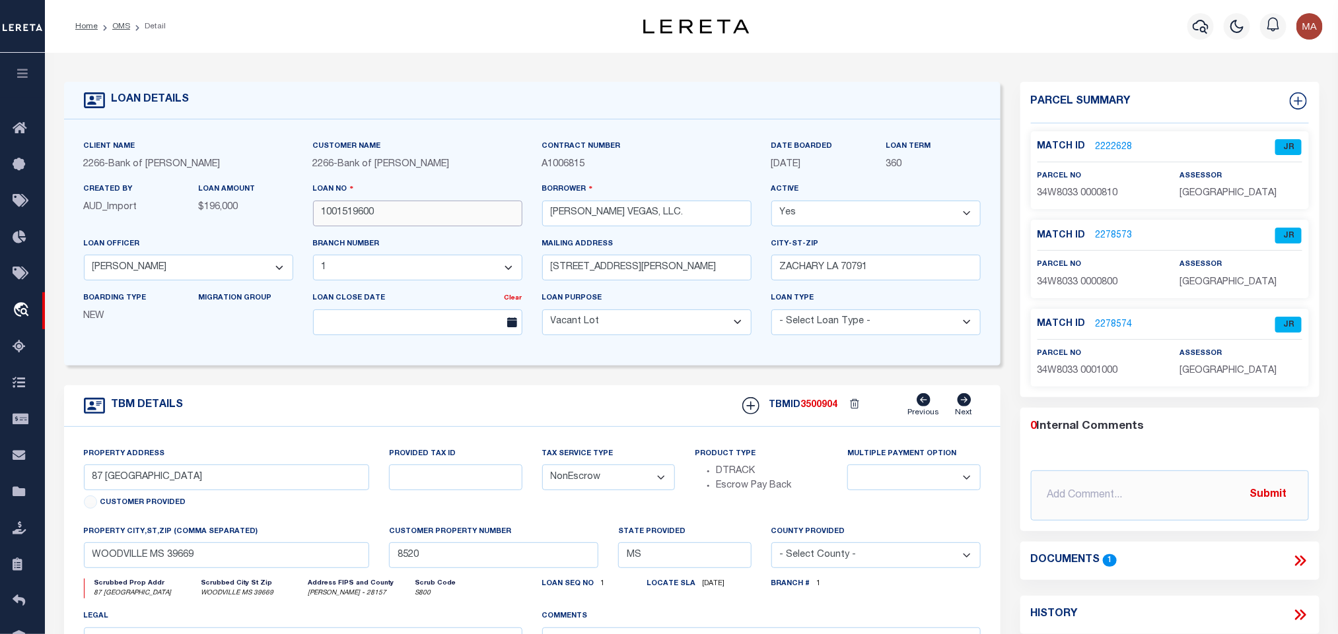
click at [360, 219] on input "1001519600" at bounding box center [417, 214] width 209 height 26
click at [813, 410] on span "3500904" at bounding box center [819, 405] width 37 height 9
click at [827, 410] on span "3500904" at bounding box center [819, 405] width 37 height 9
click at [821, 418] on div "TBMID 3500904 Previous Next" at bounding box center [856, 405] width 248 height 25
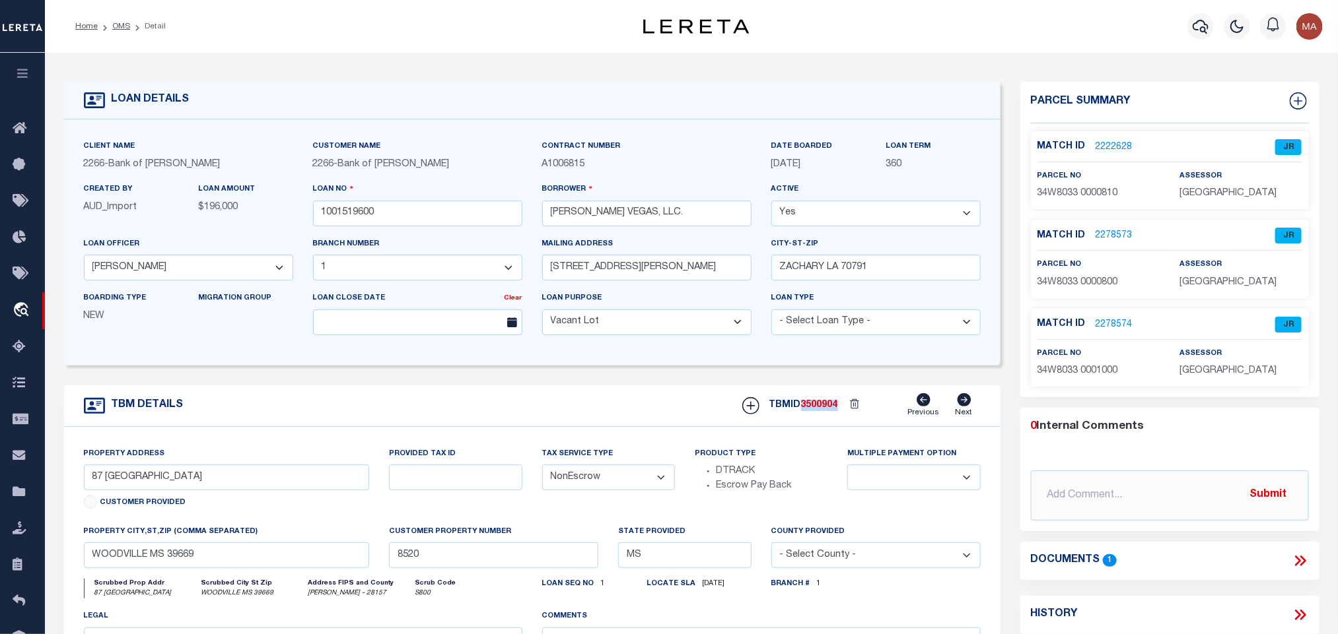
click at [821, 418] on div "TBMID 3500904 Previous Next" at bounding box center [856, 405] width 248 height 25
copy span "3500904"
click at [1213, 195] on span "[GEOGRAPHIC_DATA]" at bounding box center [1227, 193] width 97 height 9
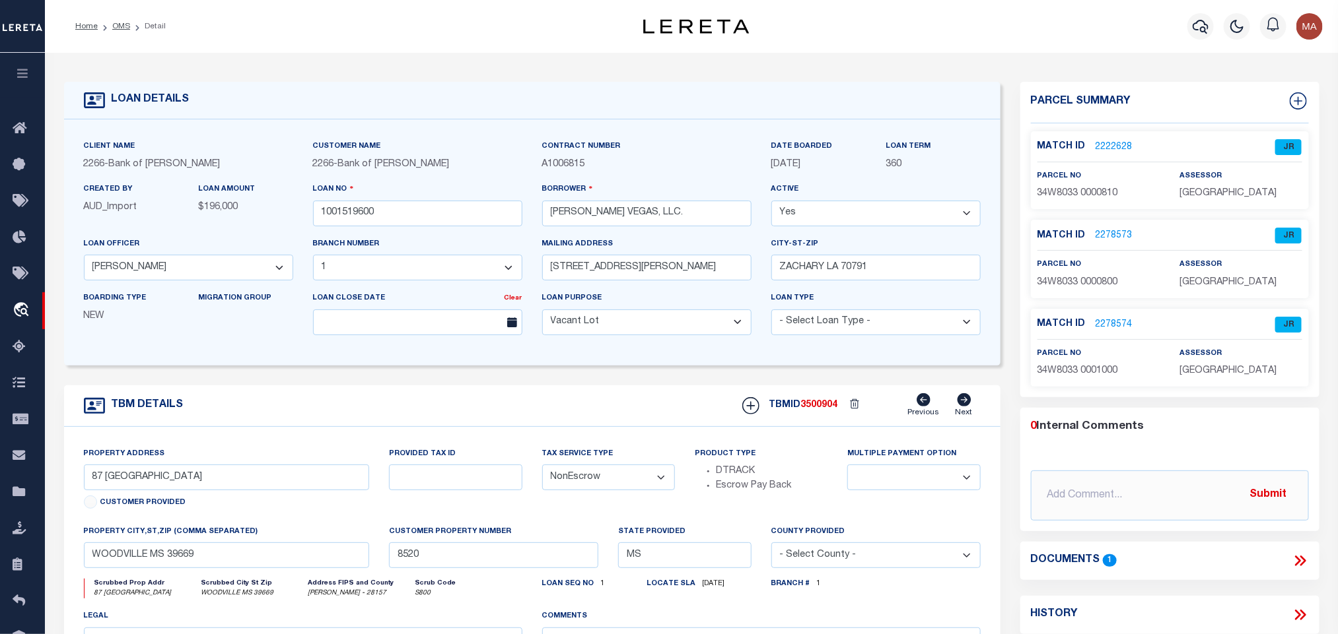
click at [1086, 198] on span "34W8033 0000810" at bounding box center [1077, 193] width 81 height 9
click at [335, 208] on input "1001519600" at bounding box center [417, 214] width 209 height 26
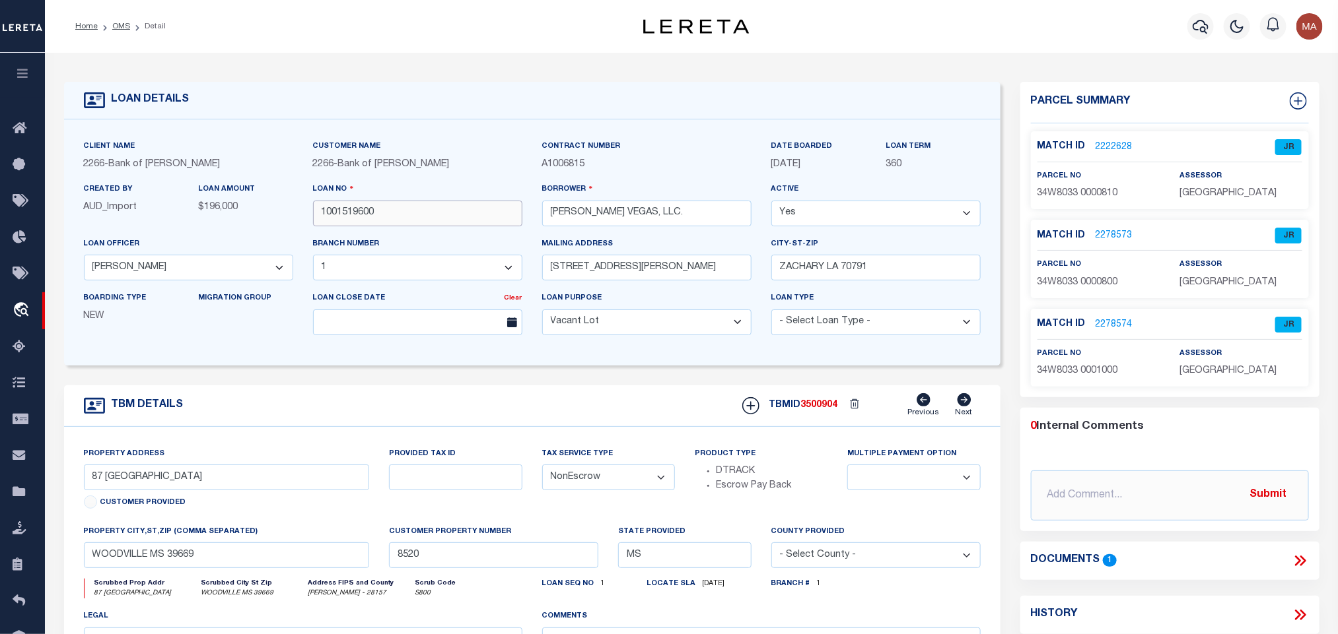
click at [436, 215] on input "1001519600" at bounding box center [417, 214] width 209 height 26
click at [836, 399] on div "TBMID 3500904 Previous Next" at bounding box center [856, 405] width 248 height 25
click at [820, 409] on span "3500904" at bounding box center [819, 405] width 37 height 9
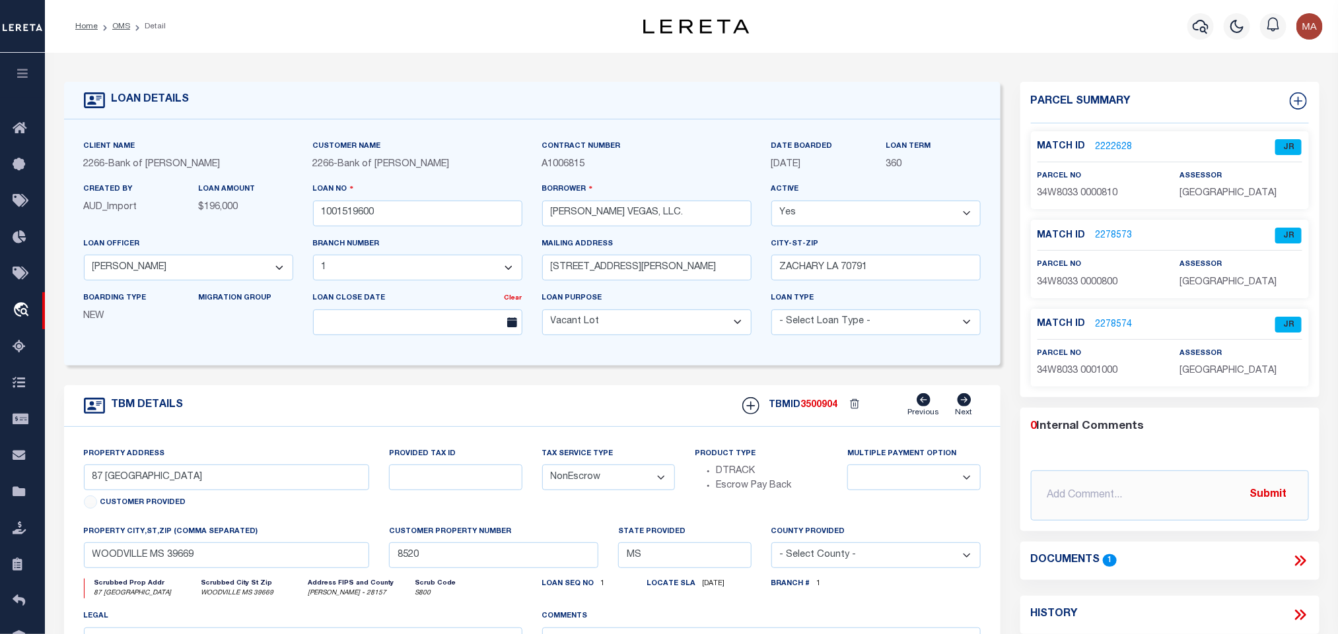
click at [1256, 276] on p "[GEOGRAPHIC_DATA]" at bounding box center [1240, 283] width 122 height 15
click at [1105, 285] on span "34W8033 0000800" at bounding box center [1077, 282] width 81 height 9
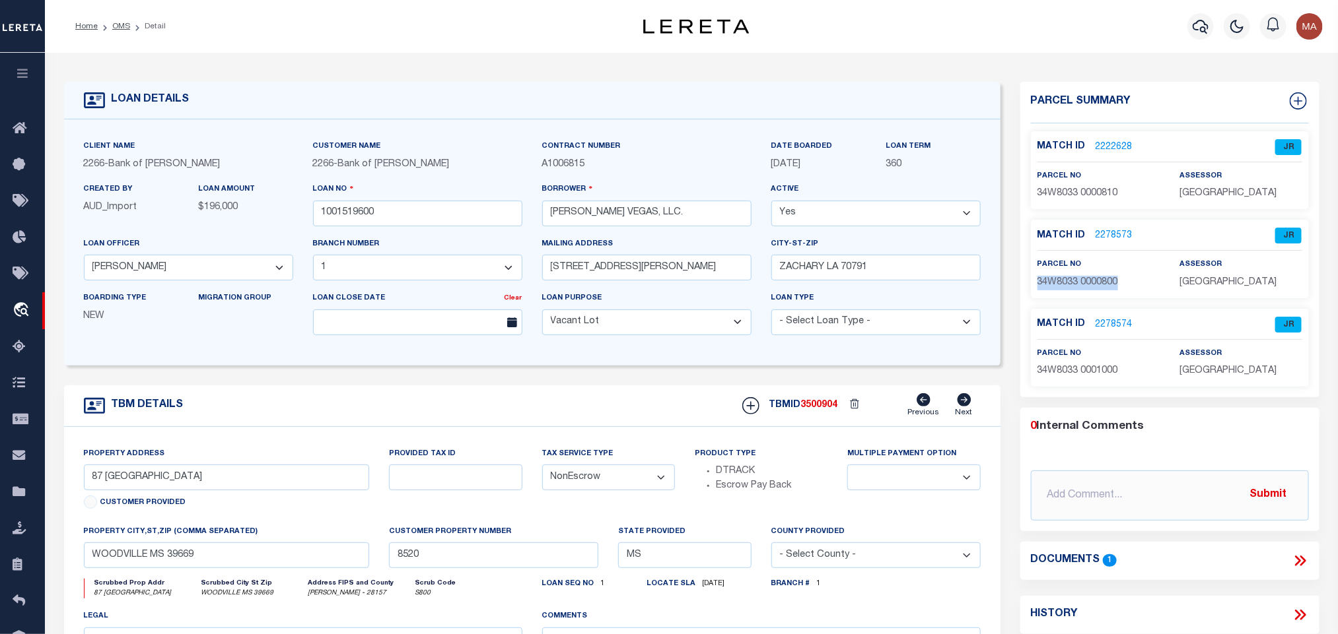
click at [1105, 285] on span "34W8033 0000800" at bounding box center [1077, 282] width 81 height 9
click at [369, 226] on input "1001519600" at bounding box center [417, 214] width 209 height 26
click at [809, 403] on div "TBMID 3500904 Previous Next" at bounding box center [856, 405] width 248 height 25
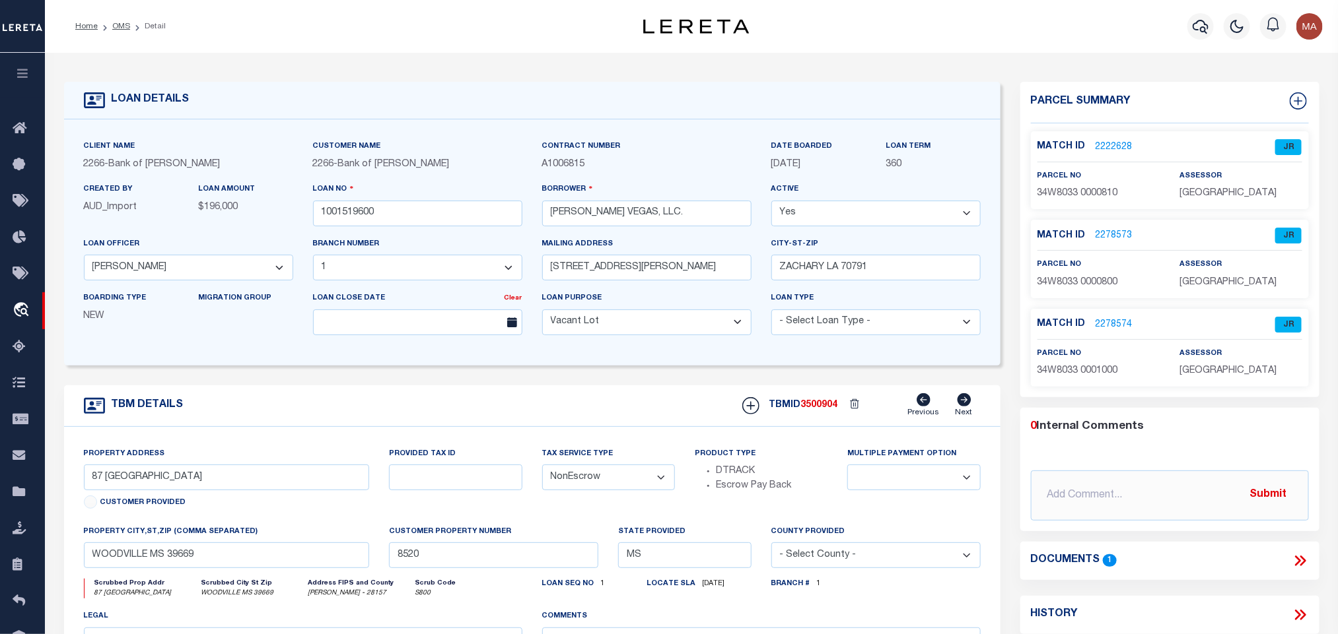
click at [1248, 379] on p "[GEOGRAPHIC_DATA]" at bounding box center [1240, 371] width 122 height 15
click at [1112, 372] on span "34W8033 0001000" at bounding box center [1077, 370] width 81 height 9
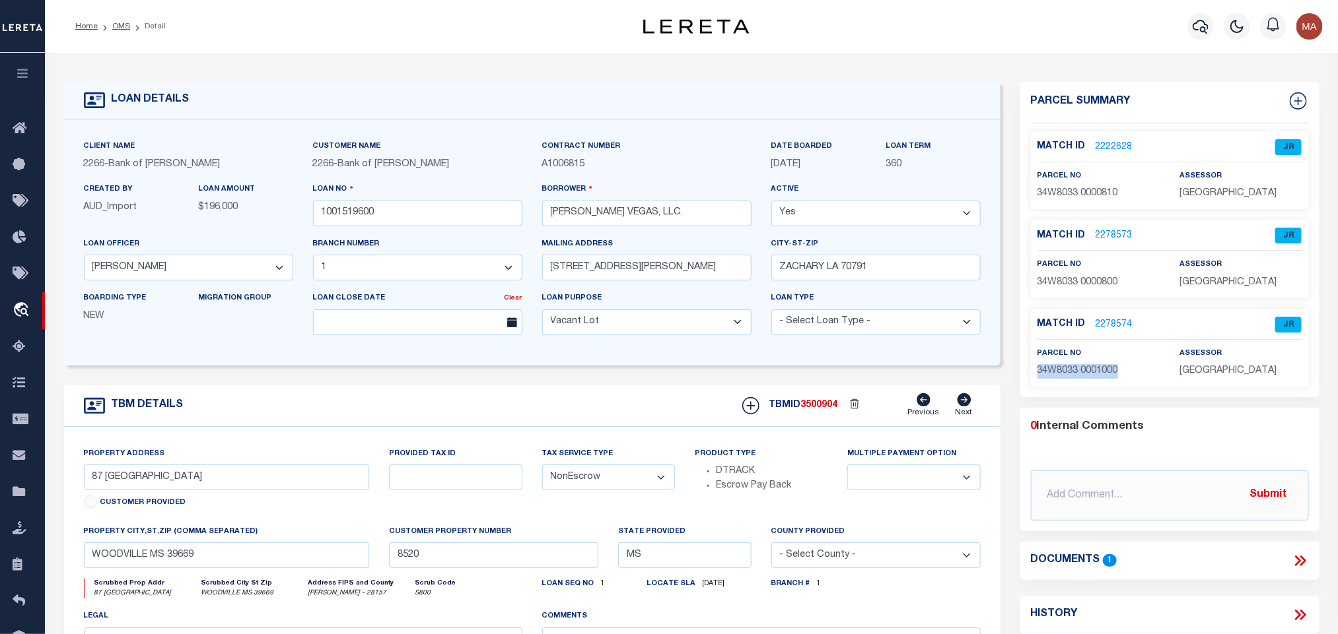
click at [1112, 372] on span "34W8033 0001000" at bounding box center [1077, 370] width 81 height 9
click at [119, 30] on link "OMS" at bounding box center [121, 26] width 18 height 8
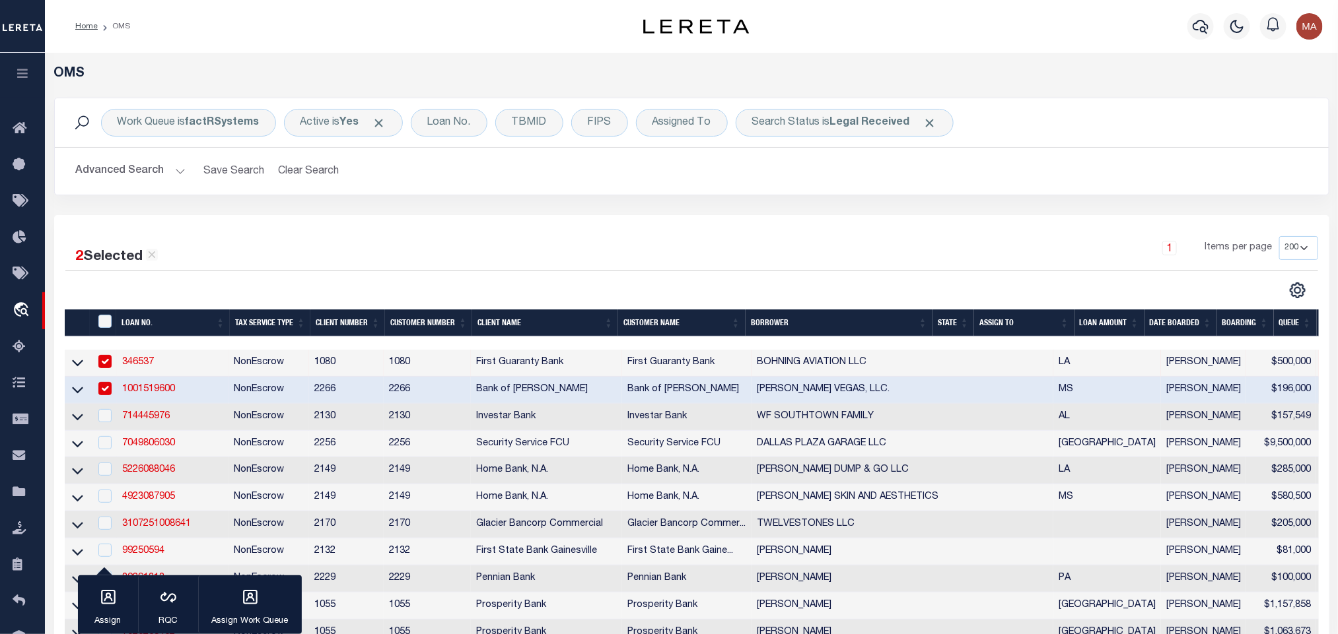
scroll to position [99, 0]
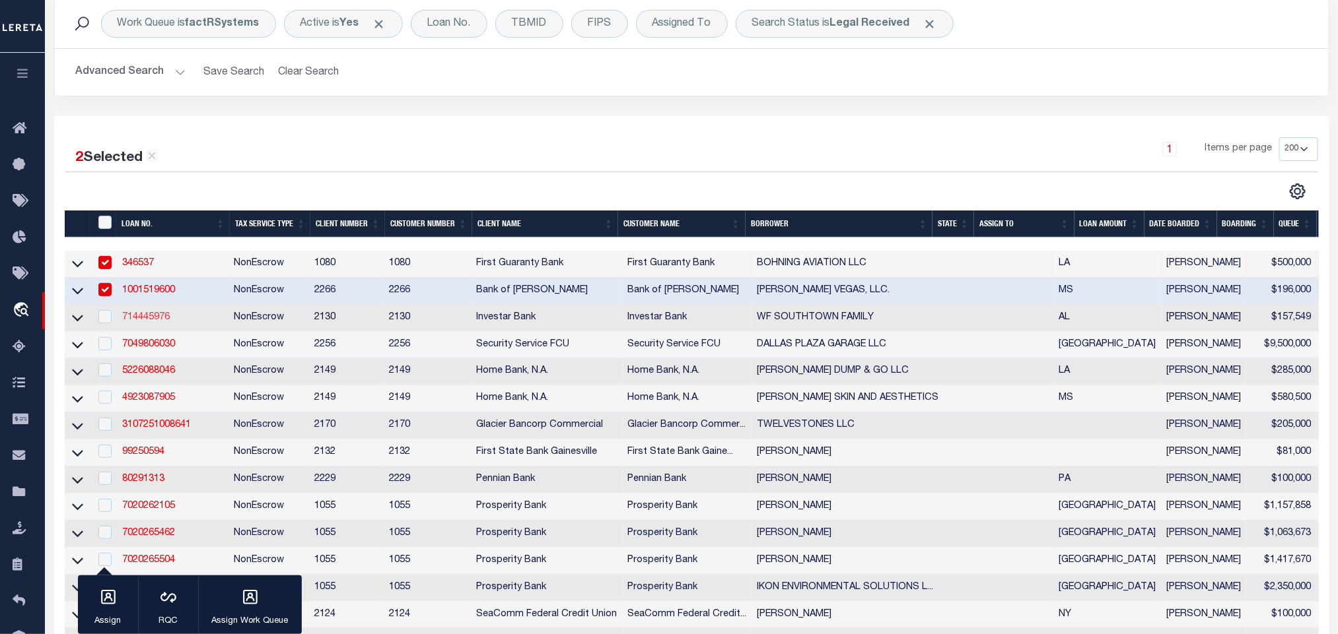
click at [157, 320] on link "714445976" at bounding box center [146, 317] width 48 height 9
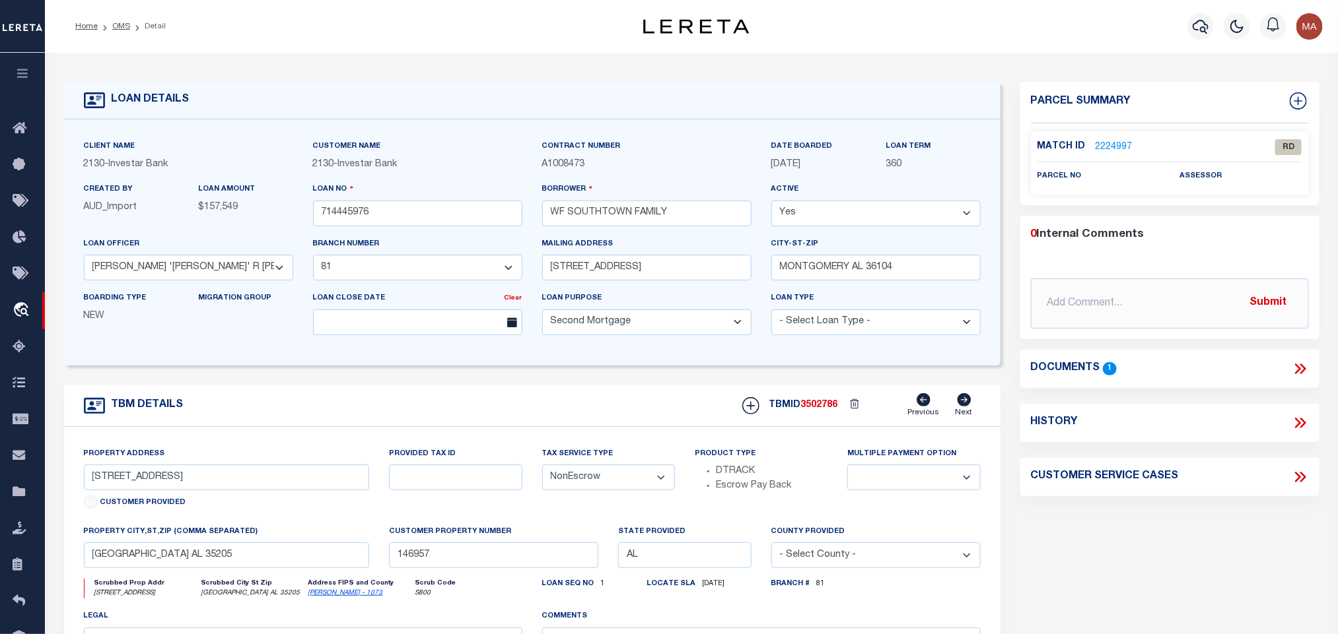
click at [322, 597] on link "[PERSON_NAME] - 1073" at bounding box center [345, 593] width 75 height 7
click at [1292, 370] on icon at bounding box center [1299, 368] width 17 height 17
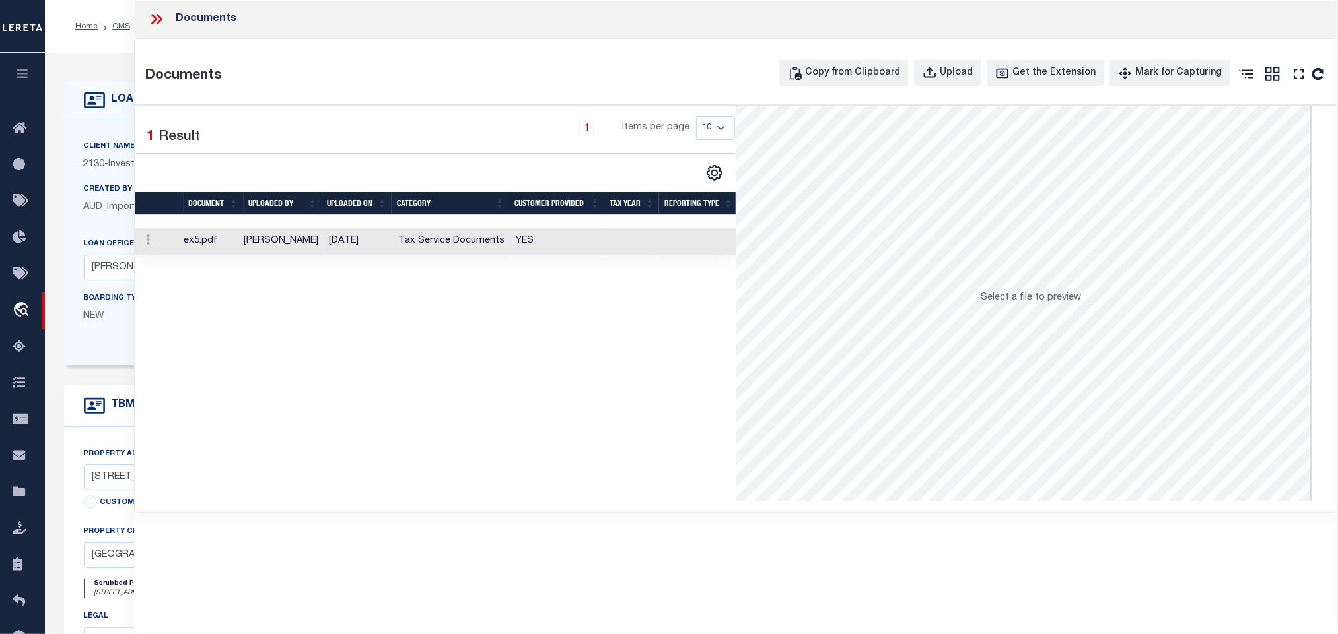
click at [628, 232] on td at bounding box center [632, 241] width 55 height 27
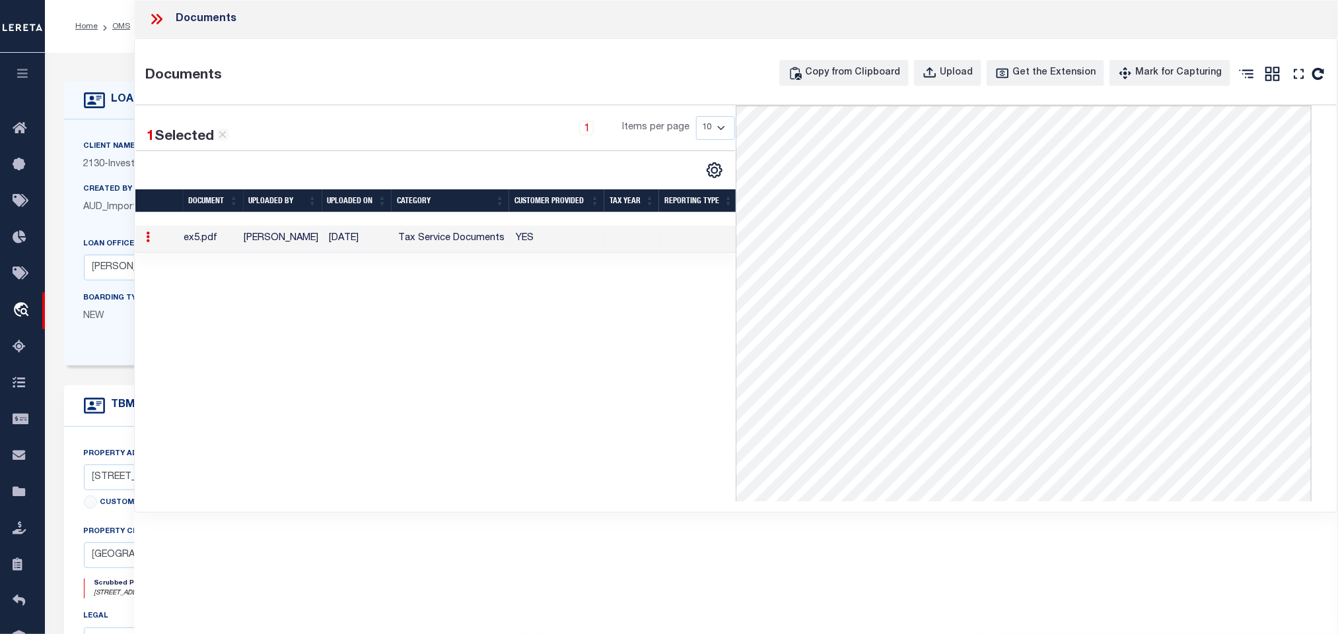
click at [160, 20] on icon at bounding box center [159, 19] width 6 height 11
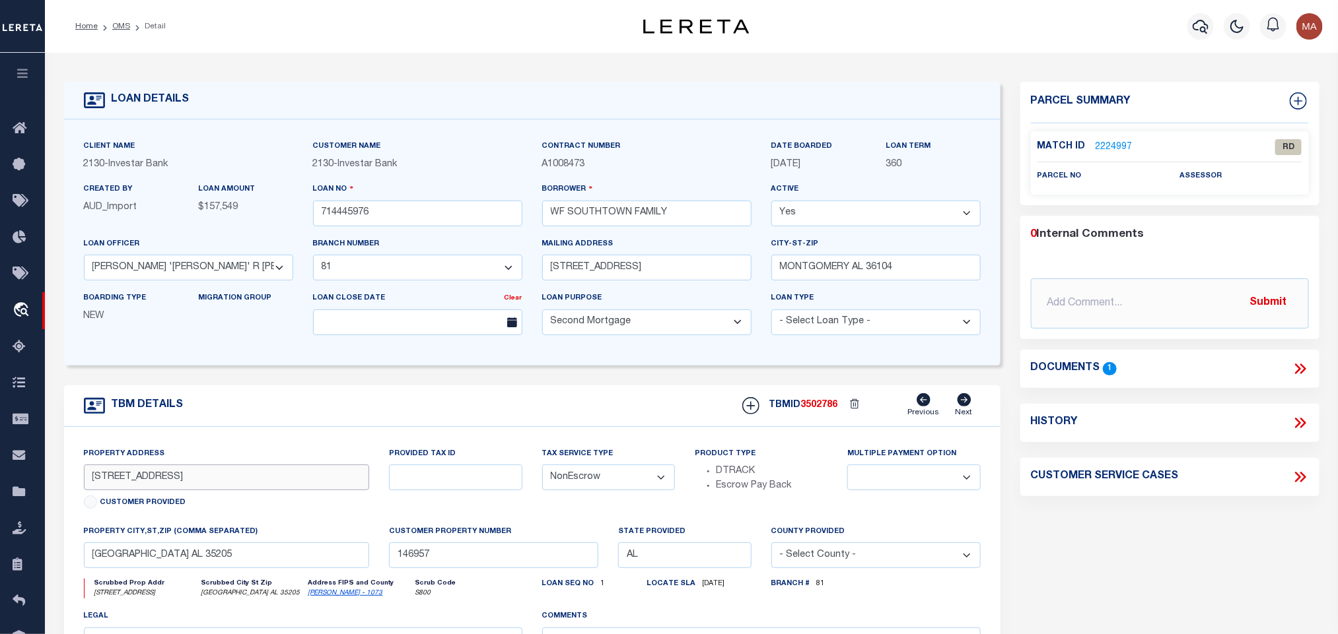
click at [222, 482] on input "[STREET_ADDRESS]" at bounding box center [227, 478] width 286 height 26
click at [265, 553] on input "[GEOGRAPHIC_DATA] AL 35205" at bounding box center [227, 556] width 286 height 26
drag, startPoint x: 78, startPoint y: 480, endPoint x: 139, endPoint y: 495, distance: 63.2
click at [139, 495] on div "Property Address [STREET_ADDRESS] Customer Provided" at bounding box center [227, 486] width 306 height 78
drag, startPoint x: 149, startPoint y: 487, endPoint x: 92, endPoint y: 490, distance: 56.8
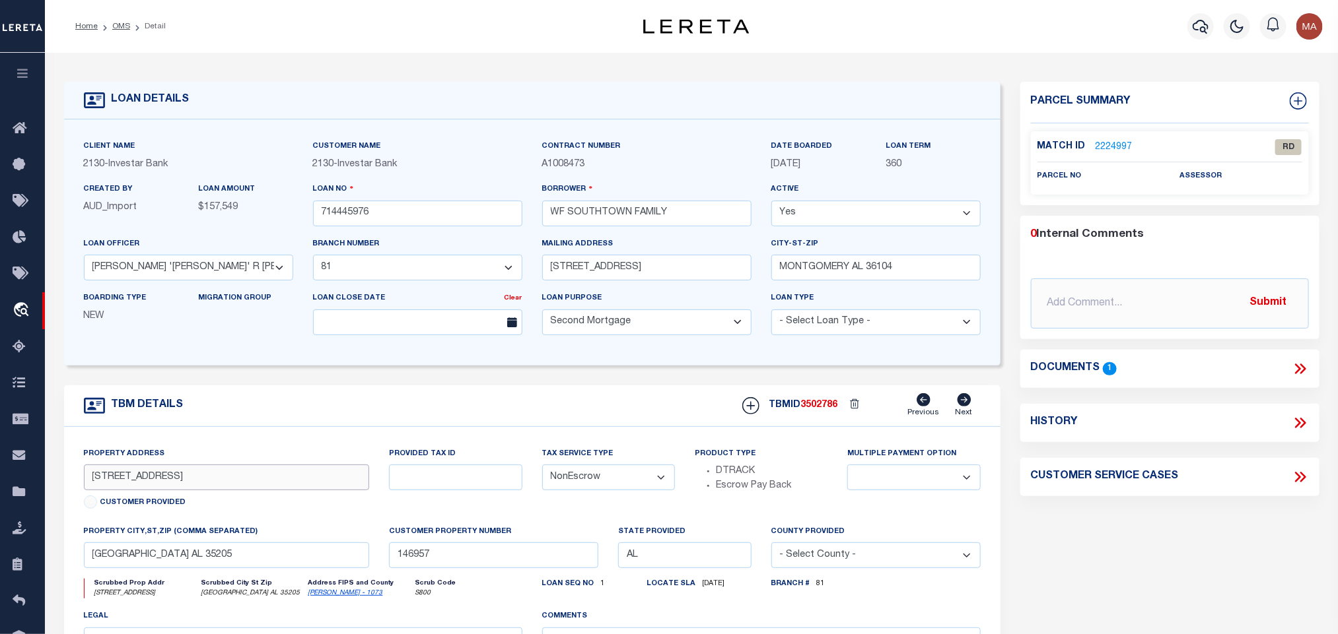
click at [92, 490] on input "[STREET_ADDRESS]" at bounding box center [227, 478] width 286 height 26
click at [341, 410] on div "TBM DETAILS TBMID 3502786 Previous Next" at bounding box center [532, 407] width 936 height 42
drag, startPoint x: 547, startPoint y: 220, endPoint x: 630, endPoint y: 222, distance: 83.2
click at [630, 222] on input "WF SOUTHTOWN FAMILY" at bounding box center [646, 214] width 209 height 26
click at [121, 30] on link "OMS" at bounding box center [121, 26] width 18 height 8
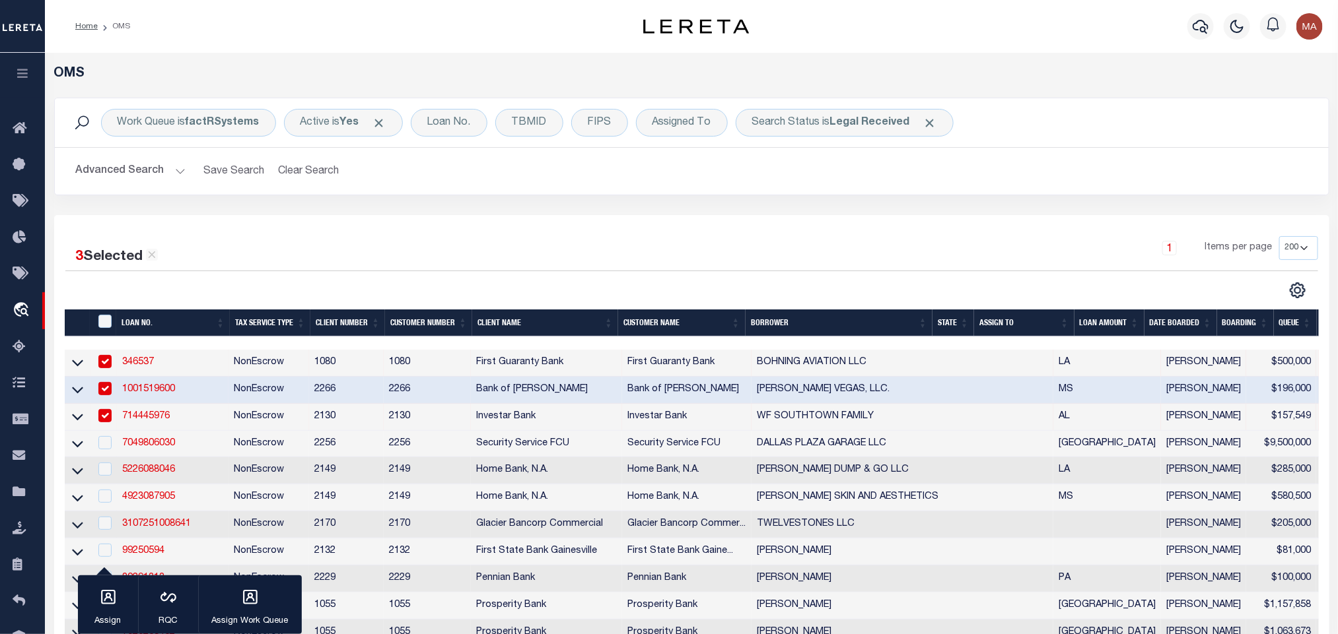
scroll to position [198, 0]
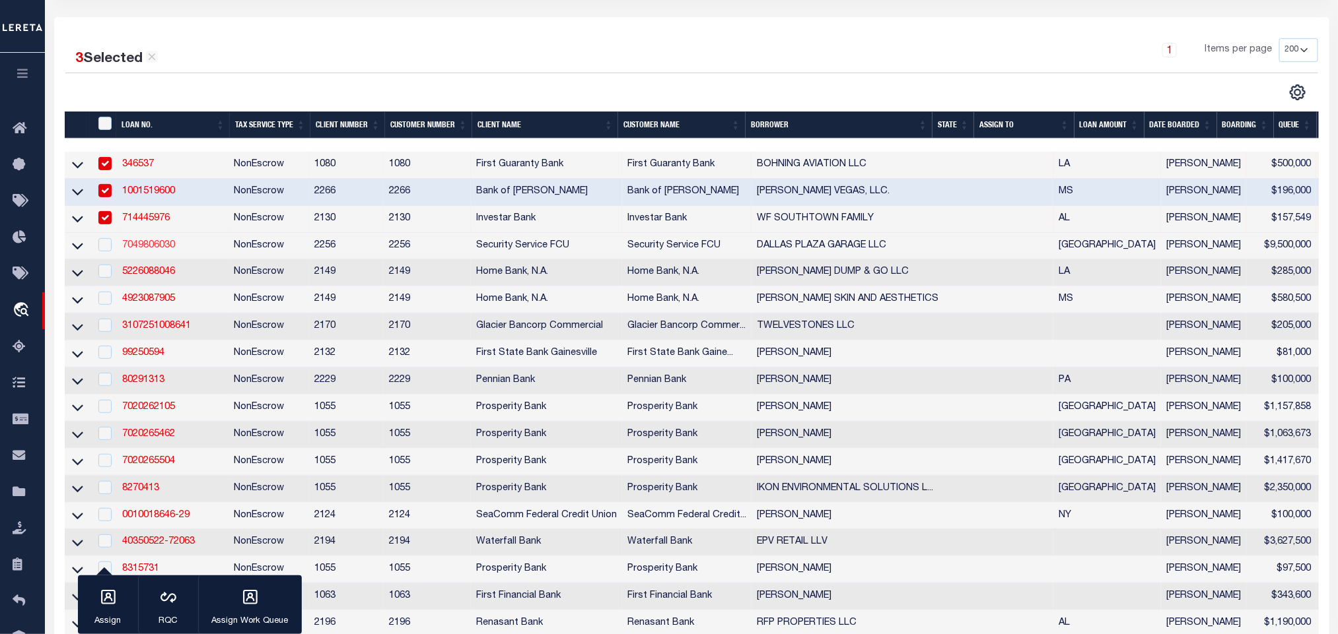
click at [147, 248] on link "7049806030" at bounding box center [148, 245] width 53 height 9
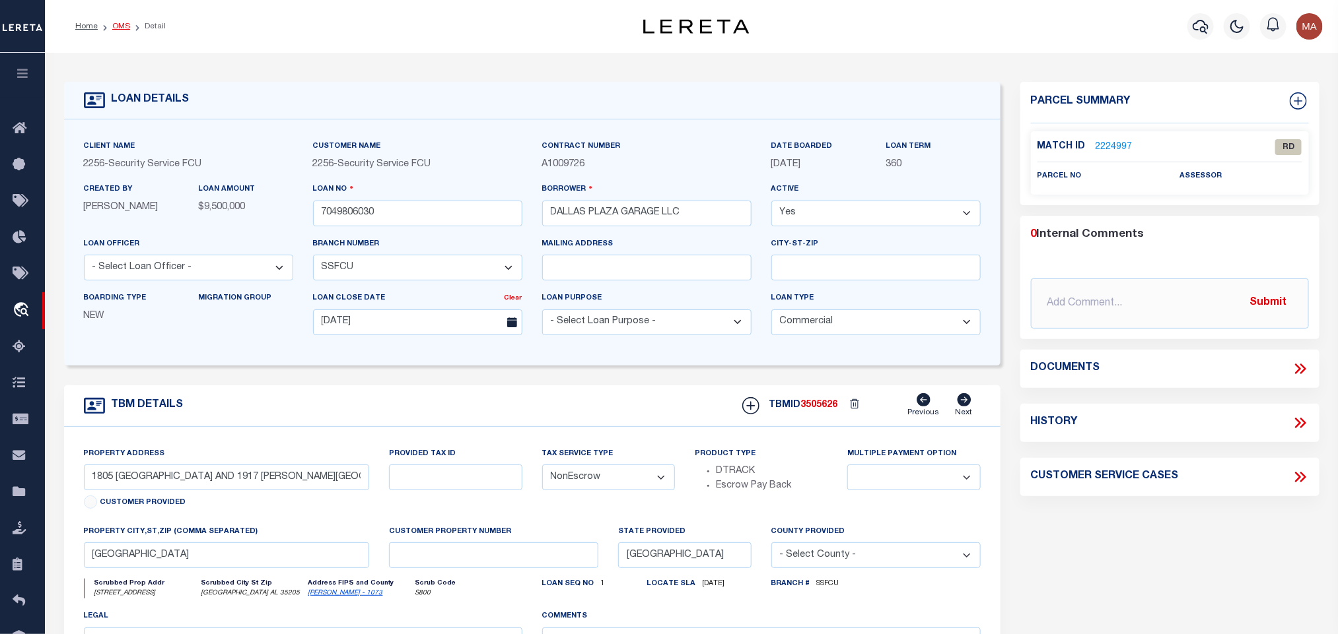
click at [117, 24] on link "OMS" at bounding box center [121, 26] width 18 height 8
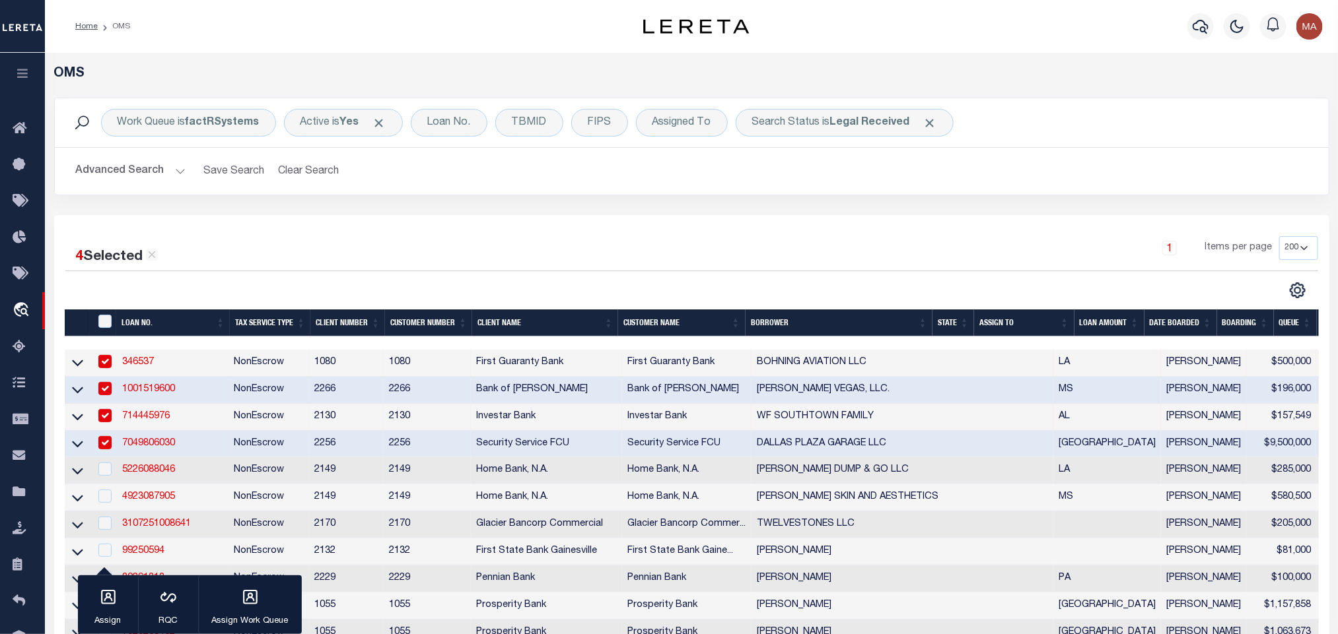
scroll to position [99, 0]
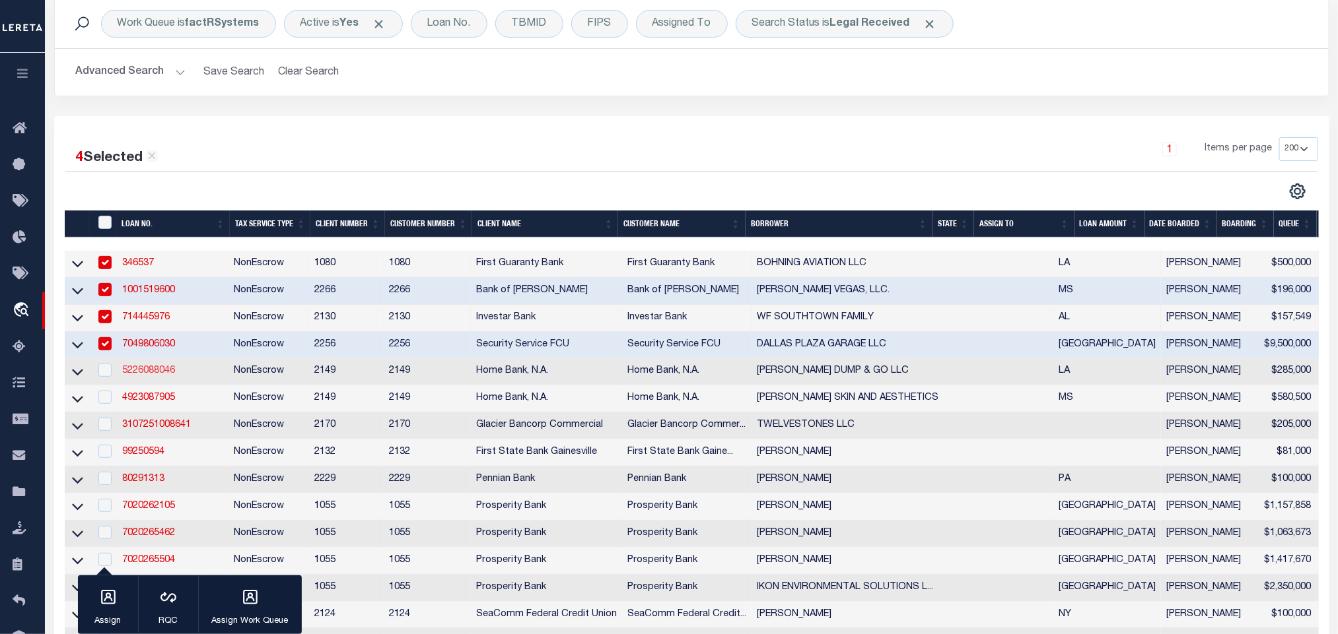
click at [141, 373] on link "5226088046" at bounding box center [148, 370] width 53 height 9
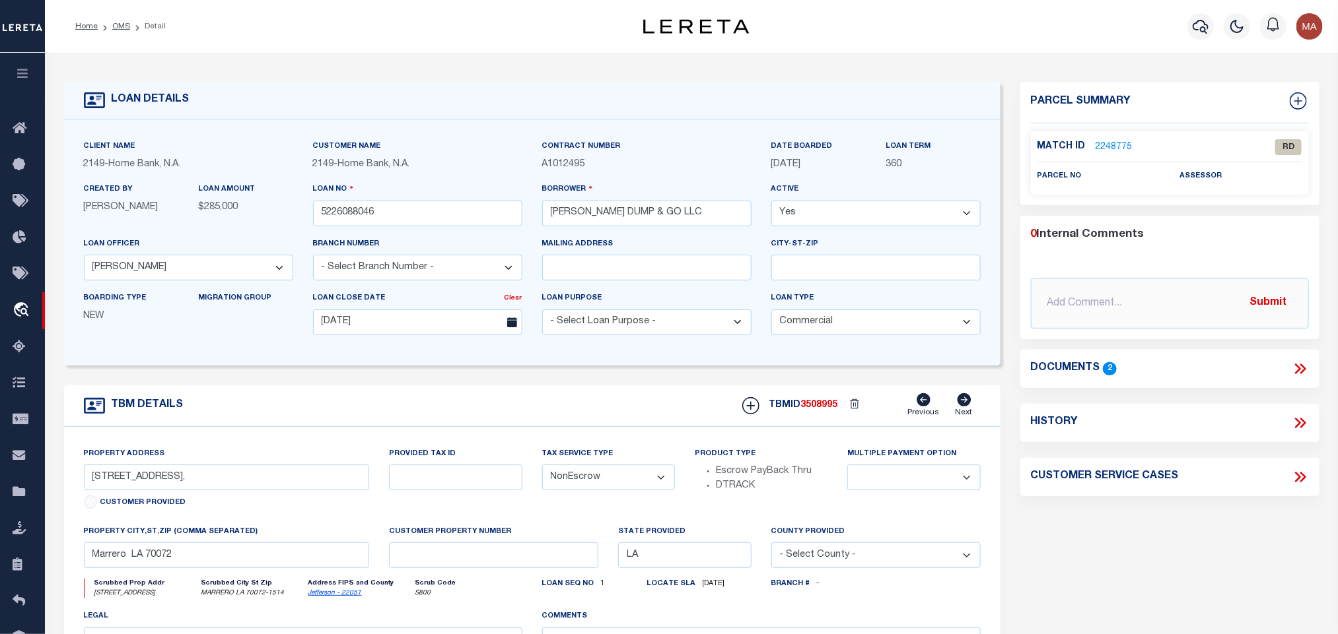
click at [1303, 364] on icon at bounding box center [1299, 368] width 17 height 17
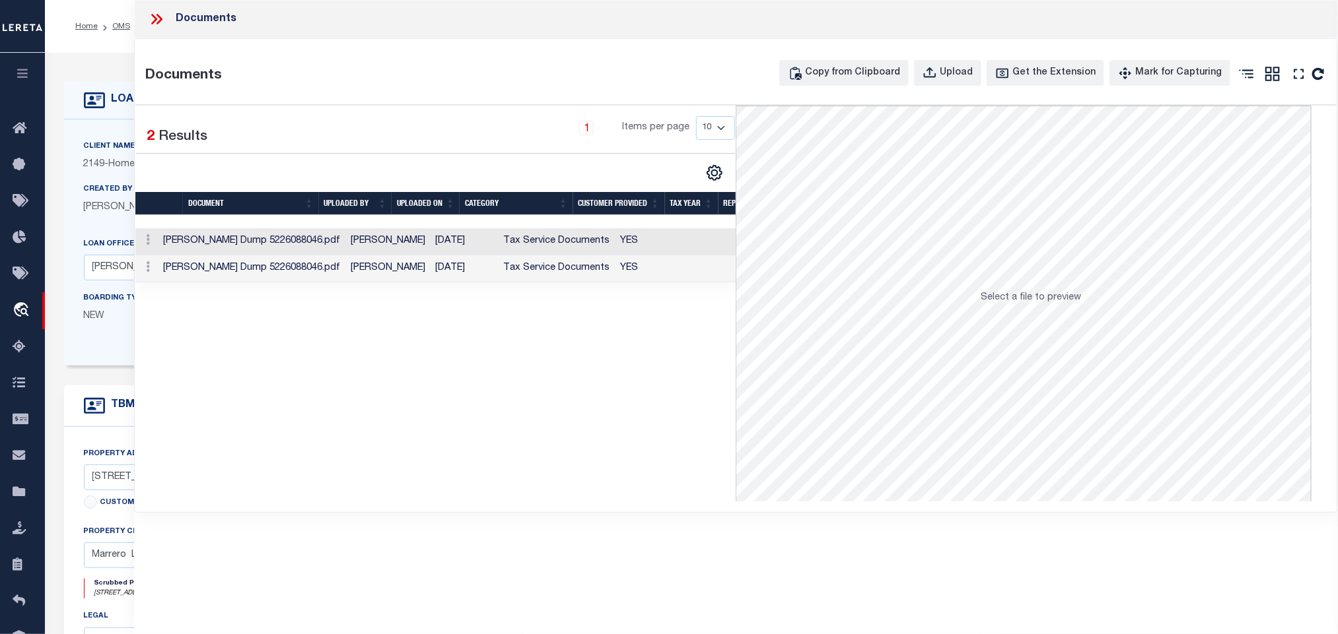
click at [551, 242] on td "Tax Service Documents" at bounding box center [556, 241] width 117 height 27
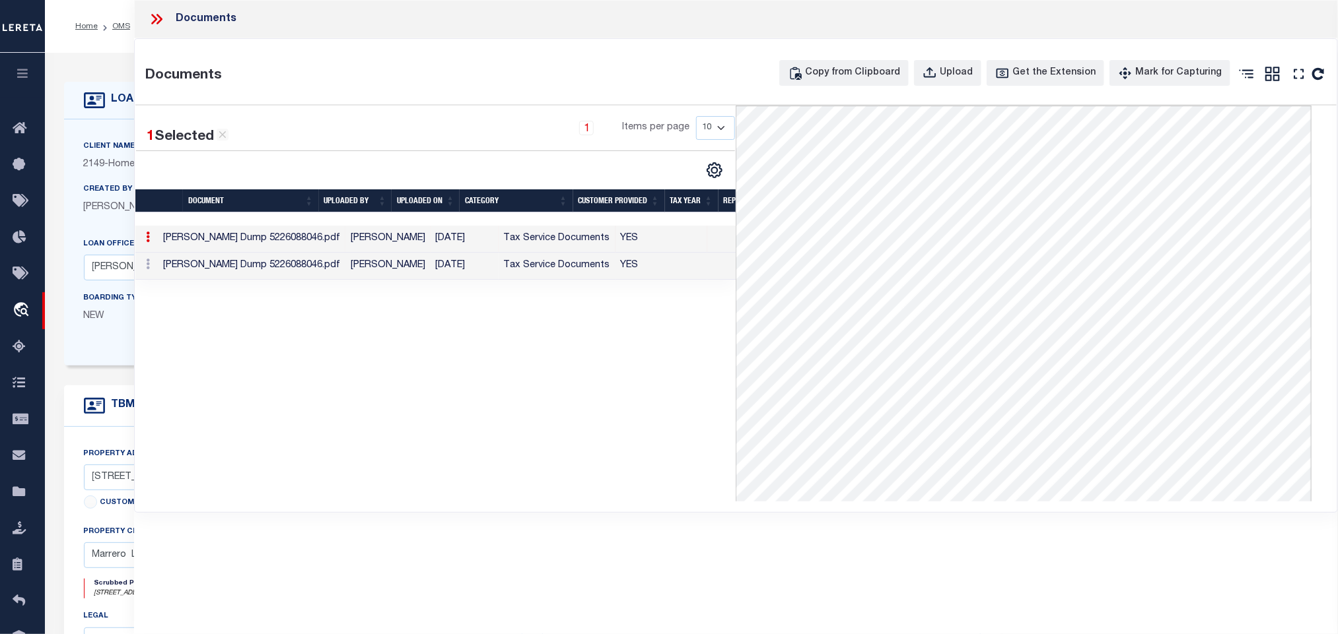
click at [430, 240] on td "[DATE]" at bounding box center [464, 239] width 68 height 27
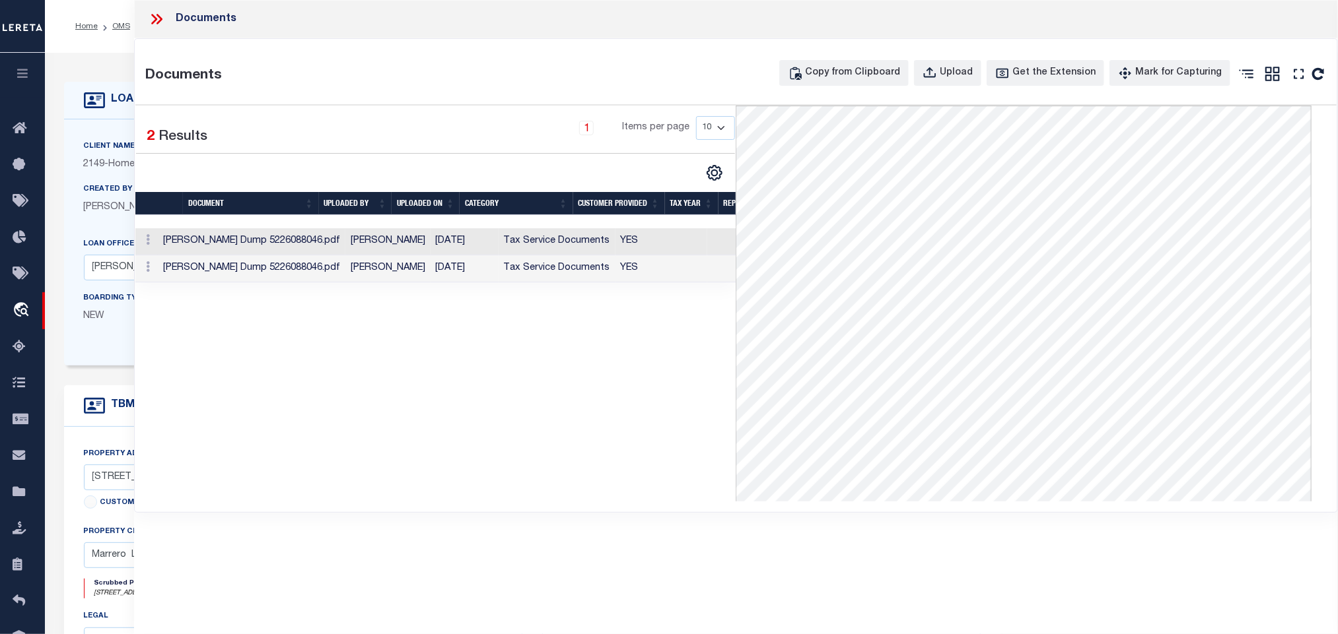
scroll to position [99, 0]
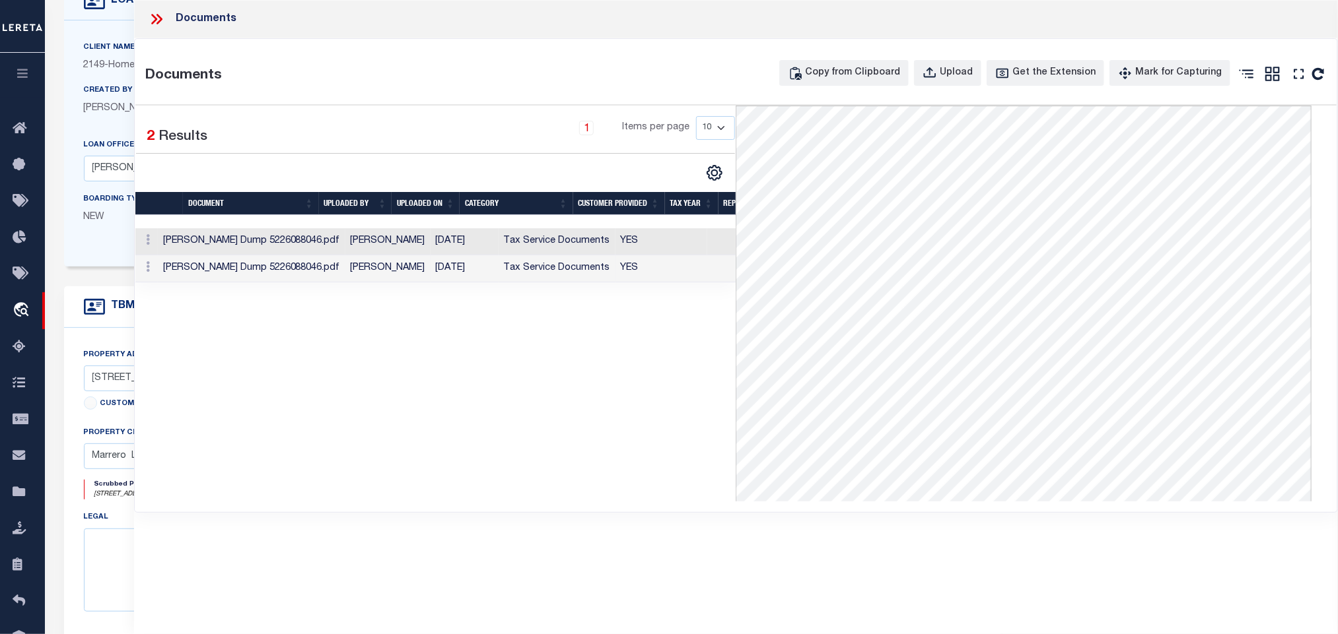
click at [310, 266] on td "[PERSON_NAME] Dump 5226088046.pdf" at bounding box center [251, 268] width 187 height 27
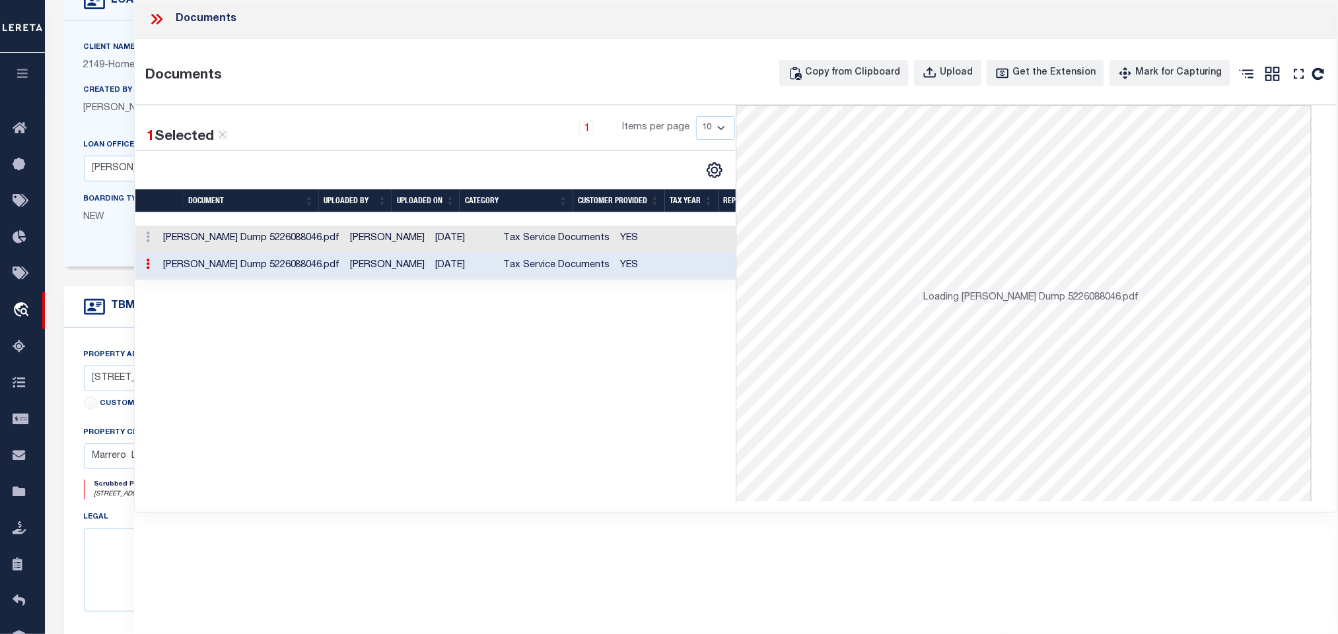
scroll to position [0, 0]
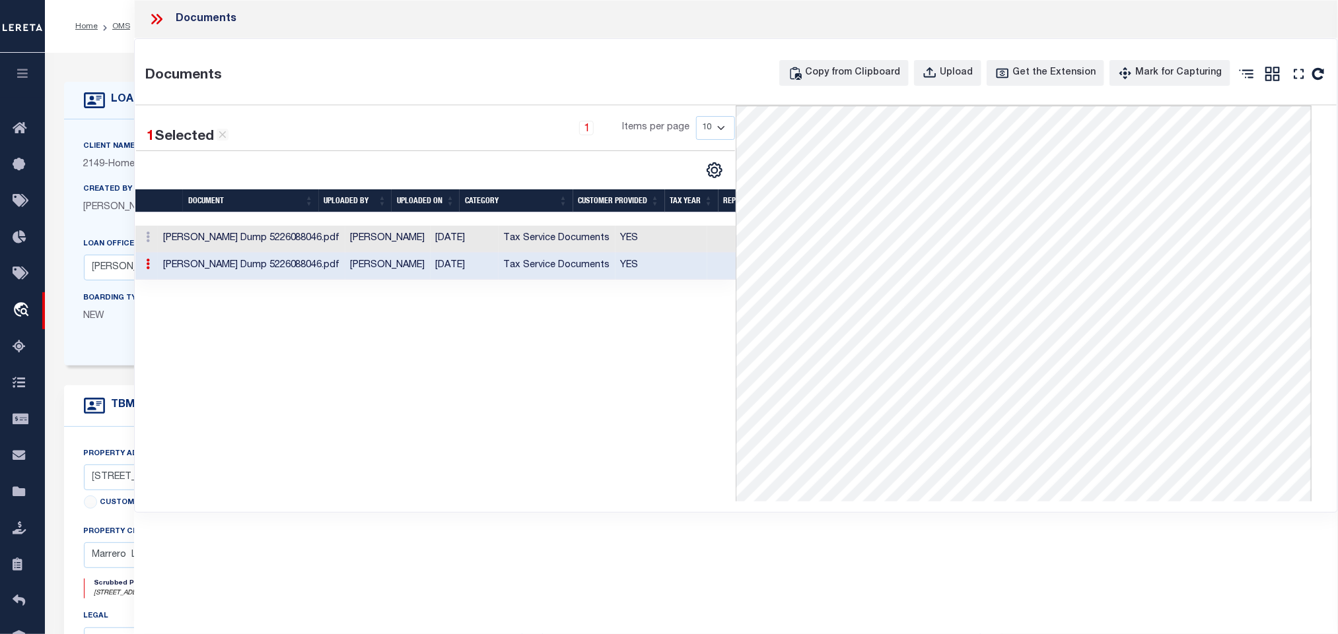
click at [99, 117] on div "LOAN DETAILS" at bounding box center [532, 101] width 936 height 38
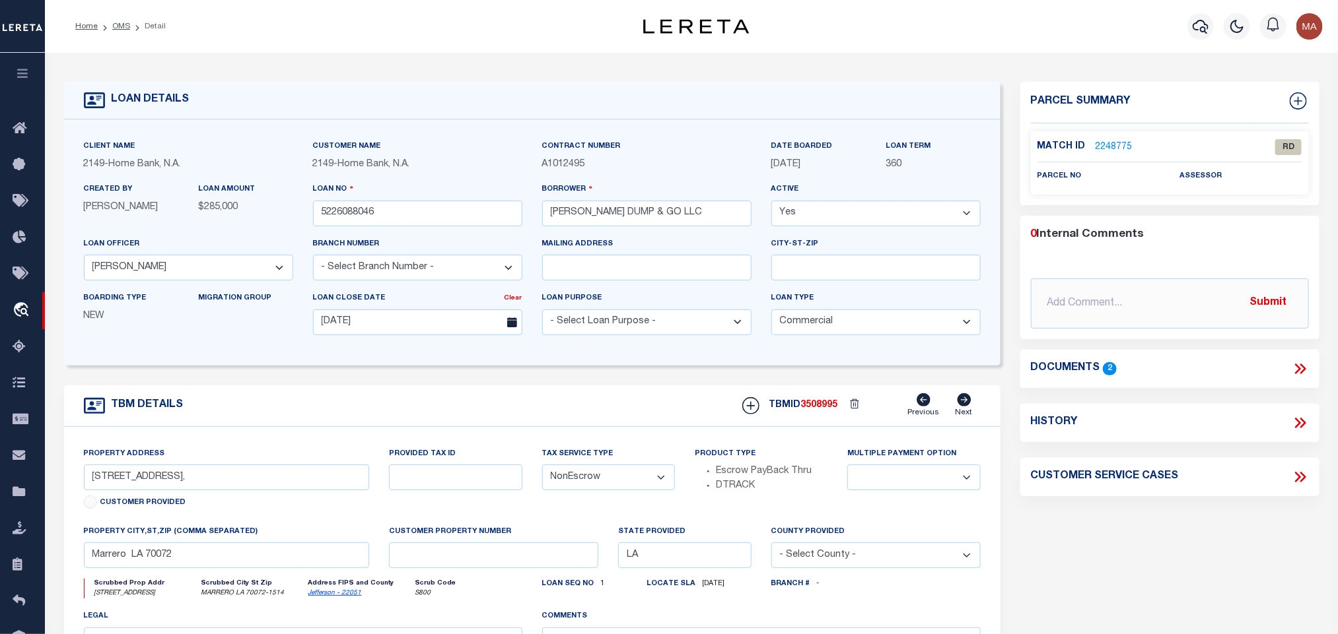
click at [327, 597] on link "Jefferson - 22051" at bounding box center [334, 593] width 53 height 7
click at [331, 490] on input "[STREET_ADDRESS]," at bounding box center [227, 478] width 286 height 26
click at [208, 562] on input "Marrero LA 70072" at bounding box center [227, 556] width 286 height 26
drag, startPoint x: 547, startPoint y: 220, endPoint x: 660, endPoint y: 226, distance: 113.0
click at [660, 226] on input "[PERSON_NAME] DUMP & GO LLC" at bounding box center [646, 214] width 209 height 26
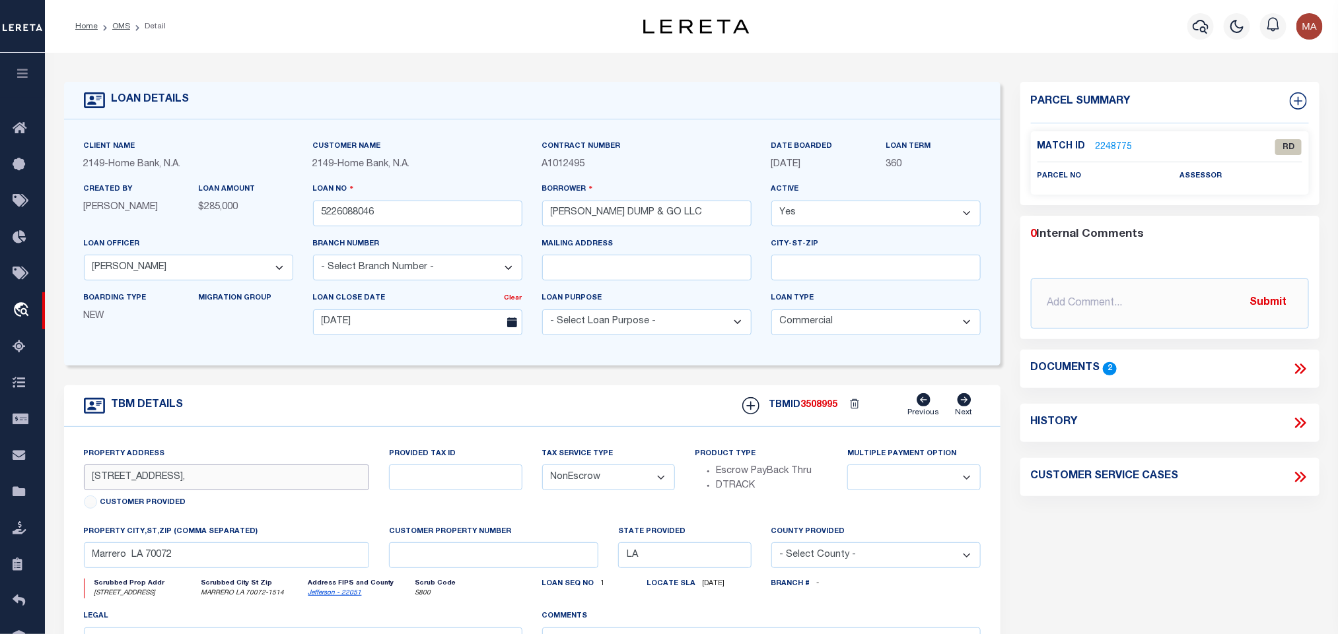
click at [277, 482] on input "[STREET_ADDRESS]," at bounding box center [227, 478] width 286 height 26
click at [1113, 149] on link "2248775" at bounding box center [1113, 148] width 37 height 14
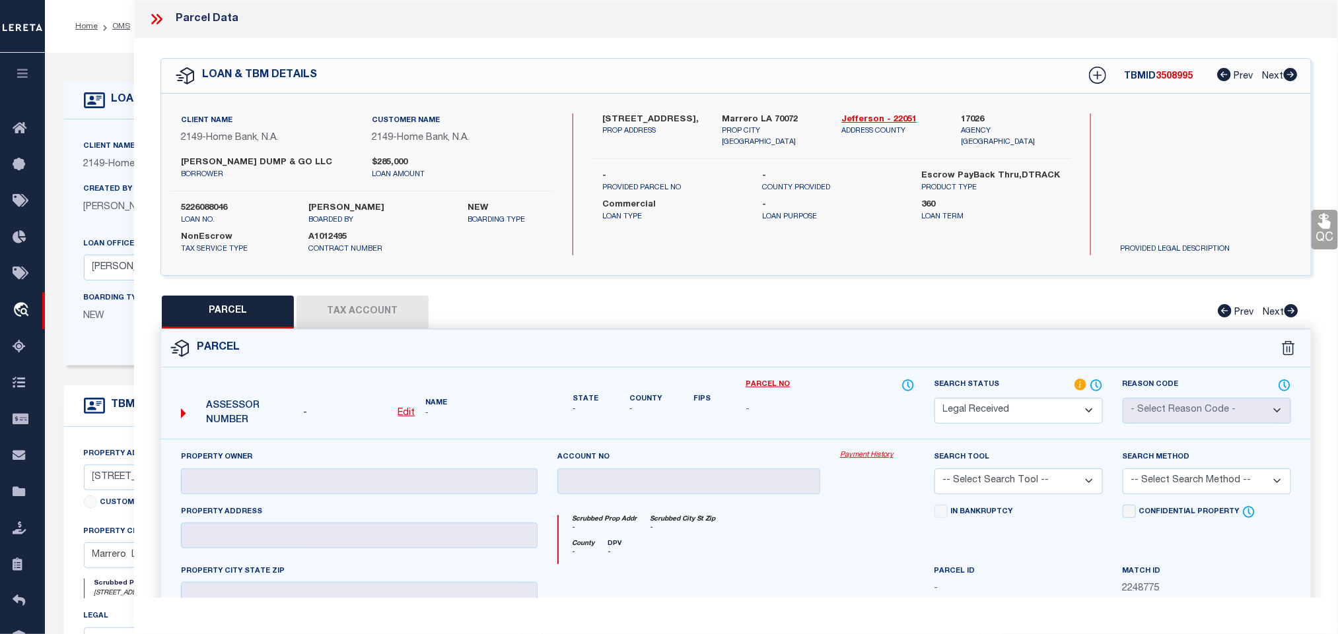
click at [401, 418] on u "Edit" at bounding box center [406, 413] width 17 height 9
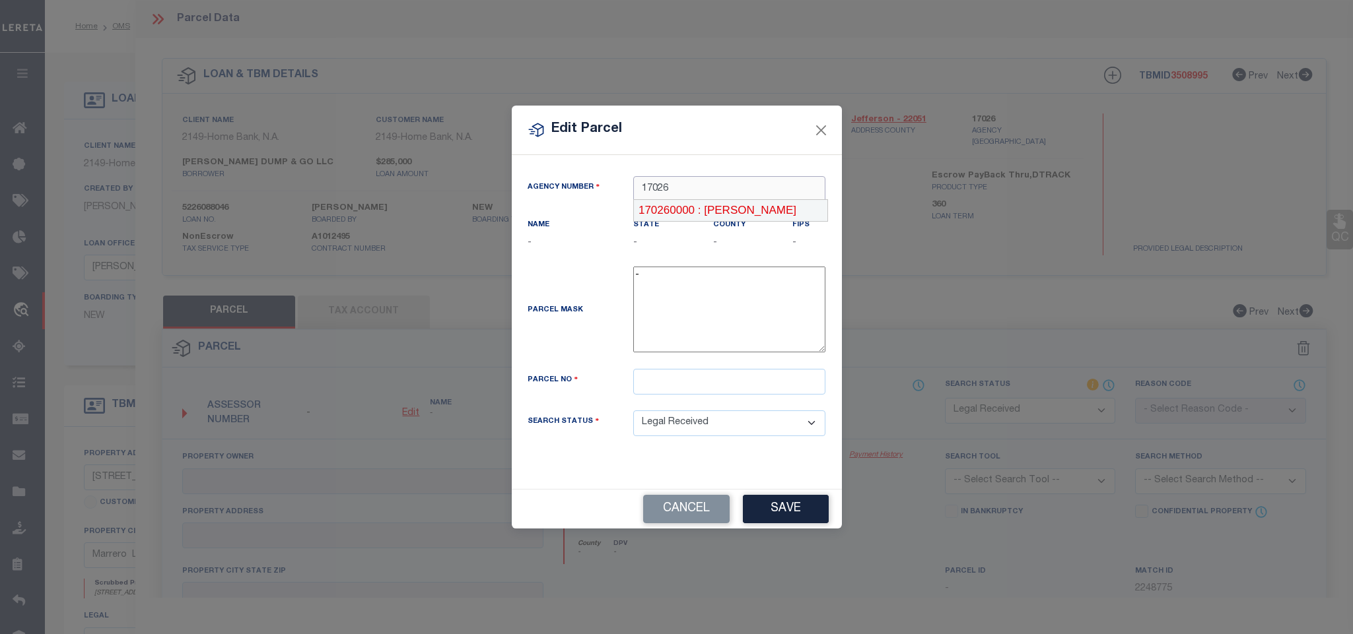
click at [741, 211] on div "170260000 : [PERSON_NAME]" at bounding box center [730, 210] width 193 height 21
click at [749, 393] on input "text" at bounding box center [729, 382] width 192 height 26
paste input "0420010578"
click at [779, 517] on button "Save" at bounding box center [786, 509] width 86 height 28
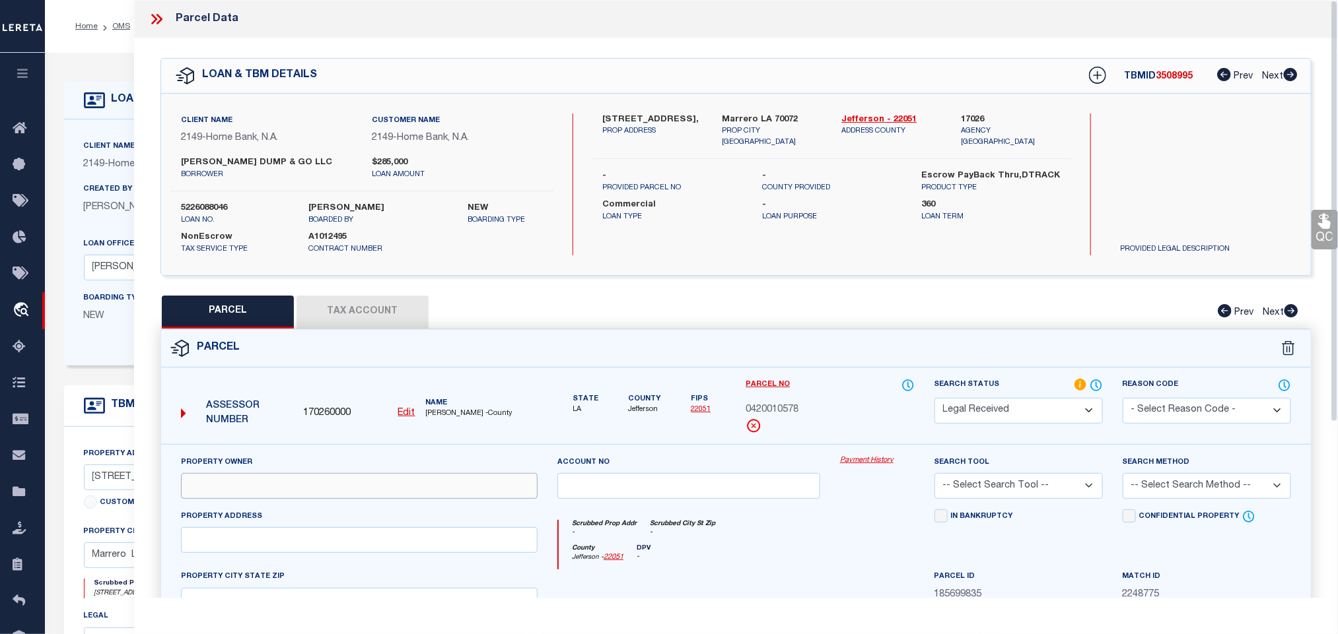
click at [252, 489] on input "text" at bounding box center [359, 486] width 356 height 26
paste input "ABUNDANT PROPERTY GROUP LLC"
click at [788, 123] on label "Marrero LA 70072" at bounding box center [772, 120] width 100 height 13
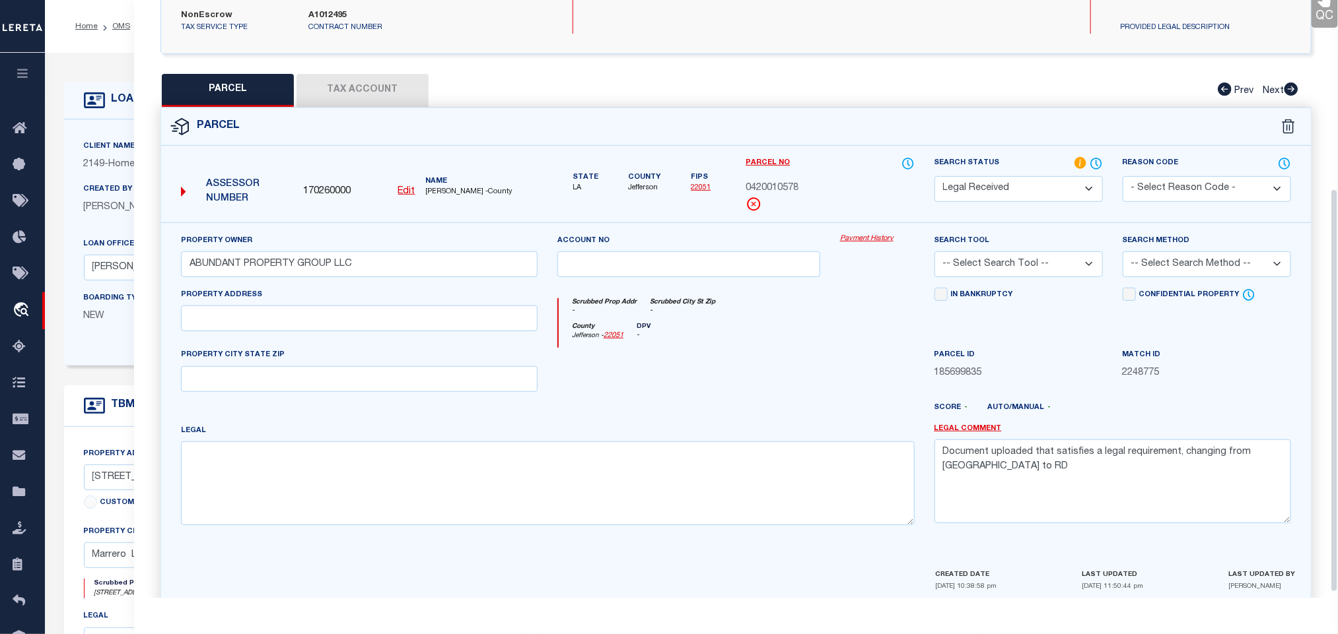
scroll to position [287, 0]
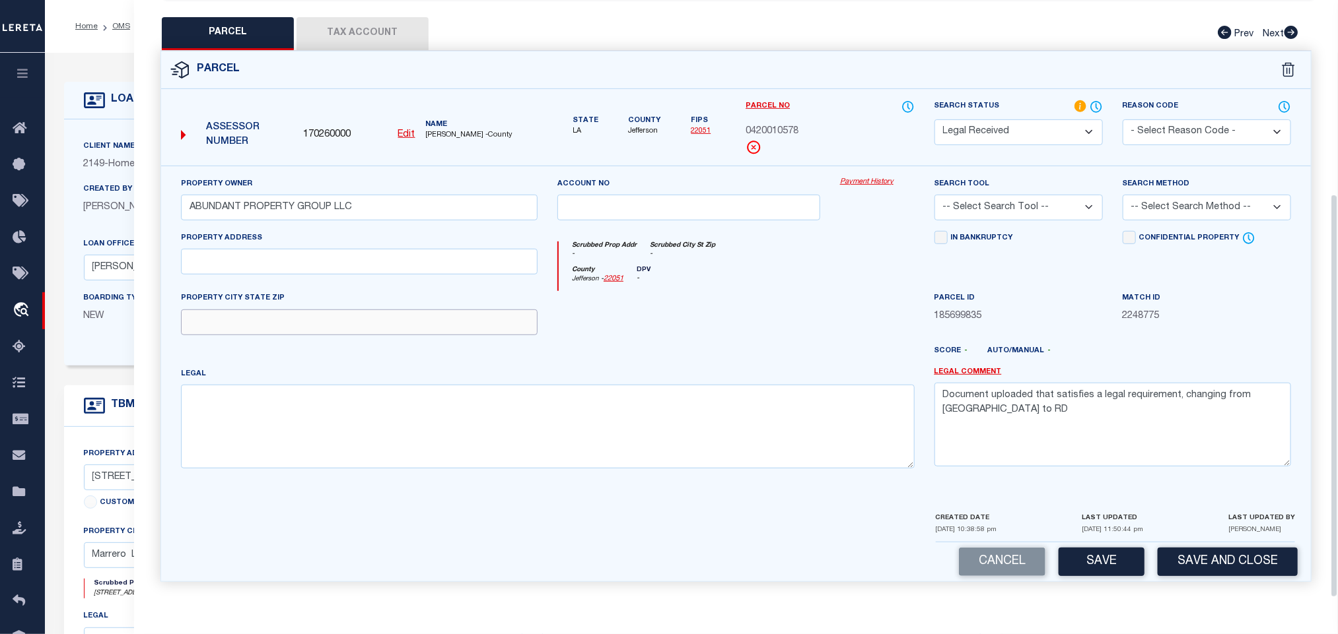
click at [428, 317] on input "text" at bounding box center [359, 323] width 356 height 26
paste input "Marrero LA 70072"
drag, startPoint x: 483, startPoint y: 442, endPoint x: 587, endPoint y: 422, distance: 105.6
click at [483, 442] on textarea at bounding box center [547, 426] width 733 height 83
paste textarea "PARCEL L-a3 CONT 2.5539 ACRES & PARCEL L-a4 CONT 2.5086 ACRES [PERSON_NAME][GEO…"
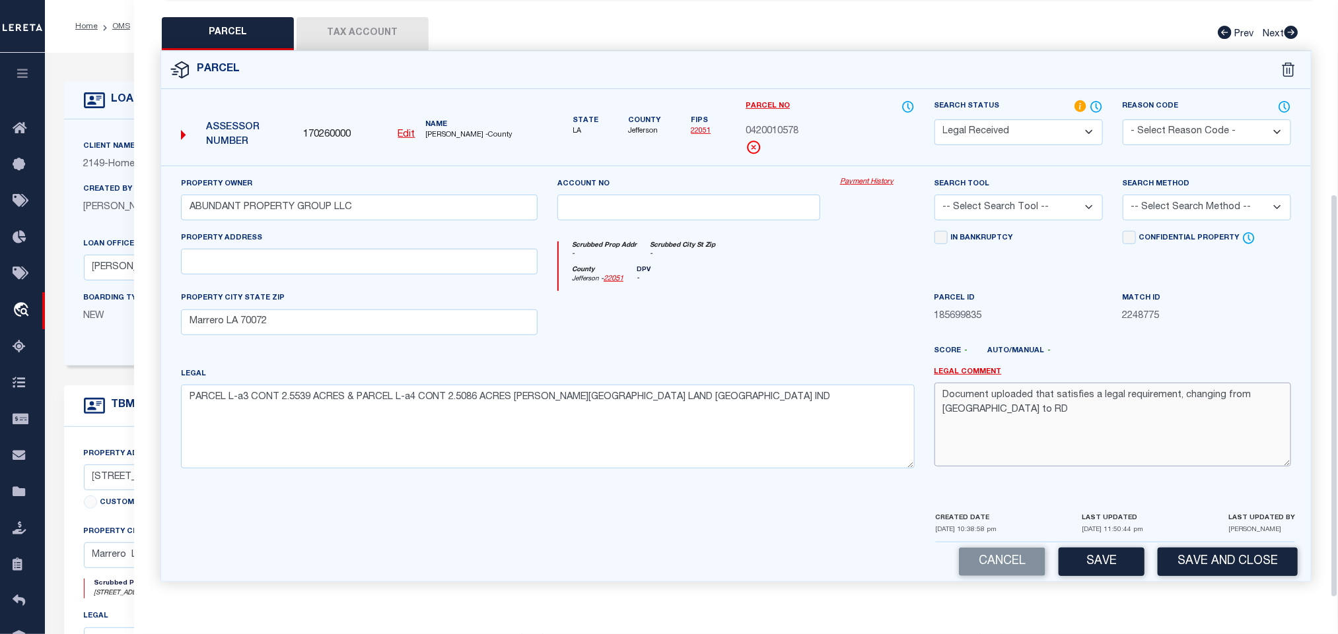
click at [945, 393] on textarea "Document uploaded that satisfies a legal requirement, changing from [GEOGRAPHIC…" at bounding box center [1112, 424] width 356 height 83
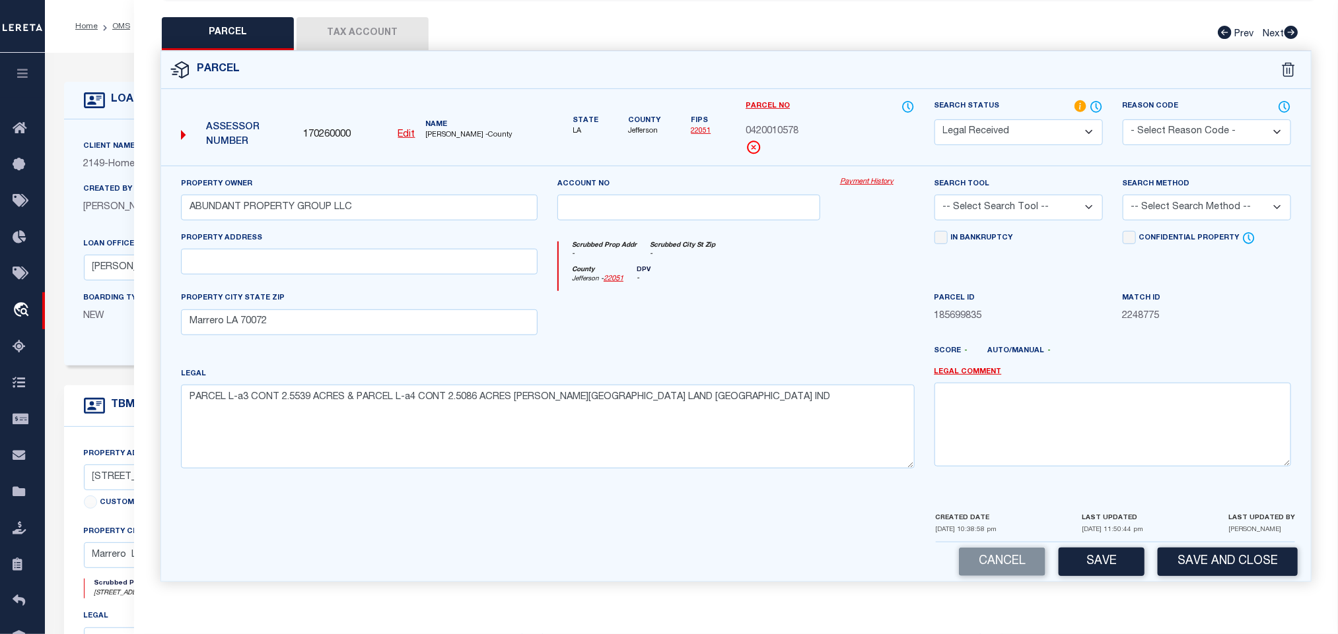
drag, startPoint x: 1023, startPoint y: 203, endPoint x: 1021, endPoint y: 210, distance: 7.5
click at [1023, 203] on select "-- Select Search Tool -- 3rd Party Website Agency File Agency Website ATLS CNV-…" at bounding box center [1018, 208] width 168 height 26
click at [934, 195] on select "-- Select Search Tool -- 3rd Party Website Agency File Agency Website ATLS CNV-…" at bounding box center [1018, 208] width 168 height 26
drag, startPoint x: 1225, startPoint y: 193, endPoint x: 1201, endPoint y: 215, distance: 32.2
click at [1225, 195] on select "-- Select Search Method -- Property Address Legal Liability Info Provided" at bounding box center [1206, 208] width 168 height 26
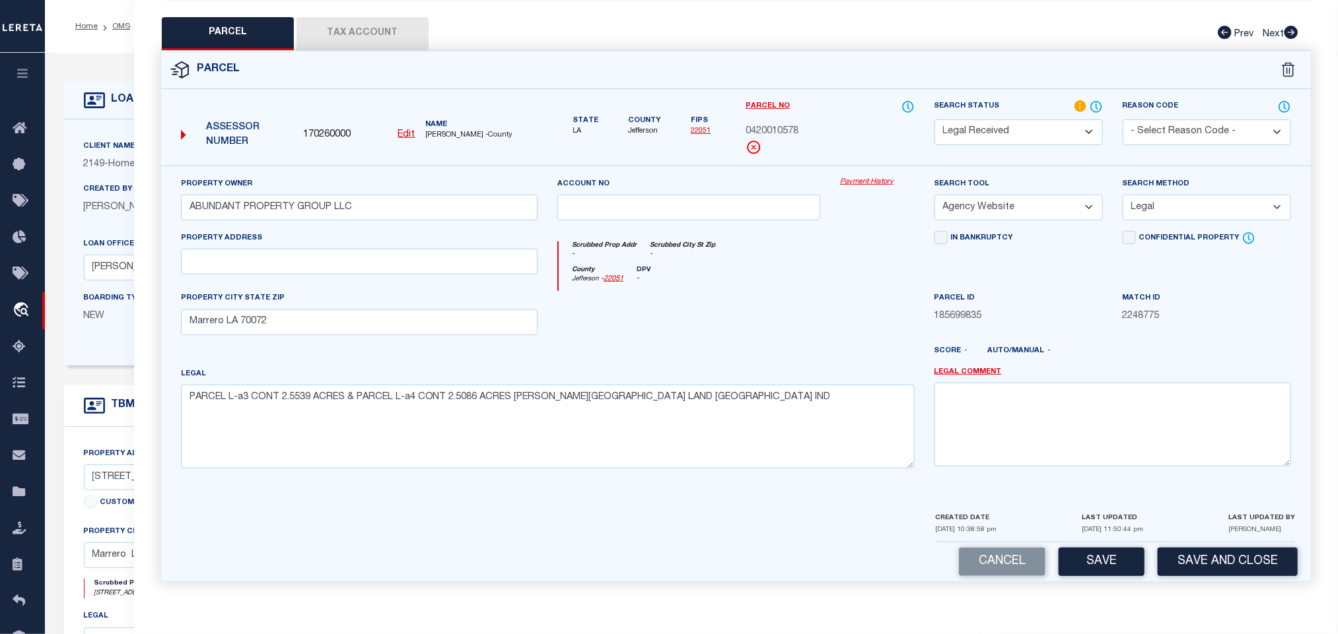
click at [1122, 195] on select "-- Select Search Method -- Property Address Legal Liability Info Provided" at bounding box center [1206, 208] width 168 height 26
click at [1114, 559] on button "Save" at bounding box center [1101, 562] width 86 height 28
click at [366, 17] on button "Tax Account" at bounding box center [362, 33] width 132 height 33
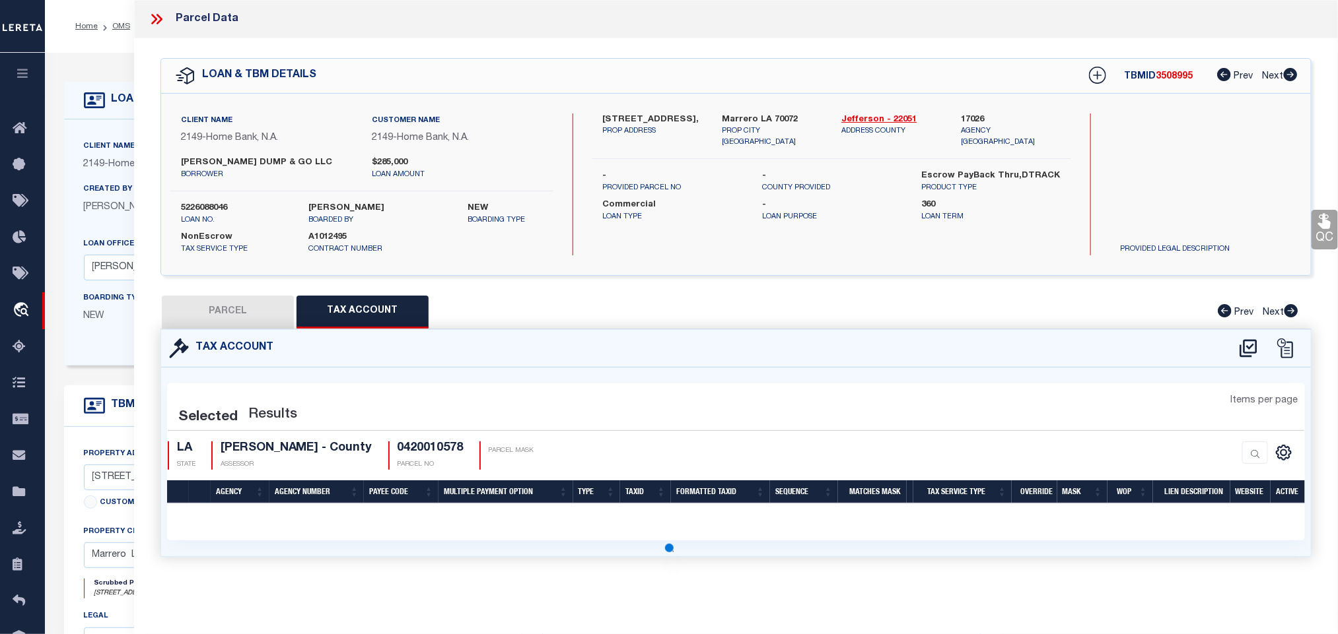
scroll to position [0, 0]
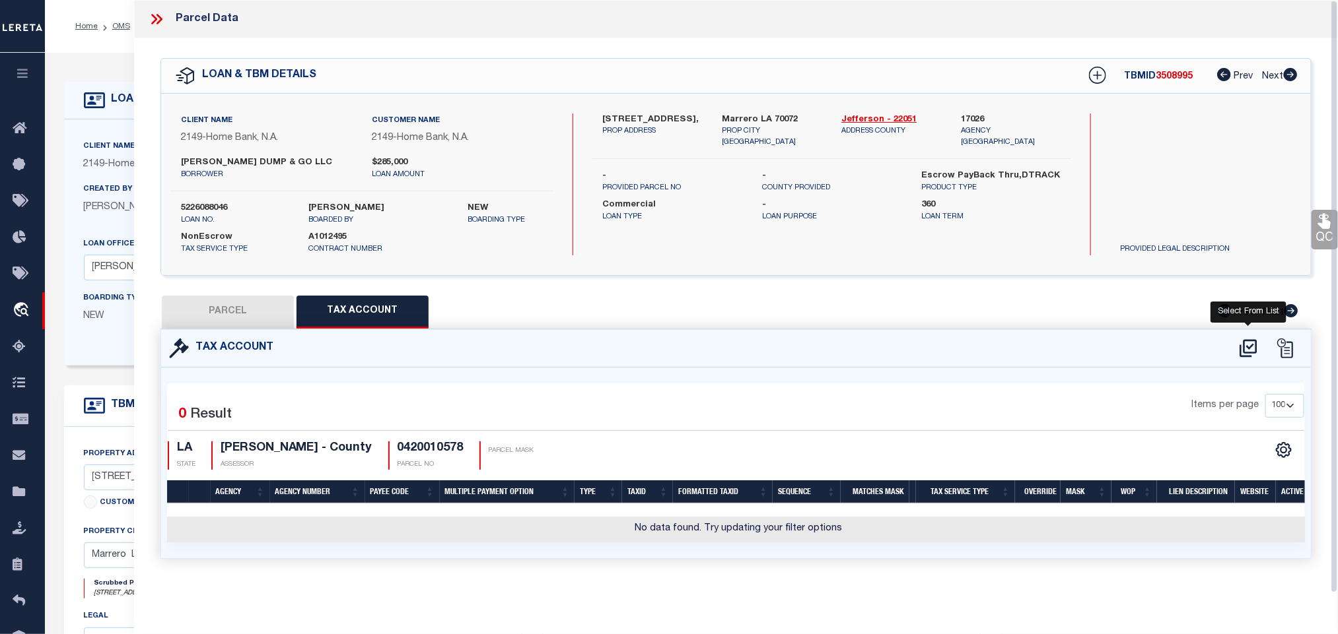
click at [1252, 353] on icon at bounding box center [1248, 348] width 22 height 21
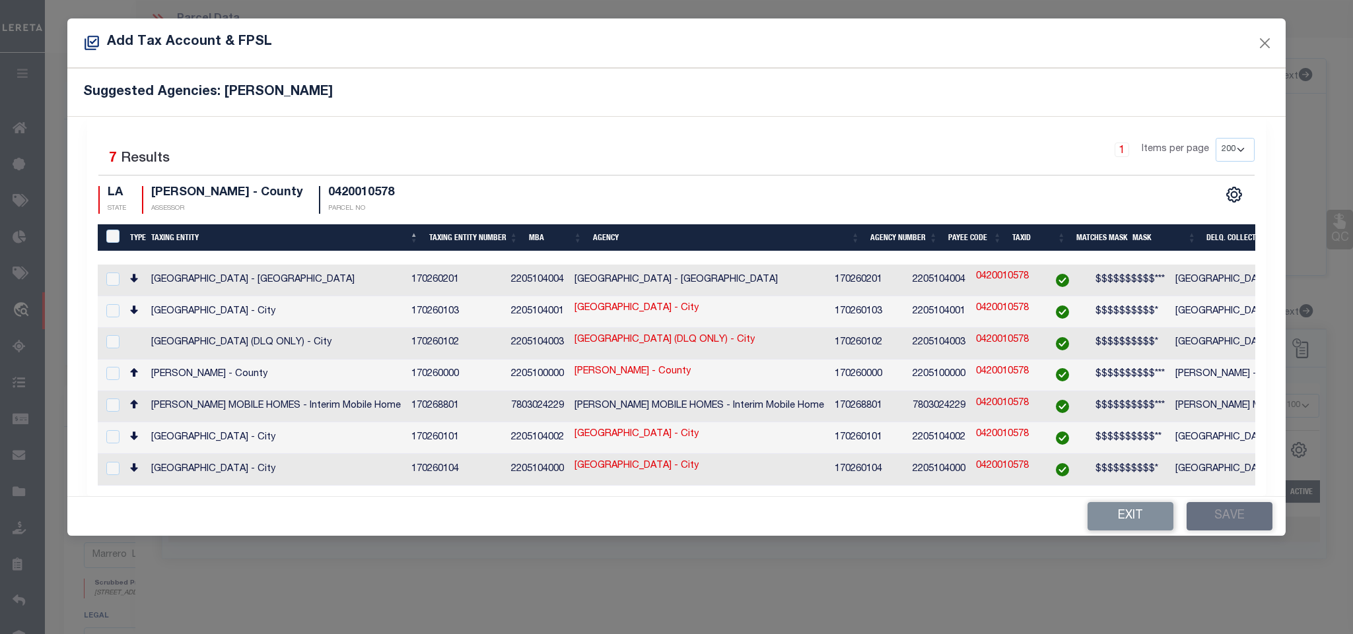
click at [358, 369] on td "[PERSON_NAME] - County" at bounding box center [276, 376] width 260 height 32
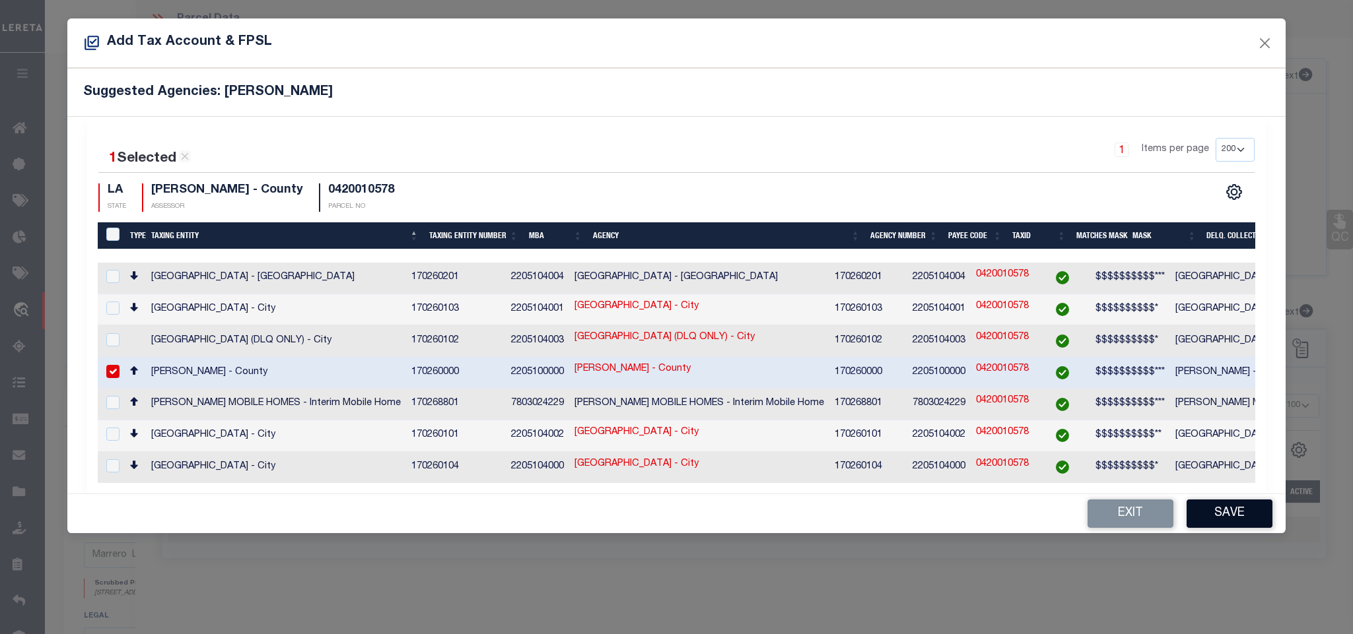
click at [1216, 522] on button "Save" at bounding box center [1229, 514] width 86 height 28
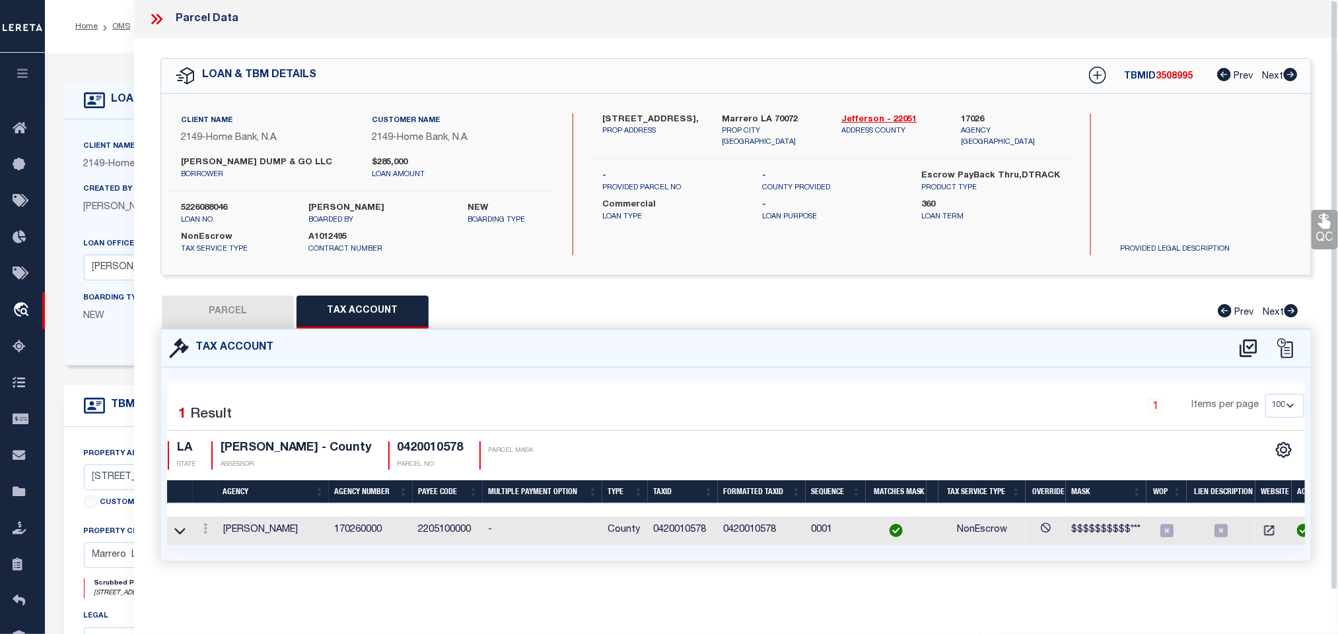
click at [293, 312] on button "PARCEL" at bounding box center [228, 312] width 132 height 33
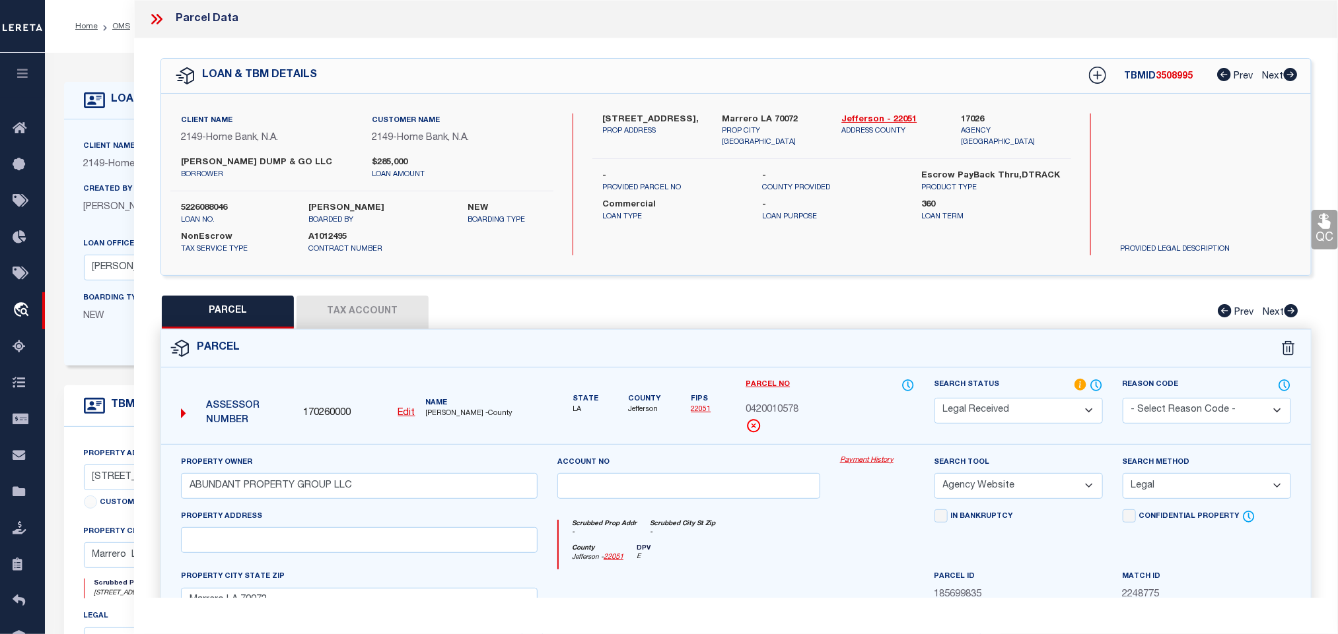
drag, startPoint x: 1002, startPoint y: 415, endPoint x: 1000, endPoint y: 402, distance: 12.7
click at [1002, 415] on select "Automated Search Bad Parcel Complete Duplicate Parcel High Dollar Reporting In …" at bounding box center [1018, 411] width 168 height 26
click at [934, 399] on select "Automated Search Bad Parcel Complete Duplicate Parcel High Dollar Reporting In …" at bounding box center [1018, 411] width 168 height 26
click at [990, 404] on select "Automated Search Bad Parcel Complete Duplicate Parcel High Dollar Reporting In …" at bounding box center [1018, 411] width 168 height 26
click at [934, 399] on select "Automated Search Bad Parcel Complete Duplicate Parcel High Dollar Reporting In …" at bounding box center [1018, 411] width 168 height 26
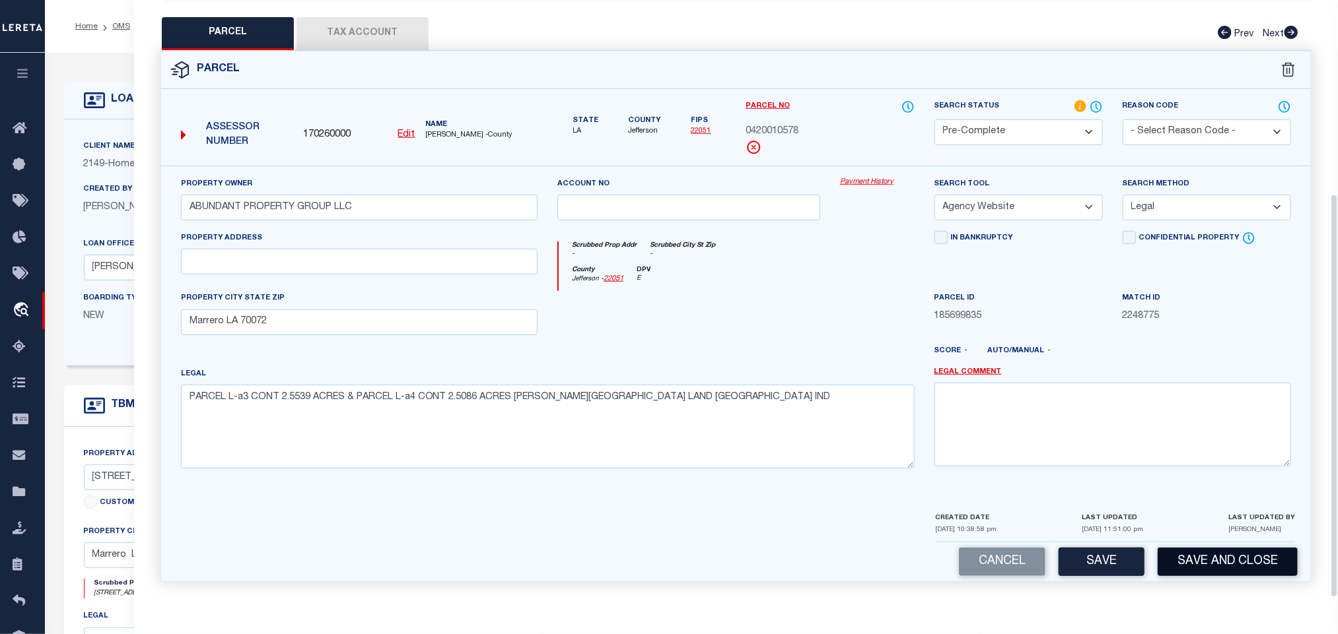
click at [1188, 553] on button "Save and Close" at bounding box center [1227, 562] width 140 height 28
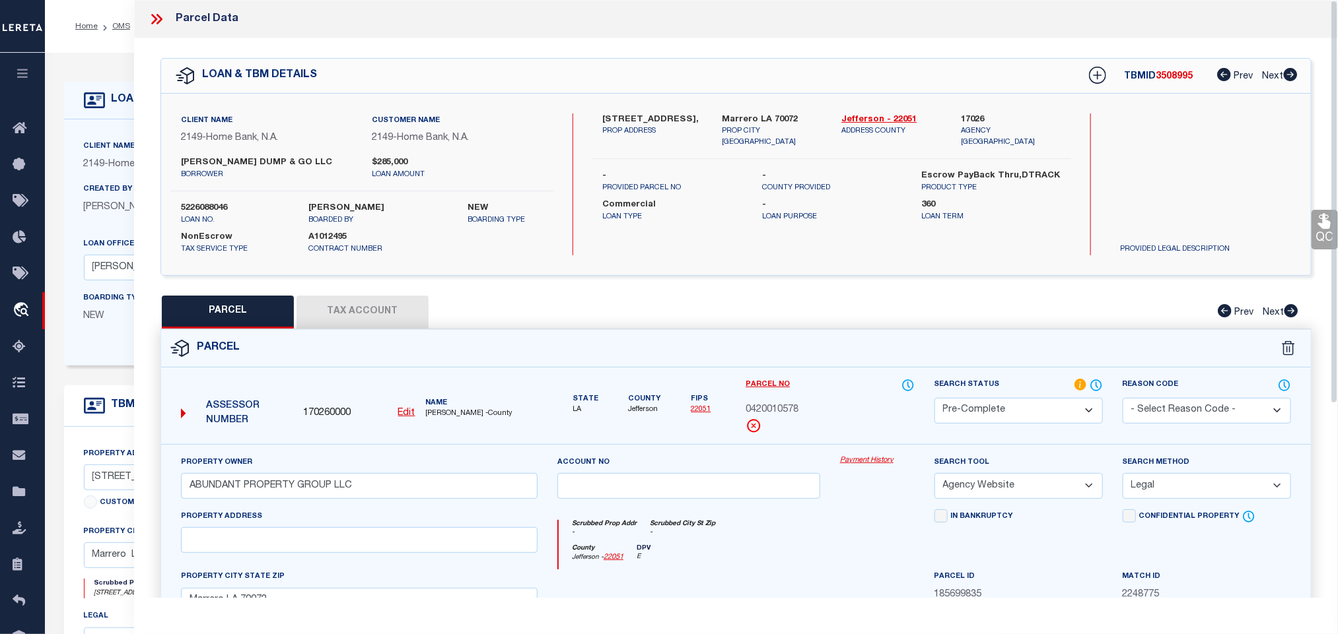
click at [198, 195] on div "Client Name 2149 - Home Bank, N.A. Customer Name 2149 - Home Bank, [PERSON_NAME…" at bounding box center [361, 185] width 383 height 142
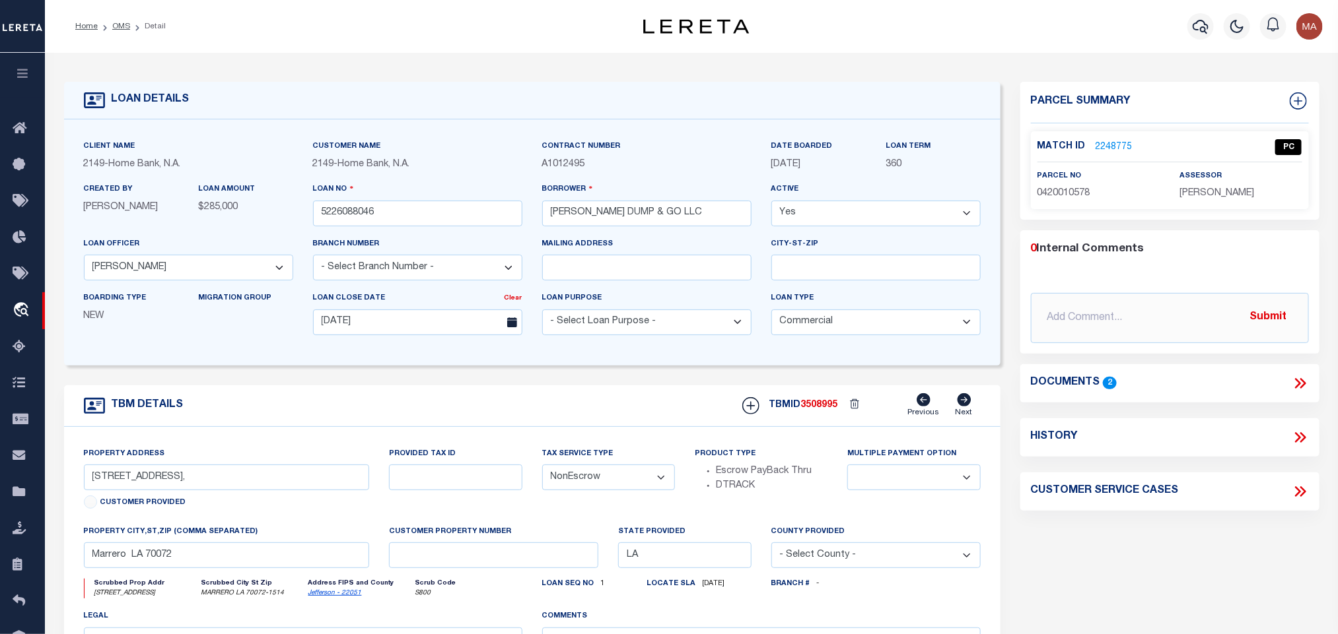
click at [814, 407] on span "3508995" at bounding box center [819, 405] width 37 height 9
click at [1215, 199] on p "[PERSON_NAME]" at bounding box center [1240, 194] width 122 height 15
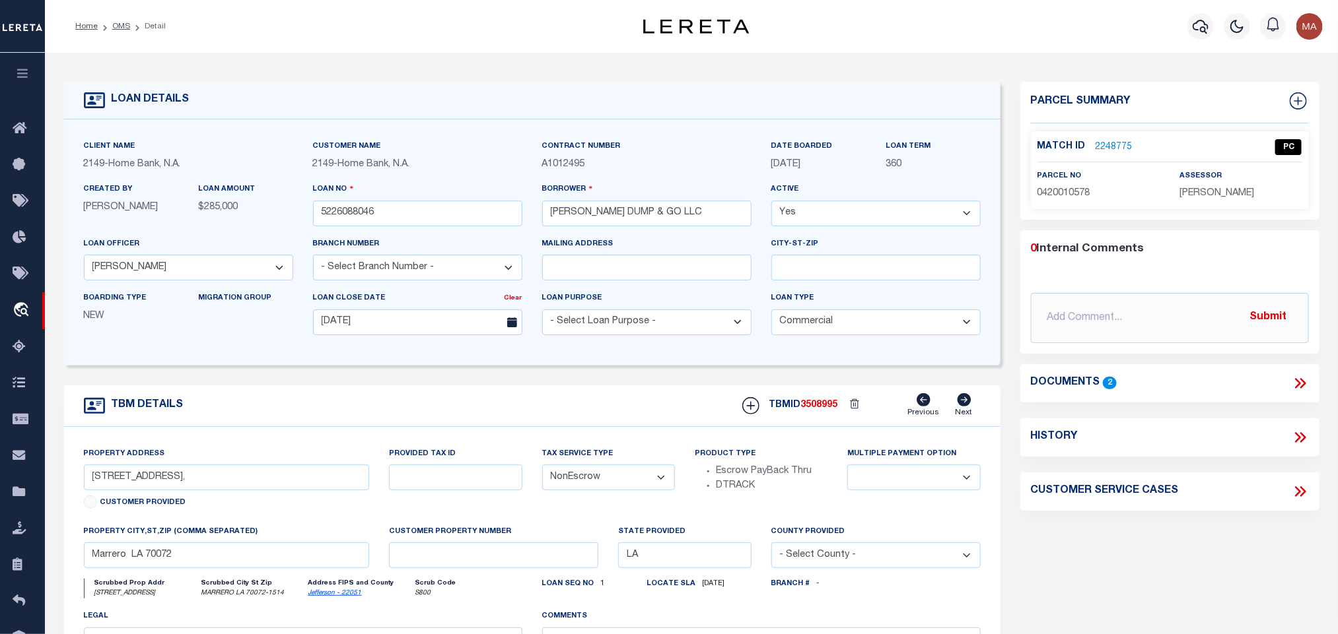
click at [1056, 194] on span "0420010578" at bounding box center [1063, 193] width 53 height 9
drag, startPoint x: 117, startPoint y: 30, endPoint x: 360, endPoint y: 4, distance: 245.0
click at [117, 30] on link "OMS" at bounding box center [121, 26] width 18 height 8
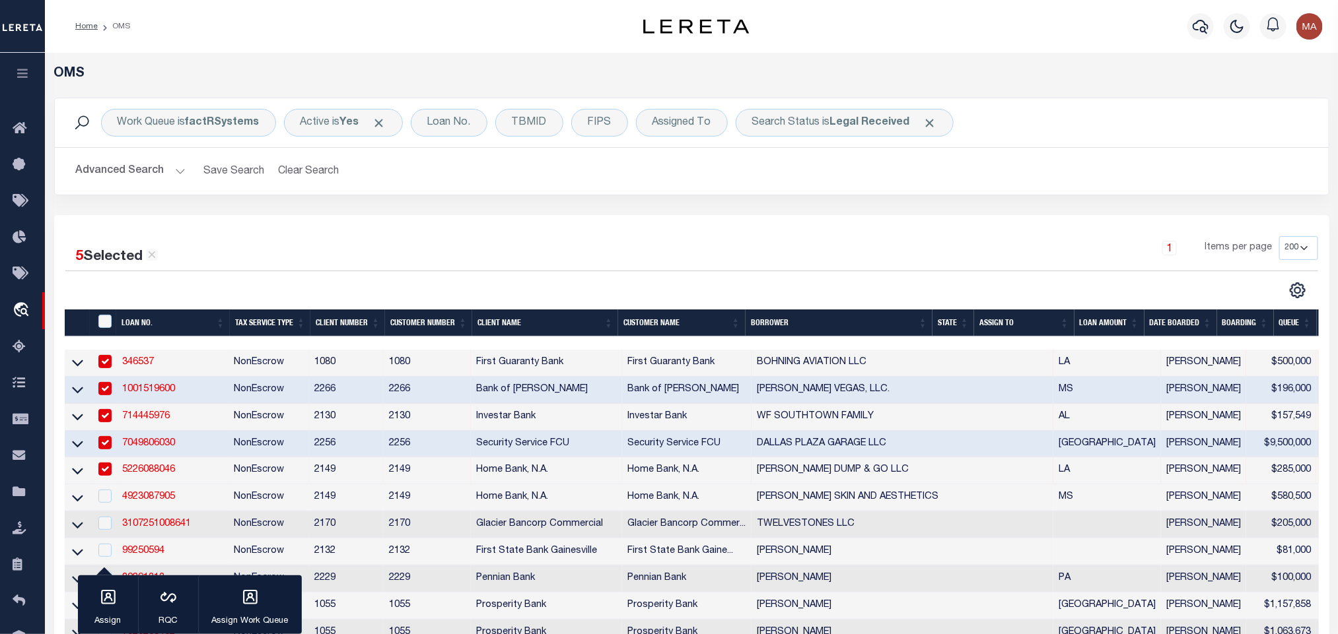
scroll to position [99, 0]
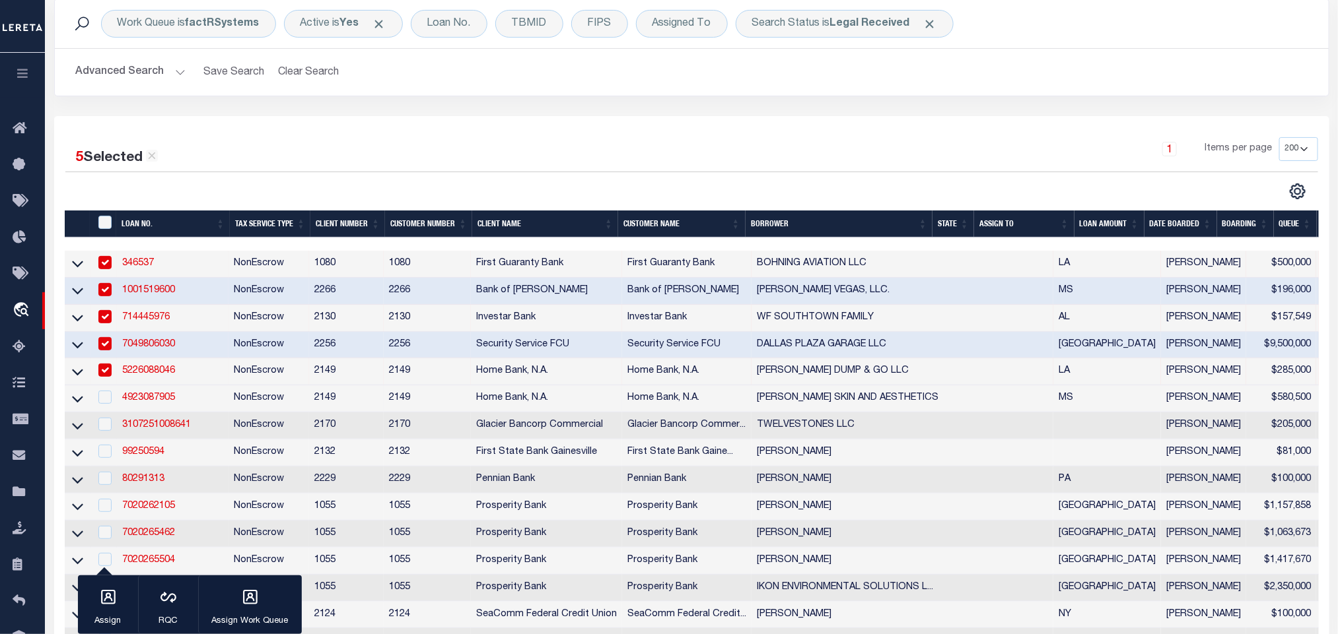
click at [152, 400] on link "4923087905" at bounding box center [148, 397] width 53 height 9
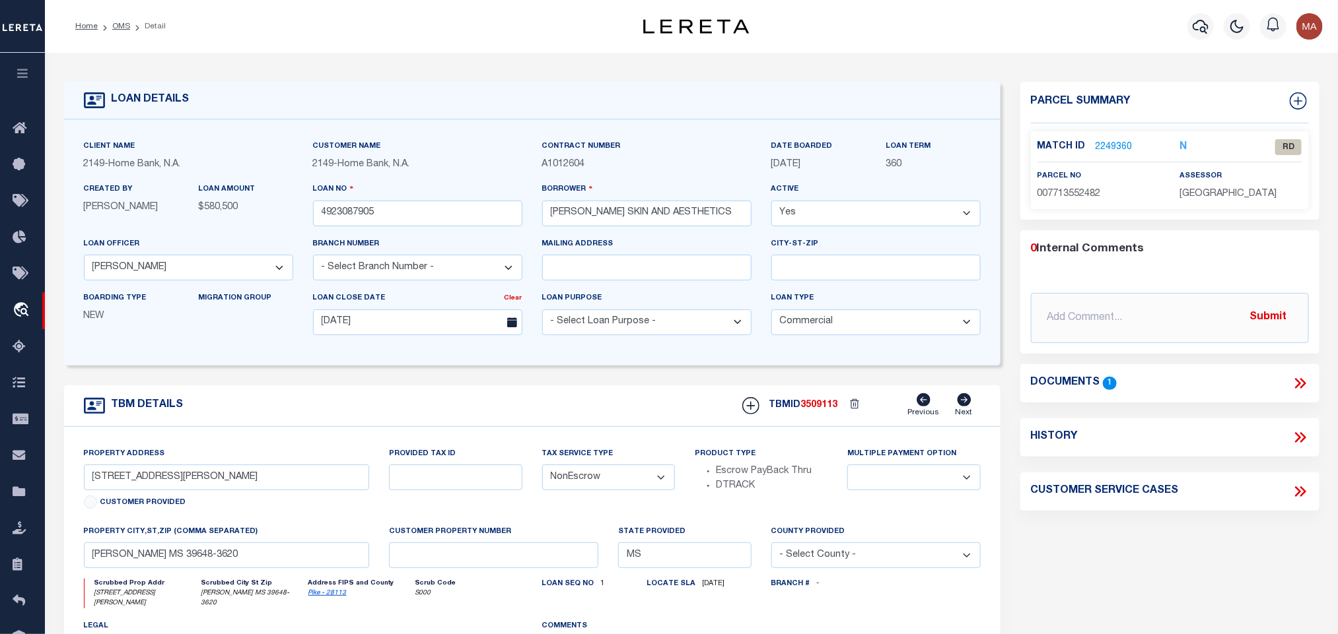
click at [1113, 141] on link "2249360" at bounding box center [1113, 148] width 37 height 14
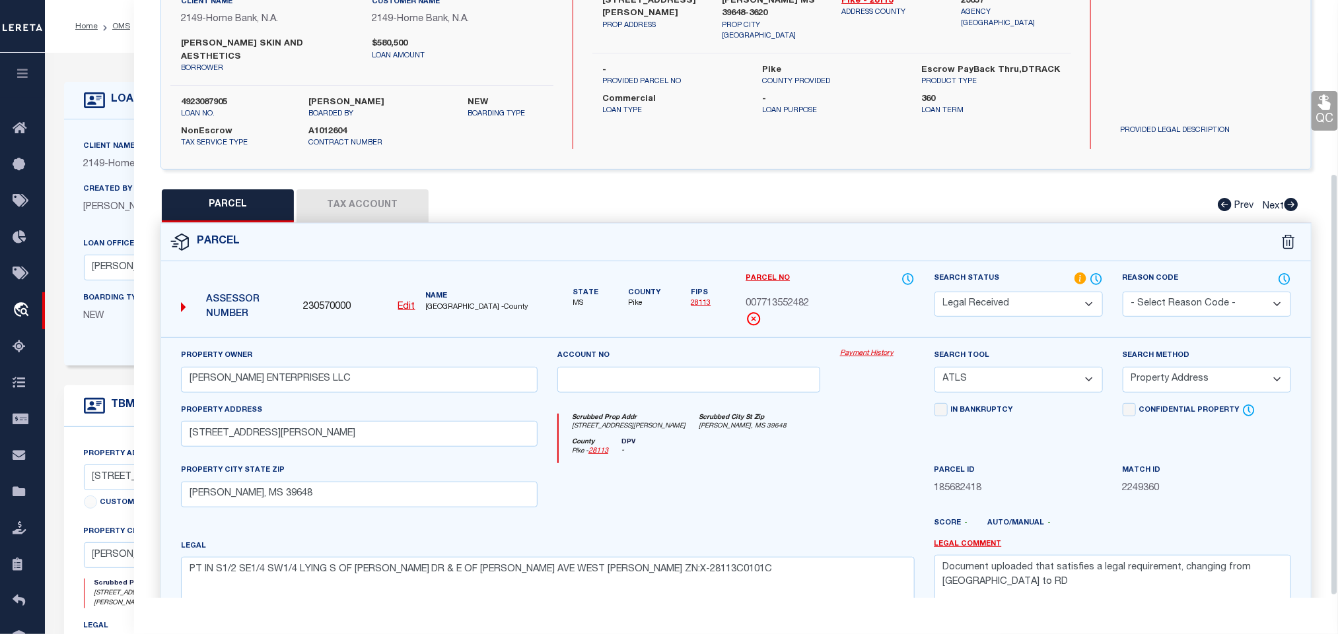
scroll to position [248, 0]
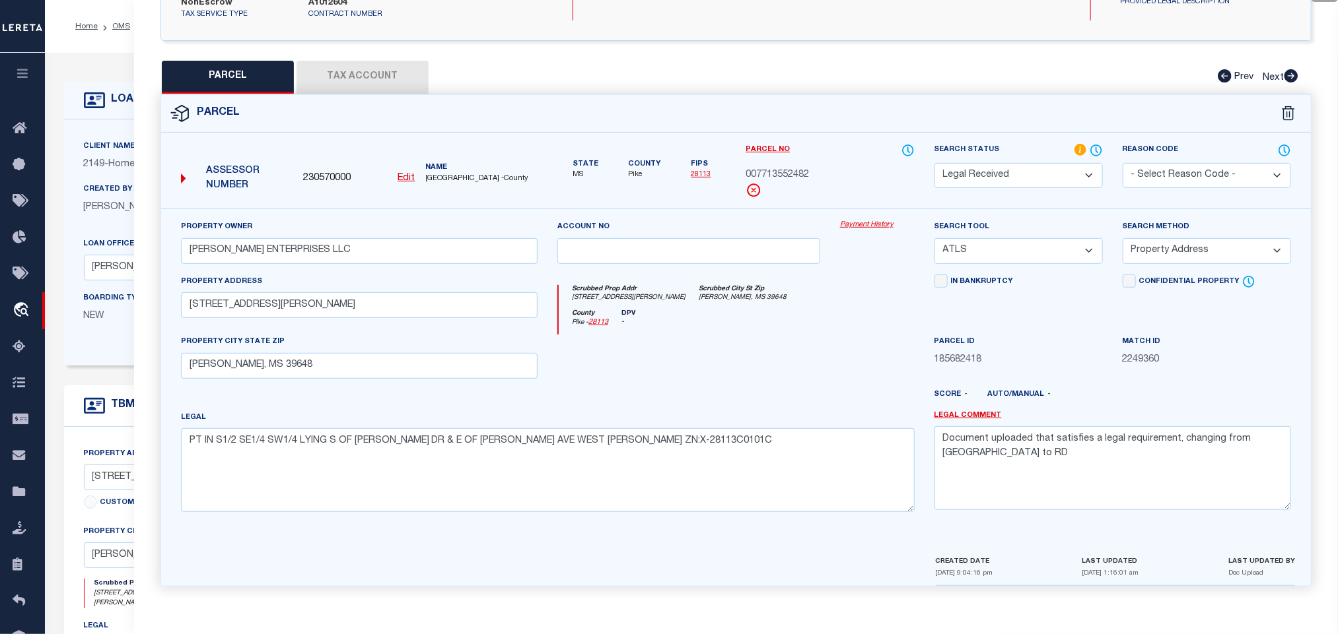
click at [1099, 143] on icon at bounding box center [1095, 150] width 13 height 15
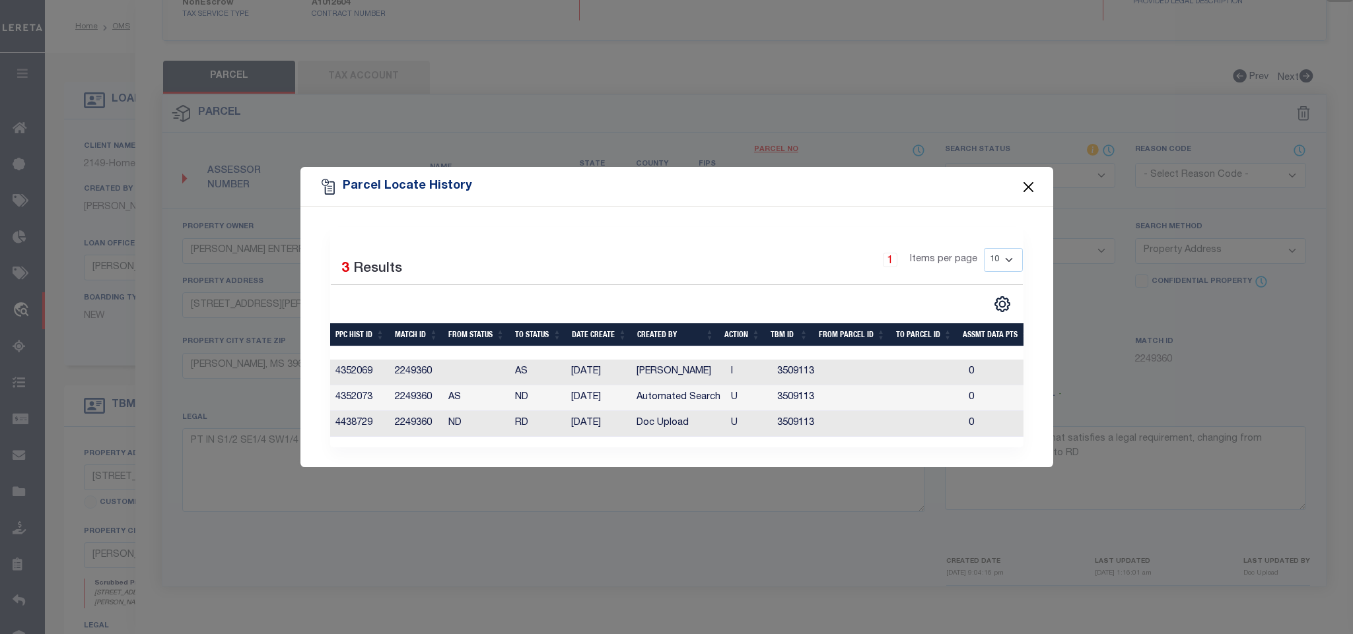
click at [1026, 188] on button "Close" at bounding box center [1027, 186] width 17 height 17
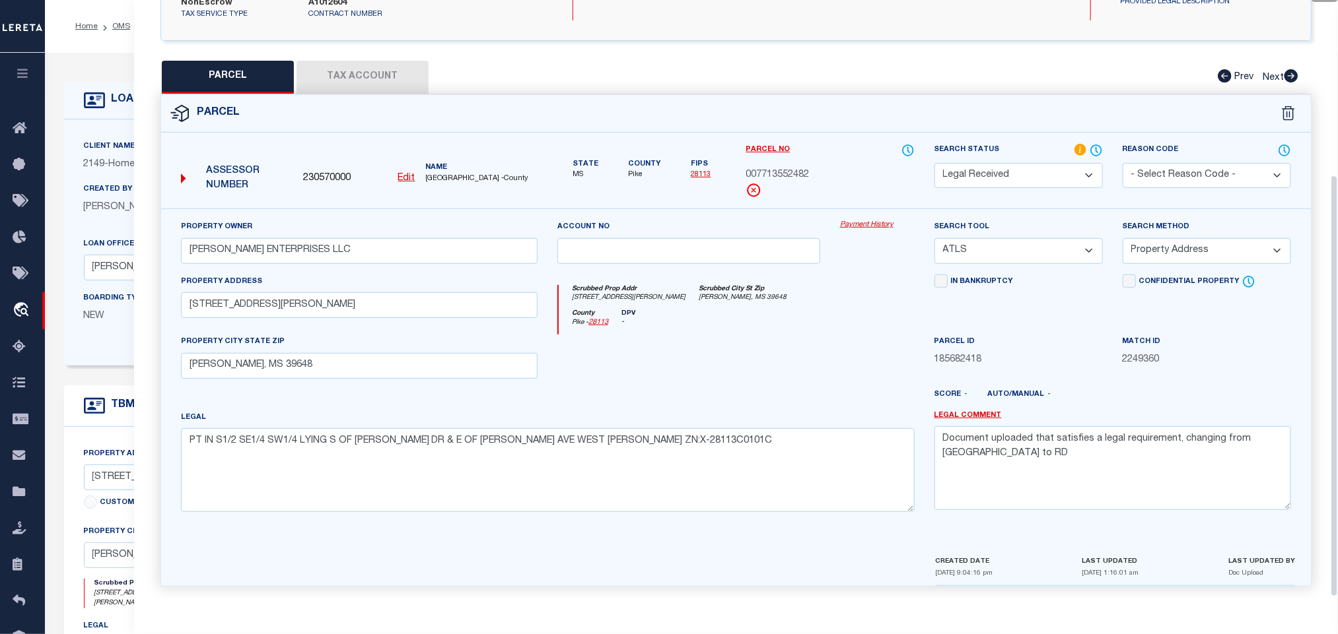
click at [118, 154] on div "Client Name 2149 - Home Bank, N.A." at bounding box center [188, 155] width 209 height 32
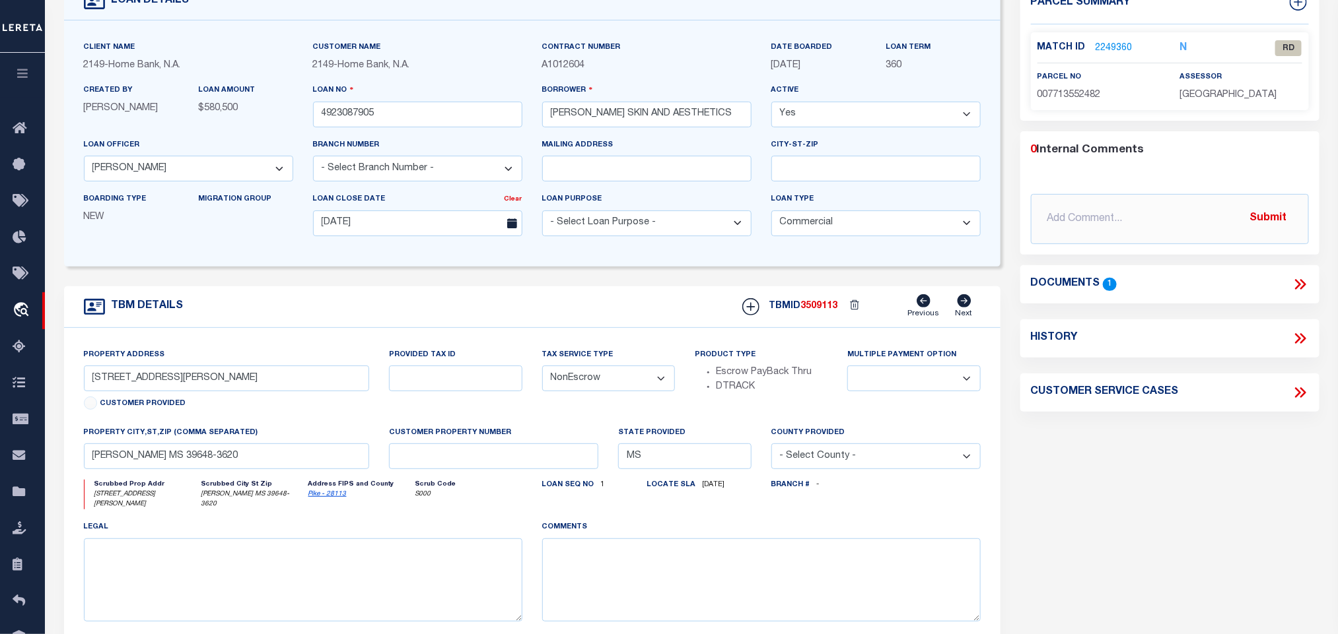
scroll to position [0, 0]
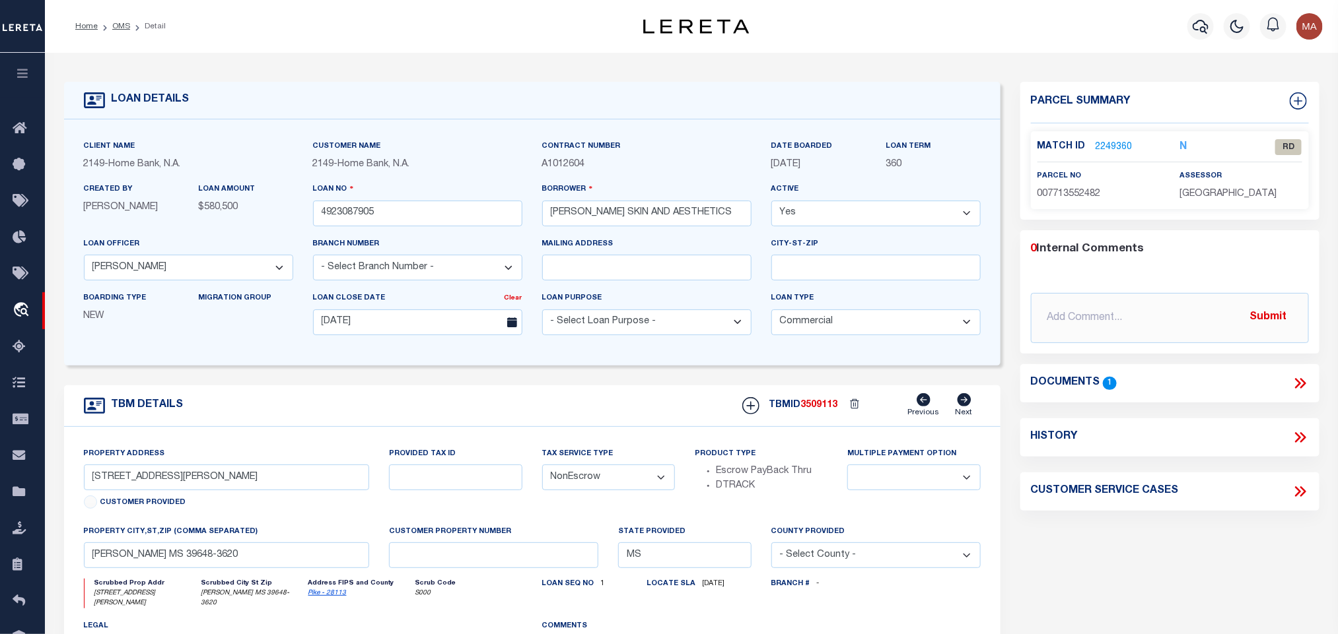
click at [1295, 386] on icon at bounding box center [1299, 383] width 17 height 17
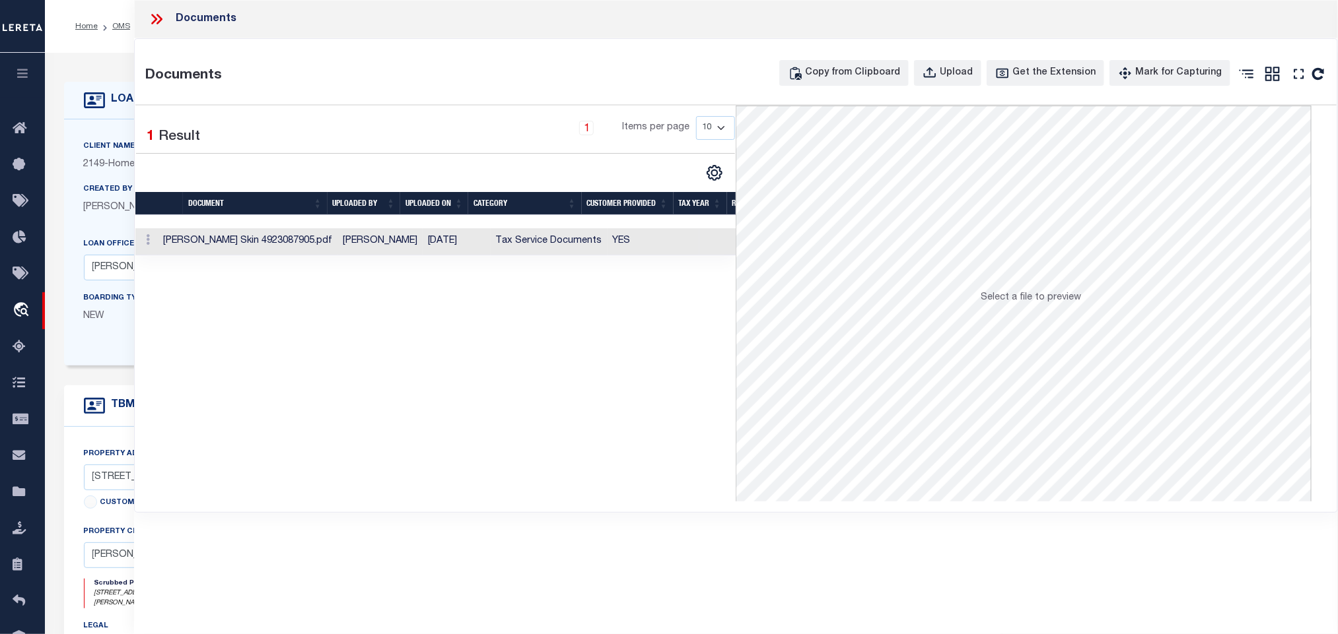
click at [628, 244] on td "YES" at bounding box center [653, 241] width 92 height 27
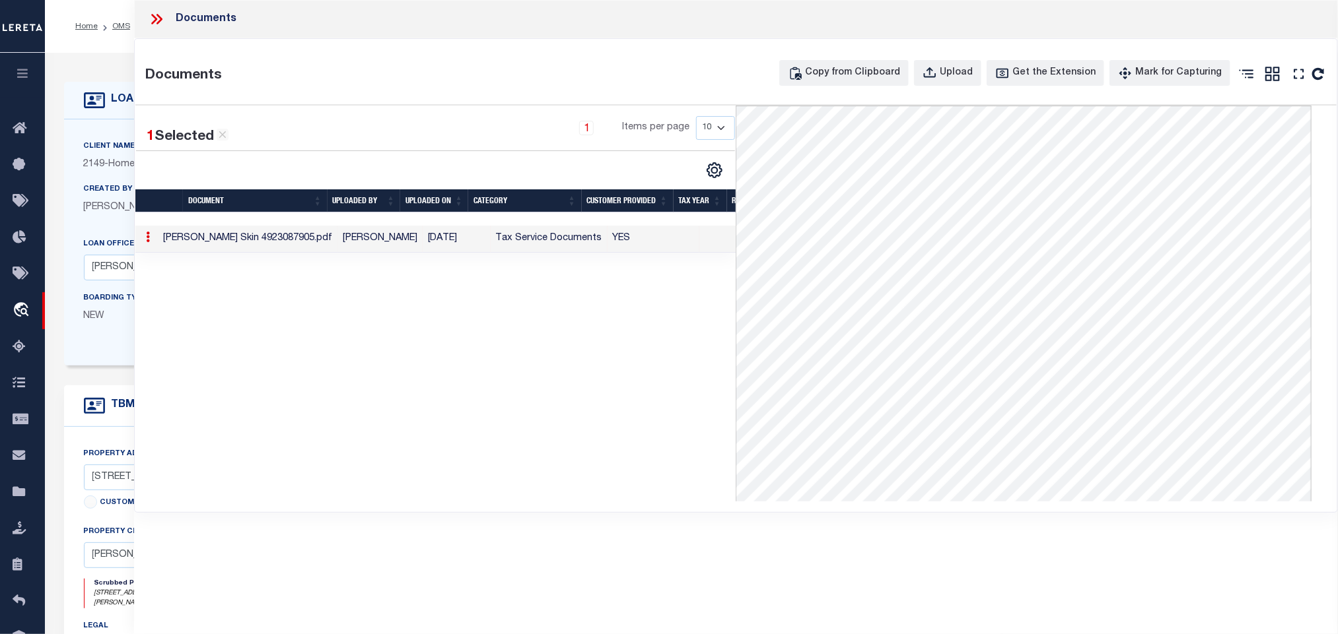
click at [153, 18] on icon at bounding box center [156, 19] width 17 height 17
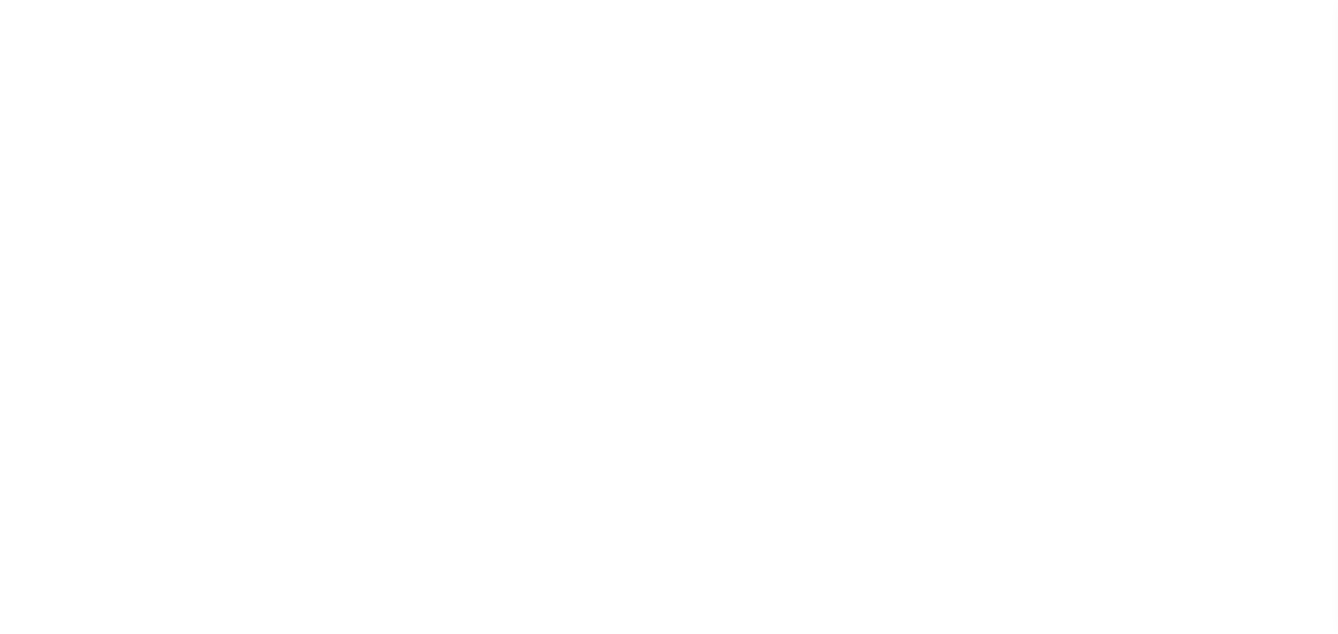
select select "25335"
select select "8660"
select select "400"
select select "NonEscrow"
select select
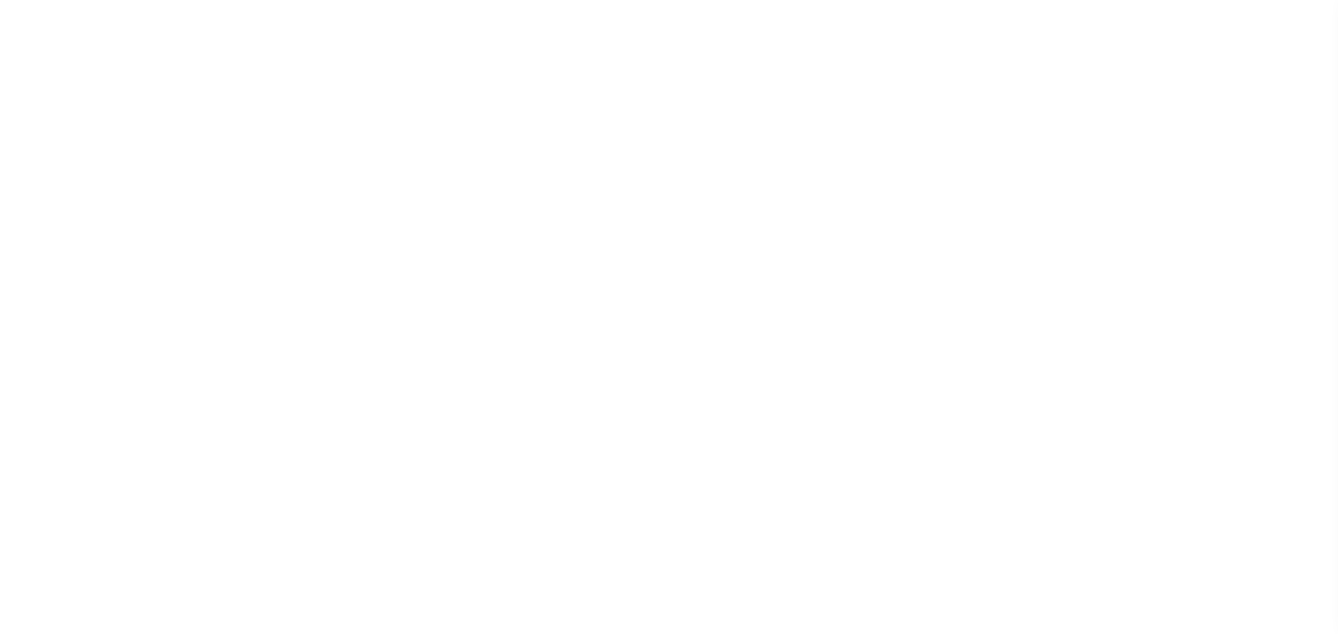
select select
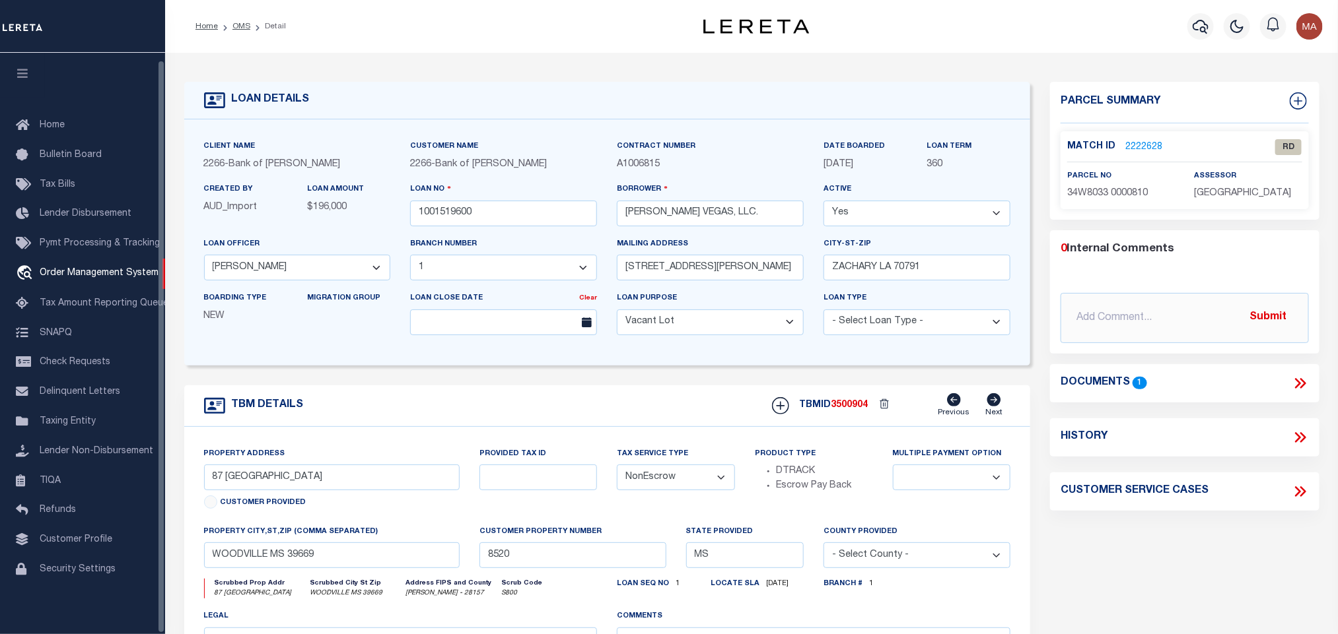
scroll to position [8, 0]
